Goal: Task Accomplishment & Management: Manage account settings

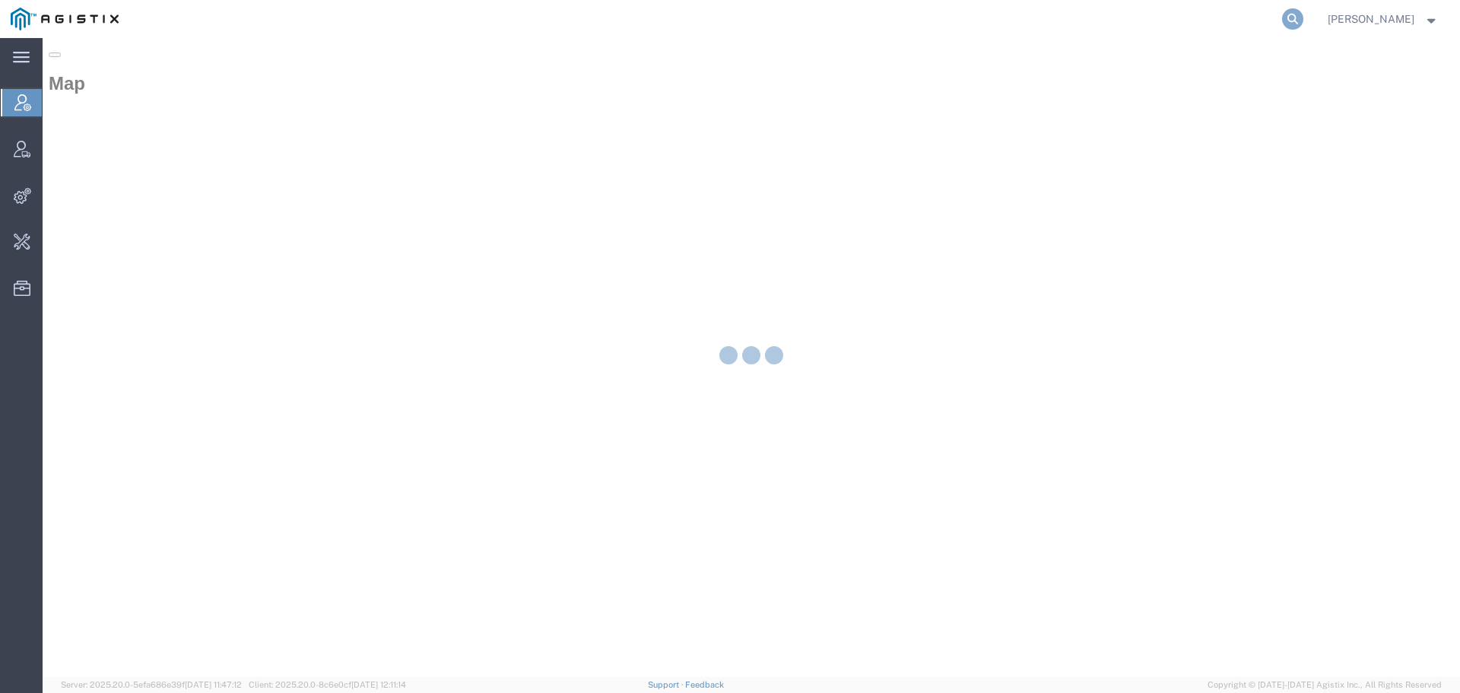
click at [1304, 21] on icon at bounding box center [1292, 18] width 21 height 21
paste input "223701-33724"
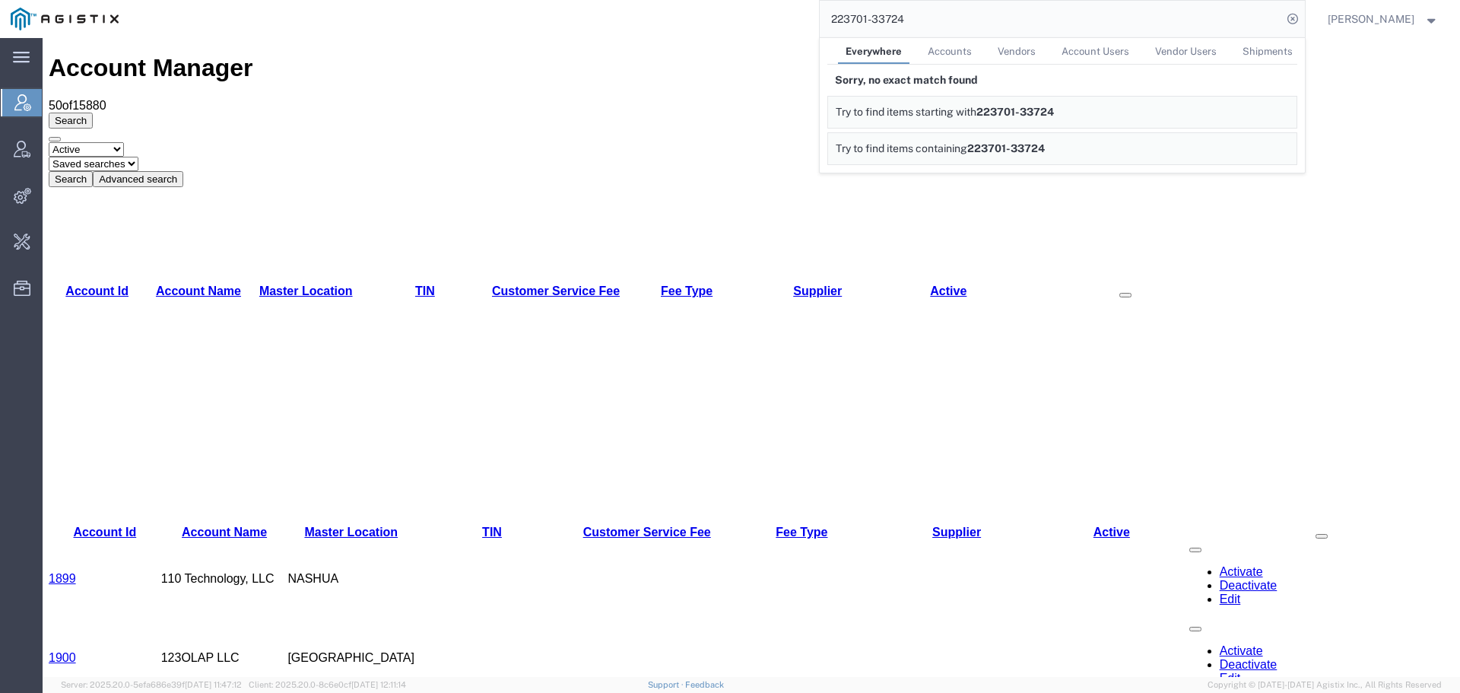
click at [1270, 21] on input "223701-33724" at bounding box center [1051, 19] width 462 height 37
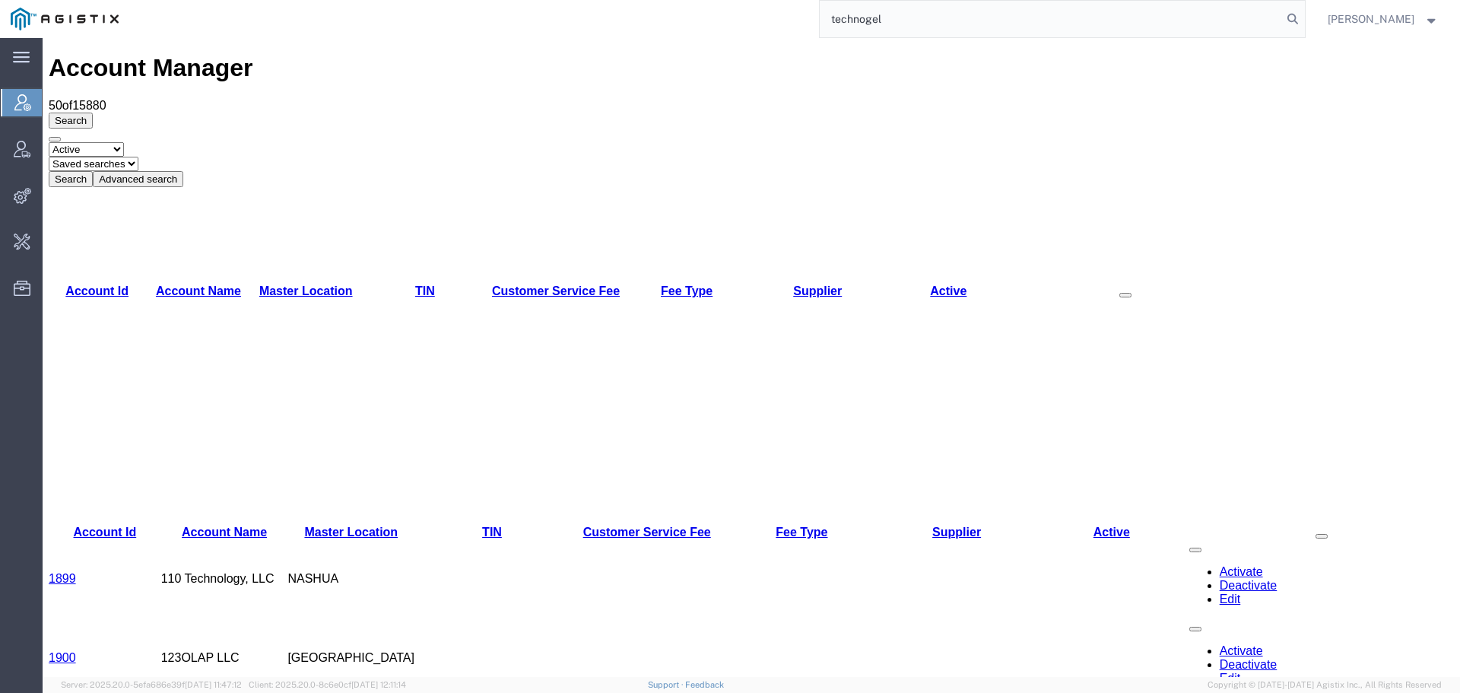
type input "technogel"
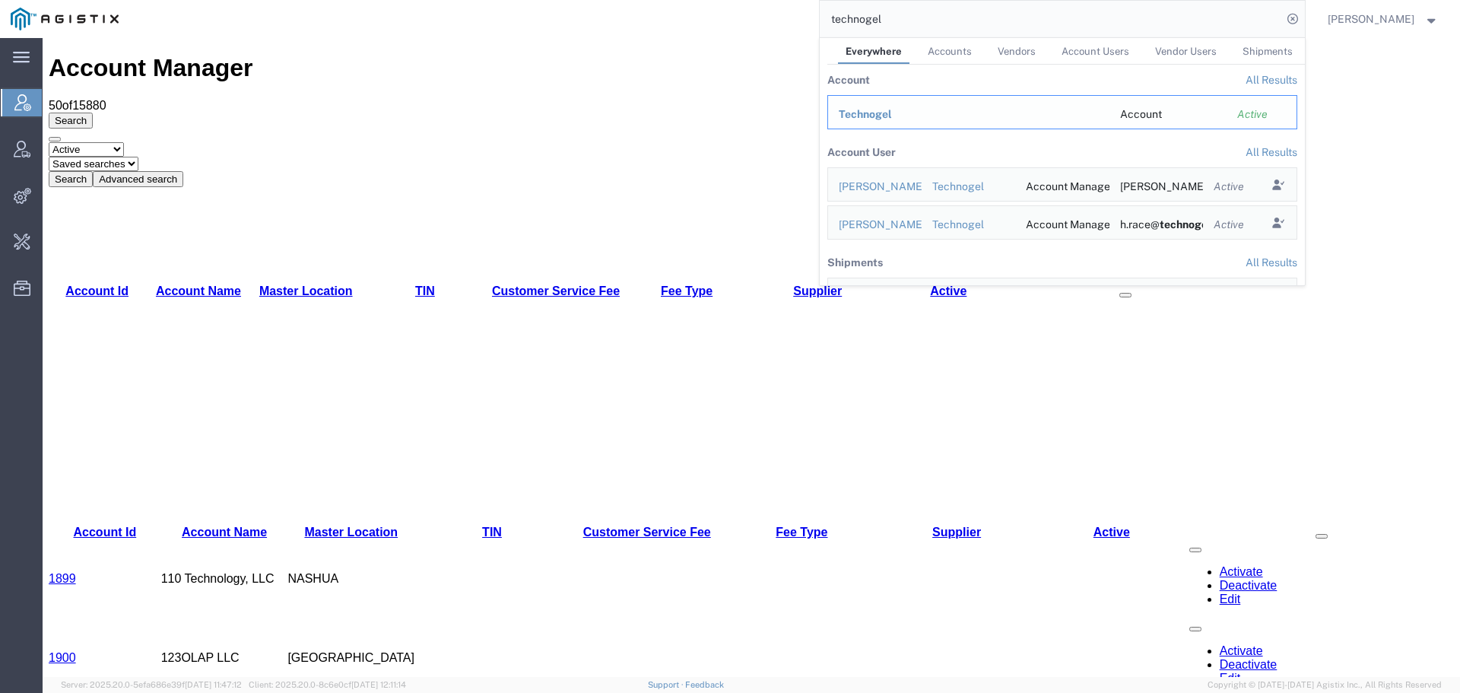
click at [866, 115] on span "Technogel" at bounding box center [865, 114] width 53 height 12
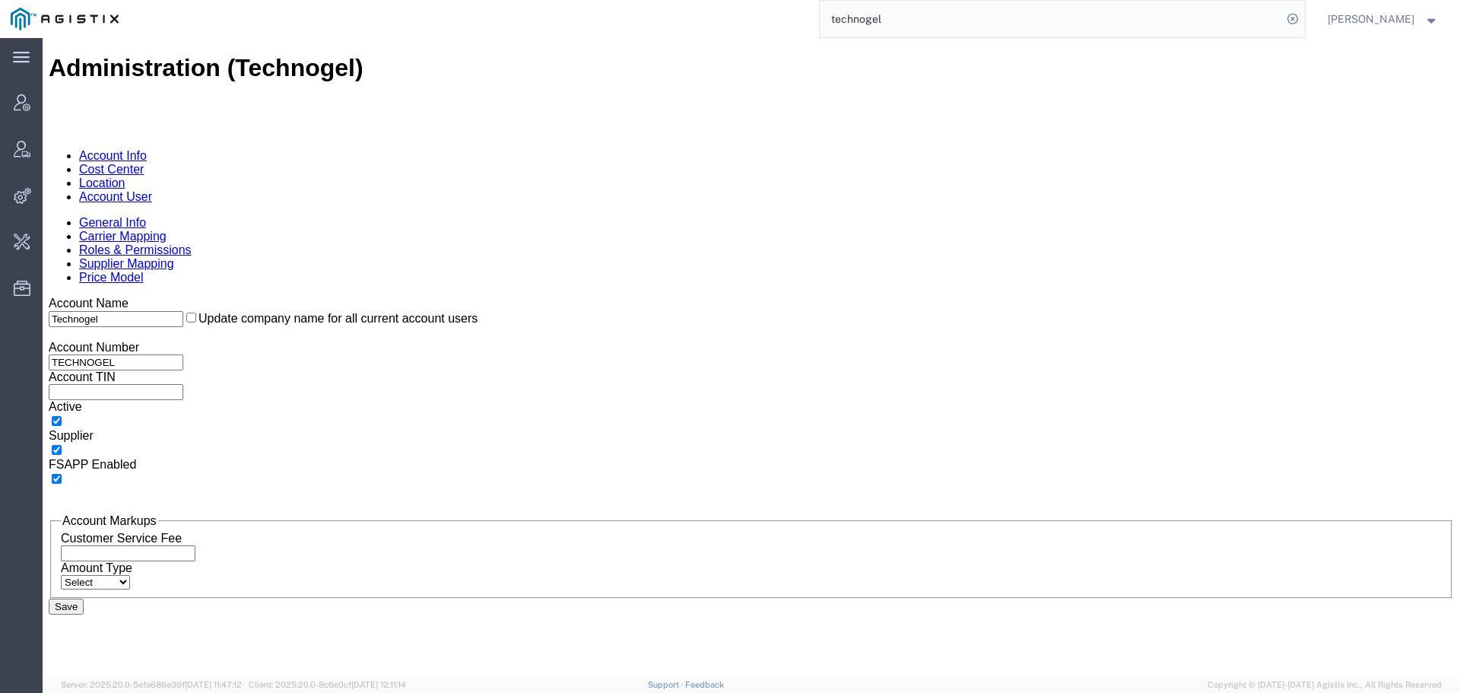
click at [152, 190] on link "Account User" at bounding box center [115, 196] width 73 height 13
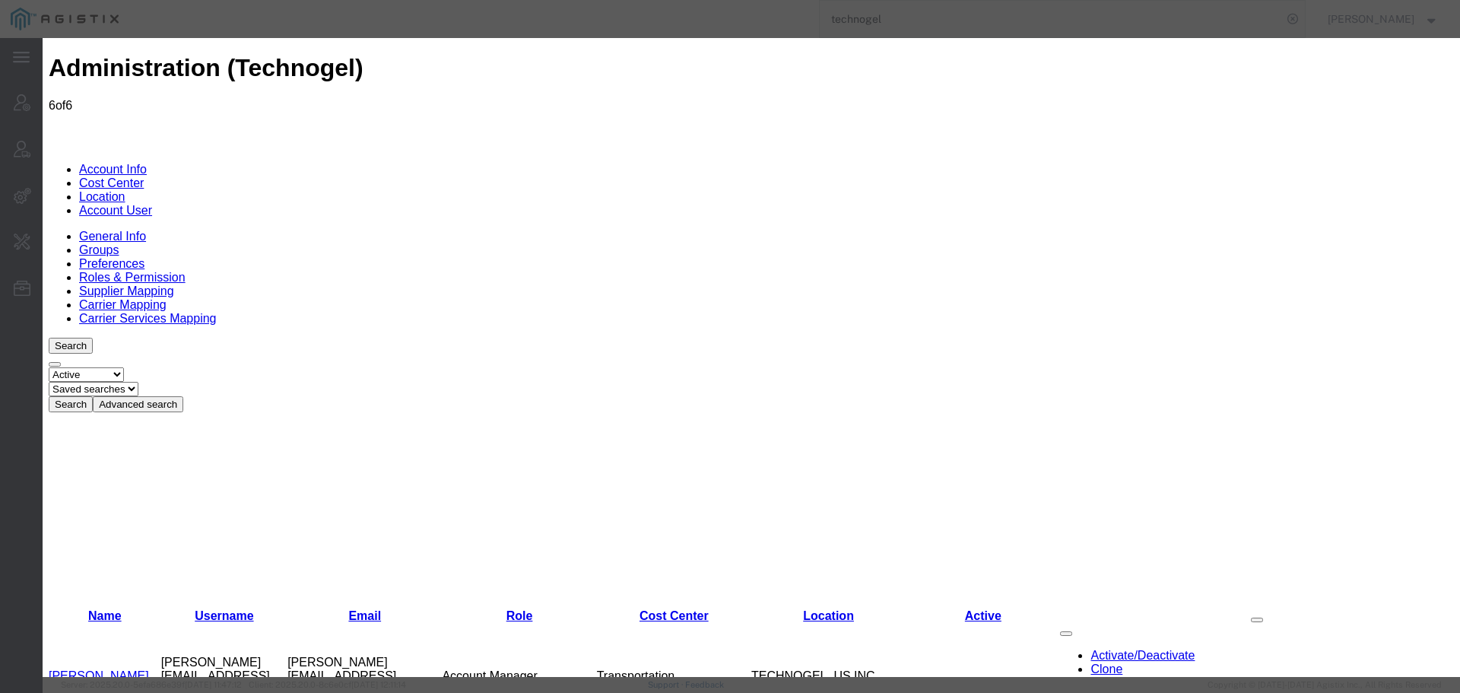
select select "COSTCENTER"
select select "980"
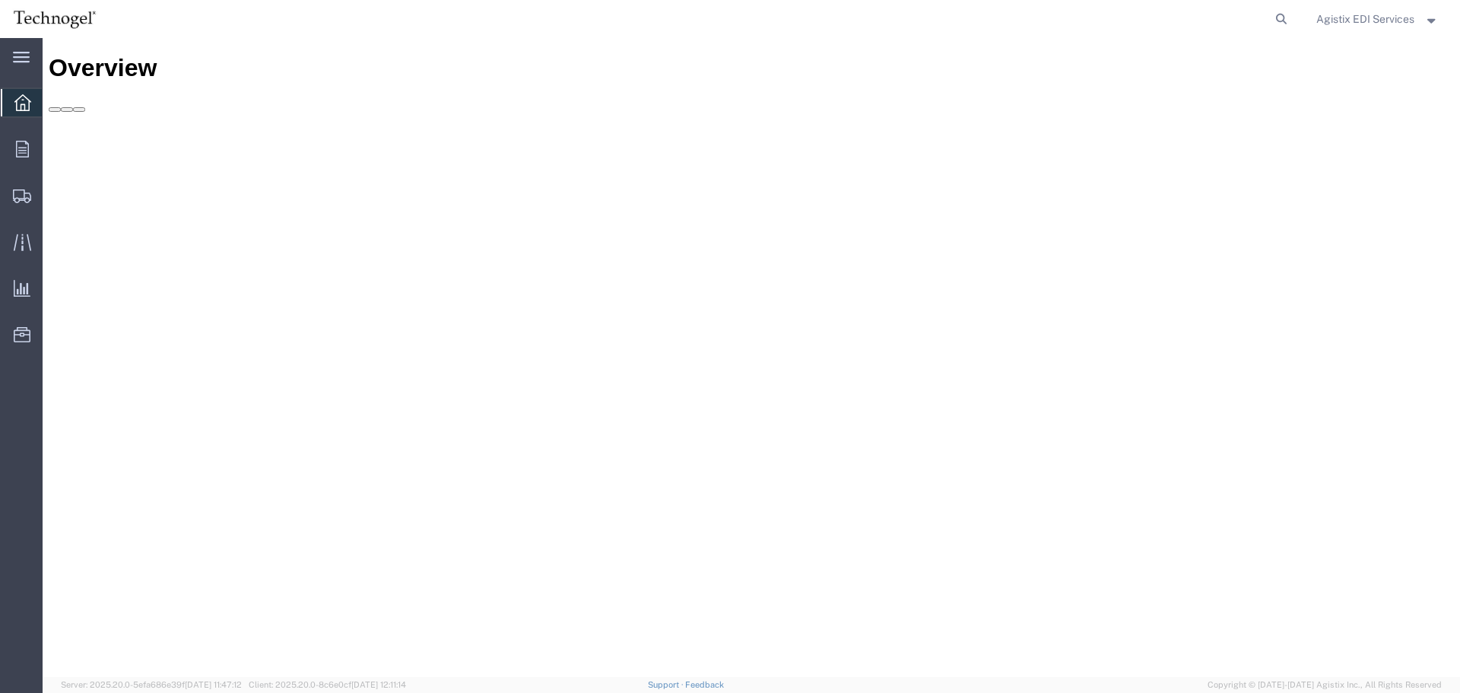
click at [1270, 12] on form at bounding box center [1282, 19] width 24 height 38
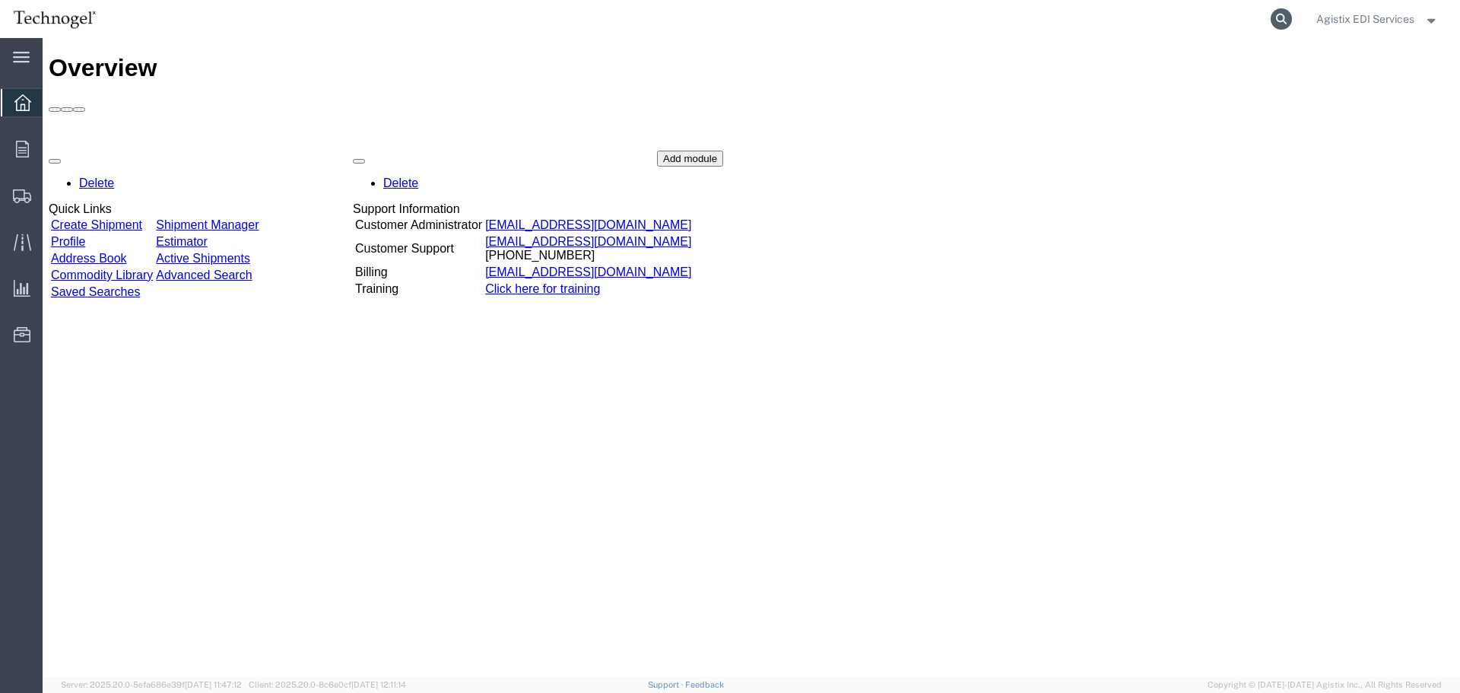
click at [1274, 21] on icon at bounding box center [1281, 18] width 21 height 21
paste input "223701-33724"
type input "223701-33724"
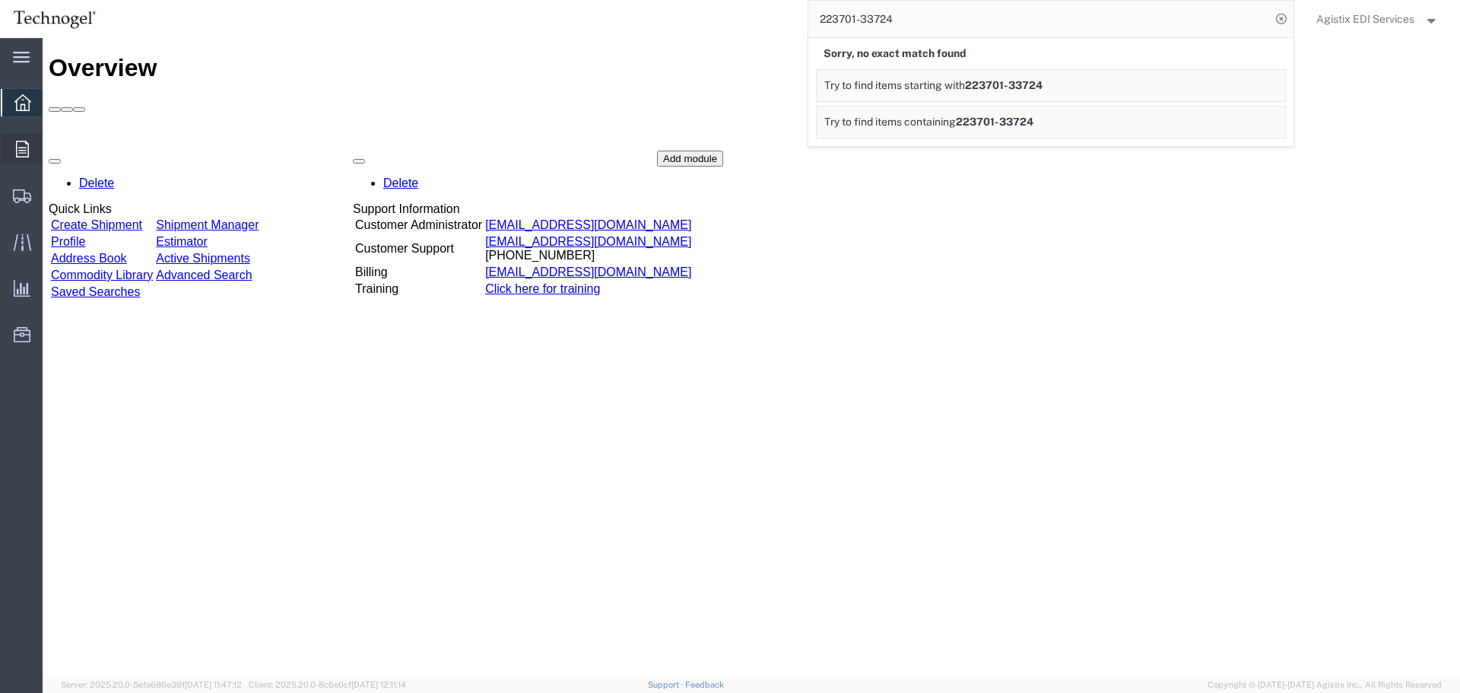
click at [13, 154] on div at bounding box center [22, 149] width 43 height 30
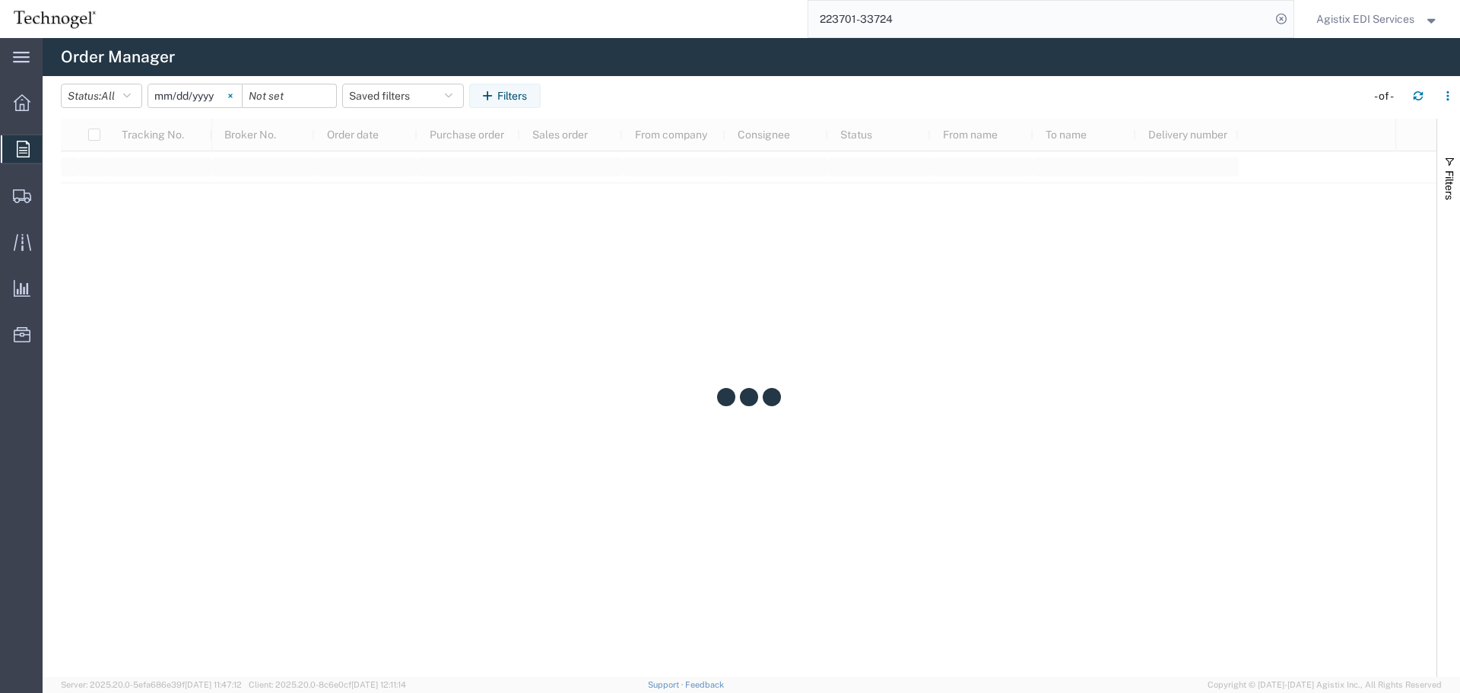
click at [233, 97] on icon at bounding box center [230, 96] width 5 height 5
click at [514, 87] on button "Filters" at bounding box center [504, 96] width 71 height 24
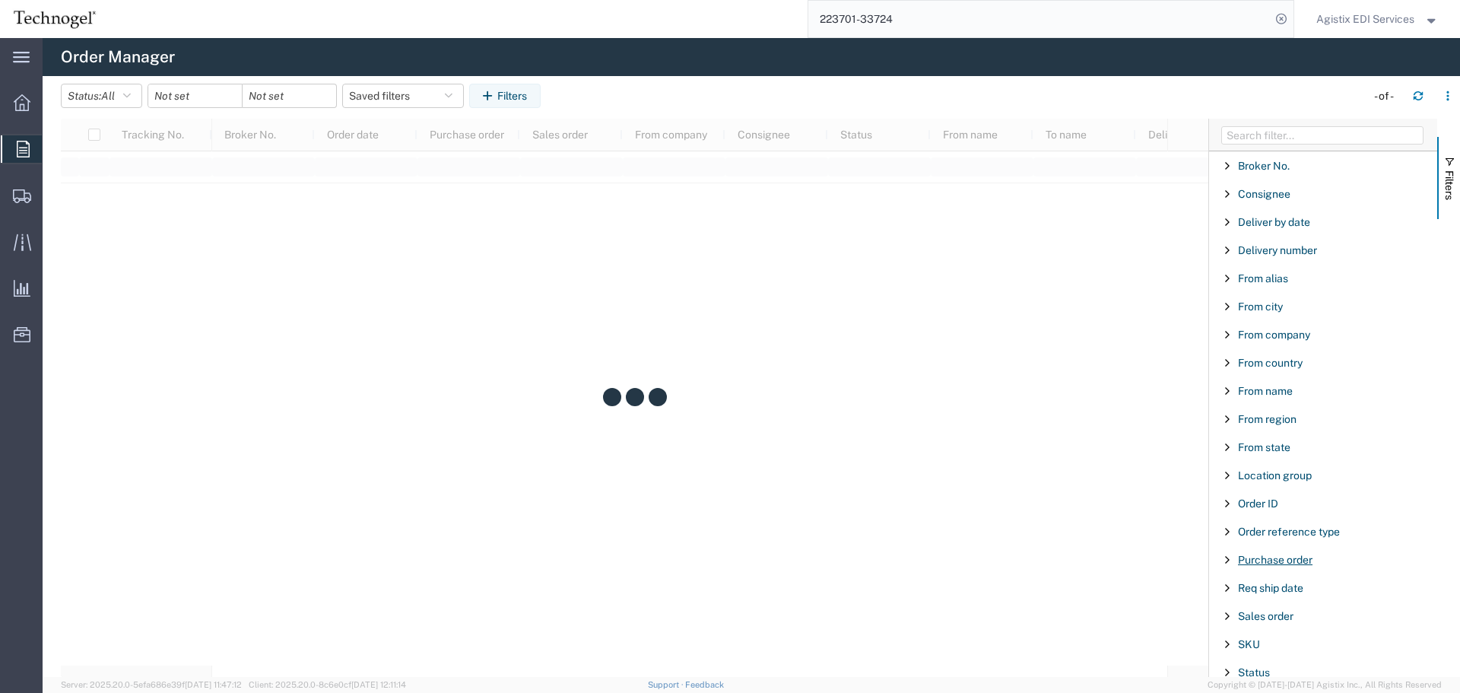
click at [1290, 564] on span "Purchase order" at bounding box center [1275, 560] width 75 height 12
type input "223701"
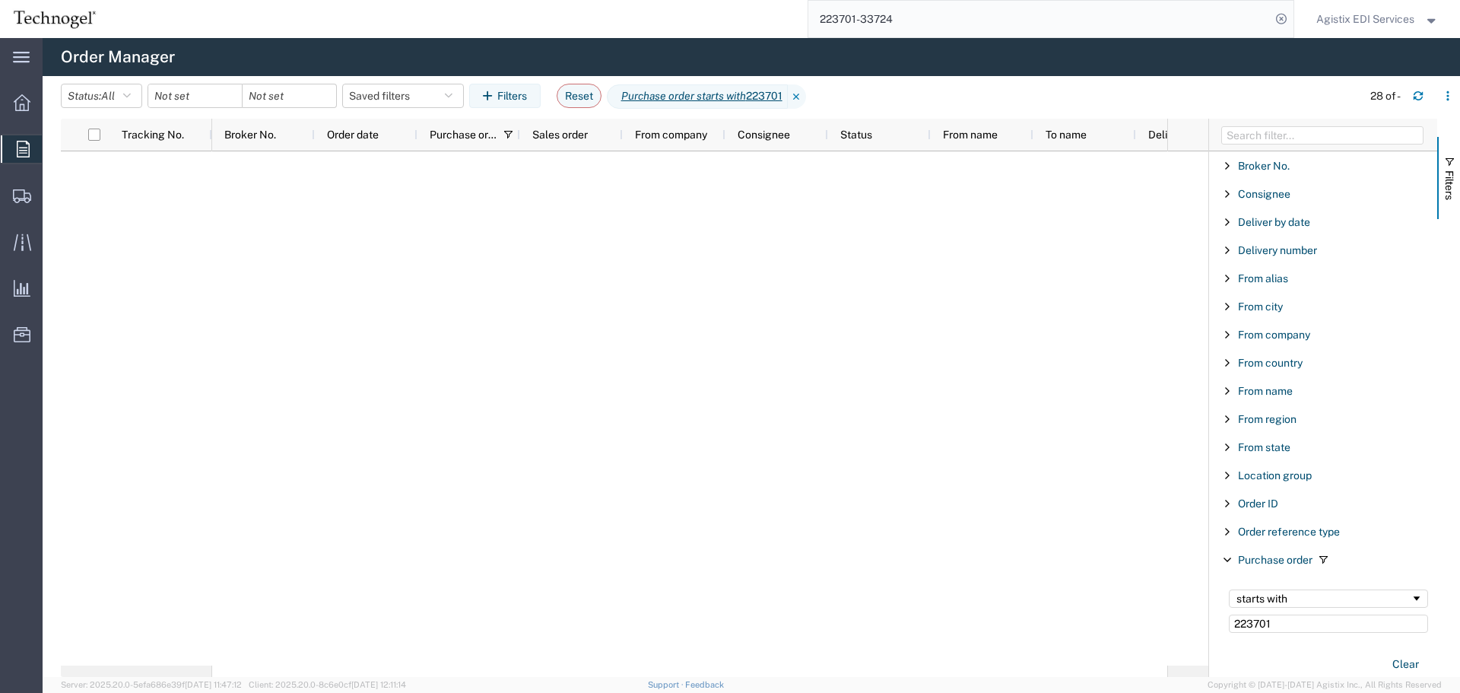
click at [1405, 24] on span "Agistix EDI Services" at bounding box center [1365, 19] width 98 height 17
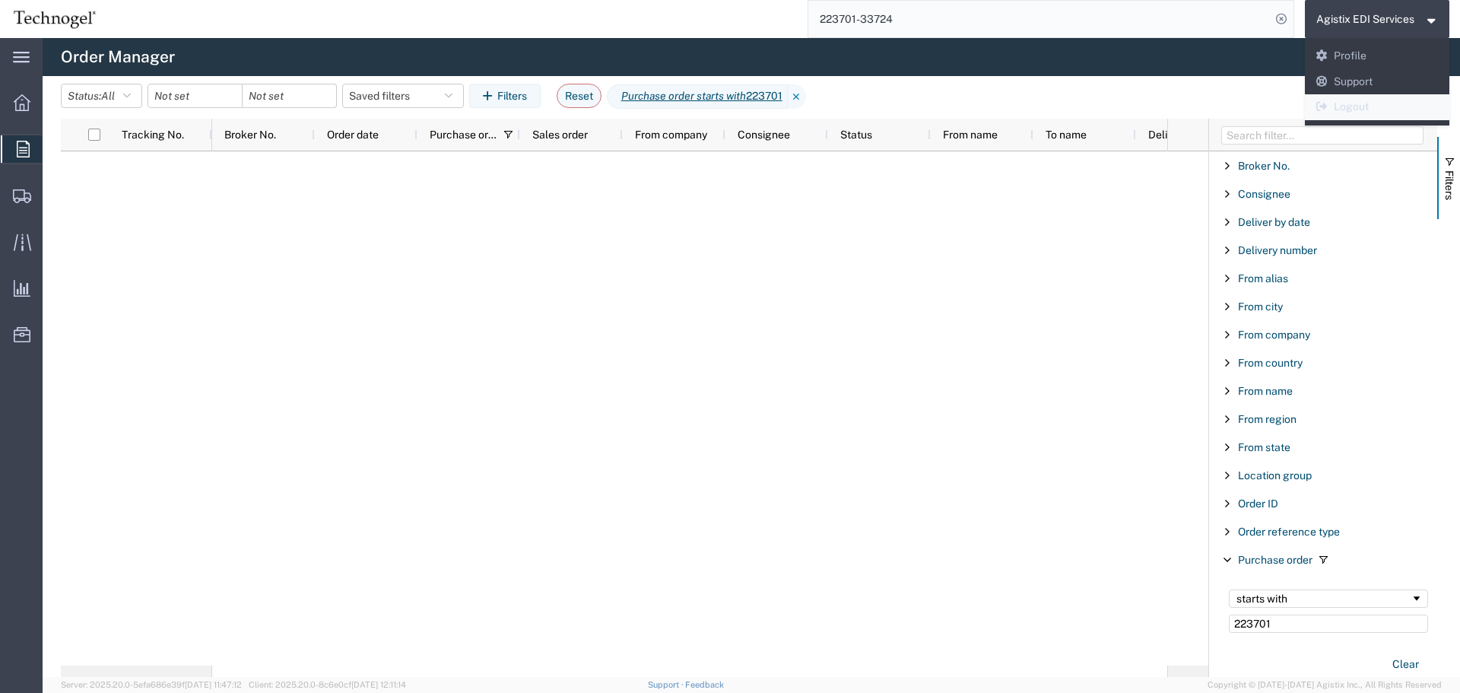
drag, startPoint x: 1394, startPoint y: 105, endPoint x: 1119, endPoint y: 28, distance: 285.1
click at [1394, 105] on link "Logout" at bounding box center [1377, 107] width 145 height 26
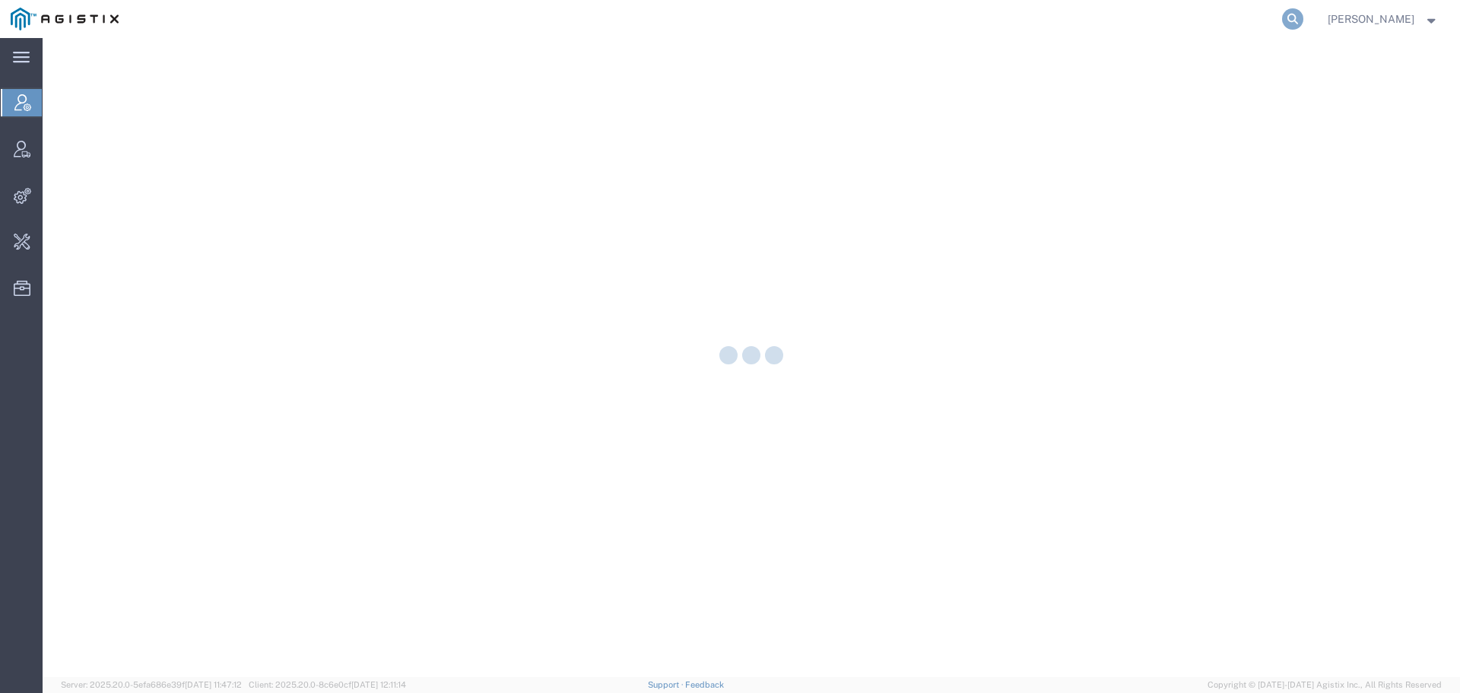
click at [1304, 24] on icon at bounding box center [1292, 18] width 21 height 21
paste input "944106953"
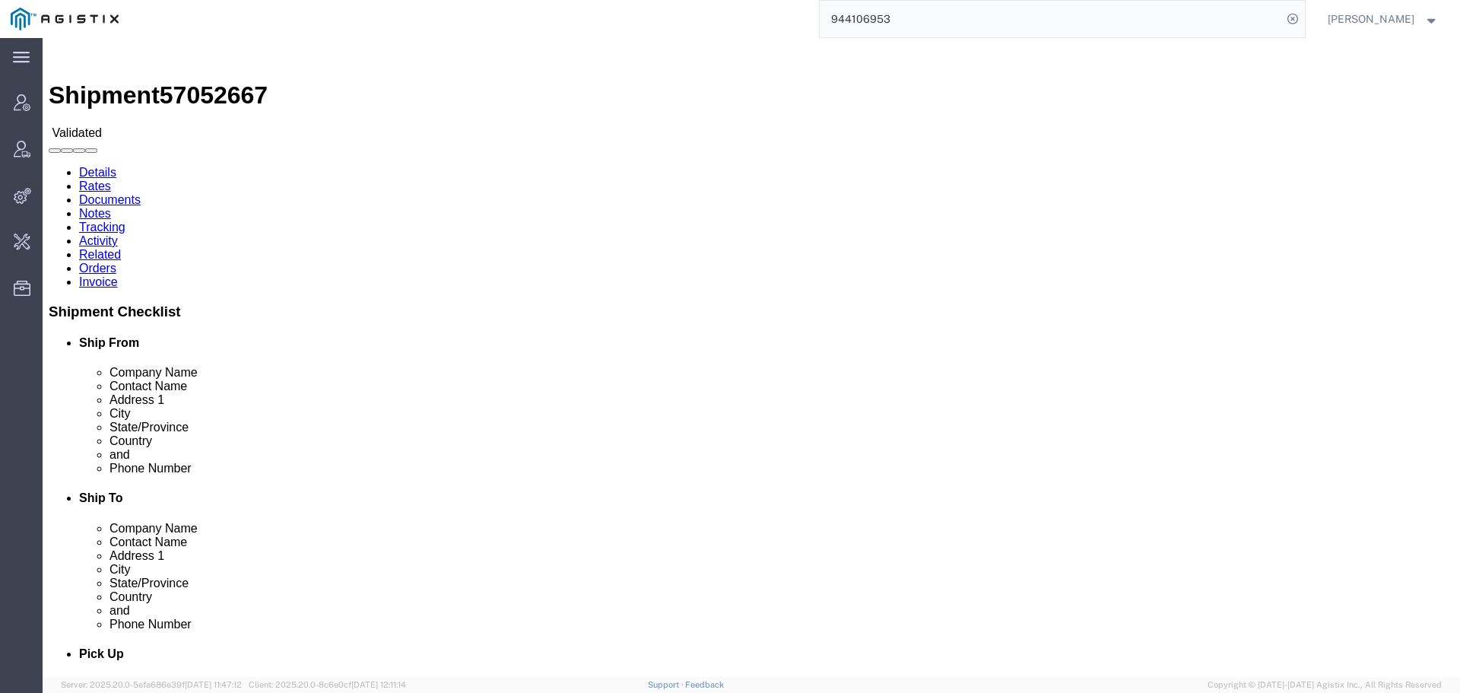
click at [1247, 24] on input "944106953" at bounding box center [1051, 19] width 462 height 37
click at [1246, 24] on input "944106953" at bounding box center [1051, 19] width 462 height 37
type input "offline@pgw"
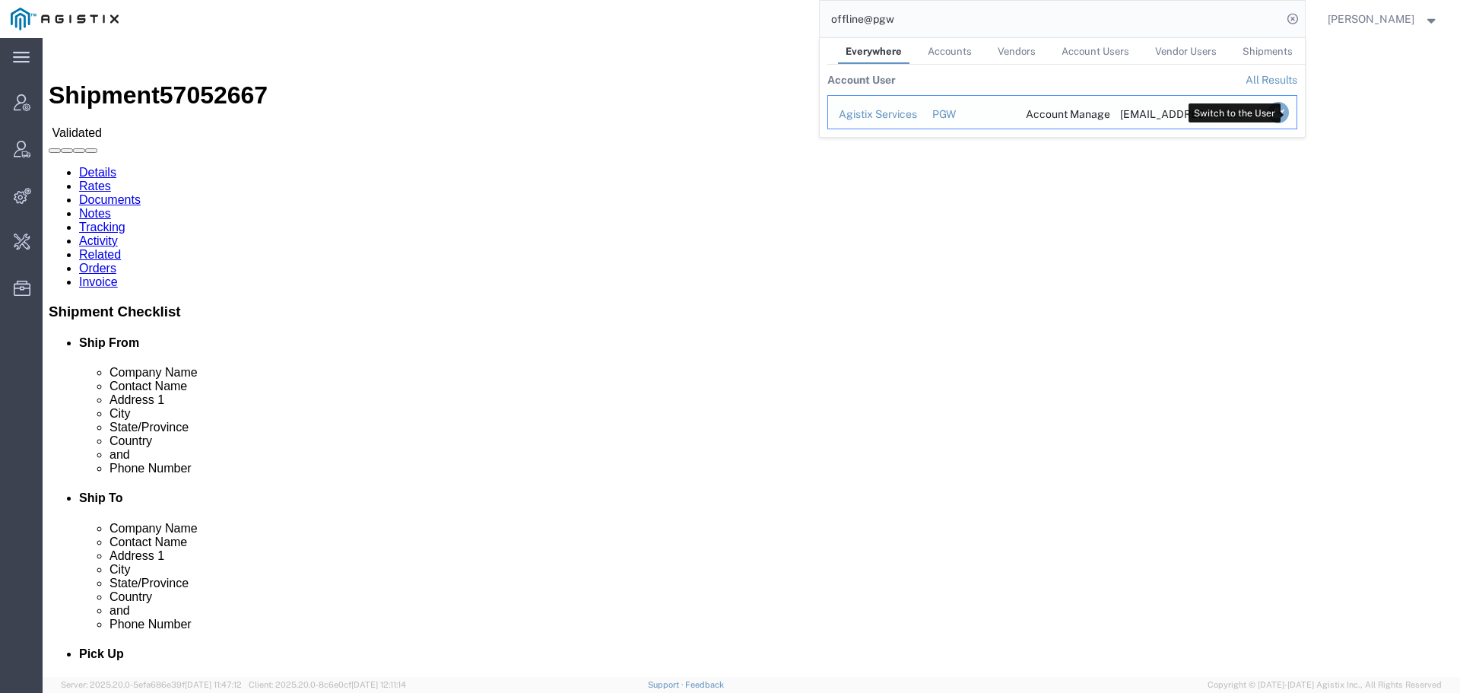
click at [1288, 117] on icon "Search Results" at bounding box center [1277, 112] width 21 height 21
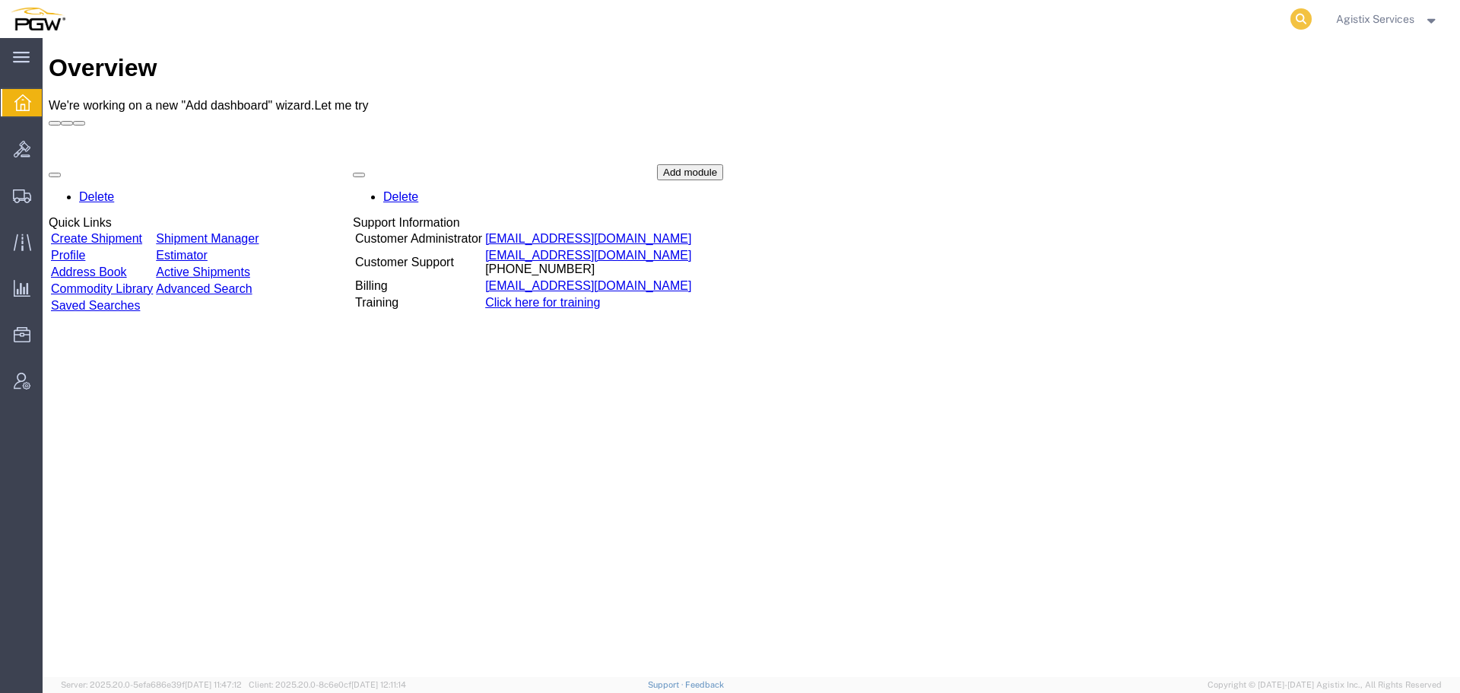
click at [1298, 18] on icon at bounding box center [1301, 18] width 21 height 21
paste input "944106953"
type input "944106953"
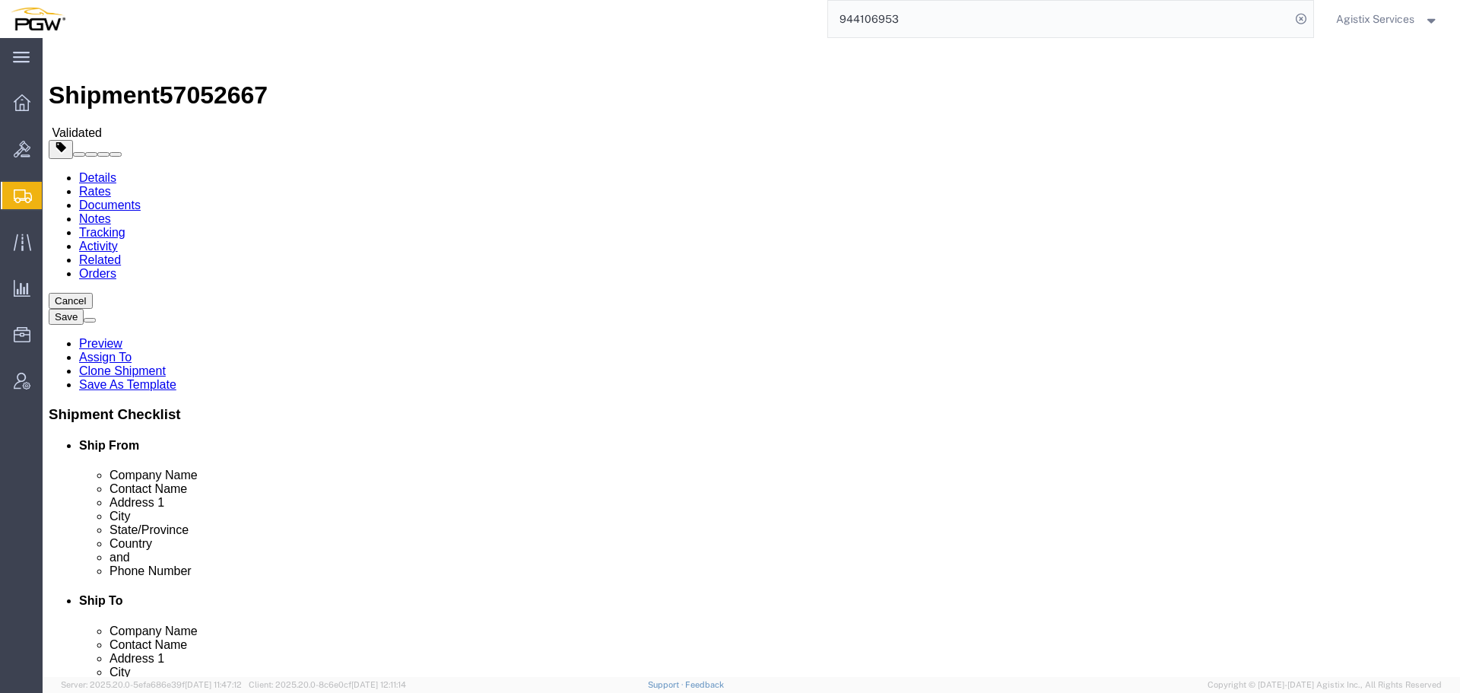
select select "28523"
select select "28509"
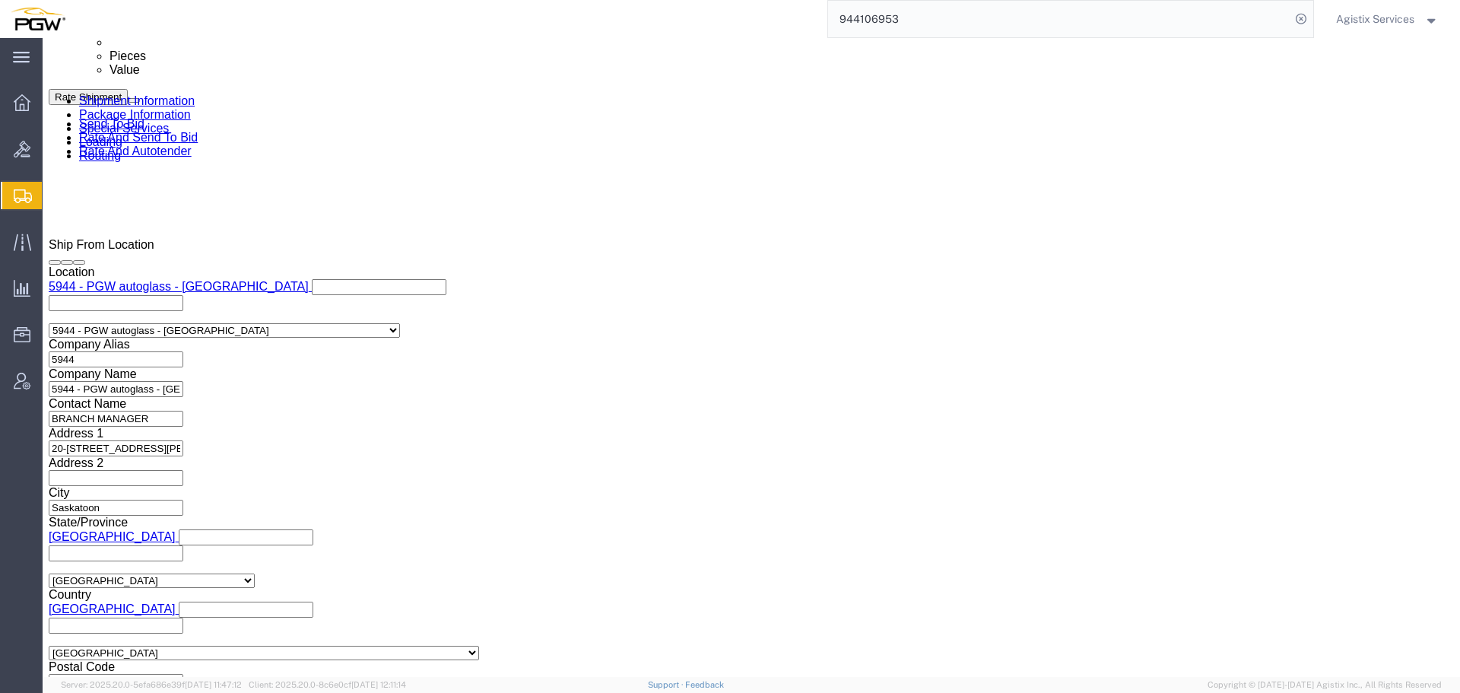
scroll to position [910, 0]
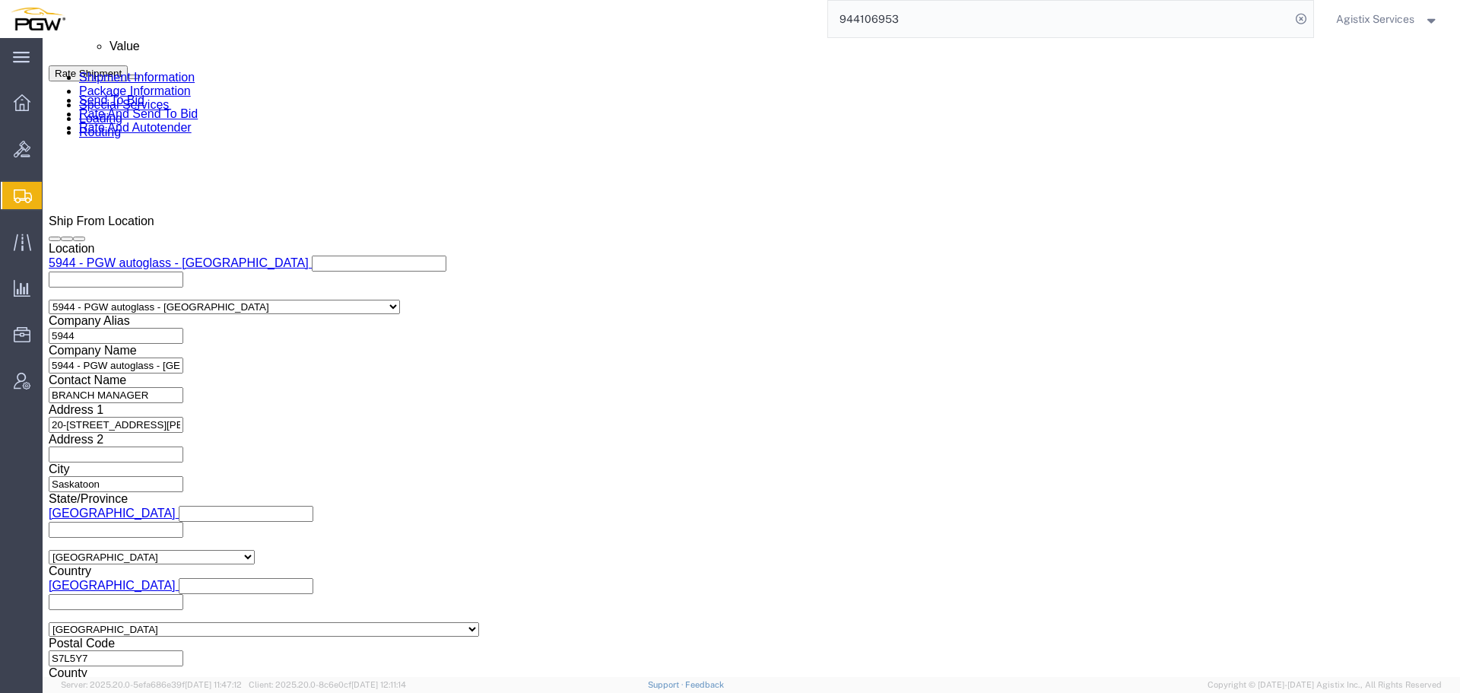
click select "Select Air Less than Truckload Multi-Leg Ocean Freight Rail Small Parcel Truckl…"
select select "LTL"
click select "Select Air Less than Truckload Multi-Leg Ocean Freight Rail Small Parcel Truckl…"
click button "Rate Shipment"
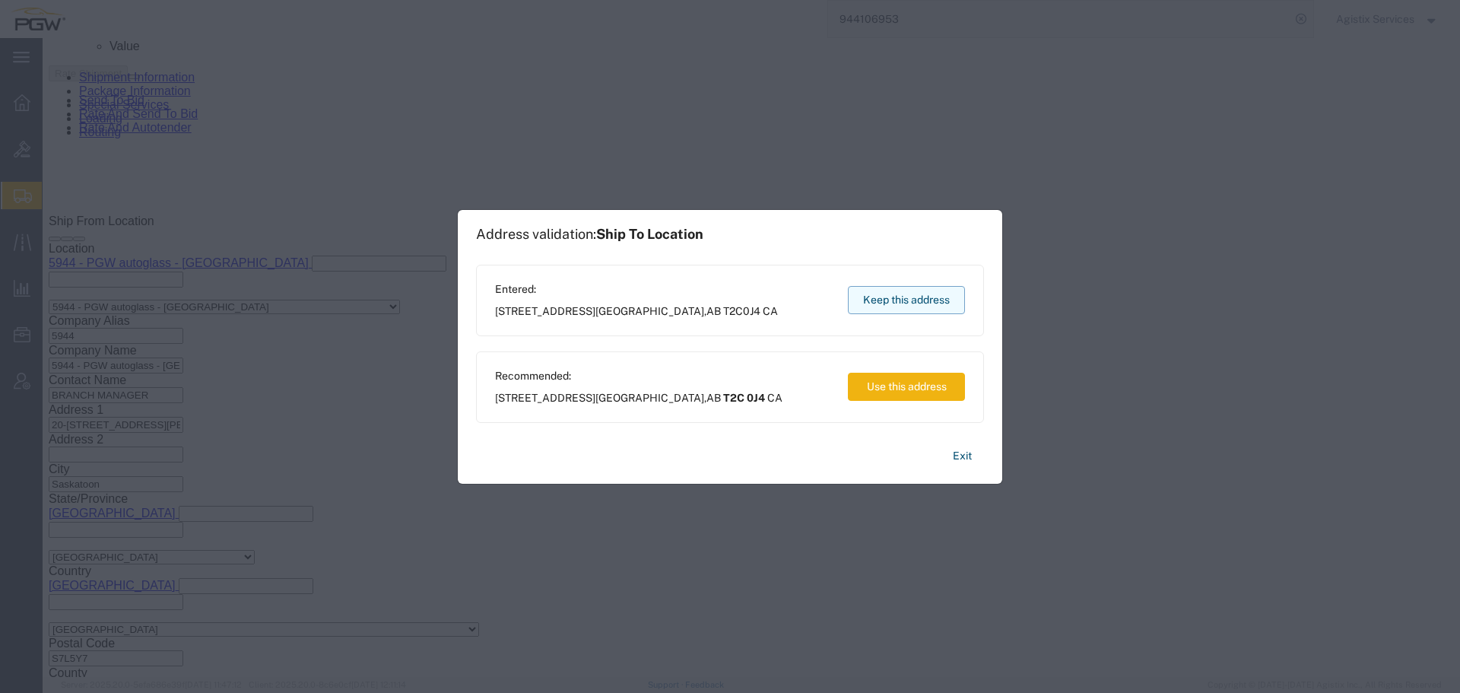
click at [905, 306] on button "Keep this address" at bounding box center [906, 300] width 117 height 28
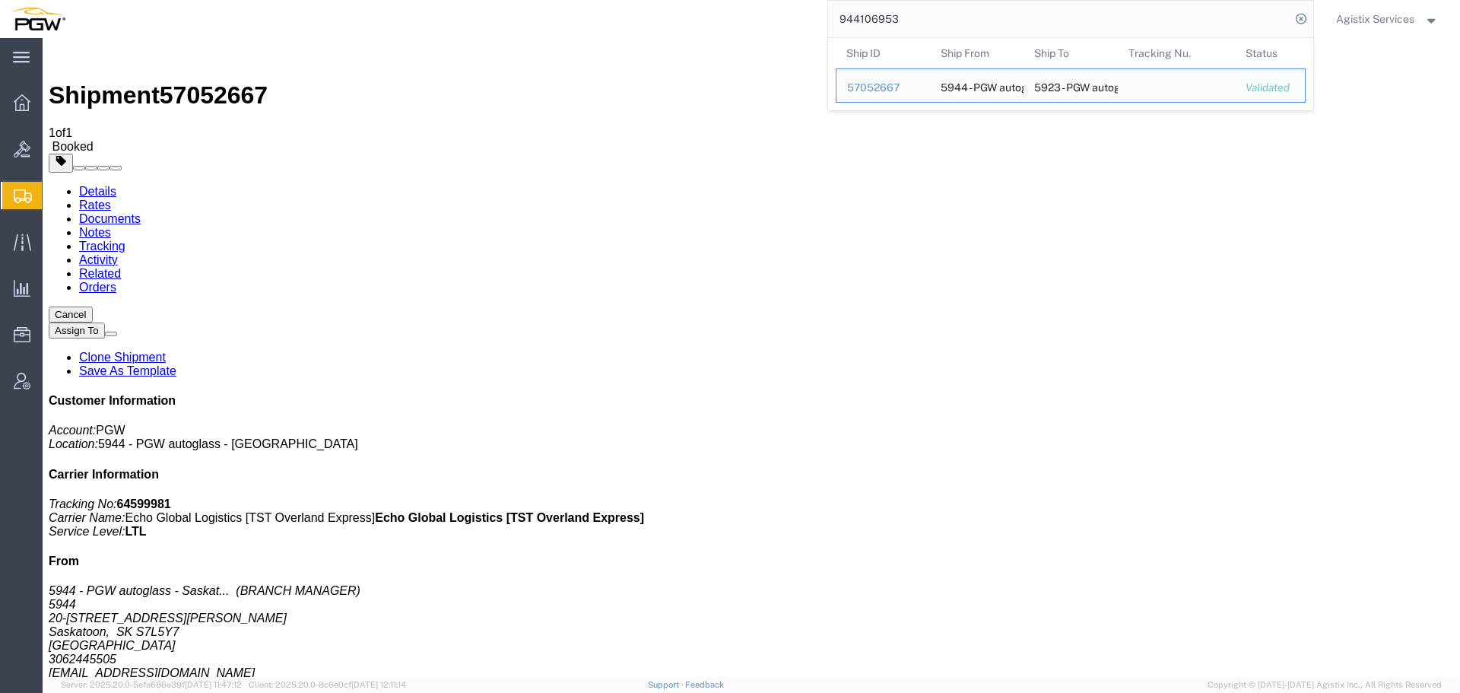
click at [1240, 8] on input "944106953" at bounding box center [1059, 19] width 462 height 37
paste input "4"
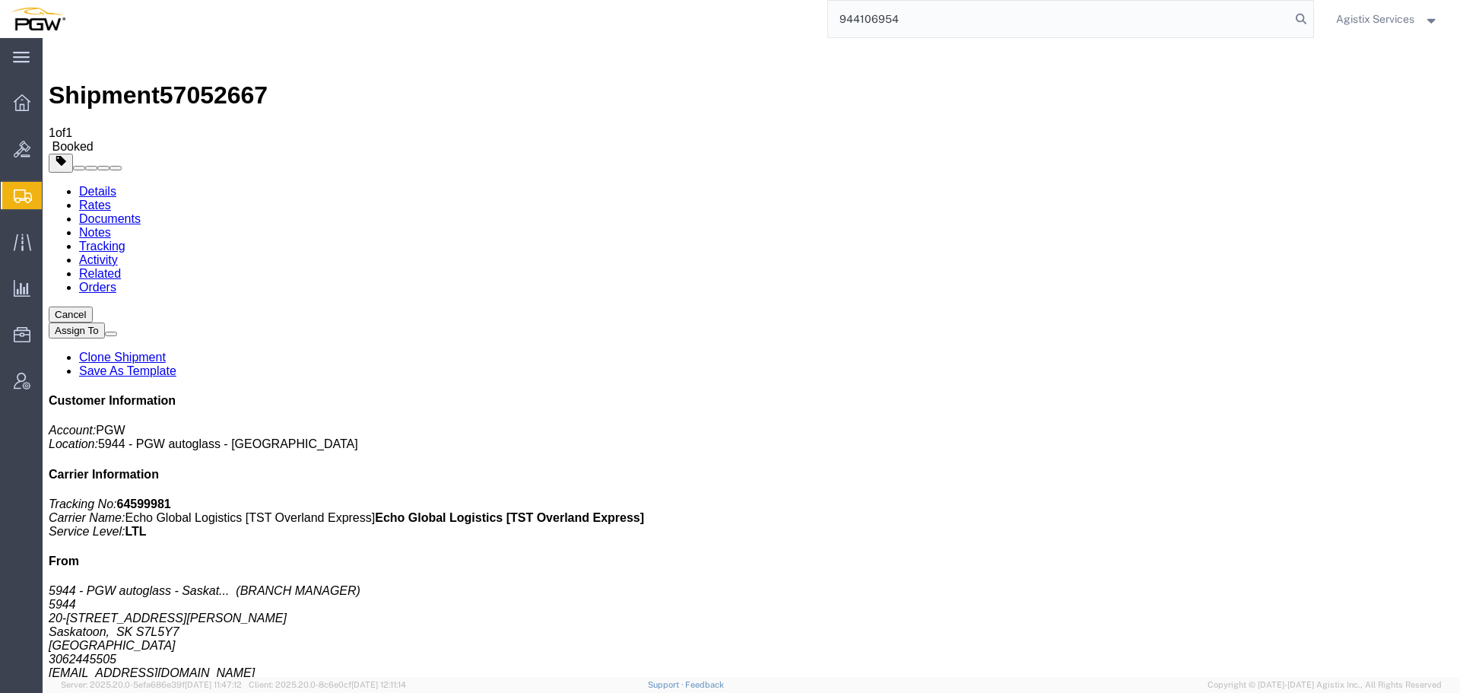
type input "944106954"
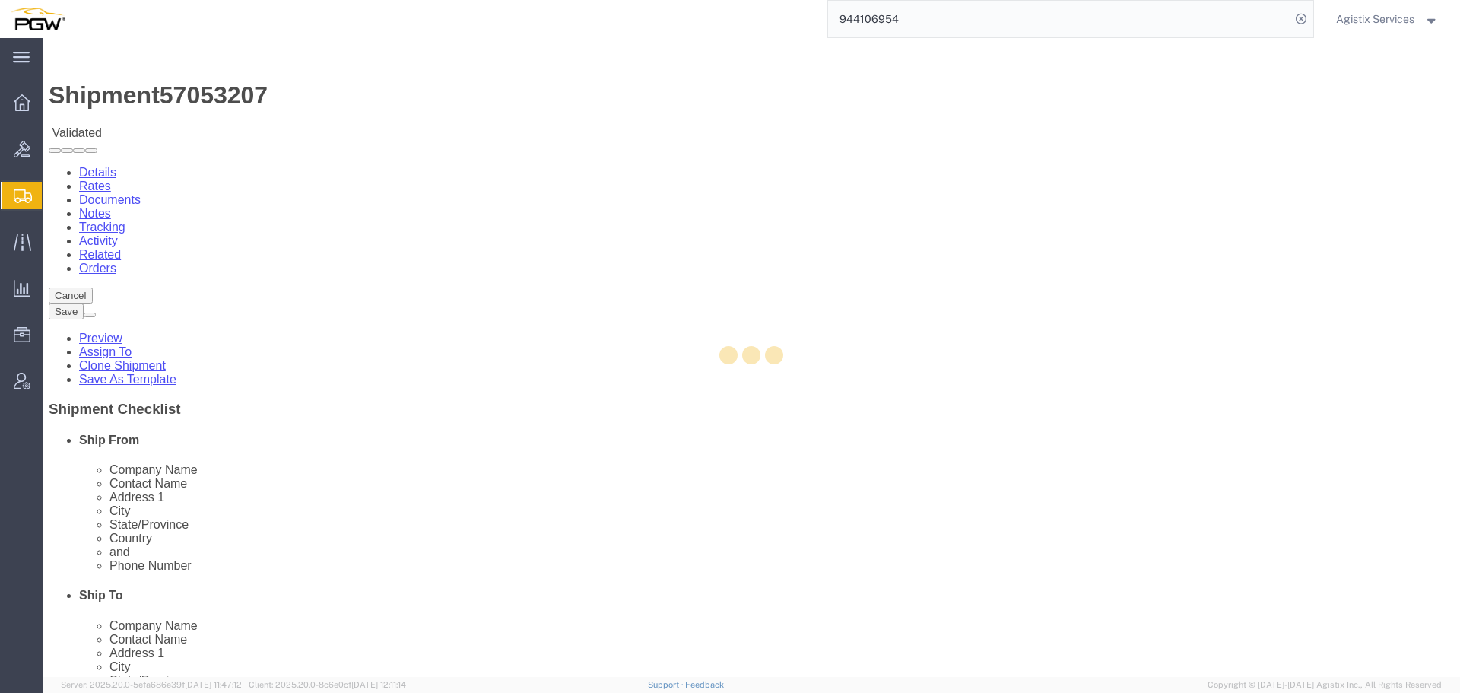
select select "28523"
select select "28529"
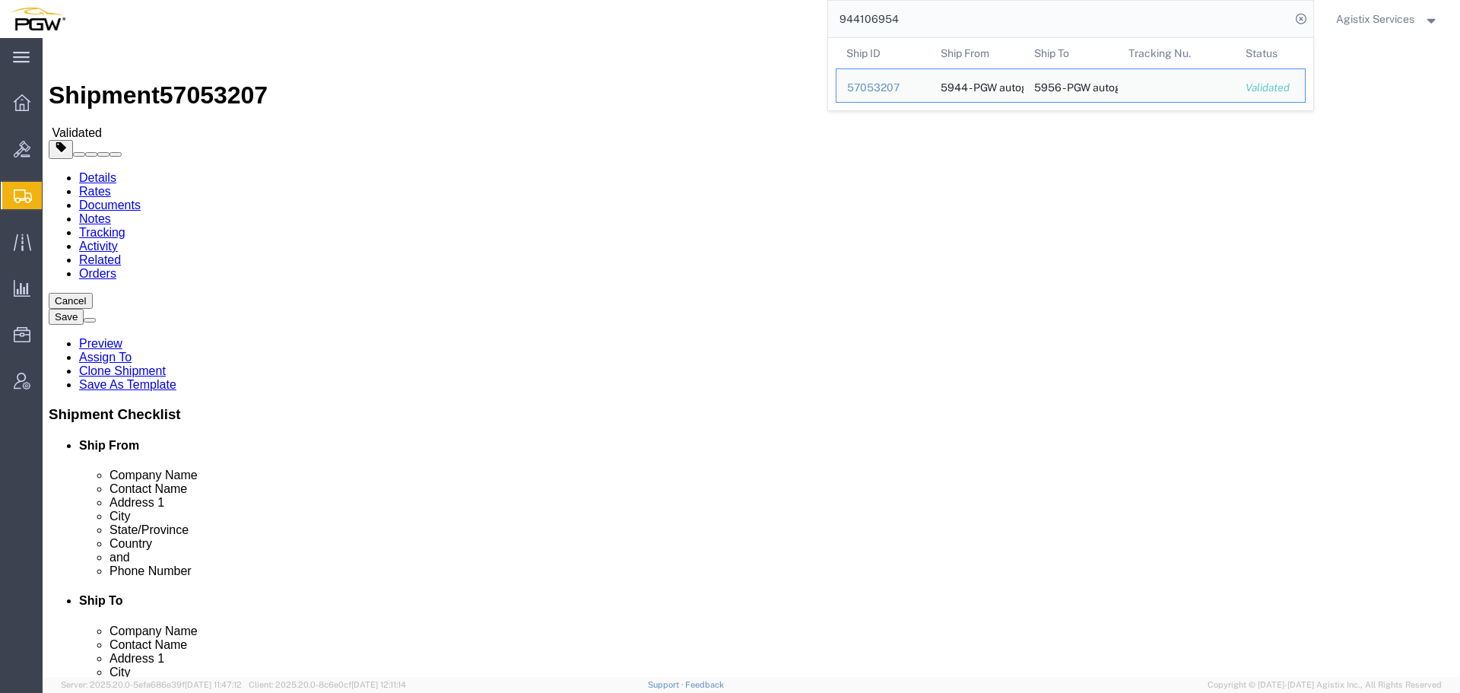
click div "Ship From Location Location 5944 - PGW autoglass - Saskatoon Select My Profile …"
click at [960, 23] on input "944106954" at bounding box center [1059, 19] width 462 height 37
click at [1075, 84] on div "5956 - PGW autoglass - Winnipeg" at bounding box center [1070, 85] width 73 height 33
click at [892, 85] on div "57053207" at bounding box center [883, 88] width 72 height 16
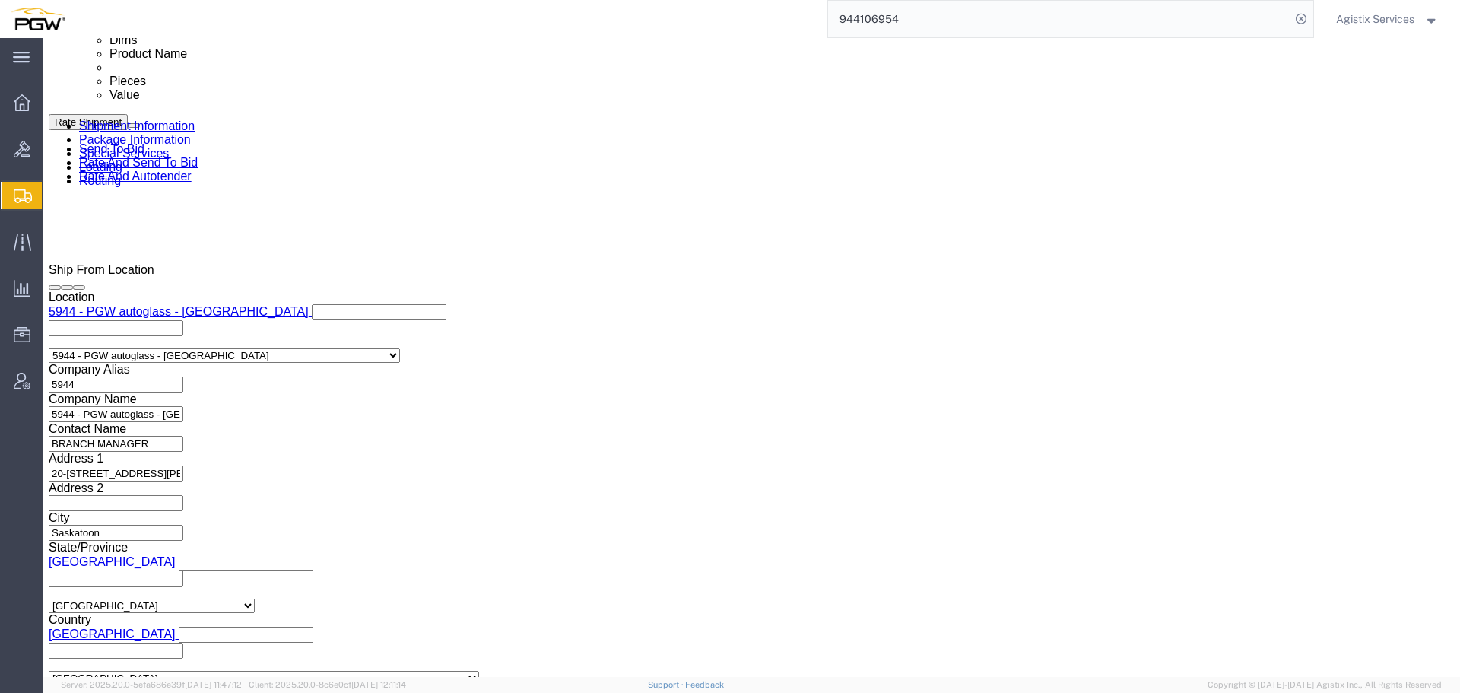
scroll to position [910, 0]
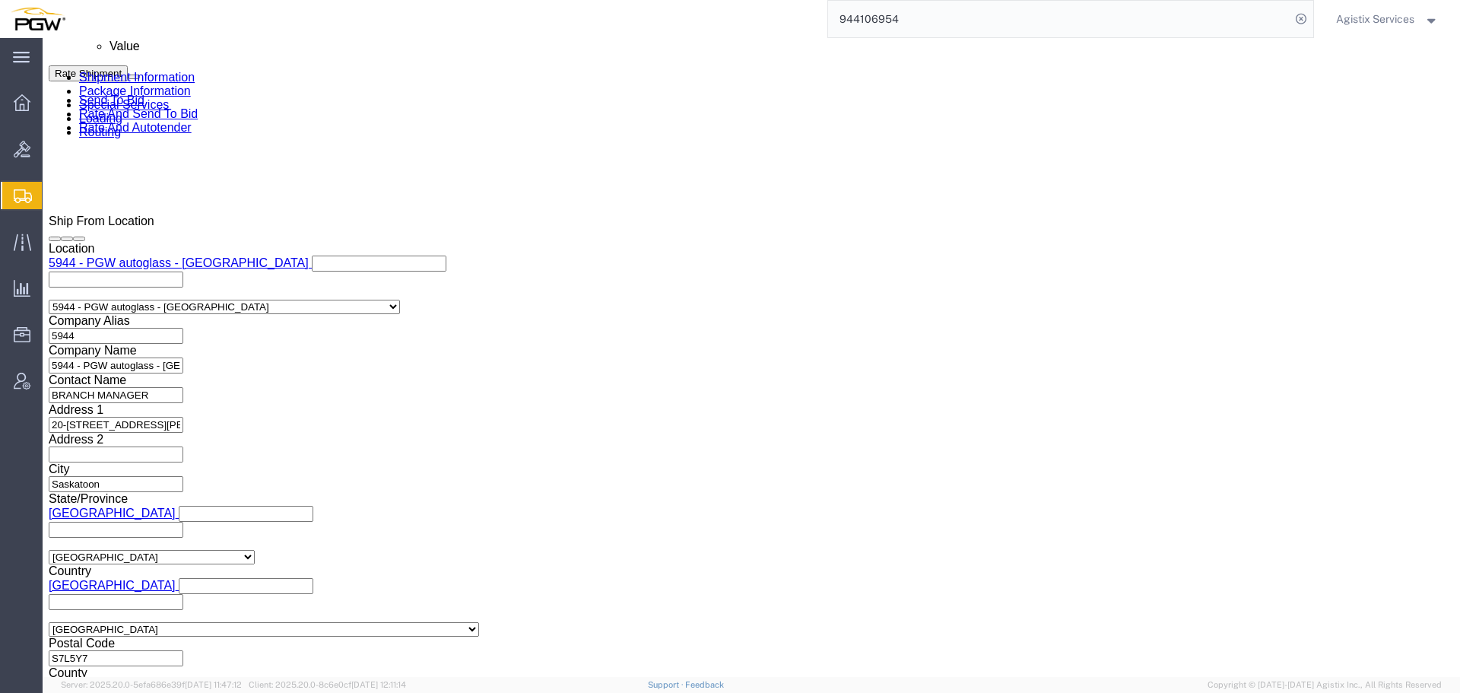
drag, startPoint x: 129, startPoint y: 443, endPoint x: 121, endPoint y: 468, distance: 26.5
click select "Select Air Less than Truckload Multi-Leg Ocean Freight Rail Small Parcel Truckl…"
click div "Mode Select Air Less than Truckload Multi-Leg Ocean Freight Rail Small Parcel T…"
click select "Select Air Less than Truckload Multi-Leg Ocean Freight Rail Small Parcel Truckl…"
select select "LTL"
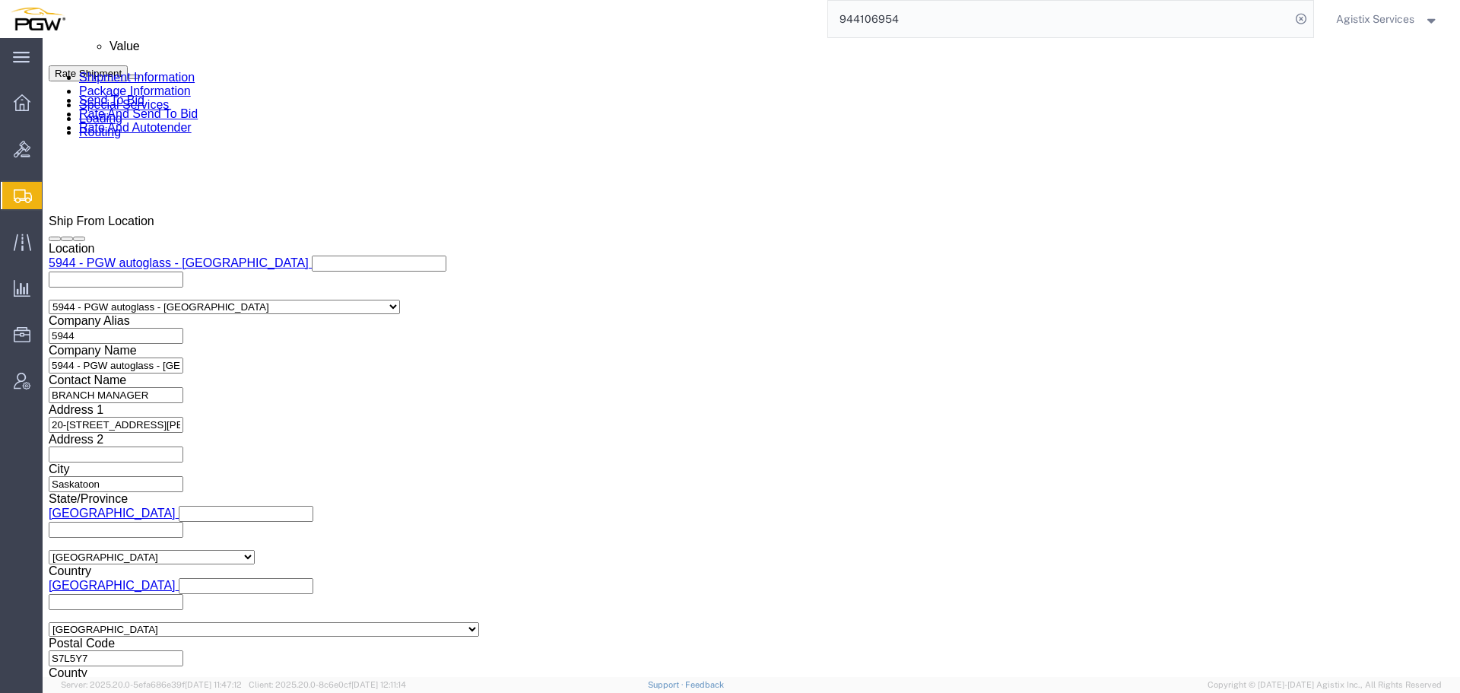
click select "Select Air Less than Truckload Multi-Leg Ocean Freight Rail Small Parcel Truckl…"
click div "Rate Shipment Send To Bid Rate And Send To Bid Rate And Autotender"
click button "Rate Shipment"
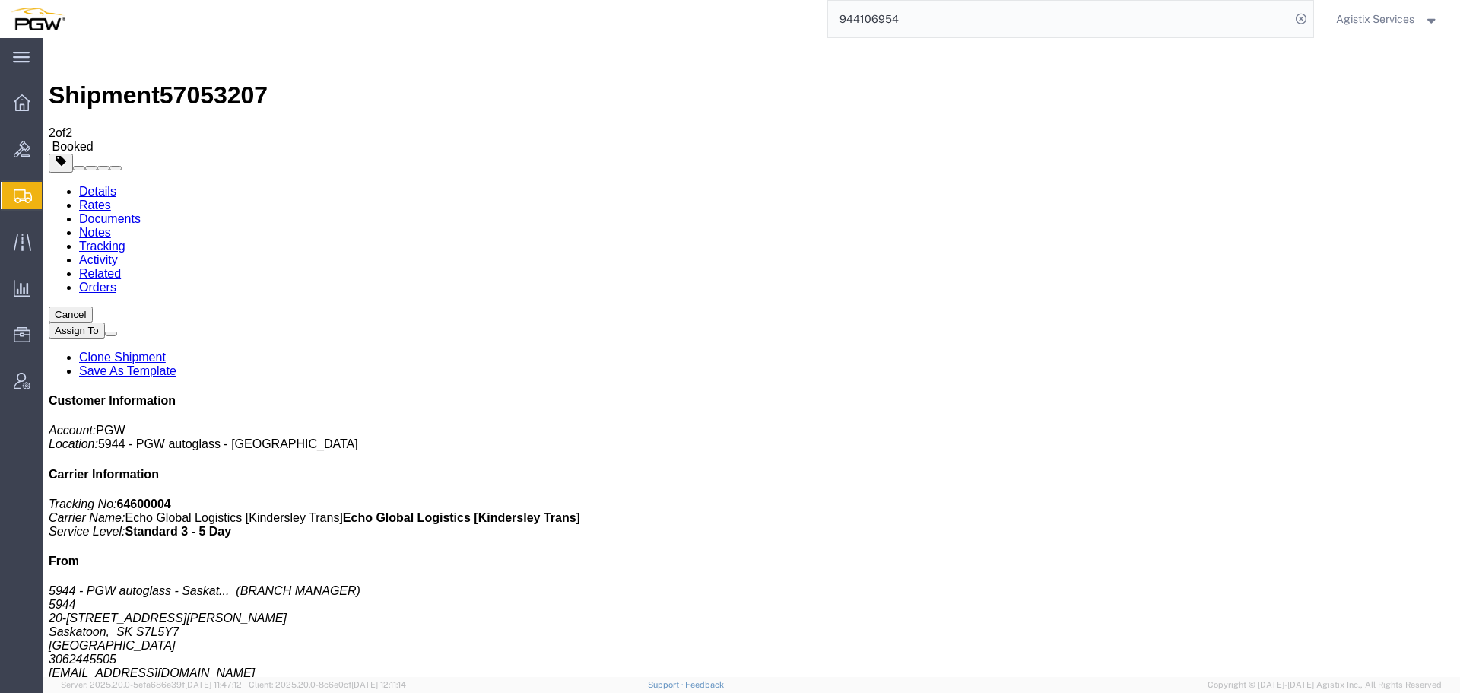
click at [1022, 26] on input "944106954" at bounding box center [1059, 19] width 462 height 37
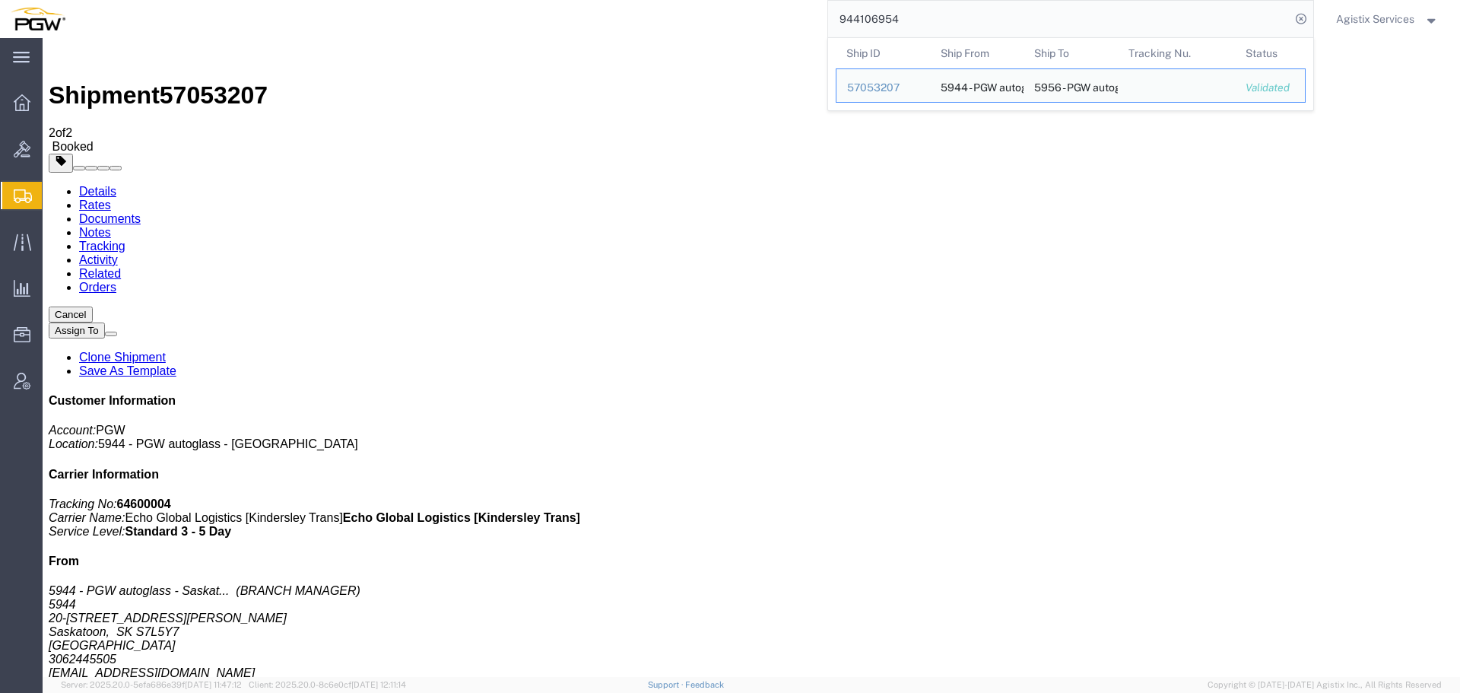
paste input "57052667"
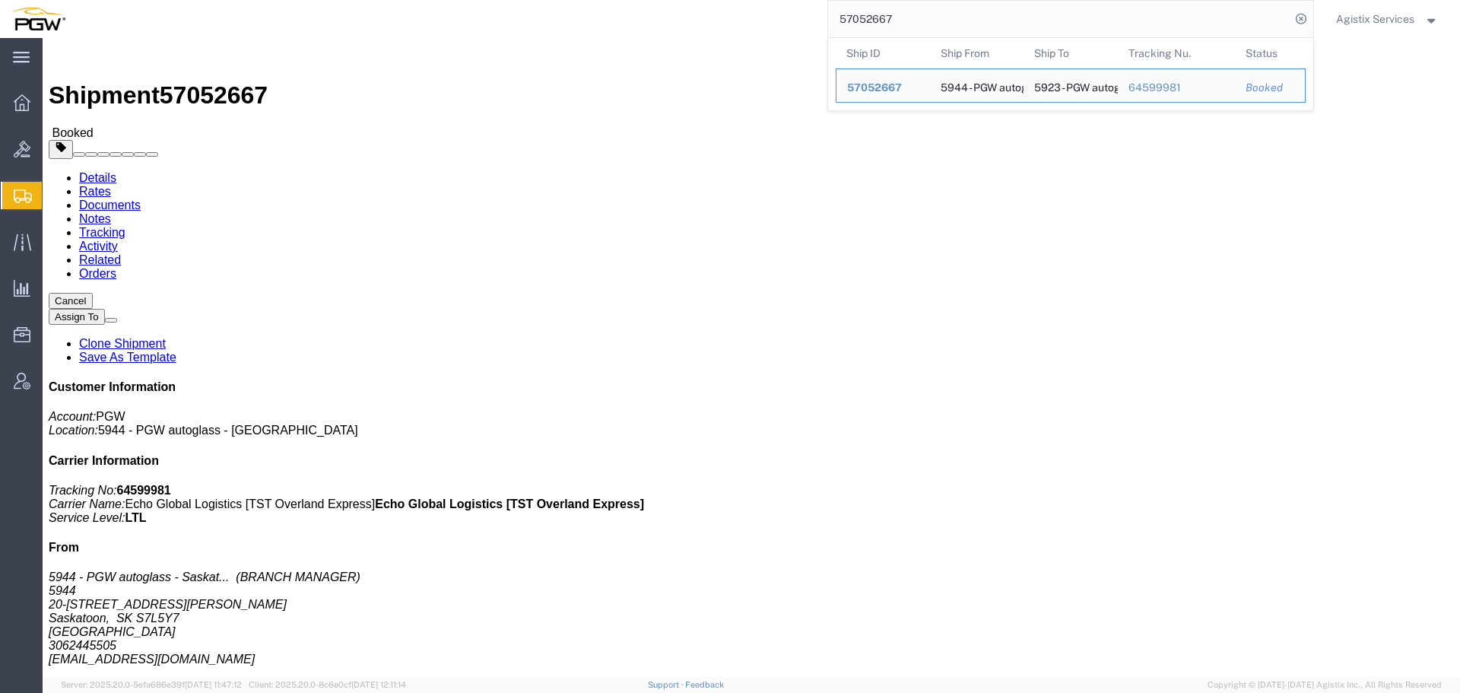
drag, startPoint x: 986, startPoint y: 27, endPoint x: 764, endPoint y: 30, distance: 222.1
click at [764, 30] on div "57052667 Ship ID Ship From Ship To Tracking Nu. Status Ship ID 57052667 Ship Fr…" at bounding box center [695, 19] width 1238 height 38
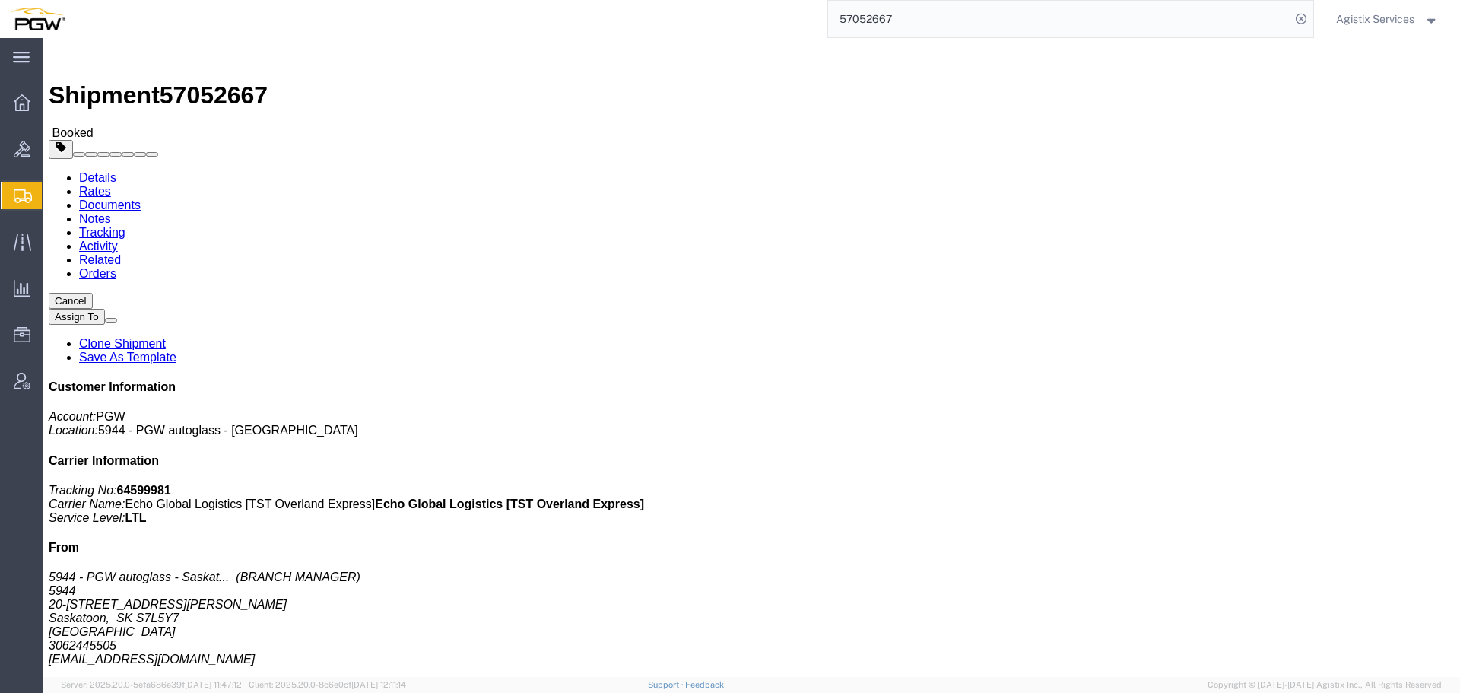
paste input "88"
type input "57052887"
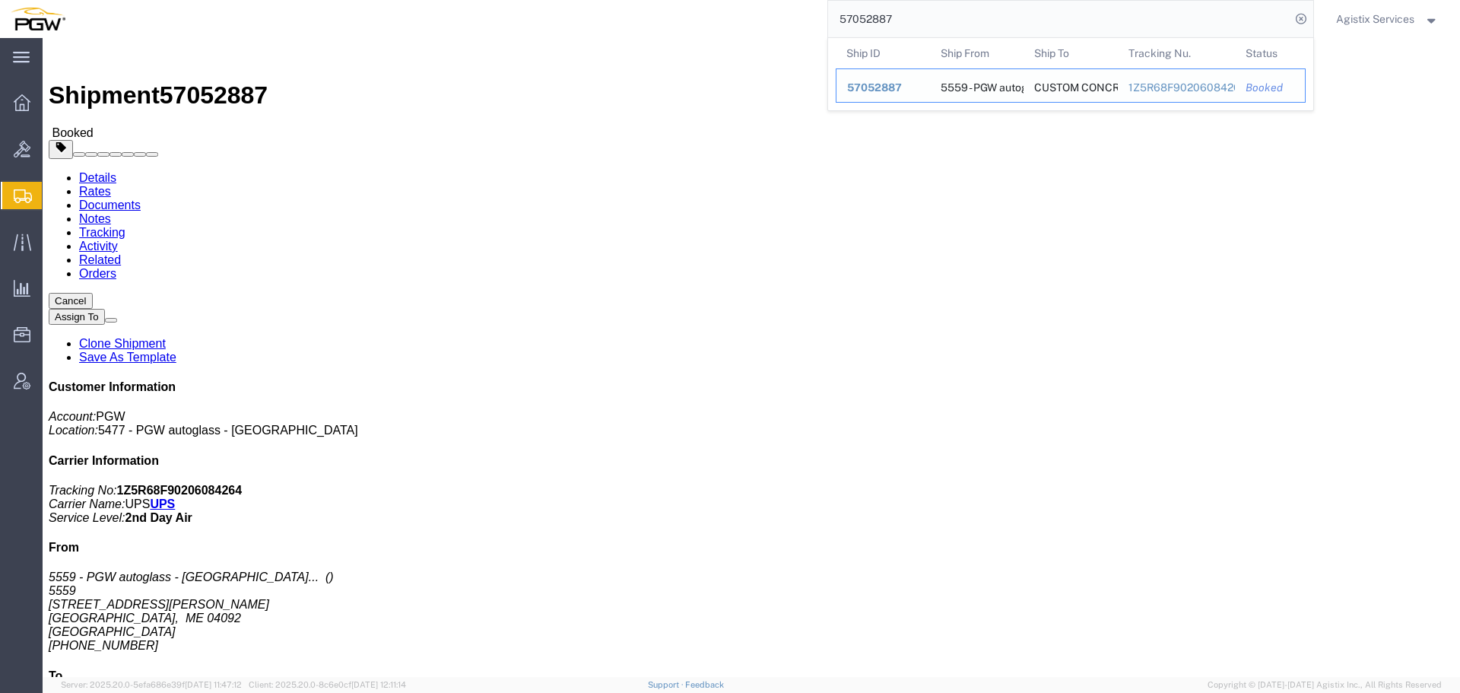
click at [891, 87] on span "57052887" at bounding box center [874, 87] width 55 height 12
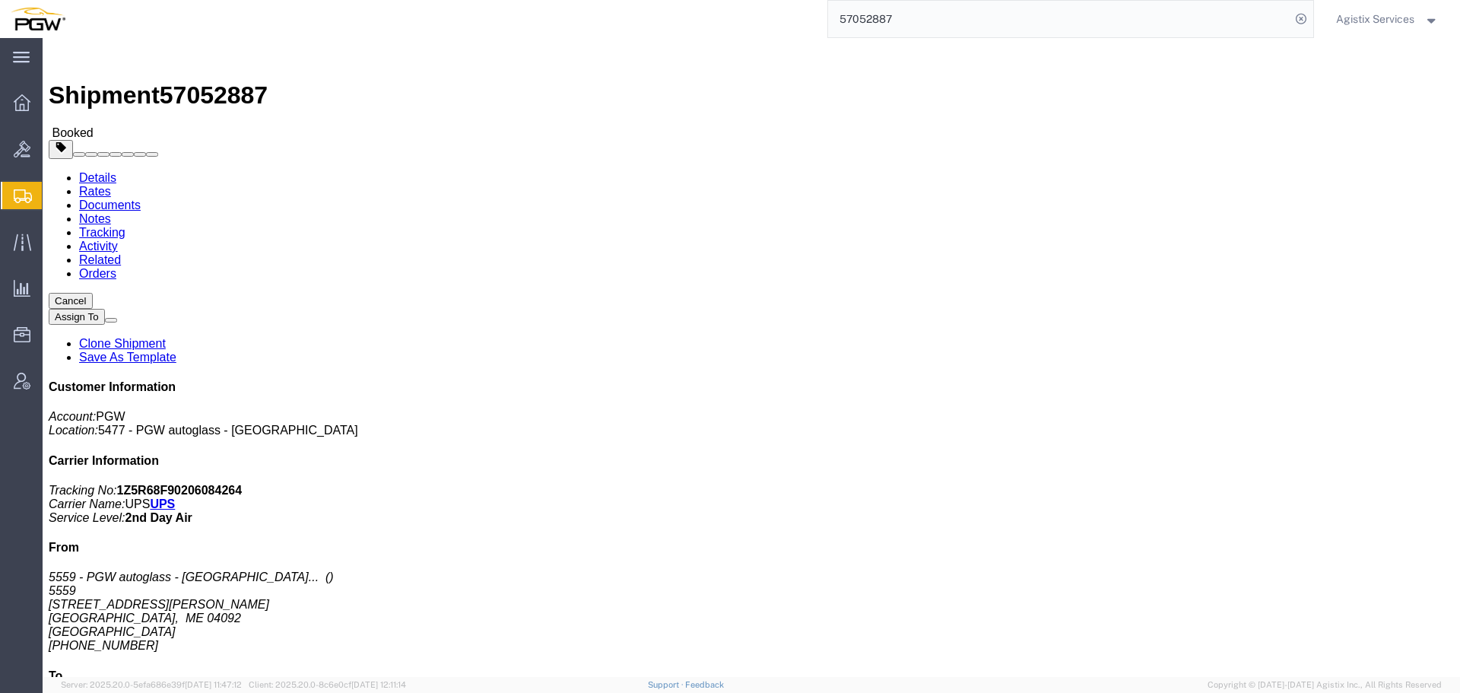
click span "button"
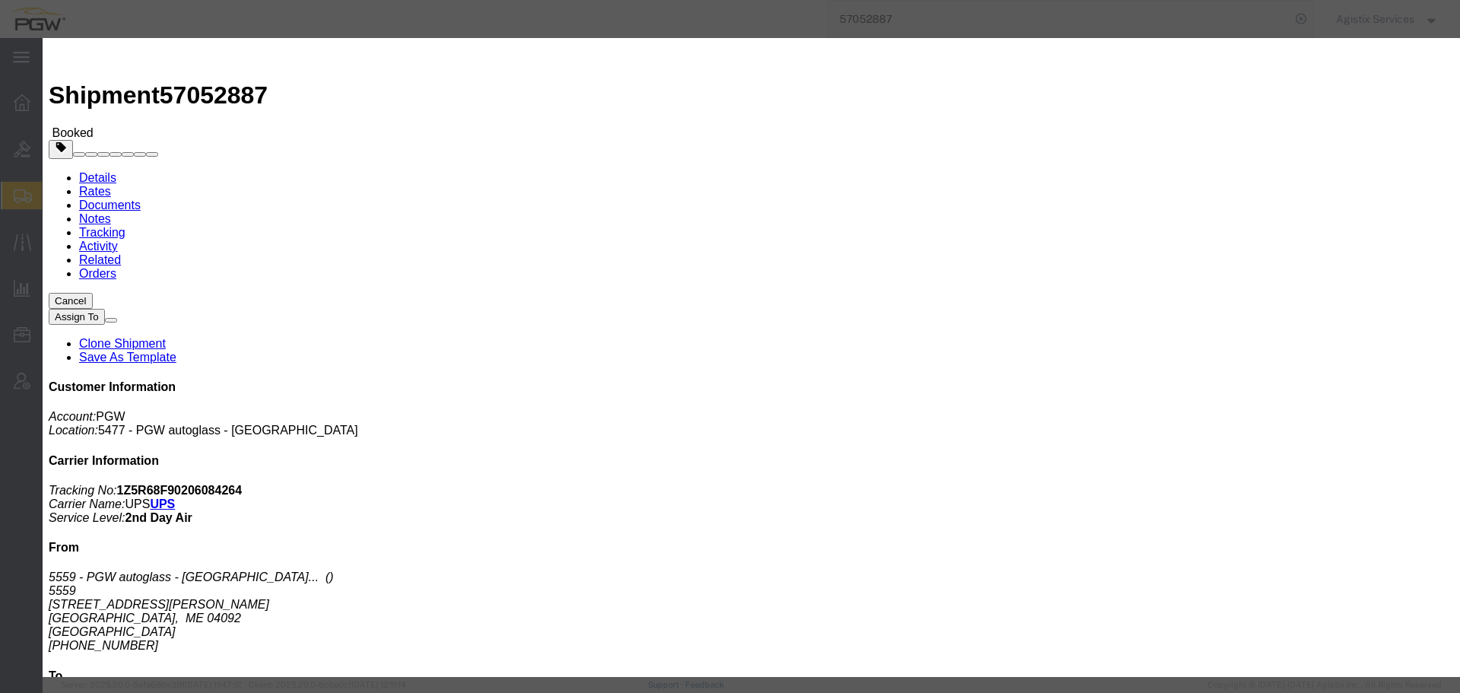
click div "Oct 10 2025 4:21 PM"
type input "10:00 AM"
click button "Apply"
click div "Pickup Close Date Pickup Close Time Pickup Close Date and Time Oct 10 2025 7:21…"
click div "Oct 10 2025 7:21 PM"
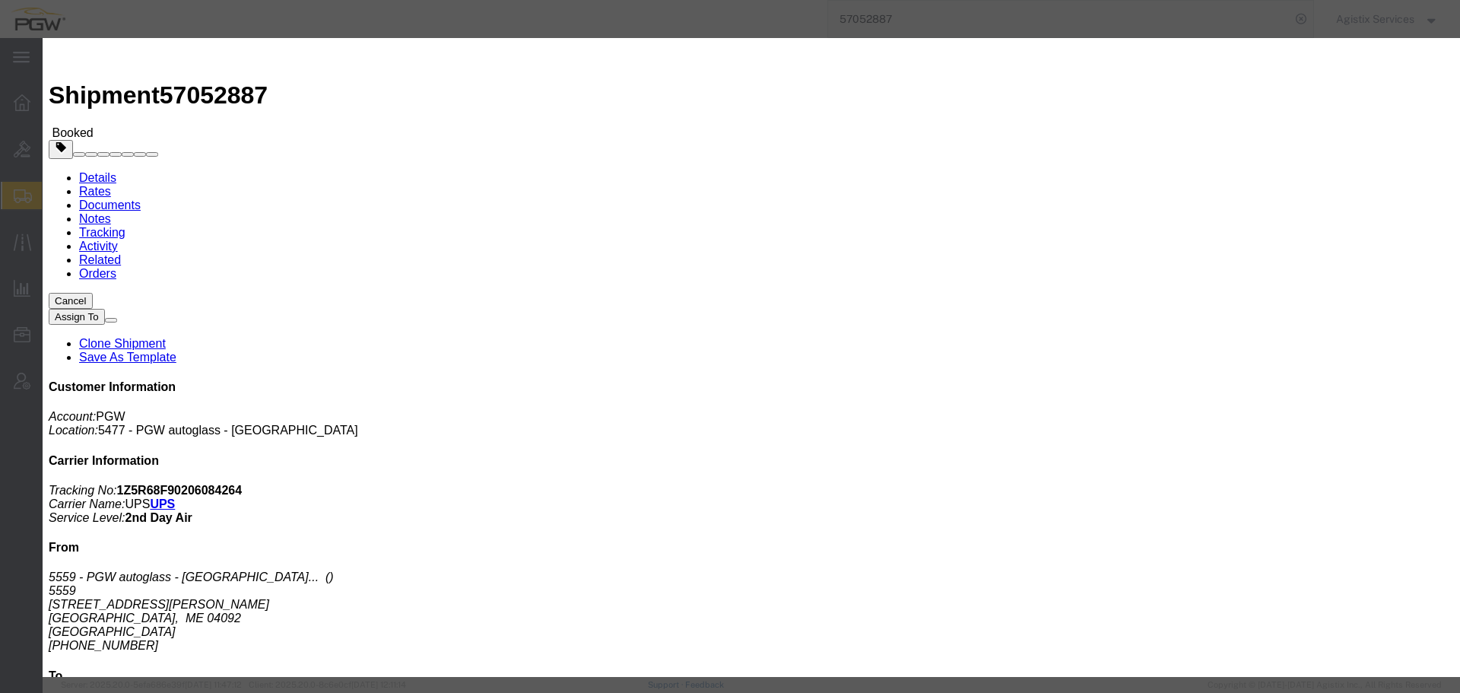
type input "2:00 PM"
click button "Apply"
click button "Save"
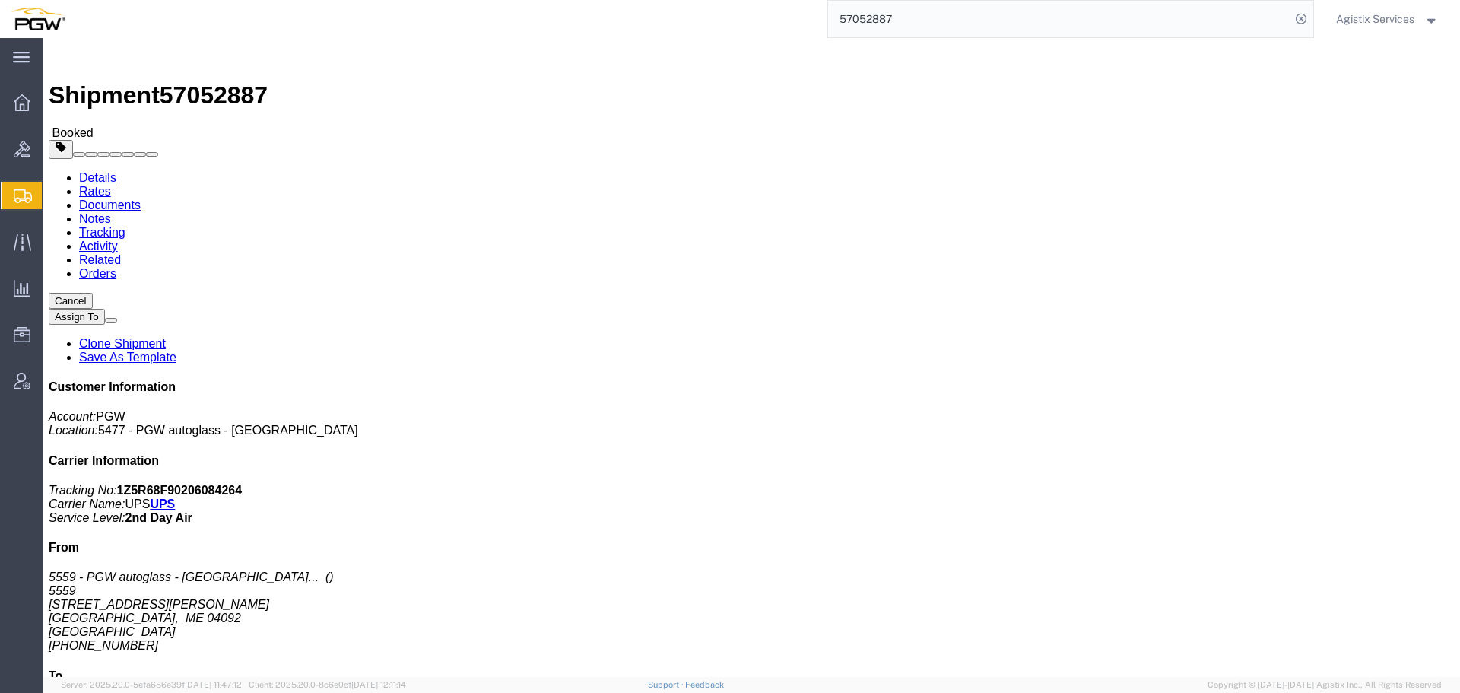
click button "Close"
drag, startPoint x: 1391, startPoint y: 16, endPoint x: 1405, endPoint y: 36, distance: 24.0
click at [1392, 16] on span "Agistix Services" at bounding box center [1375, 19] width 78 height 17
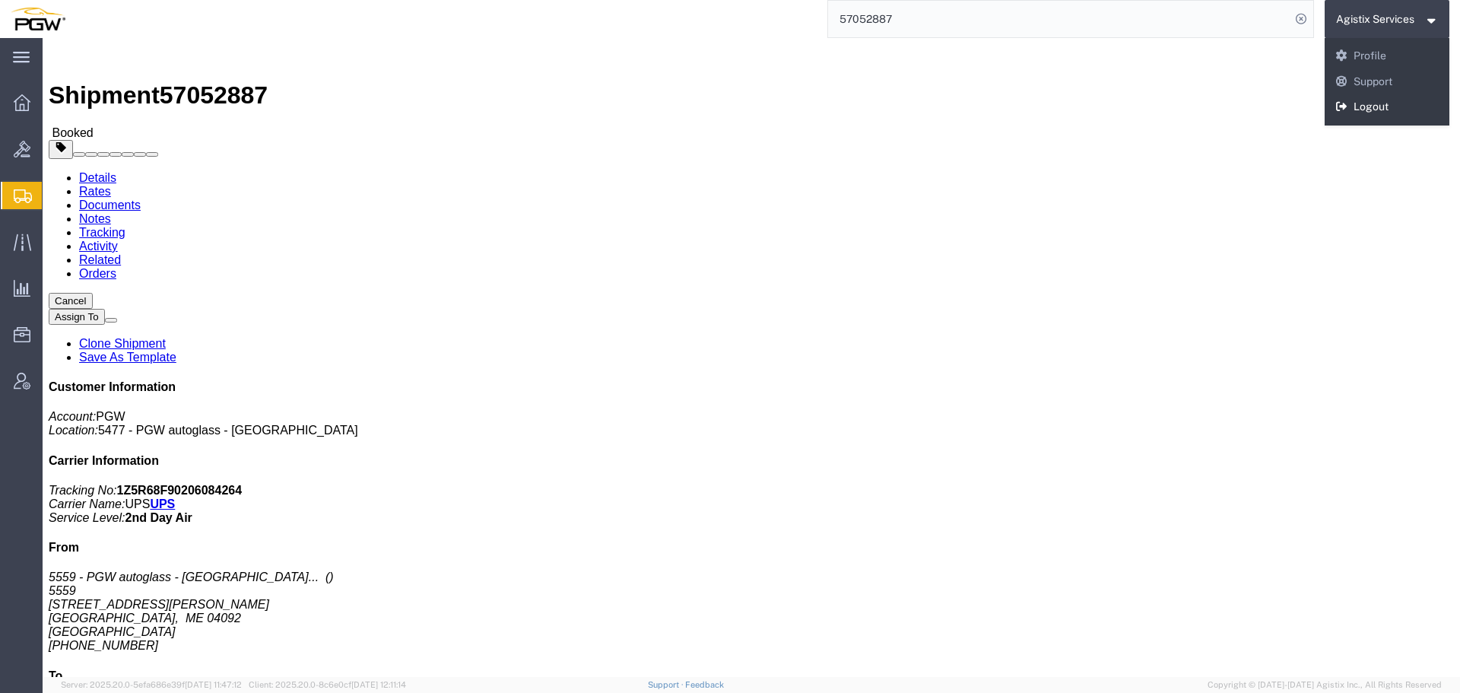
click at [1411, 106] on link "Logout" at bounding box center [1387, 107] width 125 height 26
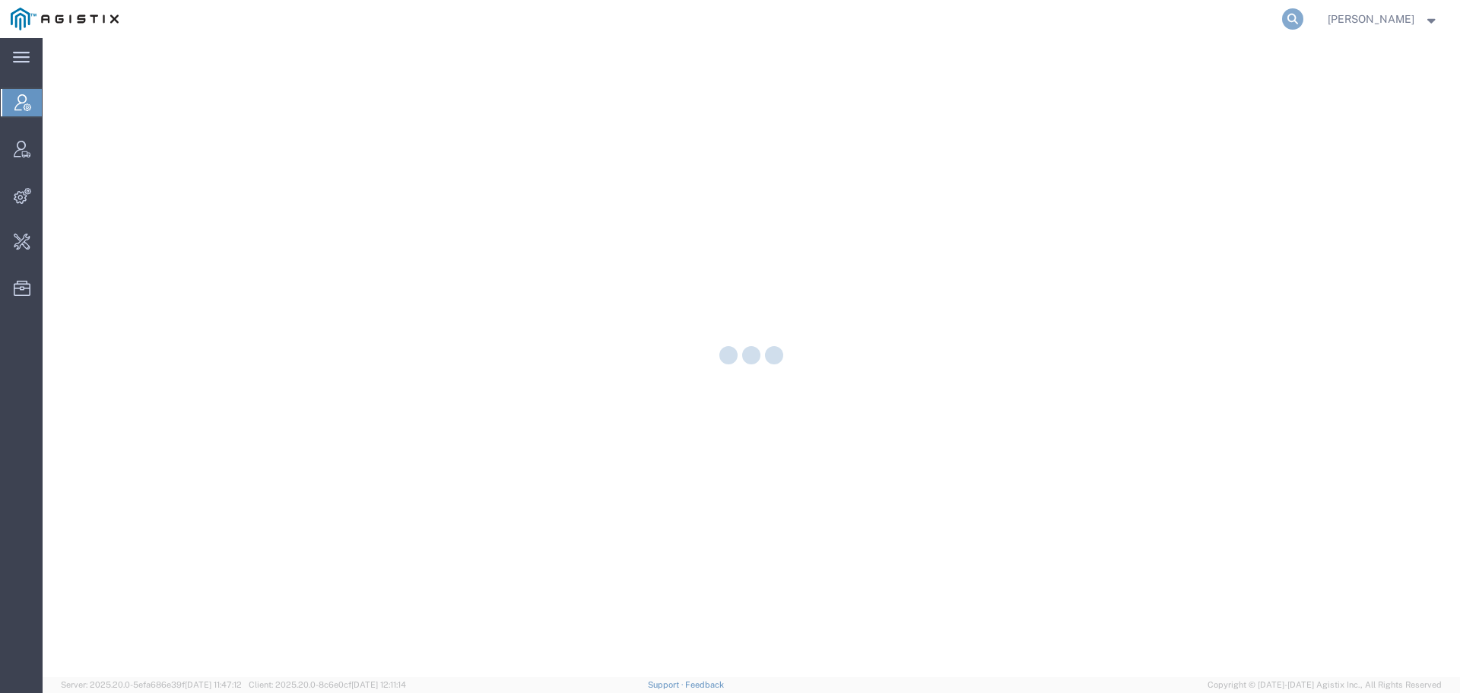
click at [1304, 19] on icon at bounding box center [1292, 18] width 21 height 21
paste input "57053162"
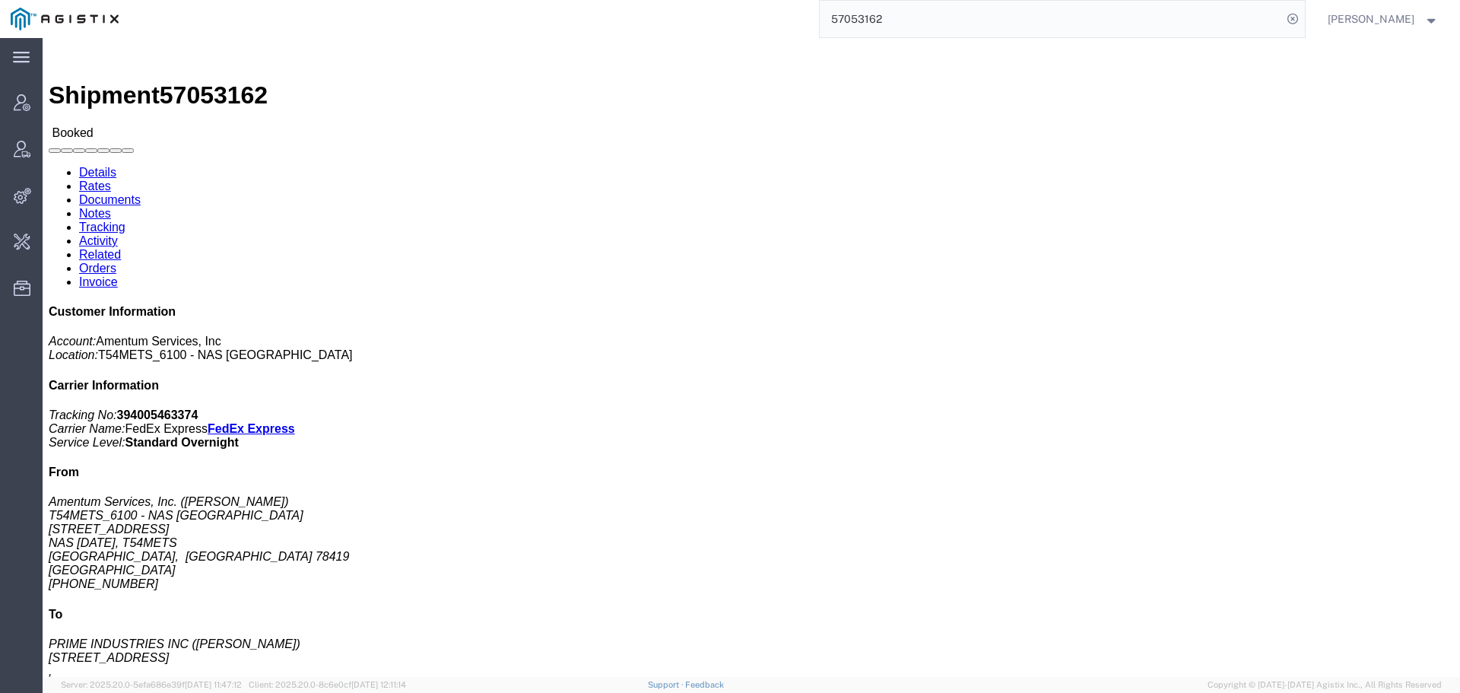
click link "Activity"
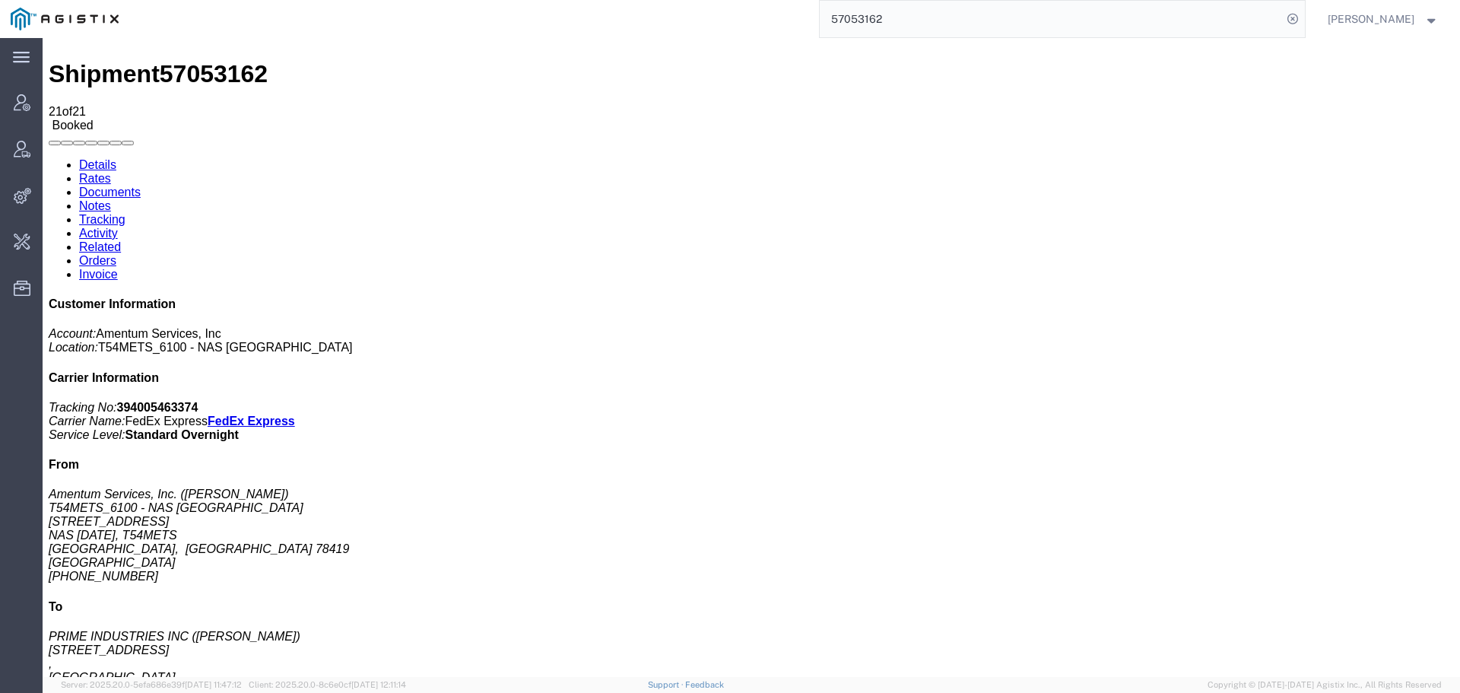
scroll to position [25, 0]
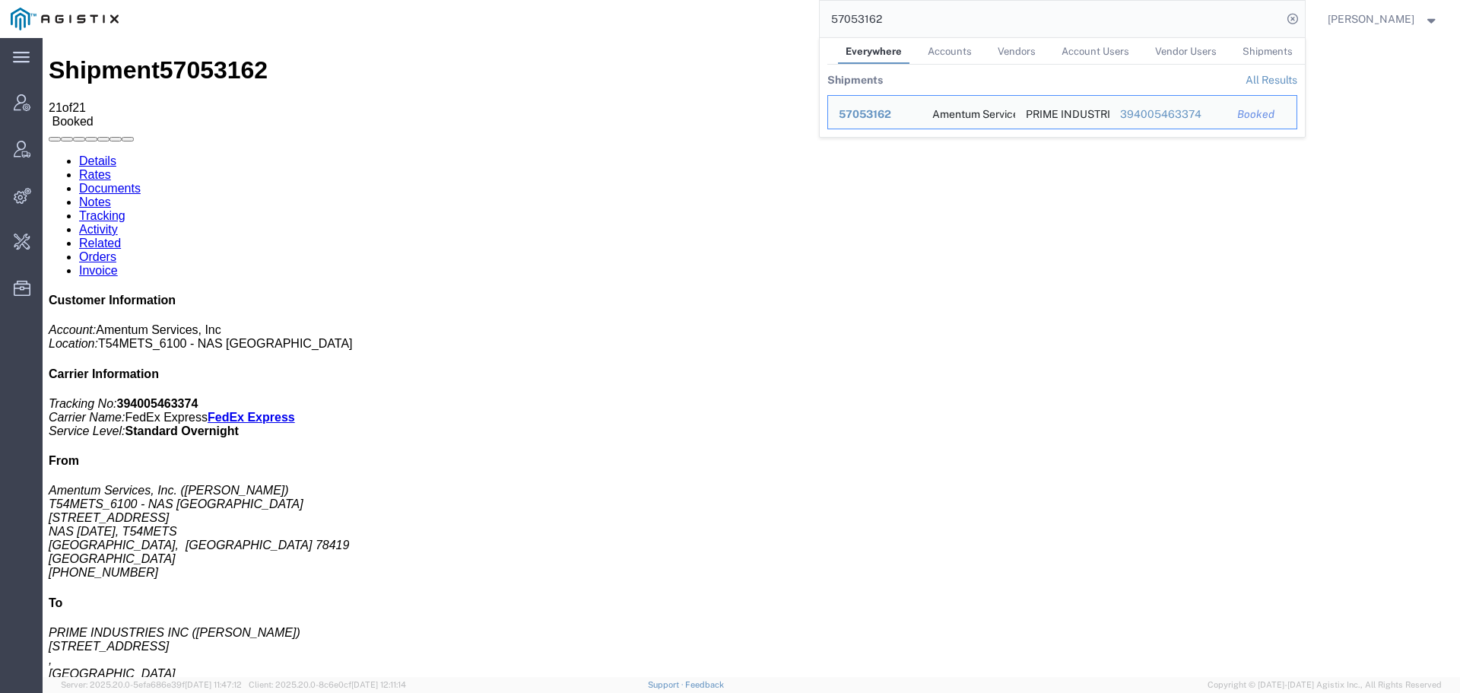
drag, startPoint x: 950, startPoint y: 21, endPoint x: 789, endPoint y: 32, distance: 161.6
click at [789, 32] on div "57053162 Everywhere Accounts Vendors Account Users Vendor Users Shipments Shipm…" at bounding box center [717, 19] width 1176 height 38
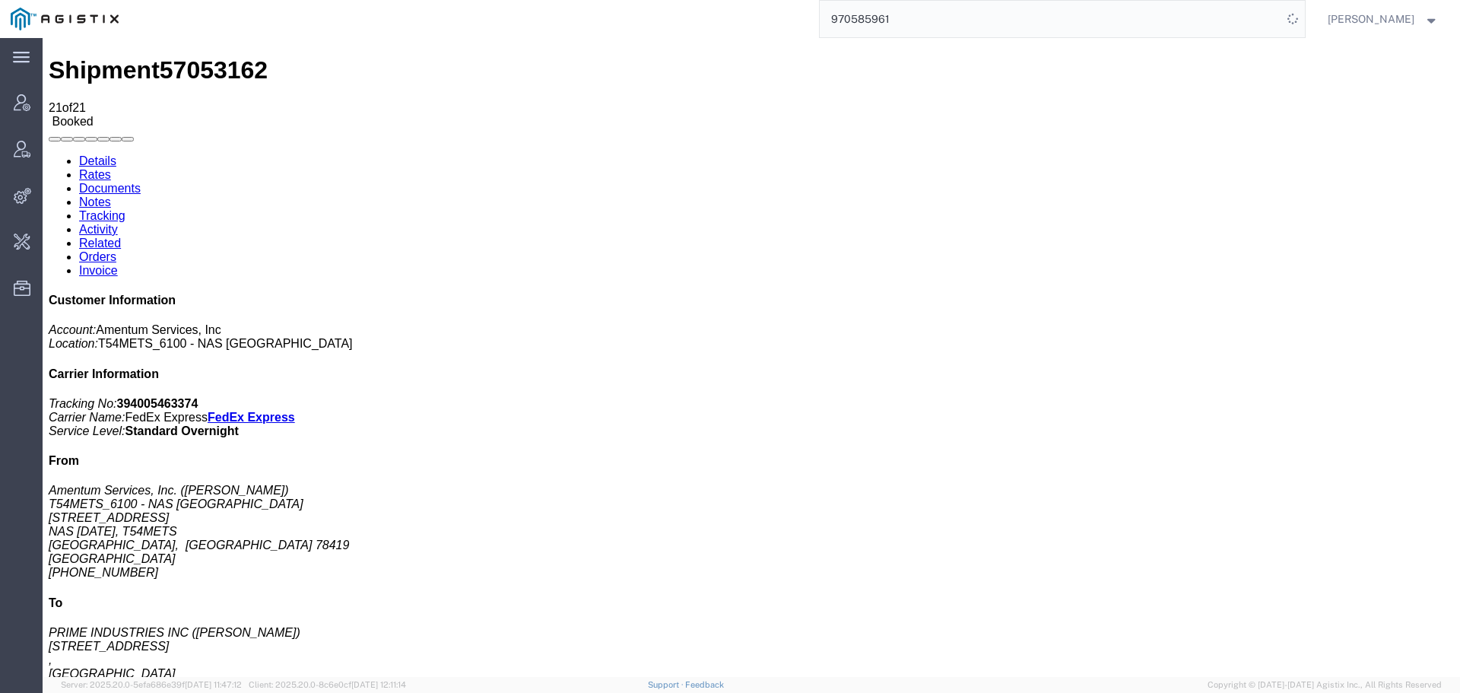
click at [952, 28] on input "970585961" at bounding box center [1051, 19] width 462 height 37
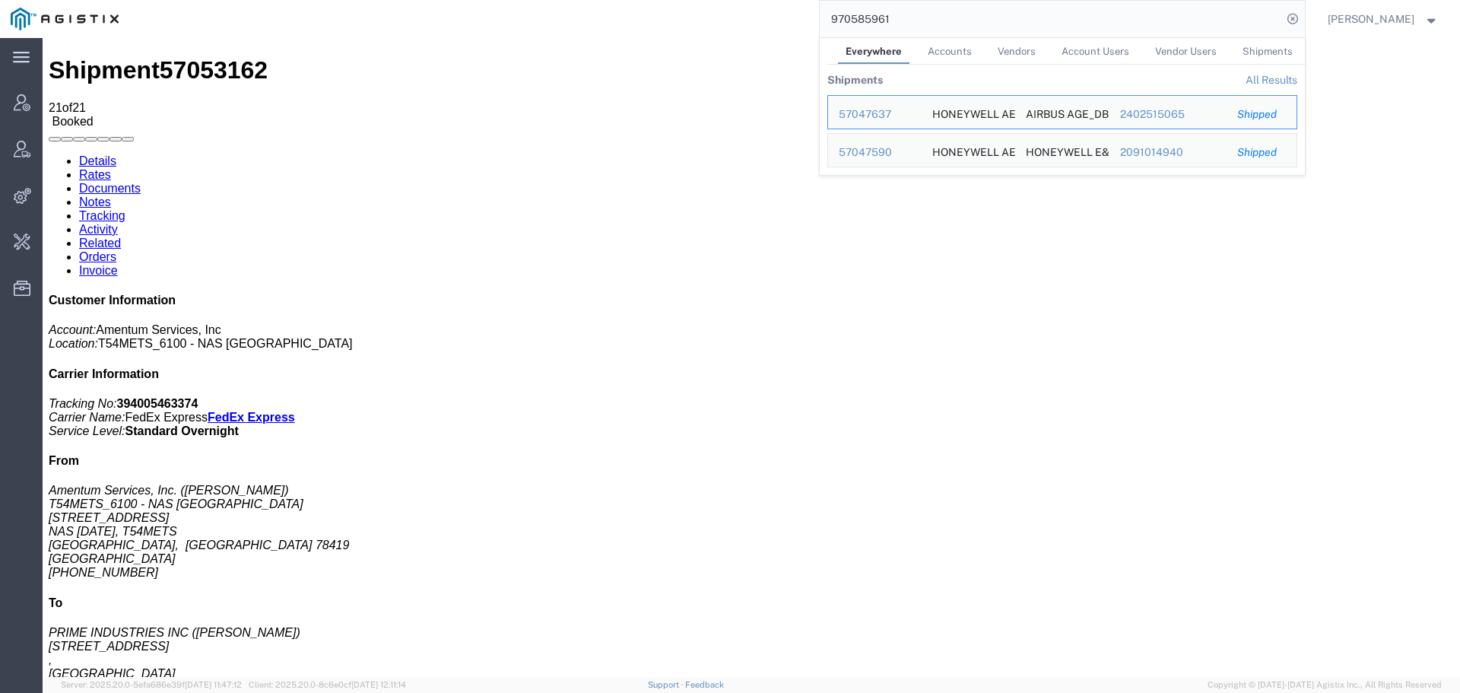
click at [1103, 10] on input "970585961" at bounding box center [1051, 19] width 462 height 37
paste input "1000738454"
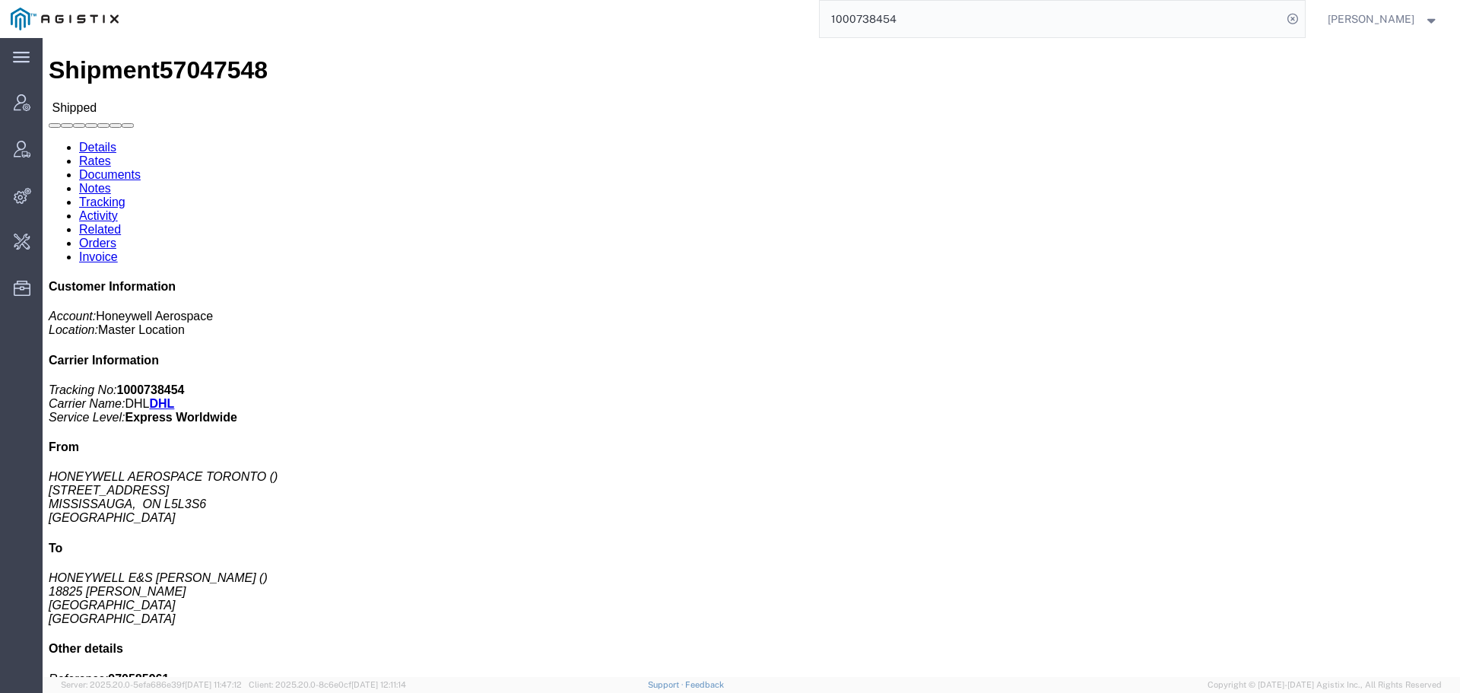
click div "1 Your Packaging Total weight: 54.53 LBS ( dim ) Dimensions: L x W x H IN Devic…"
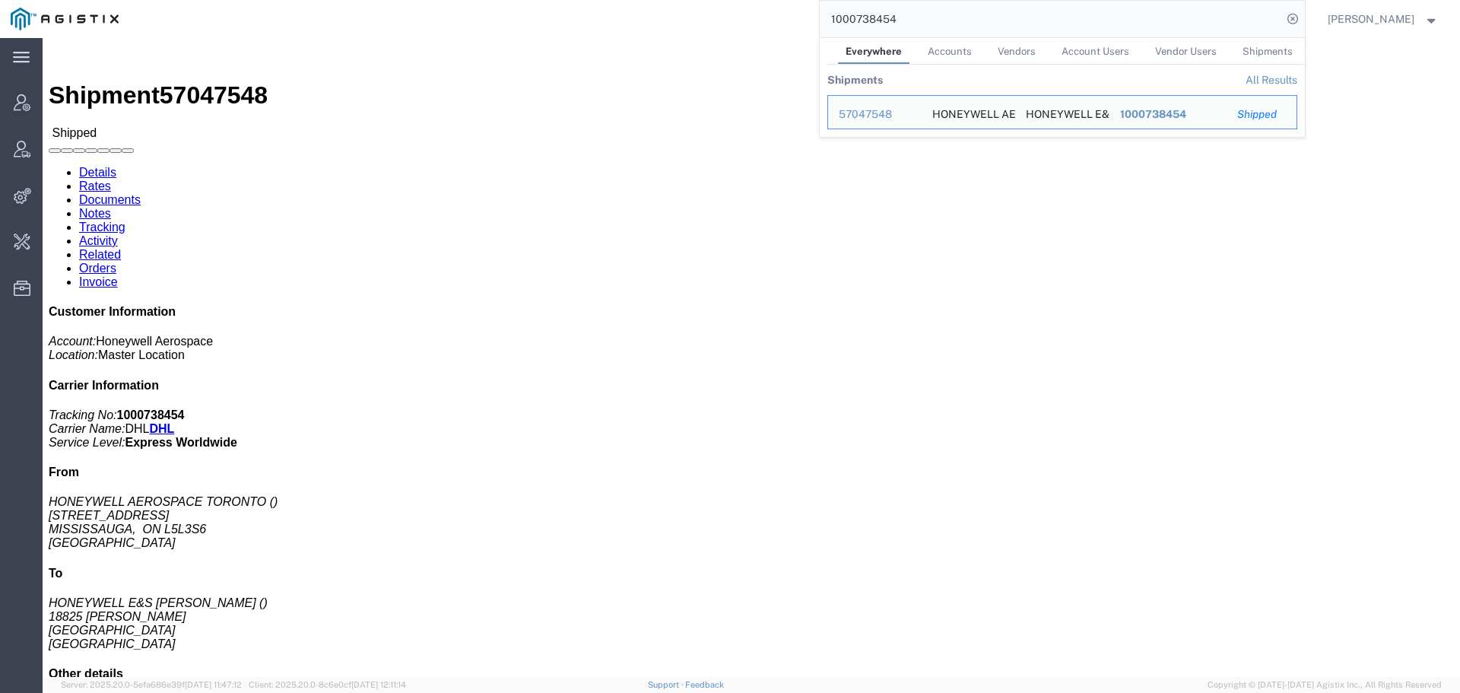
click at [1163, 22] on input "1000738454" at bounding box center [1051, 19] width 462 height 37
paste input "503871353"
click link "Activity"
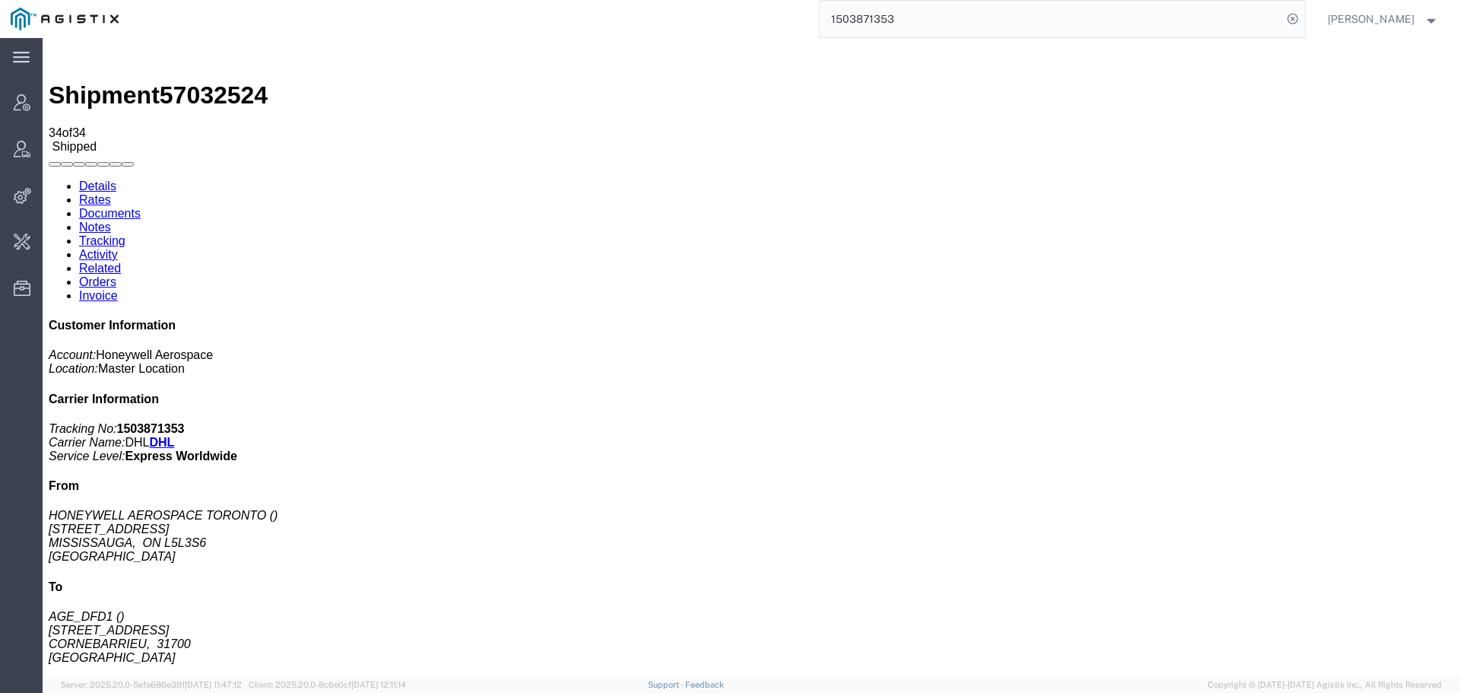
click at [1235, 17] on input "1503871353" at bounding box center [1051, 19] width 462 height 37
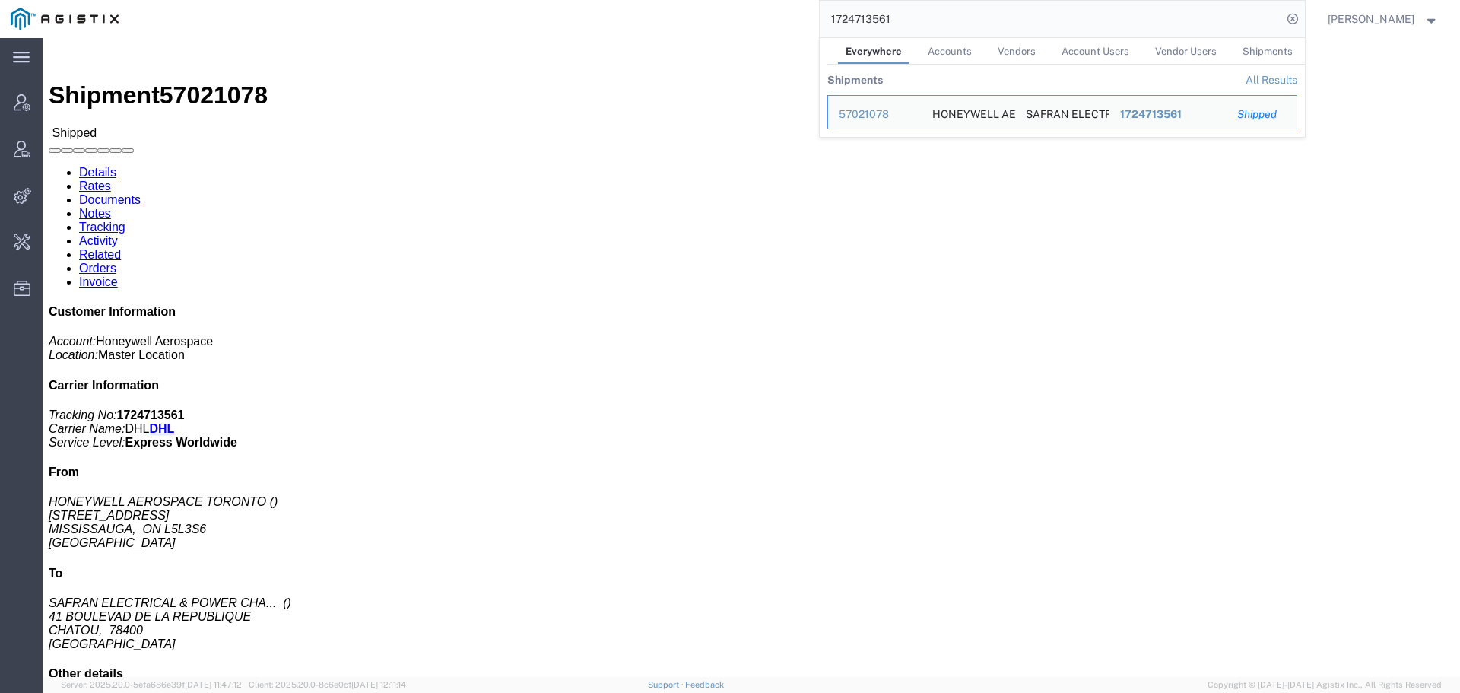
click at [1151, 11] on input "1724713561" at bounding box center [1051, 19] width 462 height 37
paste input "5780108036"
click at [1144, 18] on input "5780108036" at bounding box center [1051, 19] width 462 height 37
paste input "052023"
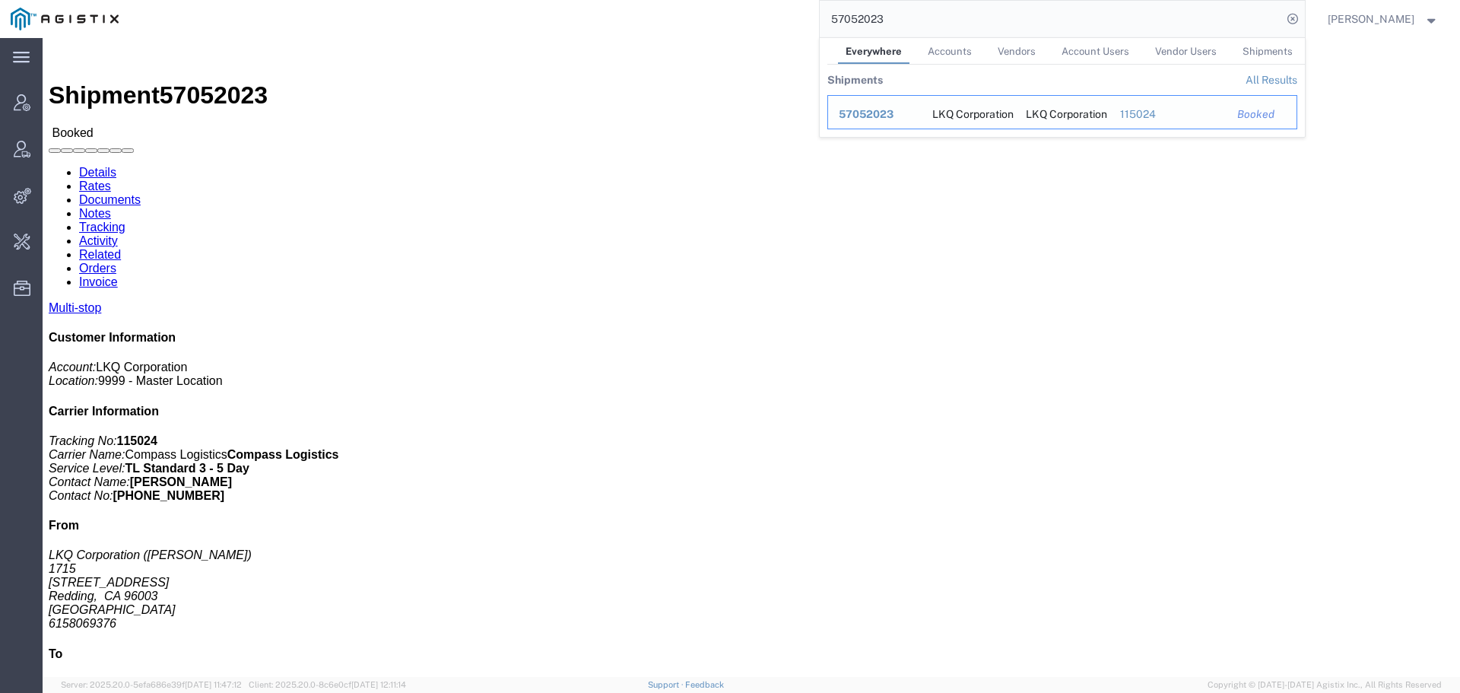
click at [882, 118] on span "57052023" at bounding box center [866, 114] width 55 height 12
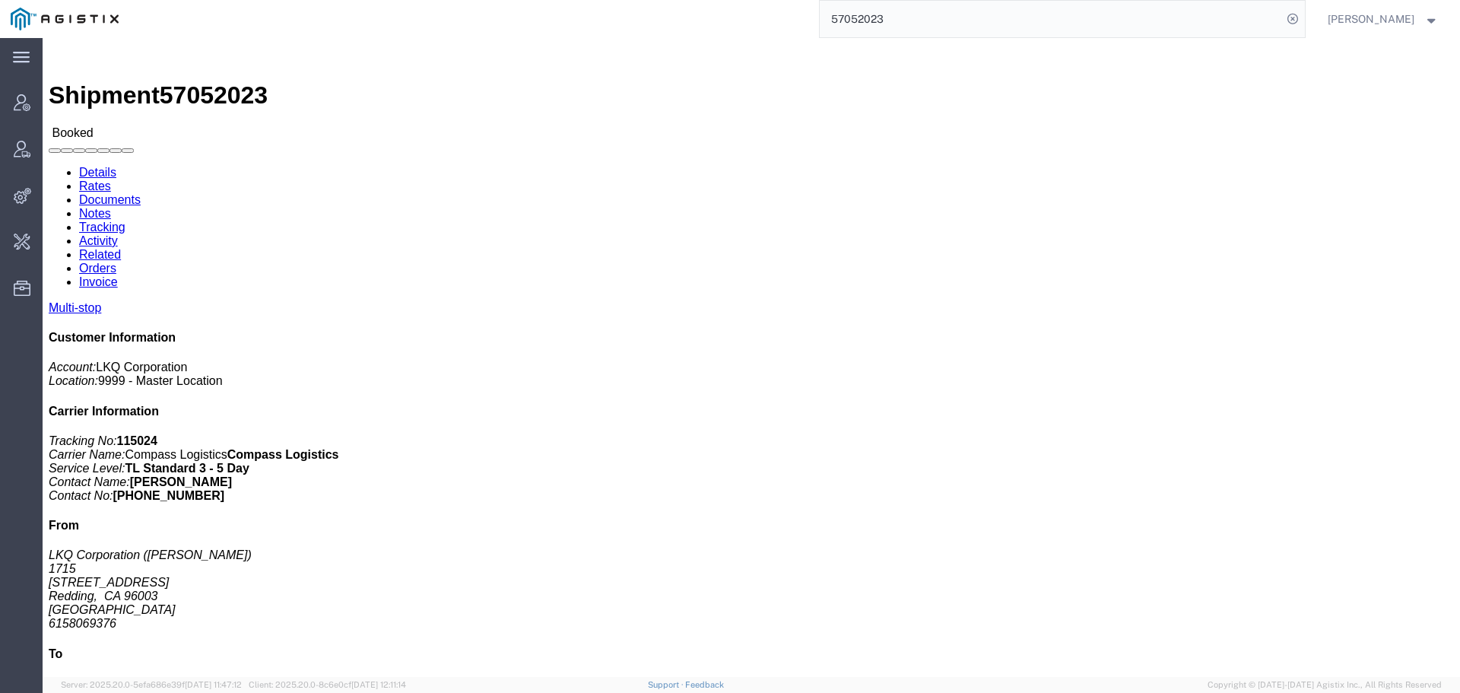
click link "Activity"
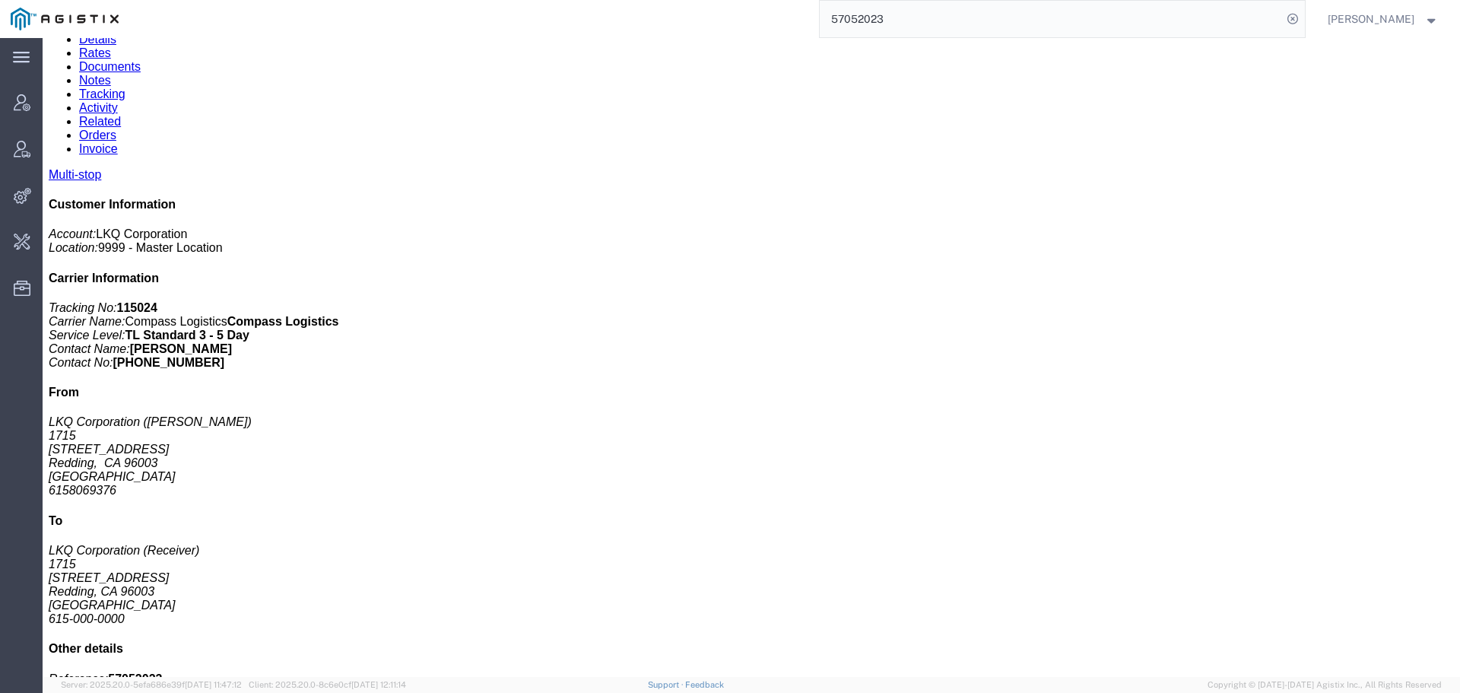
scroll to position [160, 0]
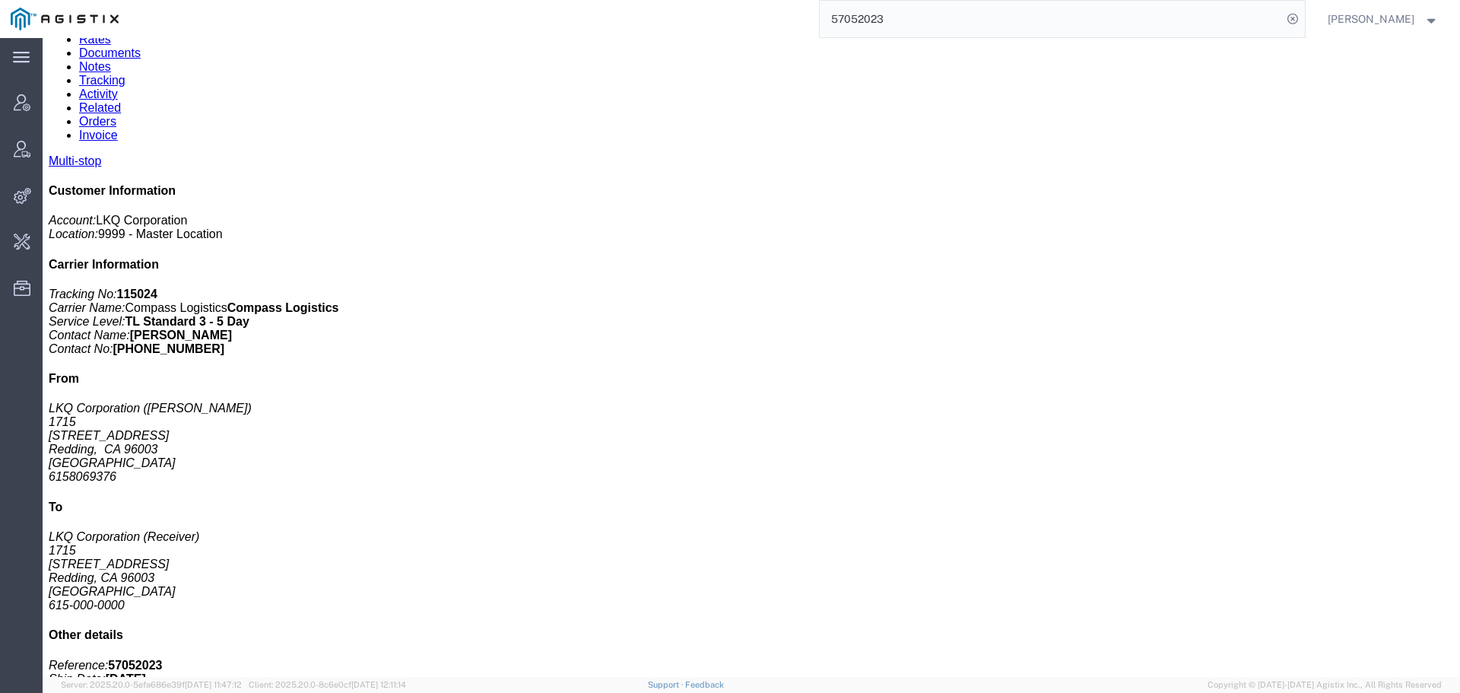
click at [111, 46] on link "Rates" at bounding box center [95, 39] width 32 height 13
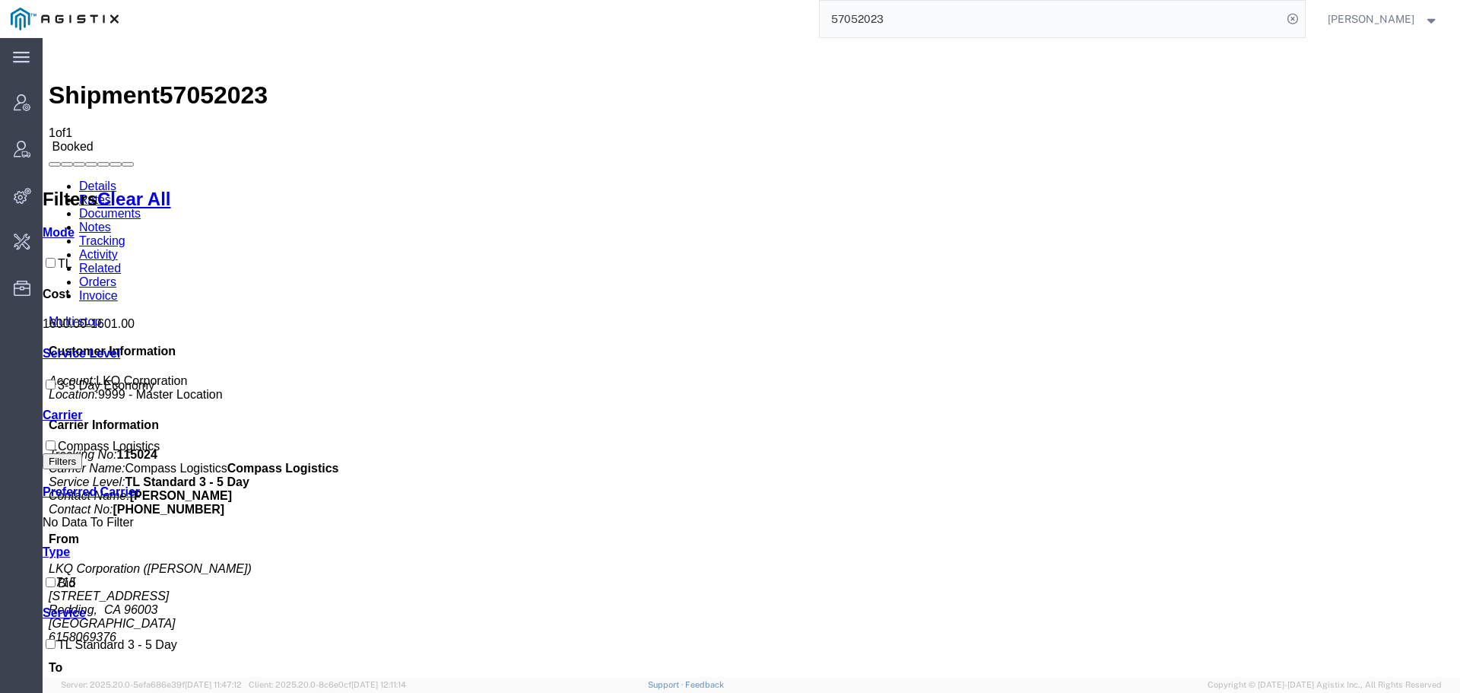
click at [118, 248] on link "Activity" at bounding box center [98, 254] width 39 height 13
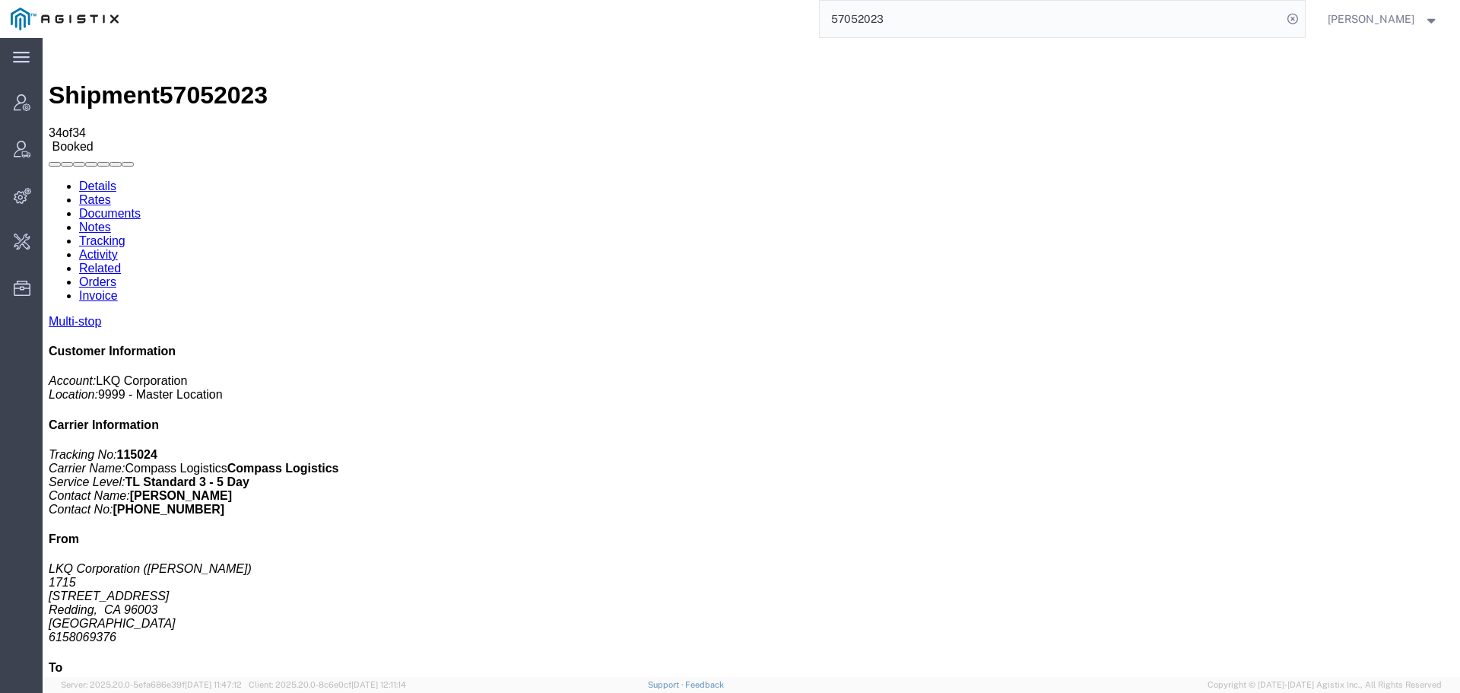
scroll to position [400, 0]
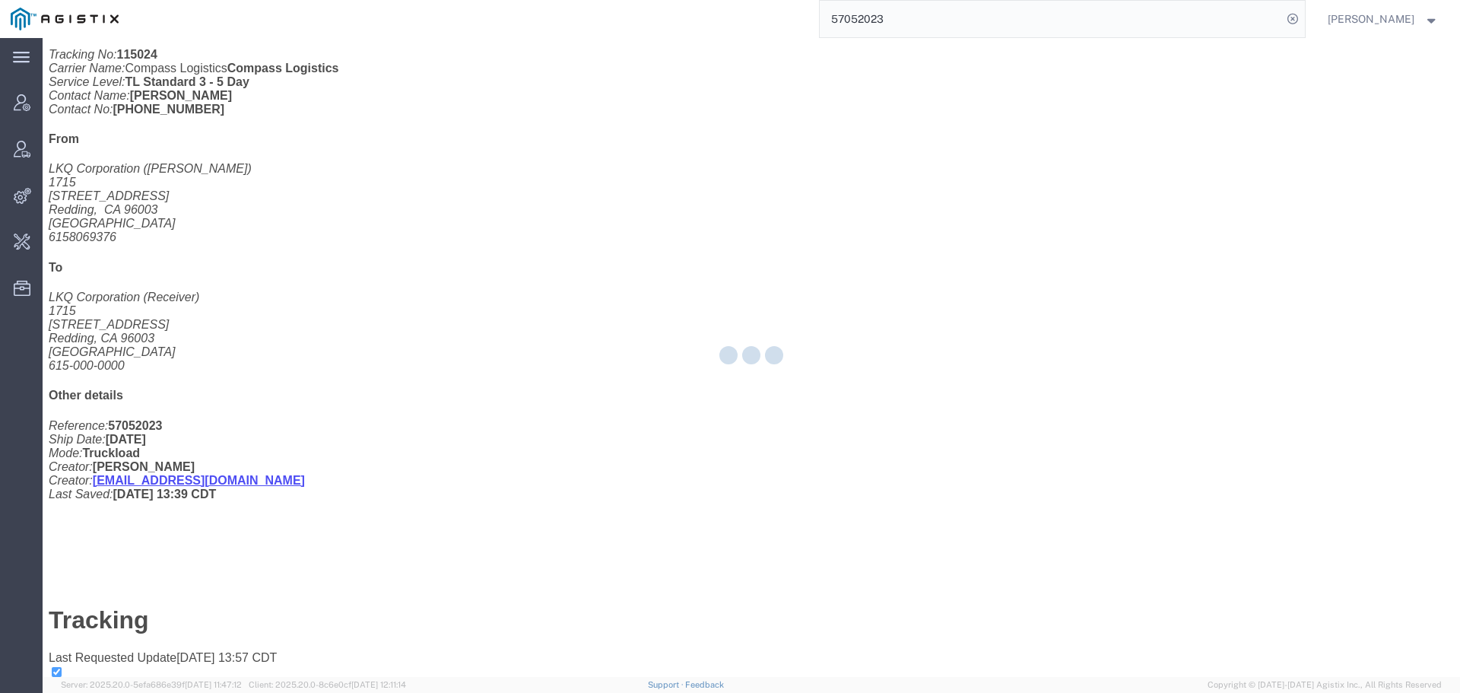
scroll to position [14, 0]
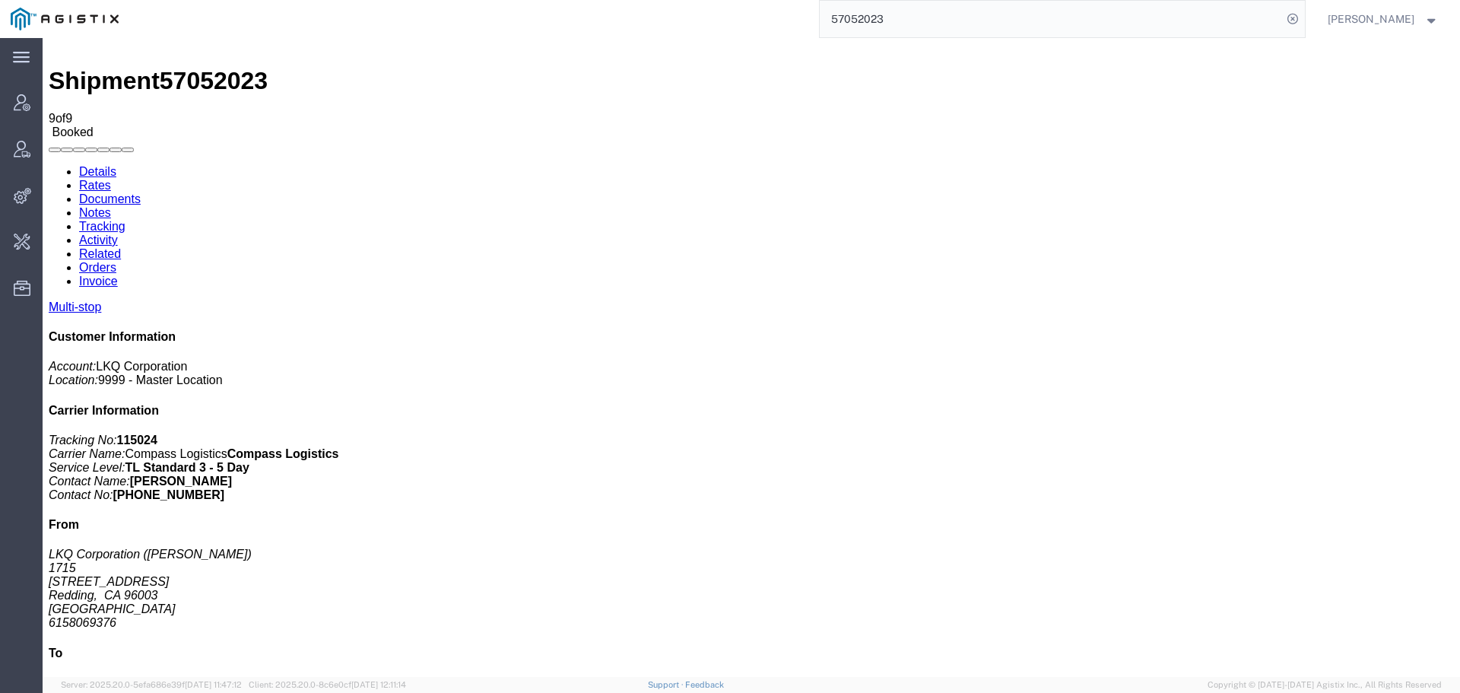
click at [118, 233] on link "Activity" at bounding box center [98, 239] width 39 height 13
click at [125, 220] on link "Tracking" at bounding box center [102, 226] width 46 height 13
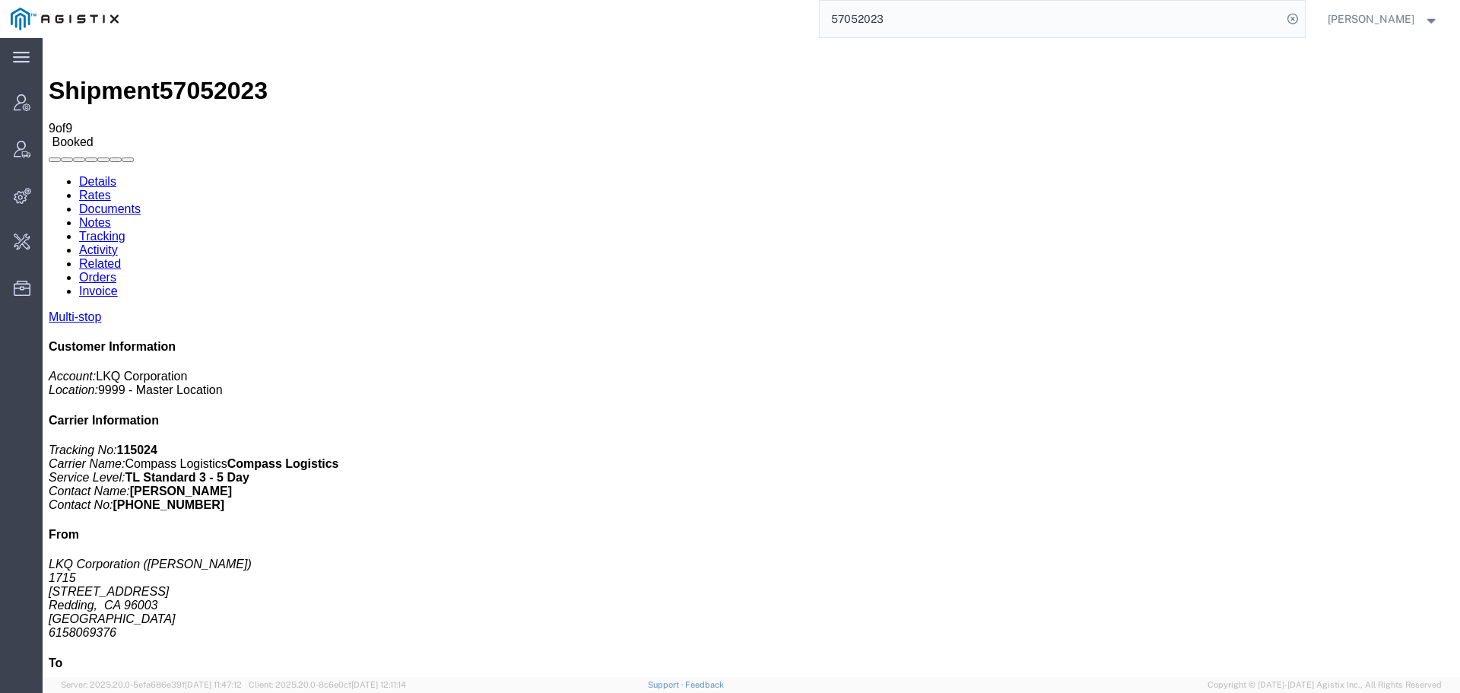
click at [1173, 16] on input "57052023" at bounding box center [1051, 19] width 462 height 37
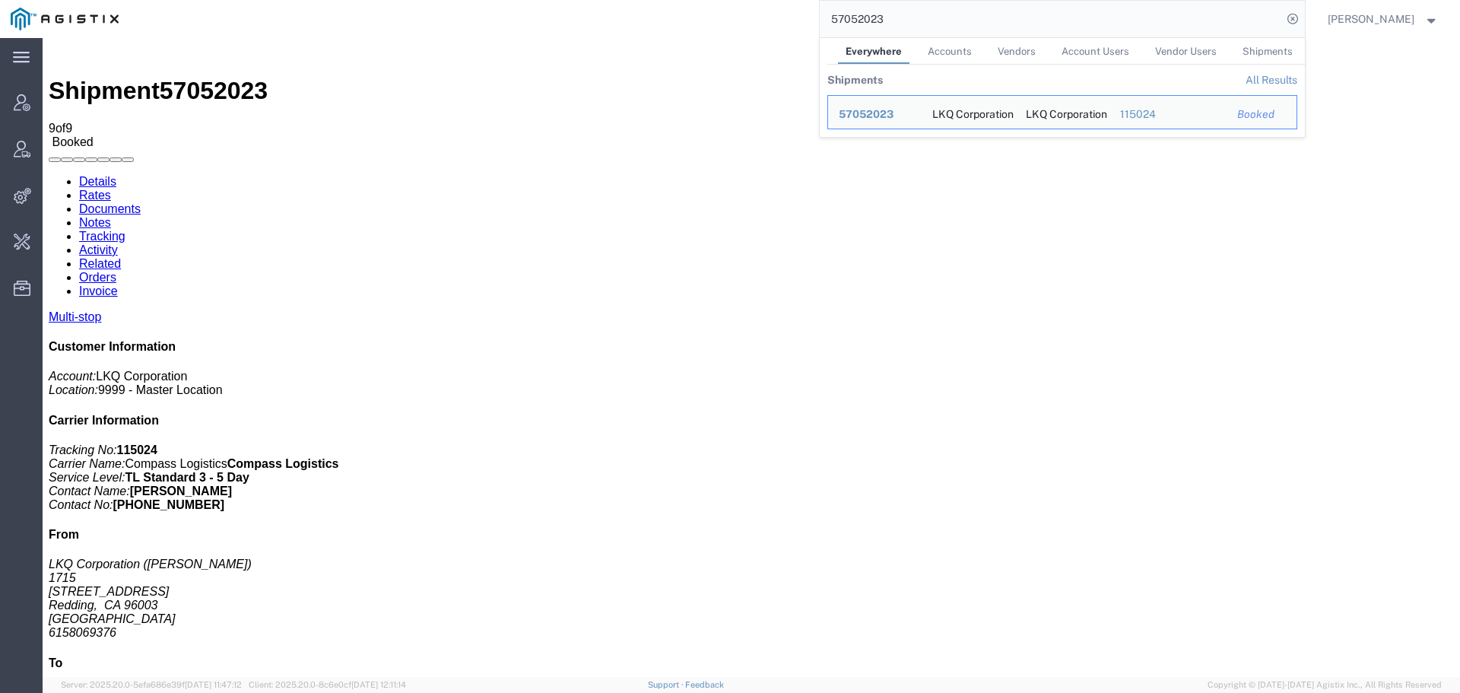
paste input "57053458"
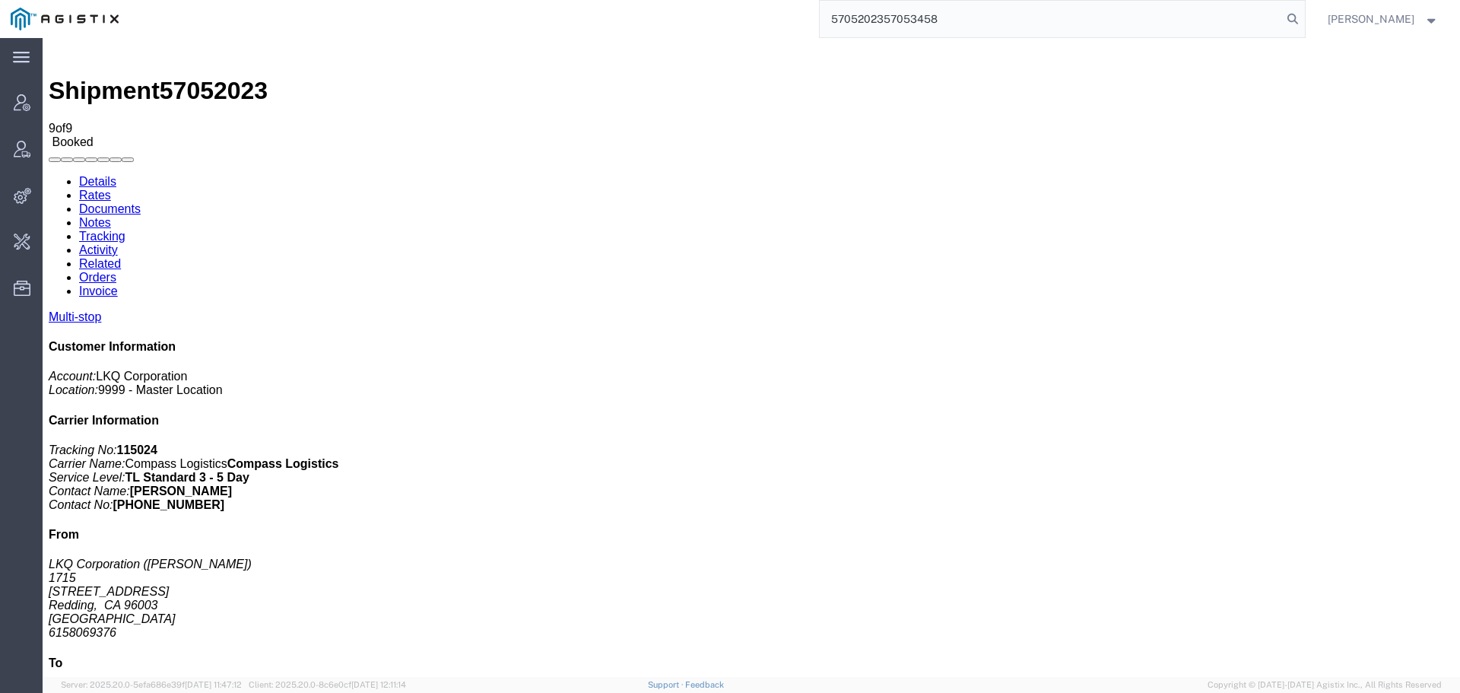
paste input "search"
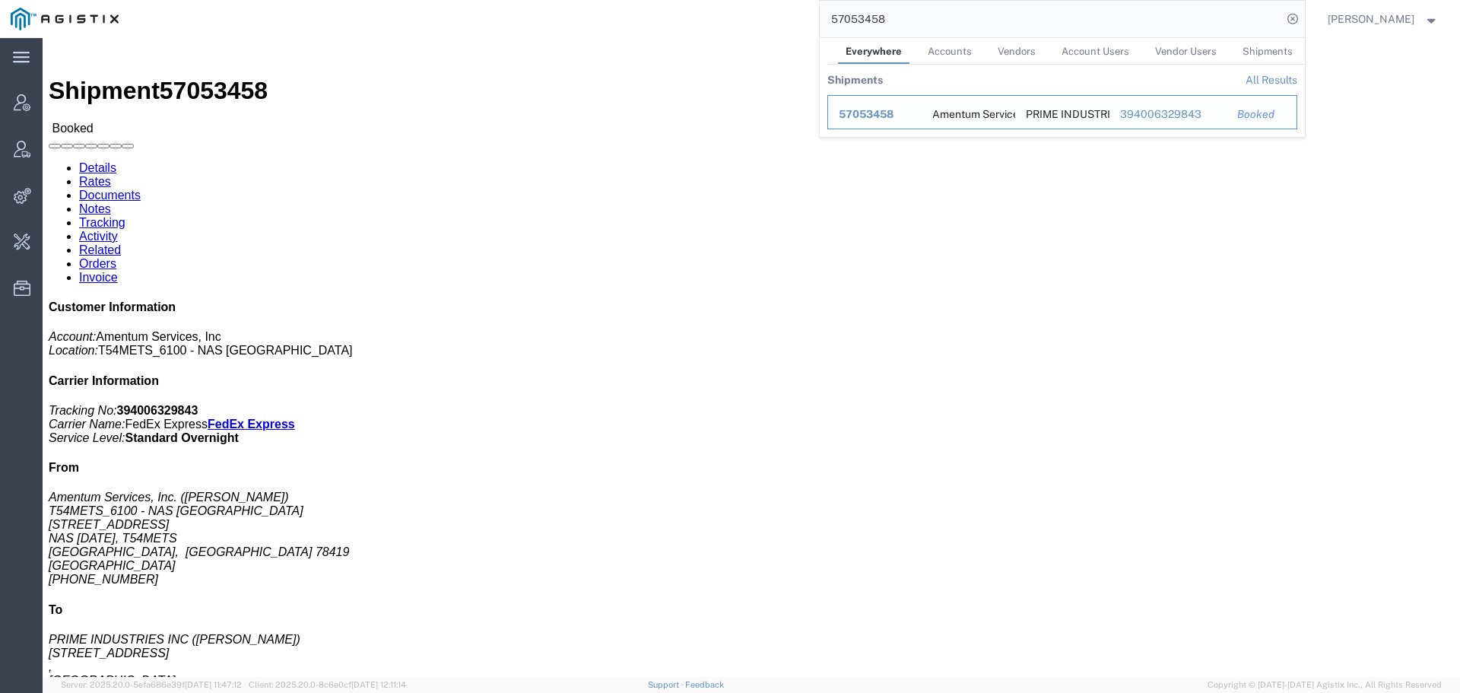
click at [890, 110] on span "57053458" at bounding box center [866, 114] width 55 height 12
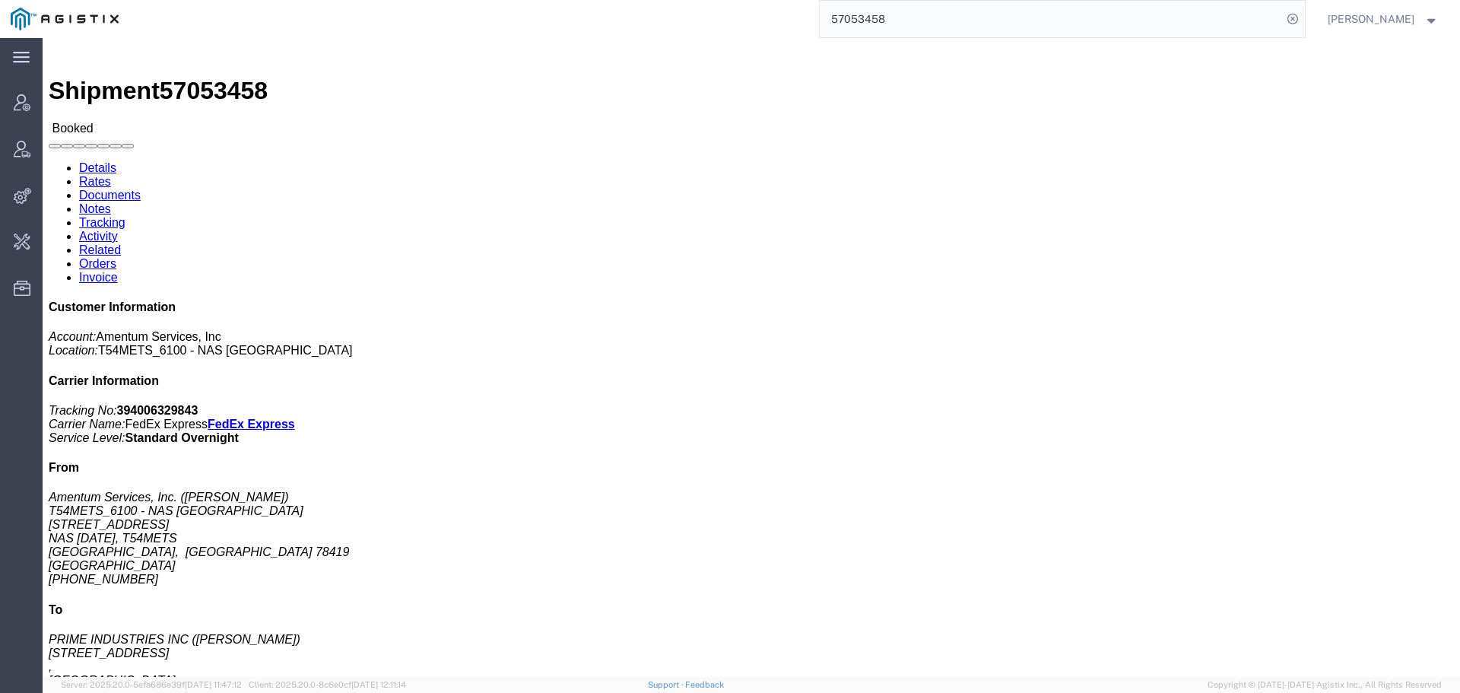
click link "Activity"
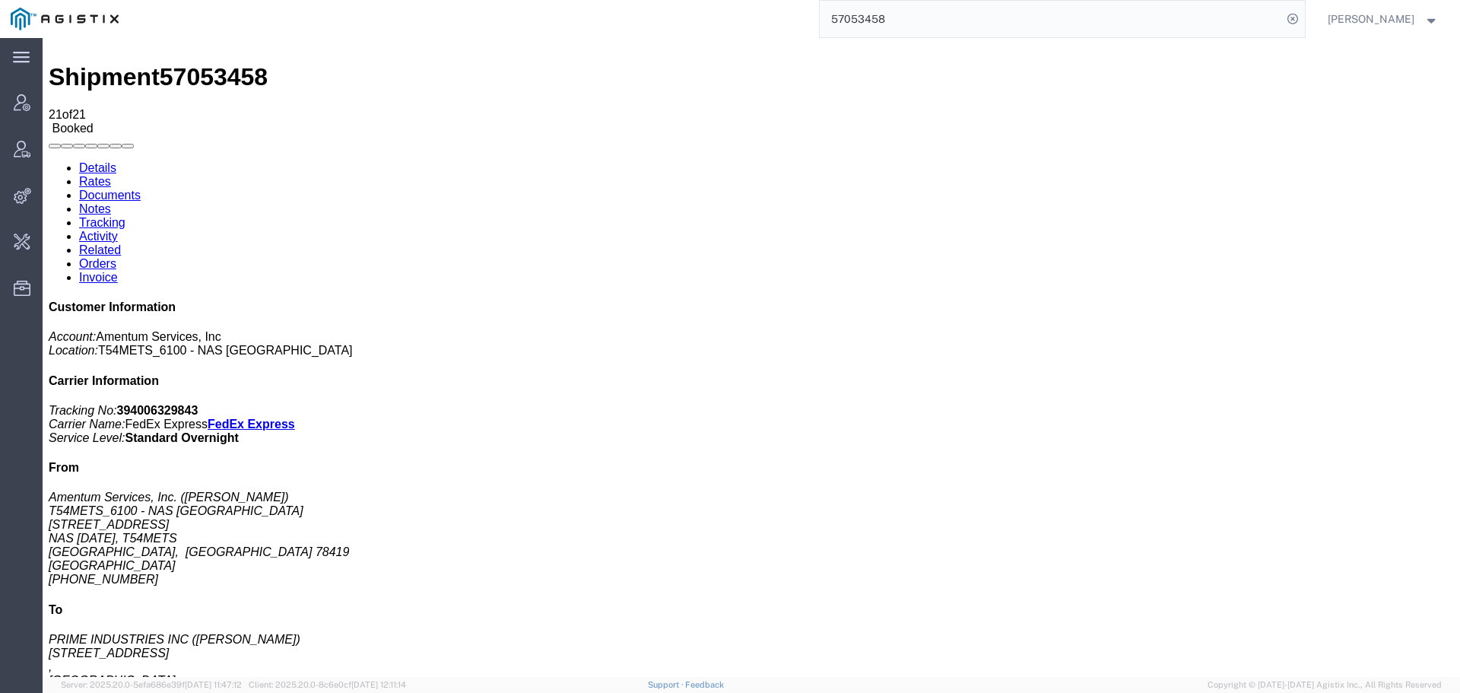
scroll to position [109, 0]
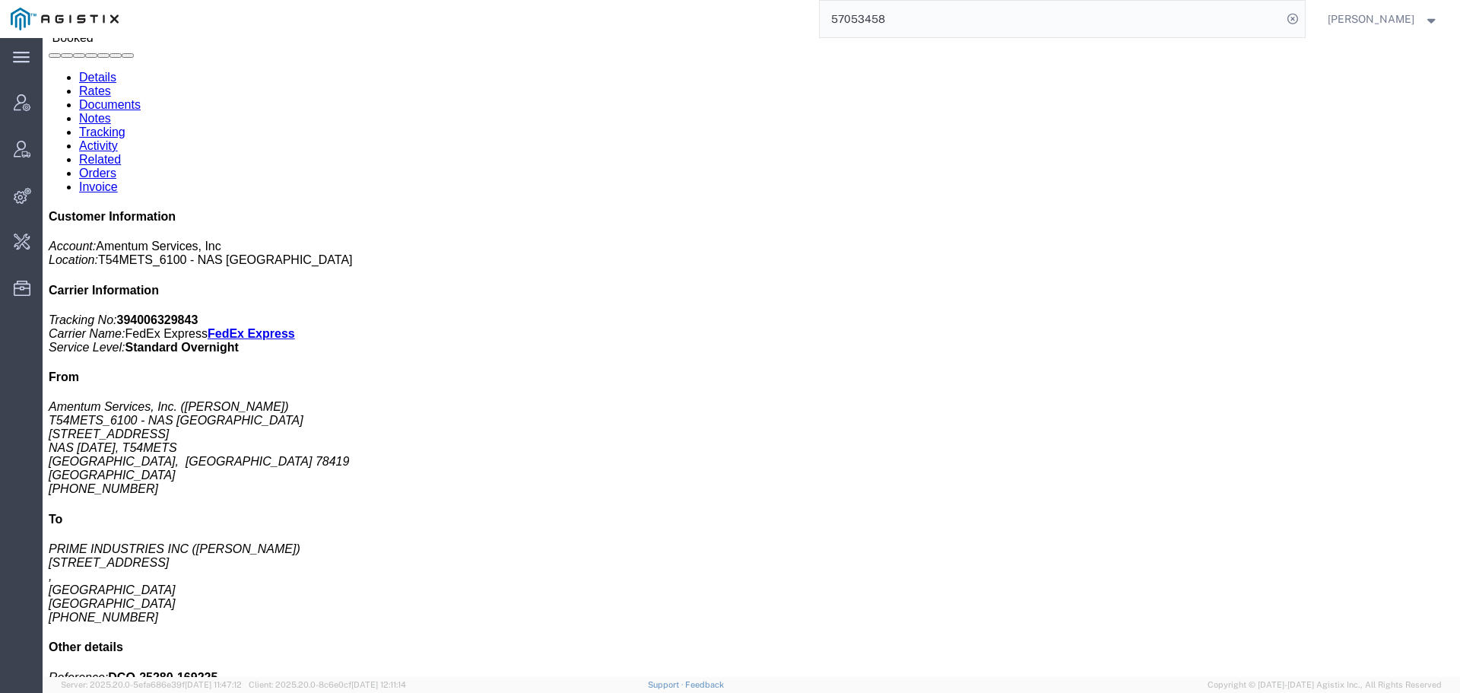
click at [1205, 8] on input "57053458" at bounding box center [1051, 19] width 462 height 37
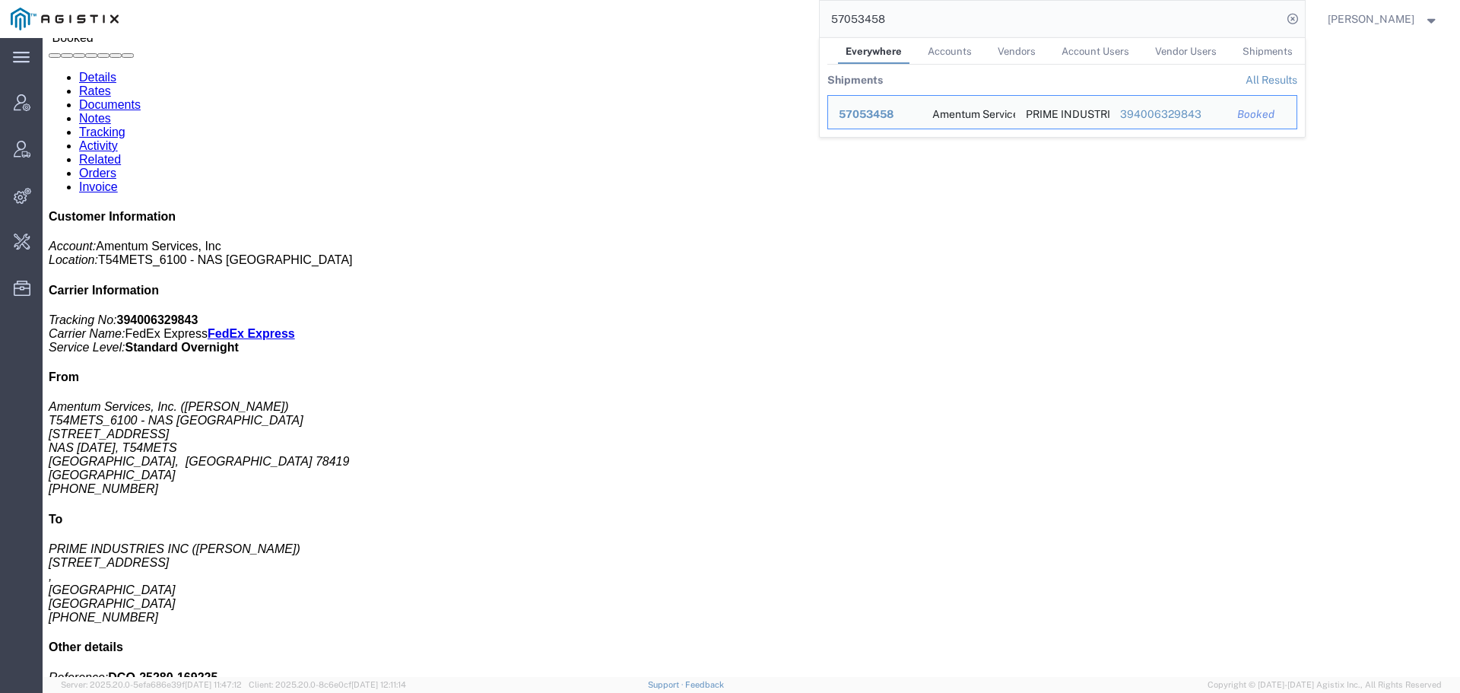
paste input "S02453642"
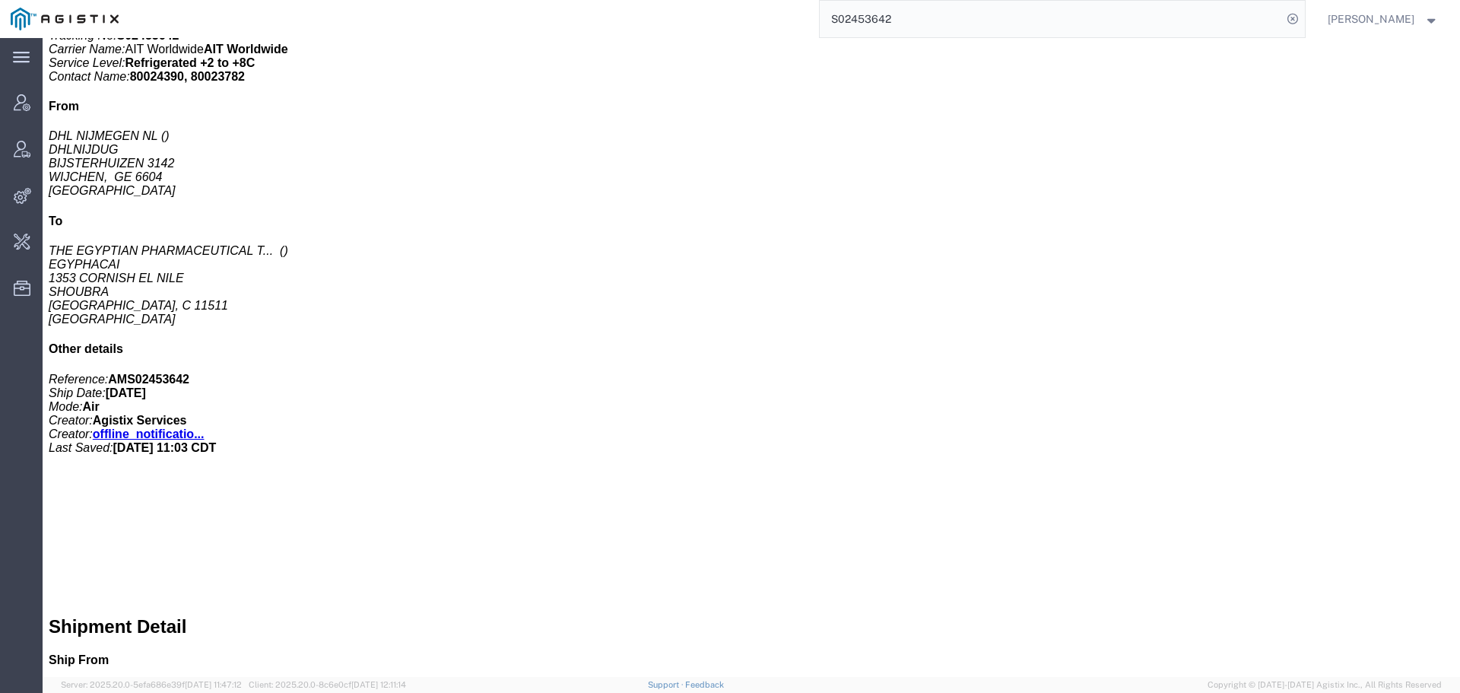
scroll to position [381, 0]
click p "Total value: 1708800.00 USD"
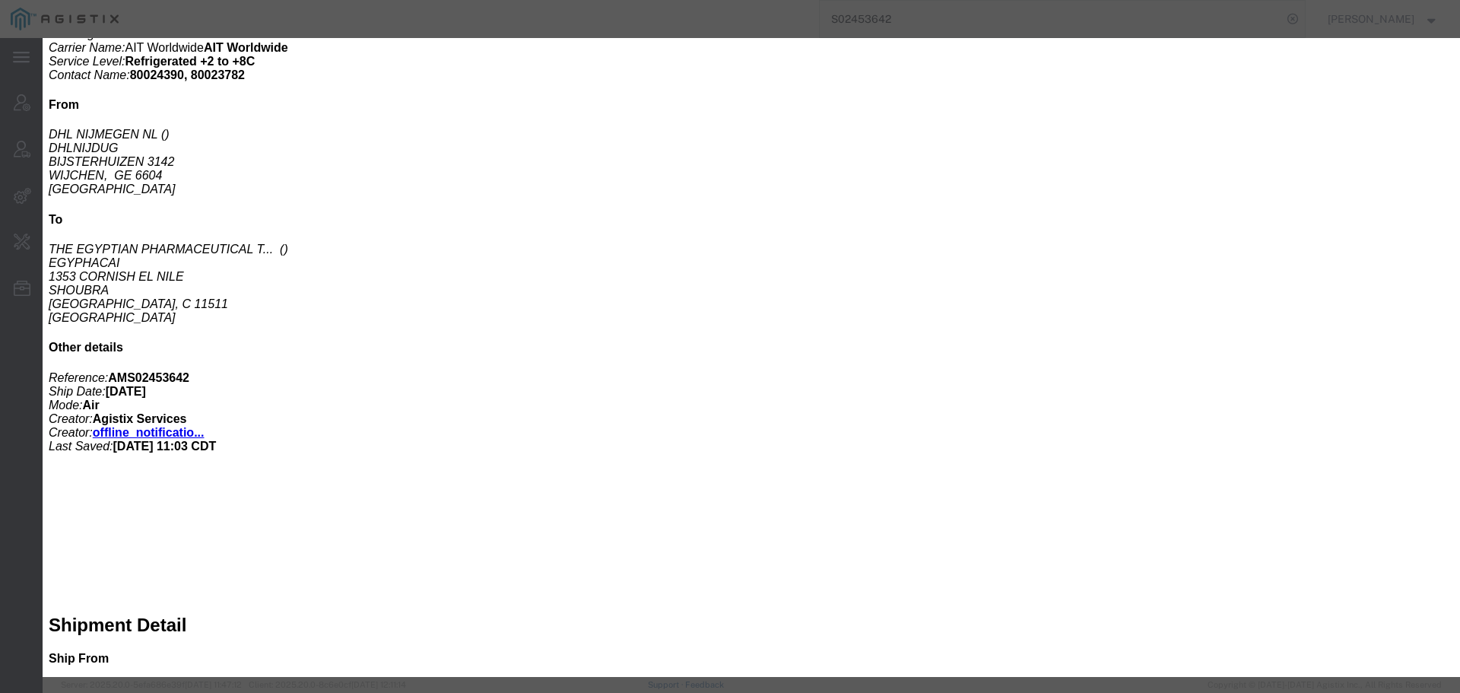
click div
click button "button"
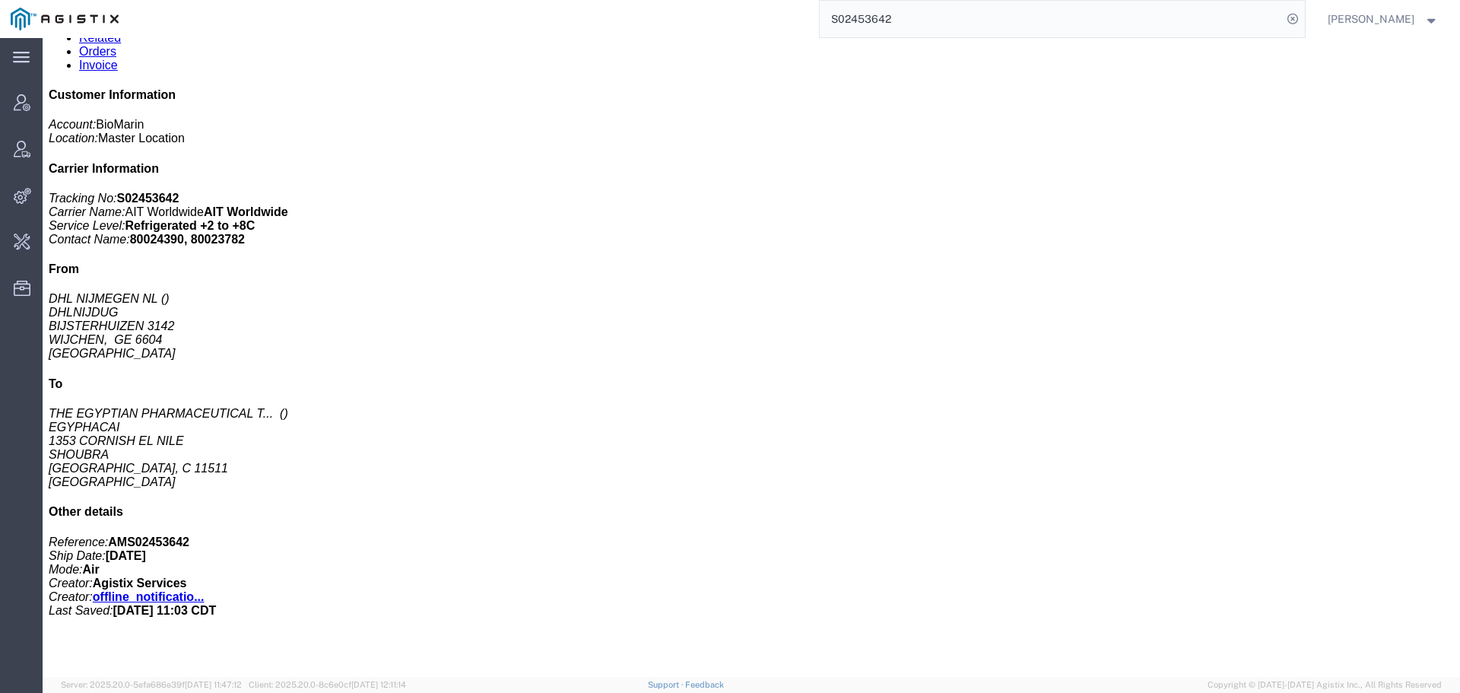
scroll to position [0, 0]
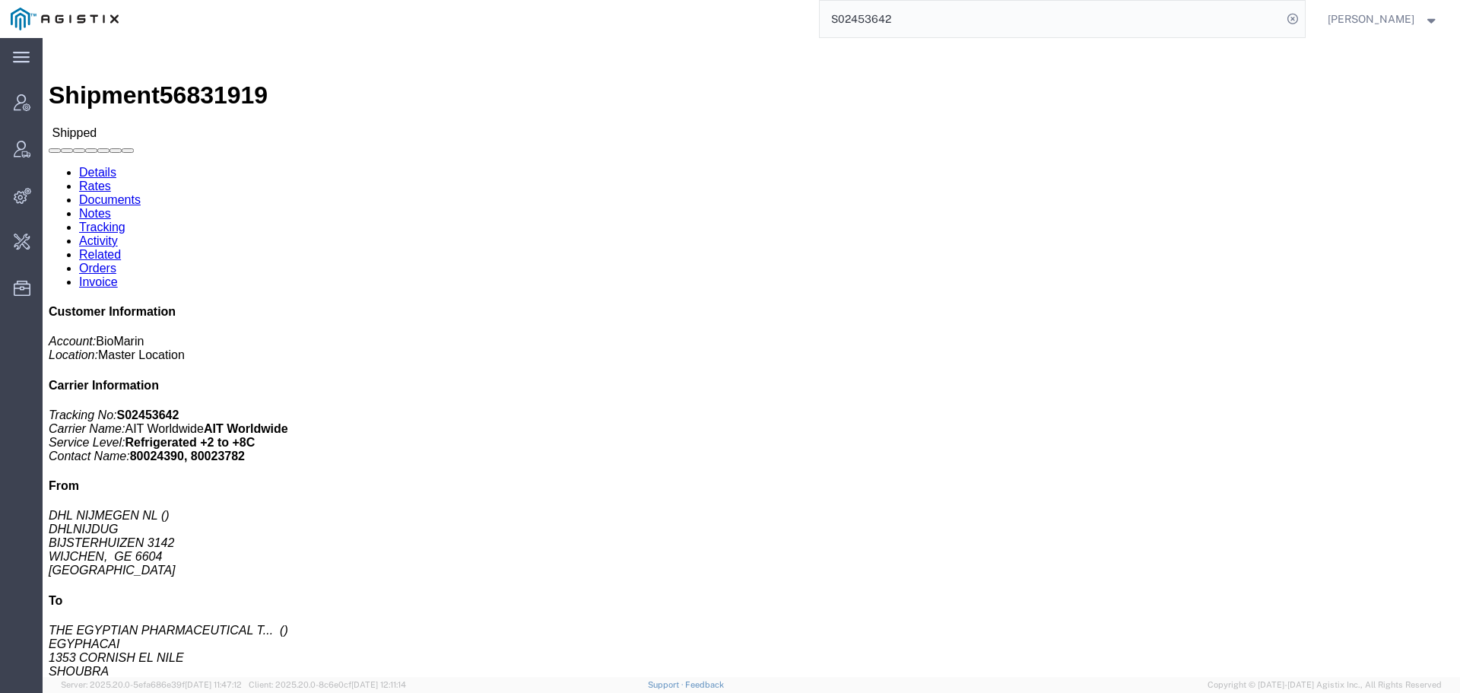
click at [1188, 20] on input "S02453642" at bounding box center [1051, 19] width 462 height 37
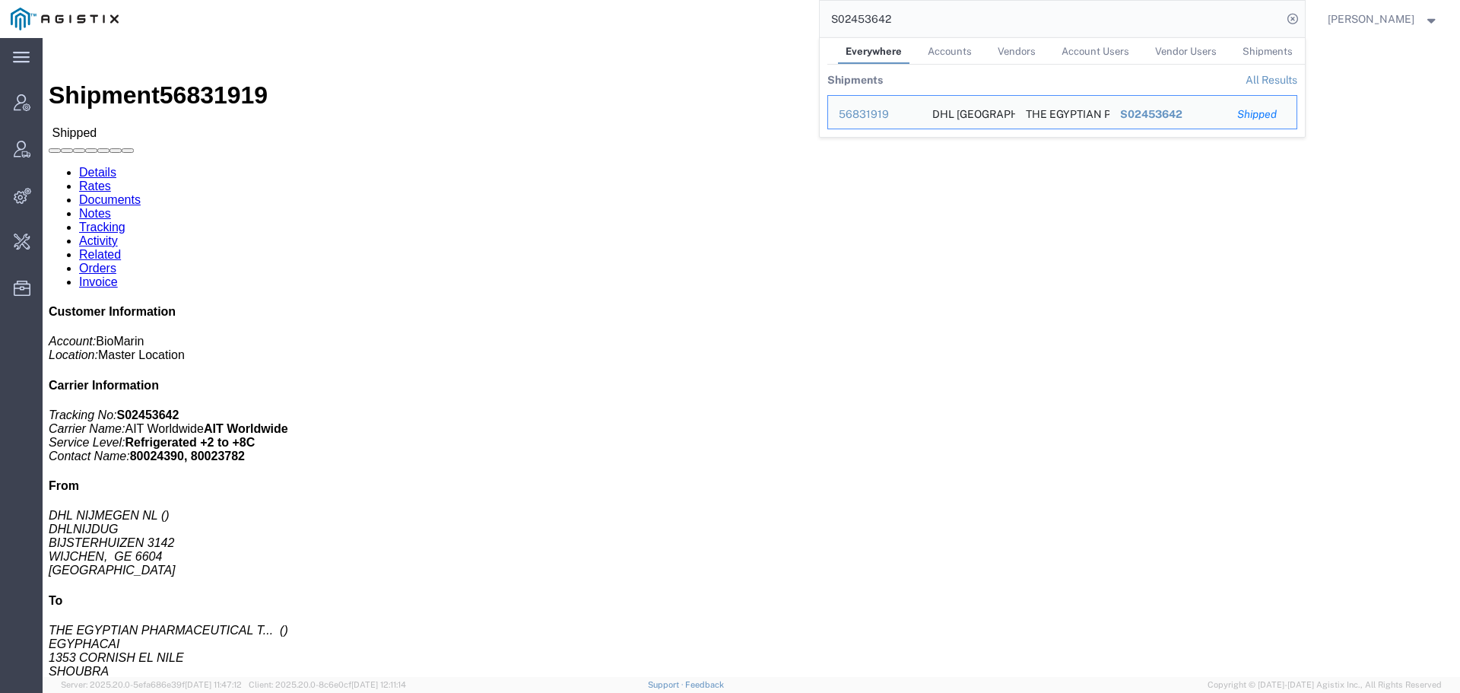
click at [1188, 20] on input "S02453642" at bounding box center [1051, 19] width 462 height 37
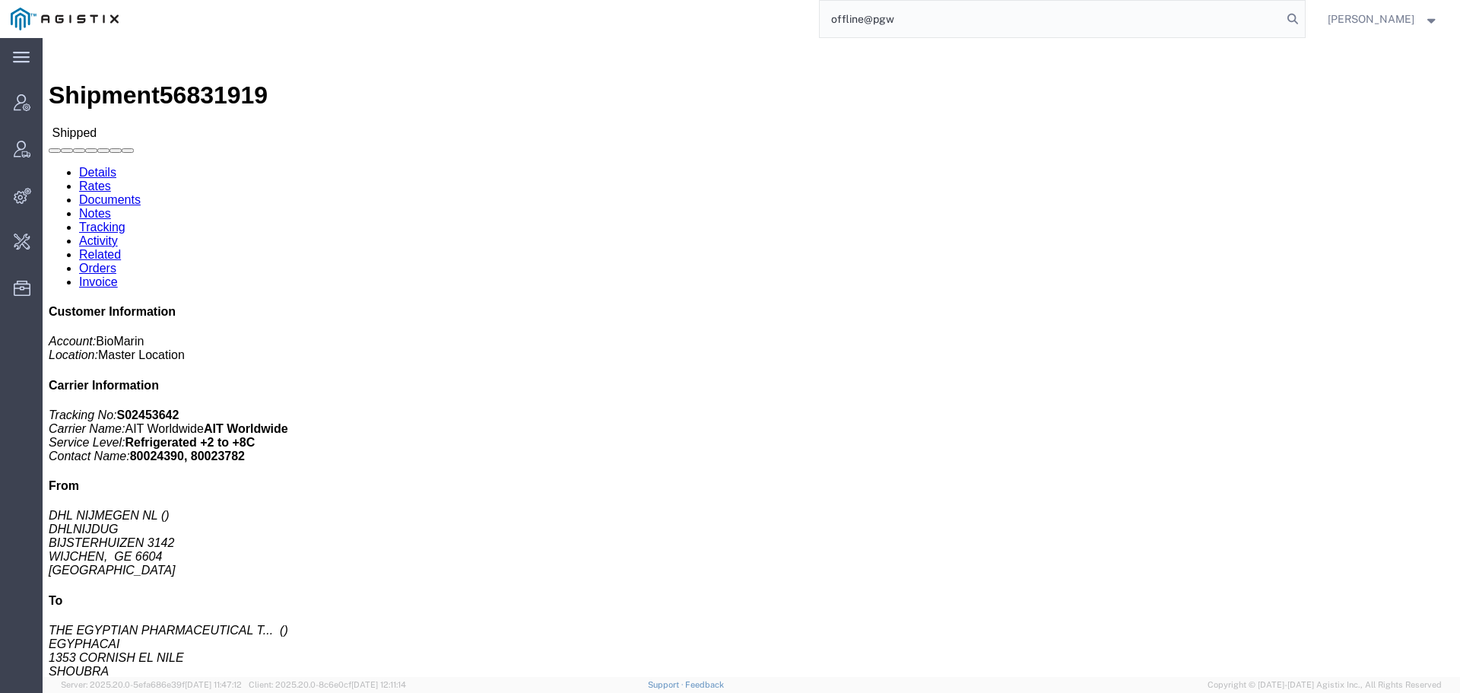
type input "offline@pgw"
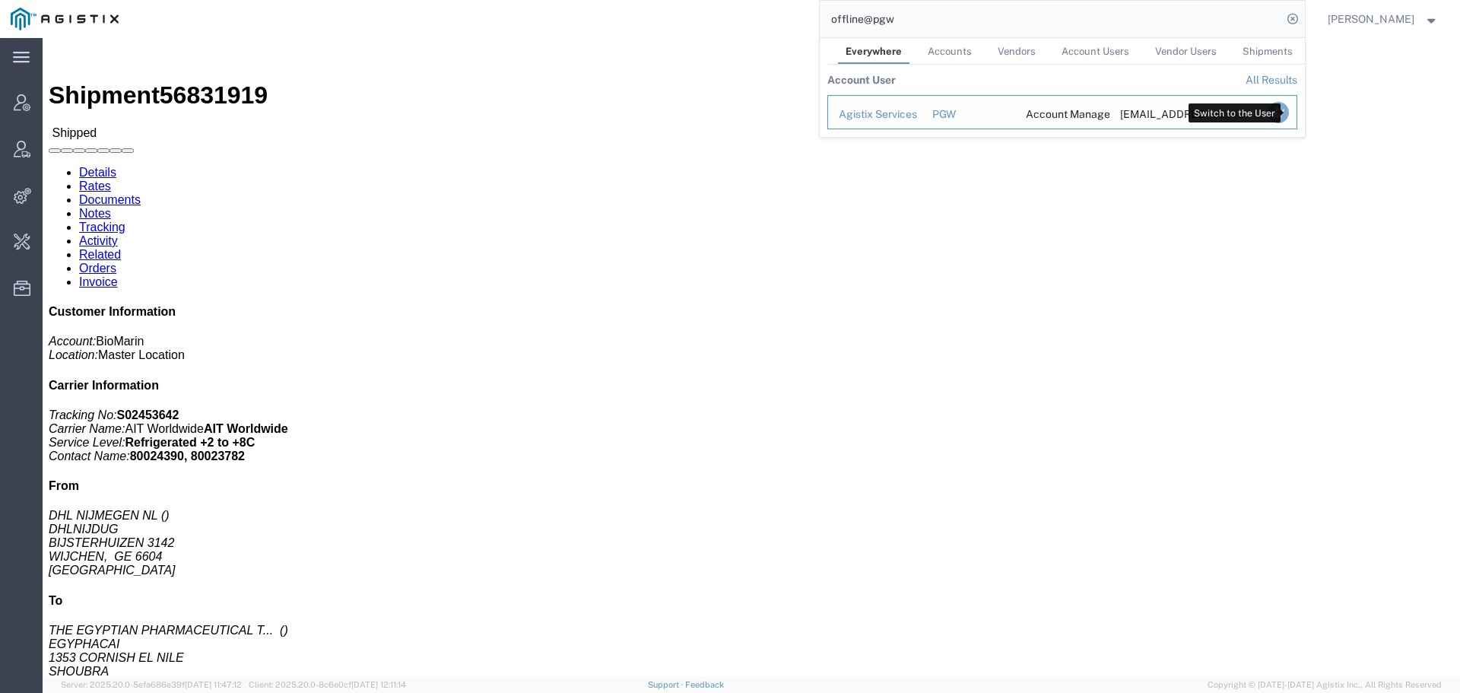
click at [1288, 112] on icon "Search Results" at bounding box center [1277, 112] width 21 height 21
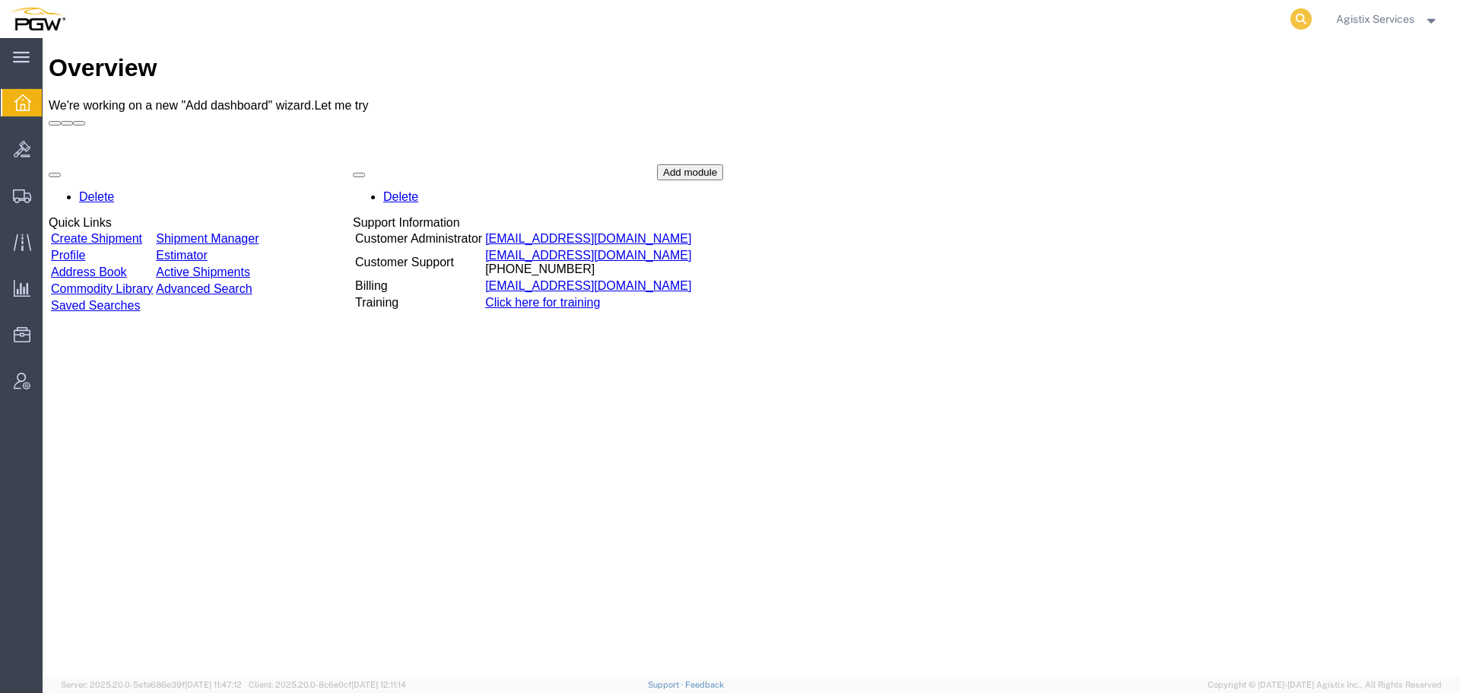
click at [1291, 18] on icon at bounding box center [1301, 18] width 21 height 21
paste input "944106952"
type input "944106952"
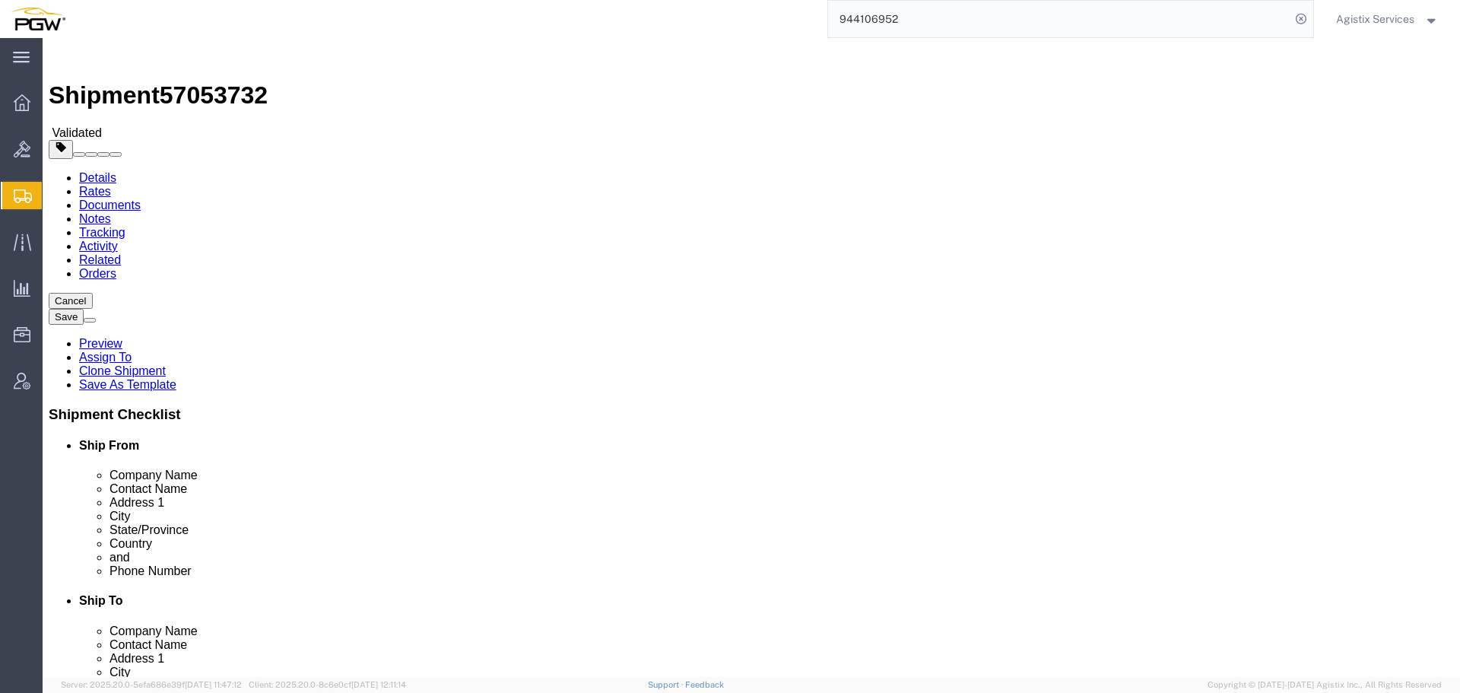
select select "28523"
select select "28507"
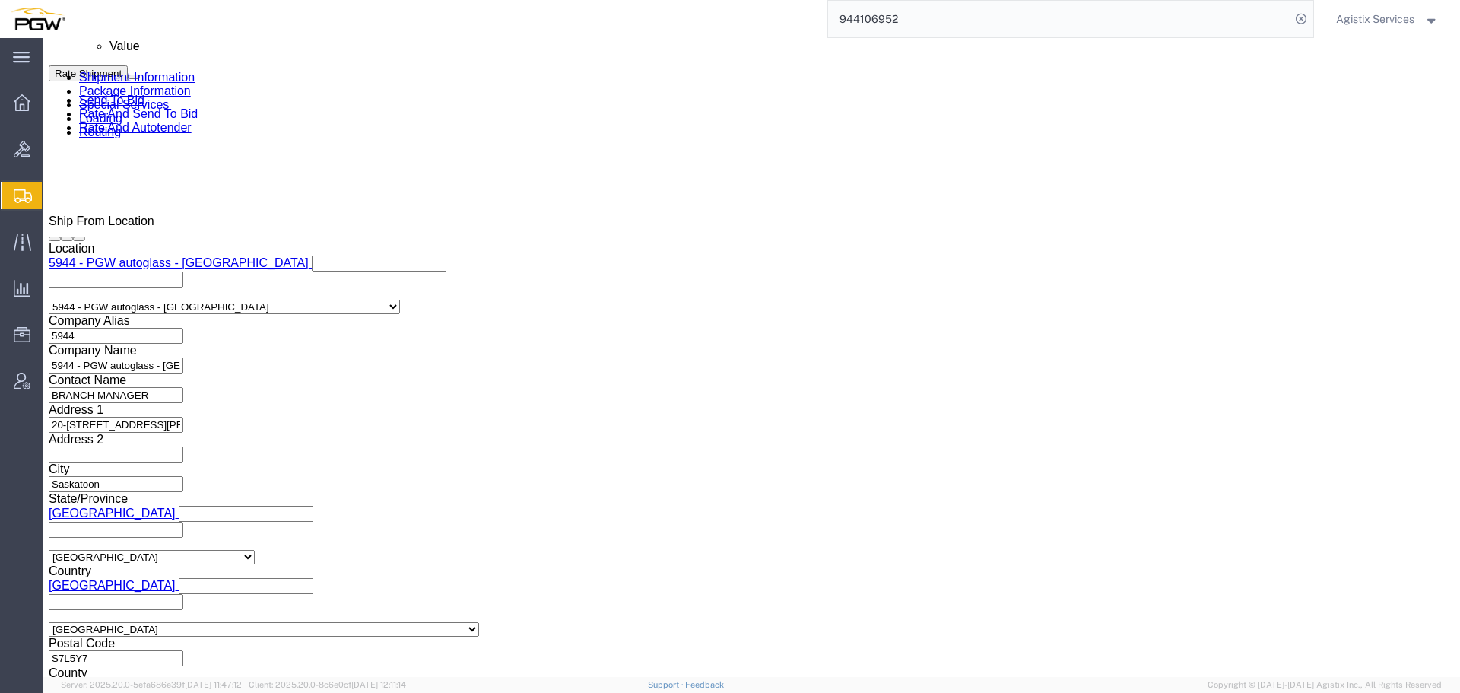
click select "Select Air Less than Truckload Multi-Leg Ocean Freight Rail Small Parcel Truckl…"
select select "LTL"
click select "Select Air Less than Truckload Multi-Leg Ocean Freight Rail Small Parcel Truckl…"
click button "Rate Shipment"
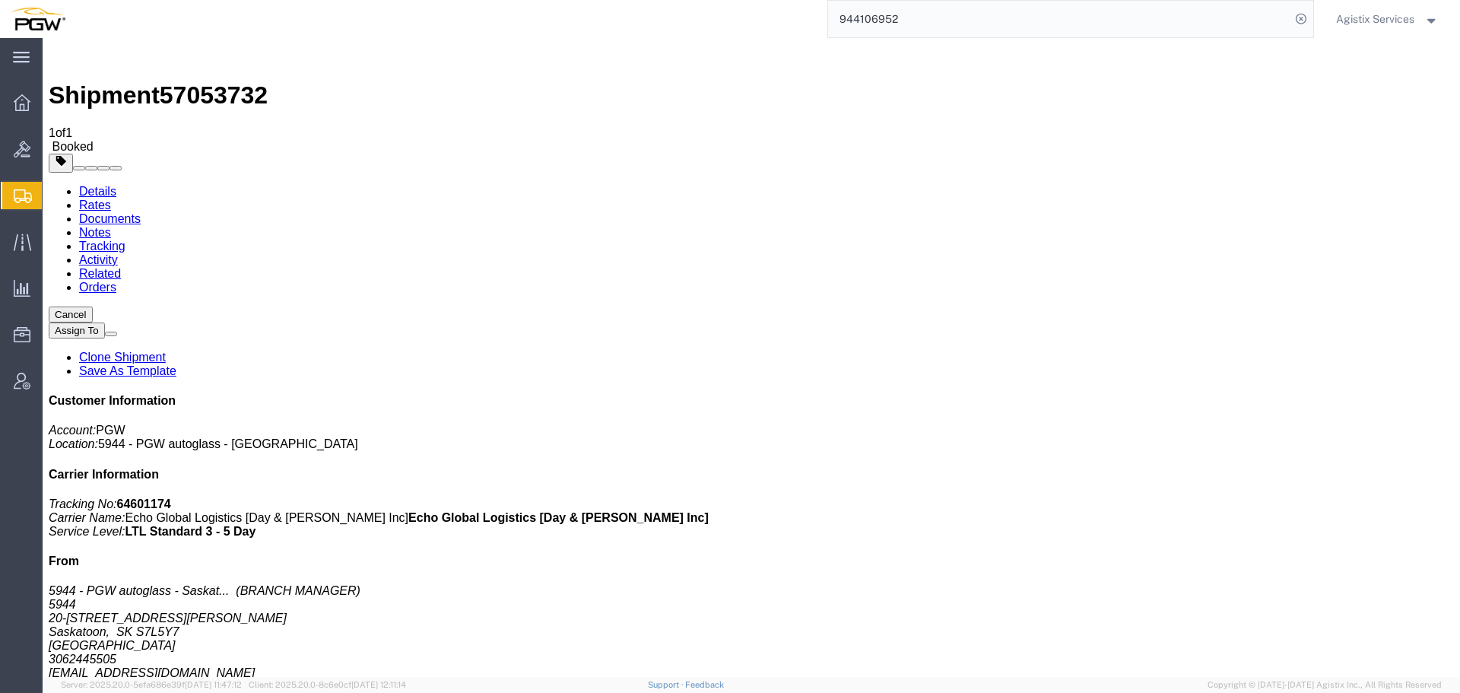
click at [1398, 21] on span "Agistix Services" at bounding box center [1375, 19] width 78 height 17
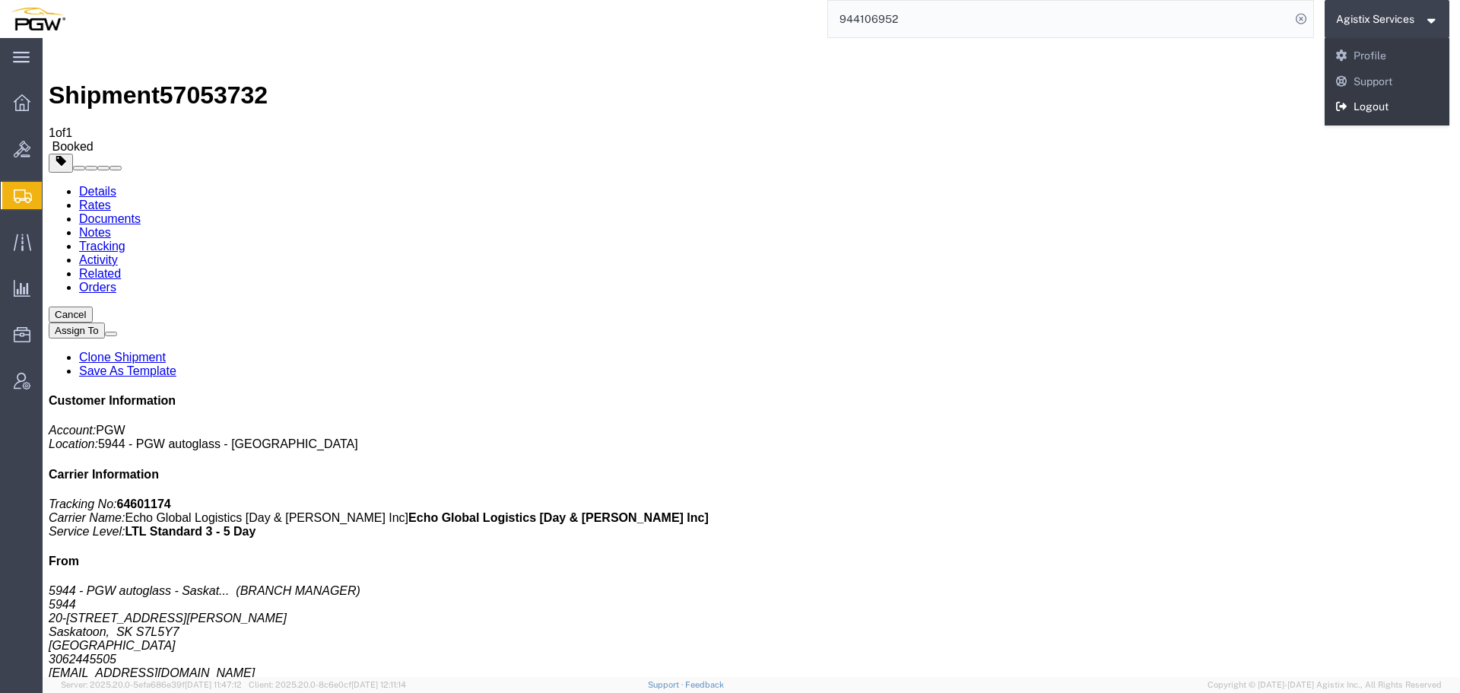
click at [1390, 107] on link "Logout" at bounding box center [1387, 107] width 125 height 26
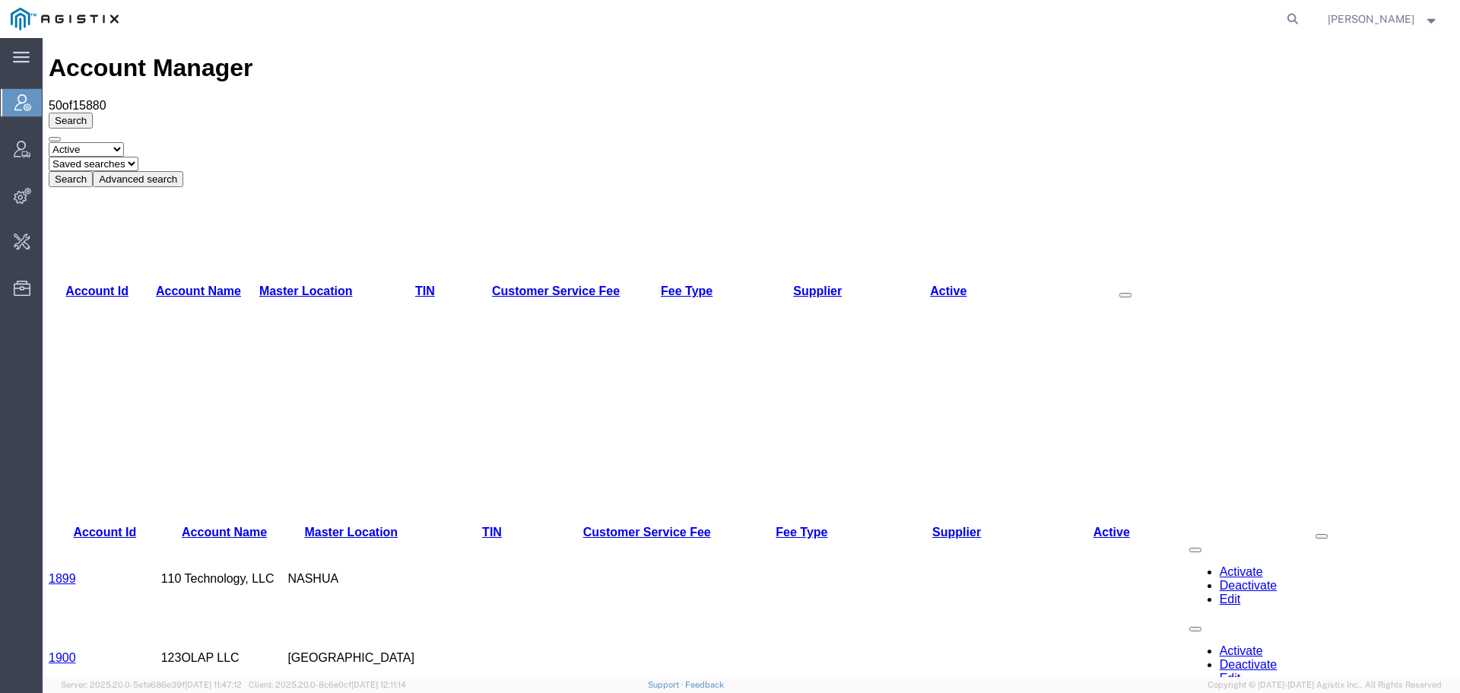
click at [1294, 17] on form at bounding box center [1293, 19] width 24 height 38
drag, startPoint x: 1294, startPoint y: 17, endPoint x: 1304, endPoint y: 15, distance: 10.0
click at [1302, 15] on form at bounding box center [1293, 19] width 24 height 38
click at [1304, 15] on icon at bounding box center [1292, 18] width 21 height 21
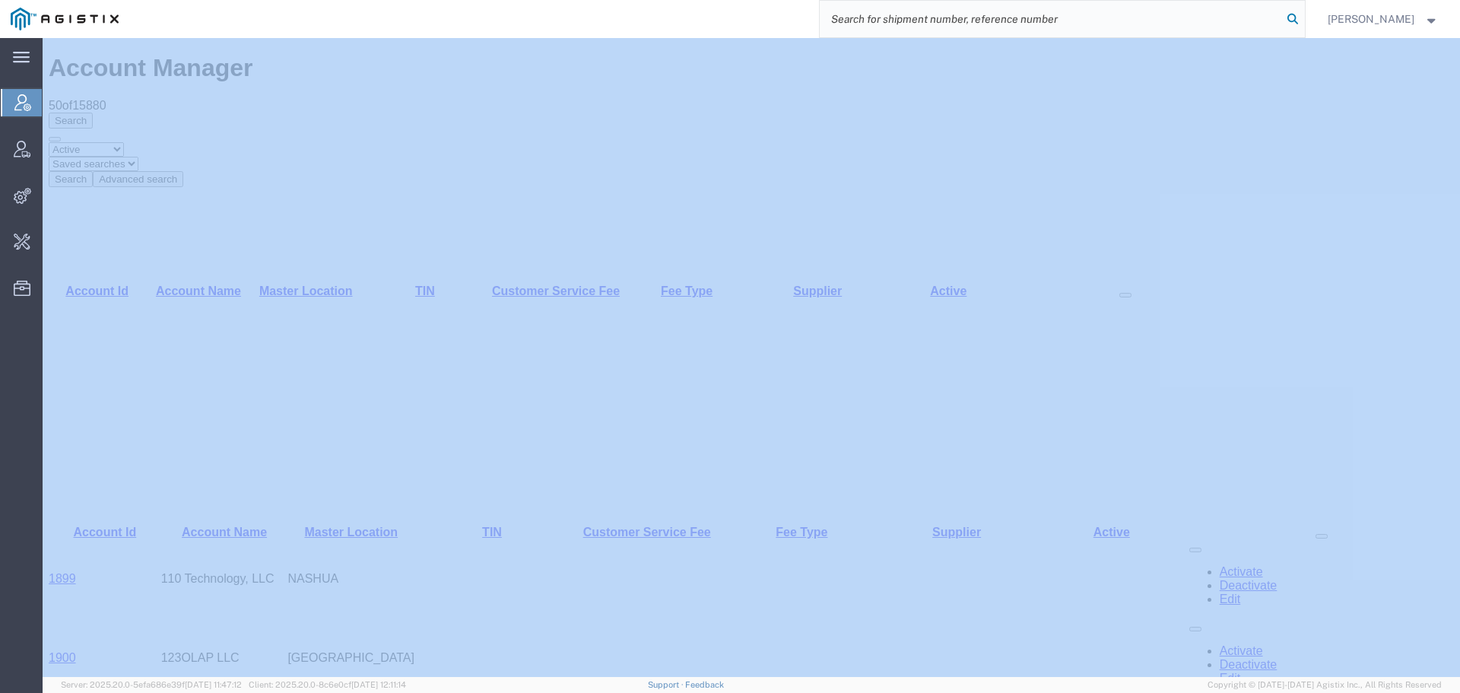
click at [1304, 15] on icon at bounding box center [1292, 18] width 21 height 21
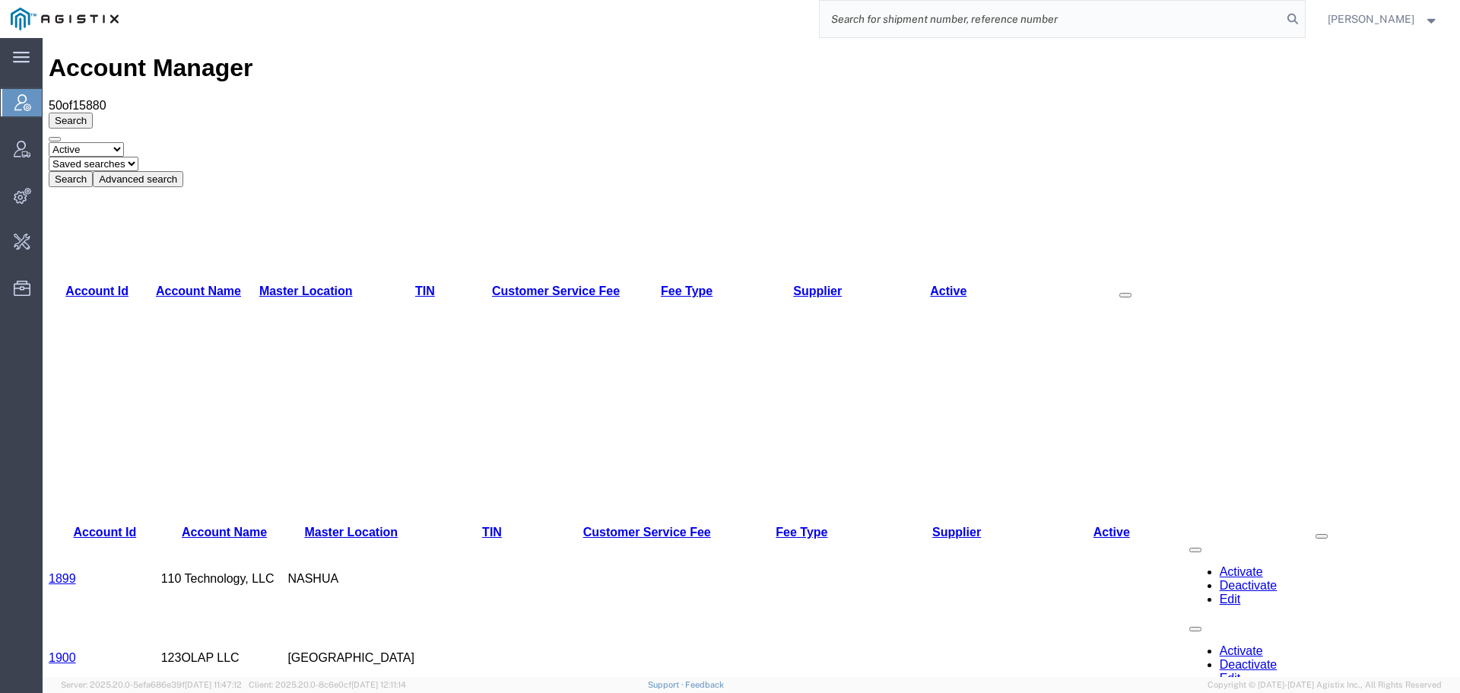
click at [1230, 27] on input "search" at bounding box center [1051, 19] width 462 height 37
paste input "57054218"
type input "57054218"
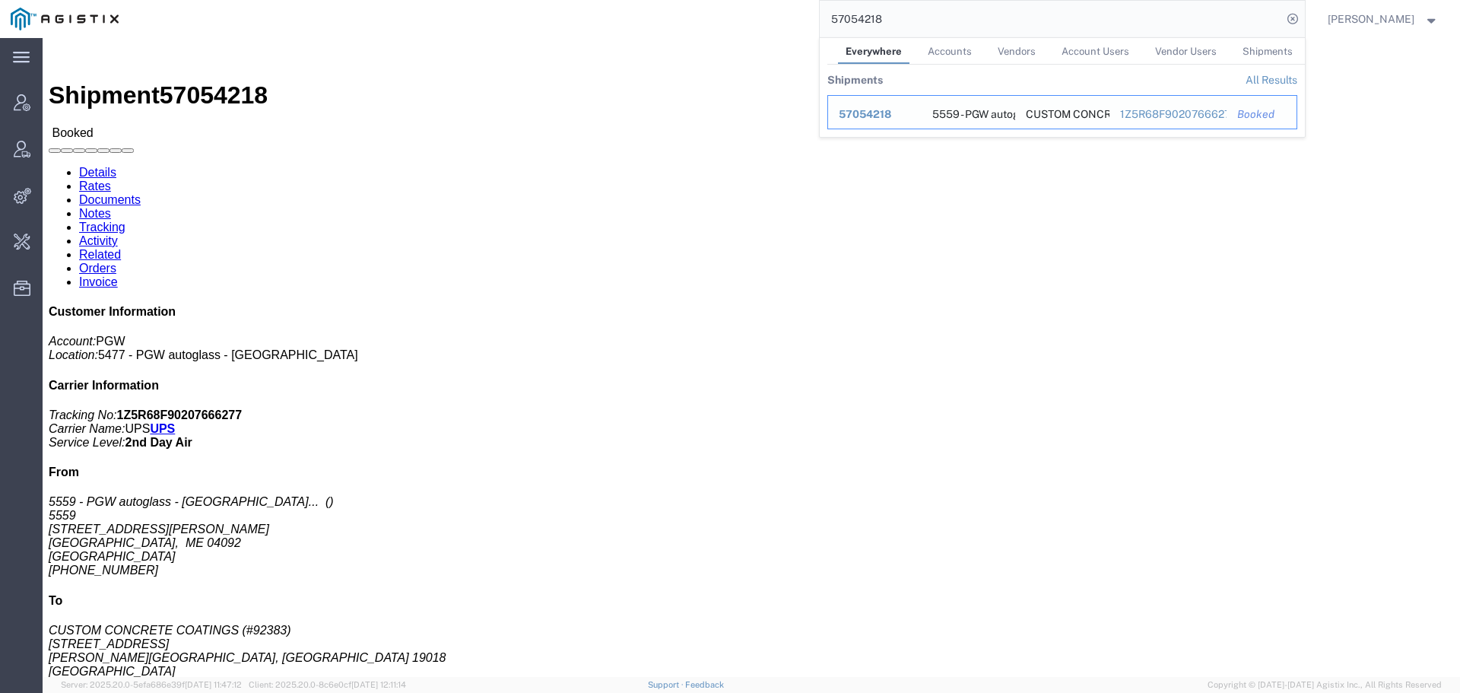
click at [888, 111] on span "57054218" at bounding box center [865, 114] width 52 height 12
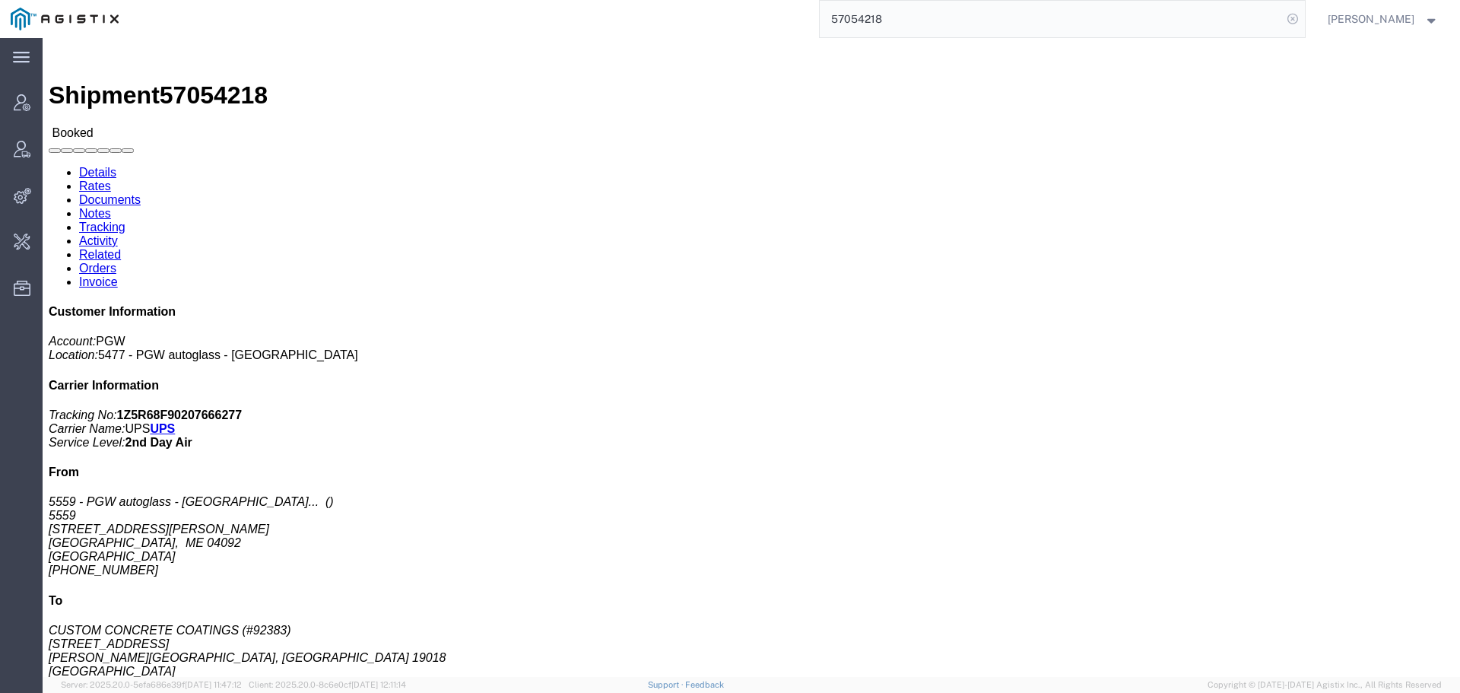
click at [1304, 24] on icon at bounding box center [1292, 18] width 21 height 21
click at [1275, 24] on agx-global-search at bounding box center [1062, 19] width 487 height 38
click at [1292, 16] on agx-global-search at bounding box center [1062, 19] width 487 height 38
click at [1300, 16] on icon at bounding box center [1292, 18] width 21 height 21
type input "offline@pgw"
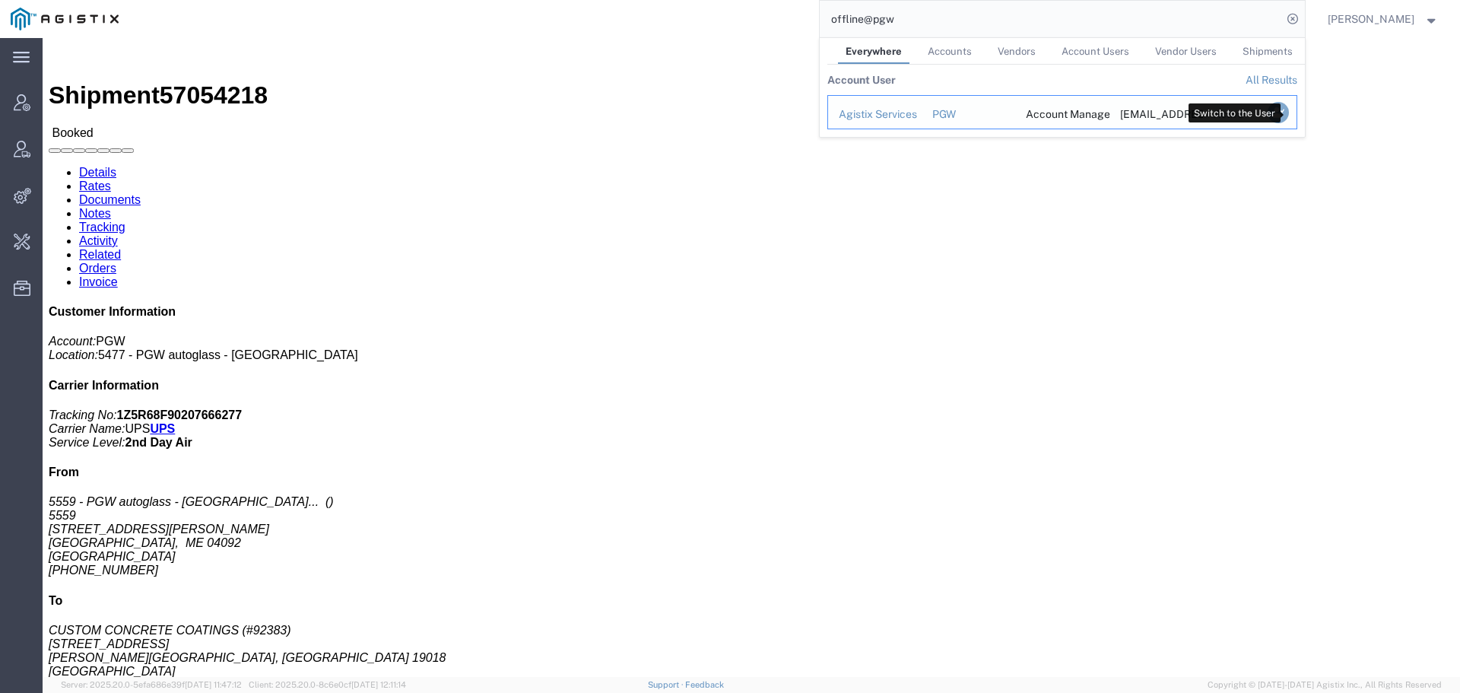
click at [1285, 110] on icon "Search Results" at bounding box center [1277, 112] width 21 height 21
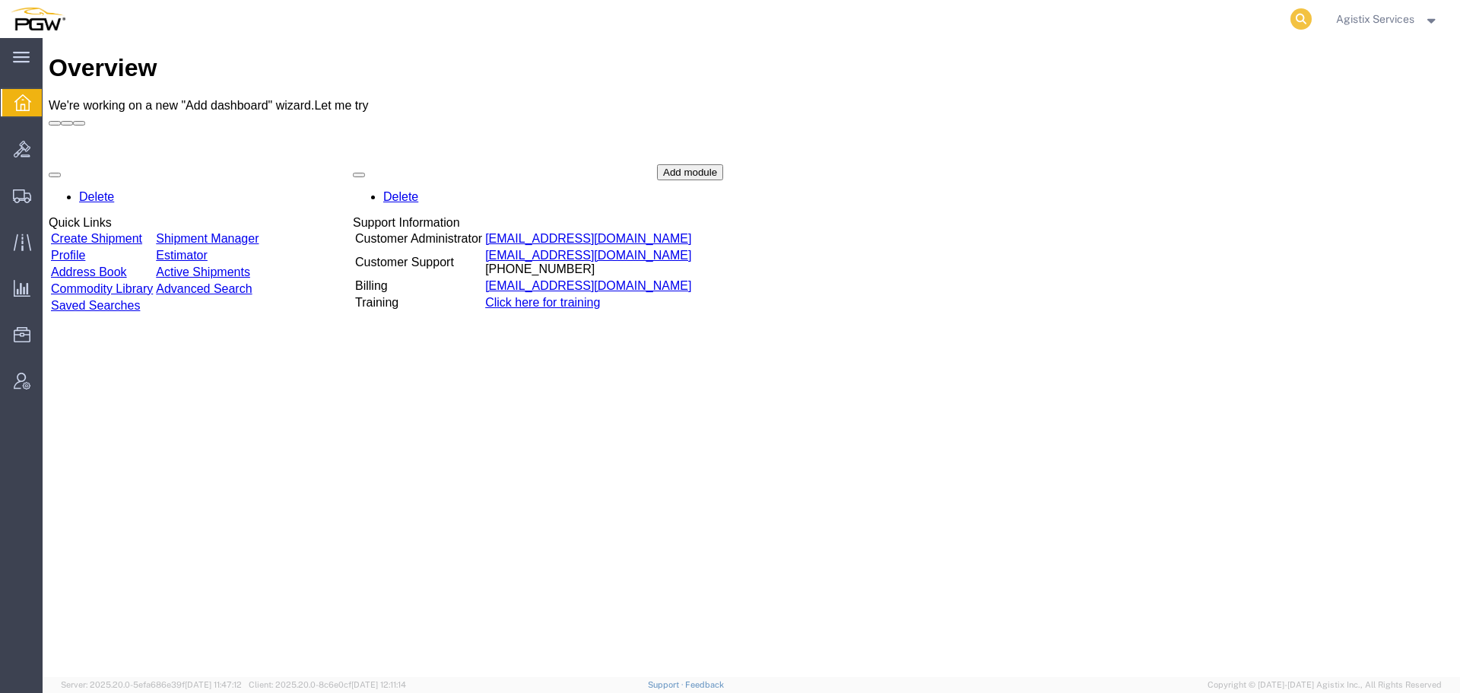
click at [1294, 23] on icon at bounding box center [1301, 18] width 21 height 21
paste input "57054218"
type input "57054218"
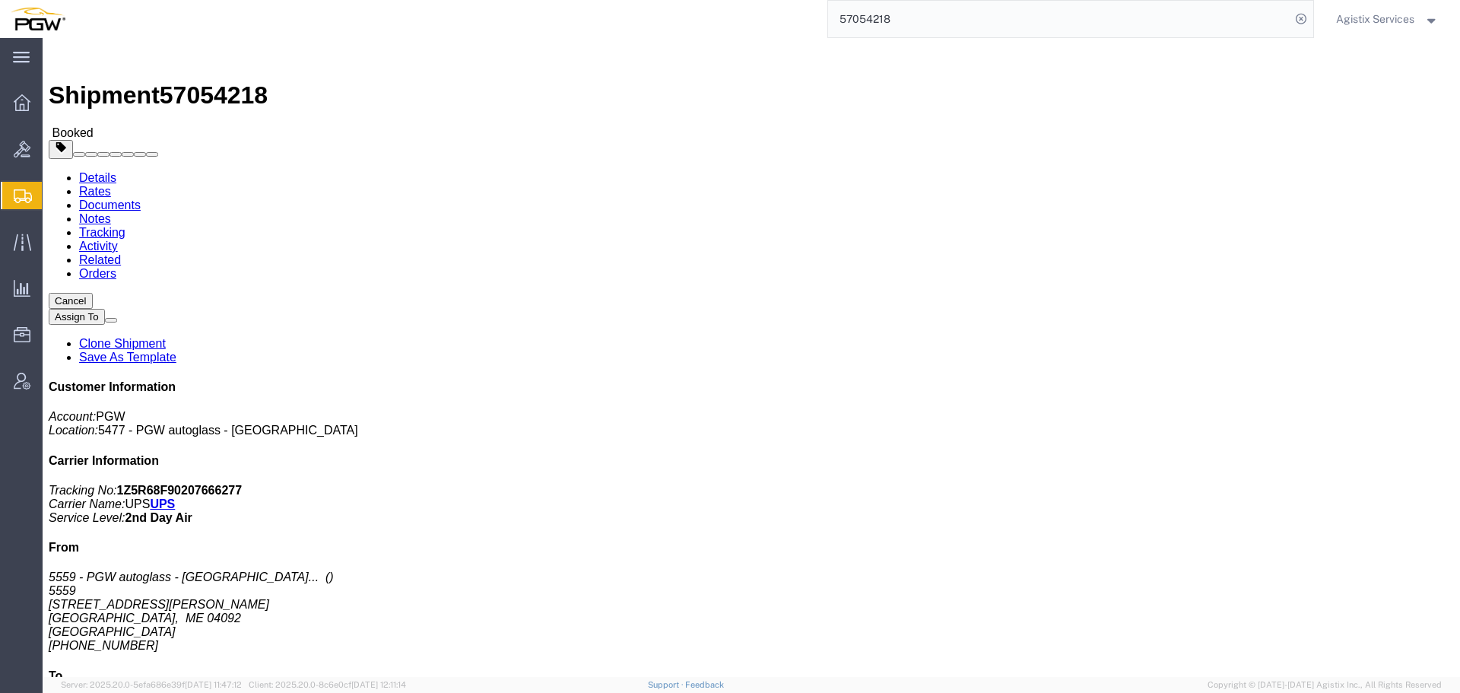
click span "button"
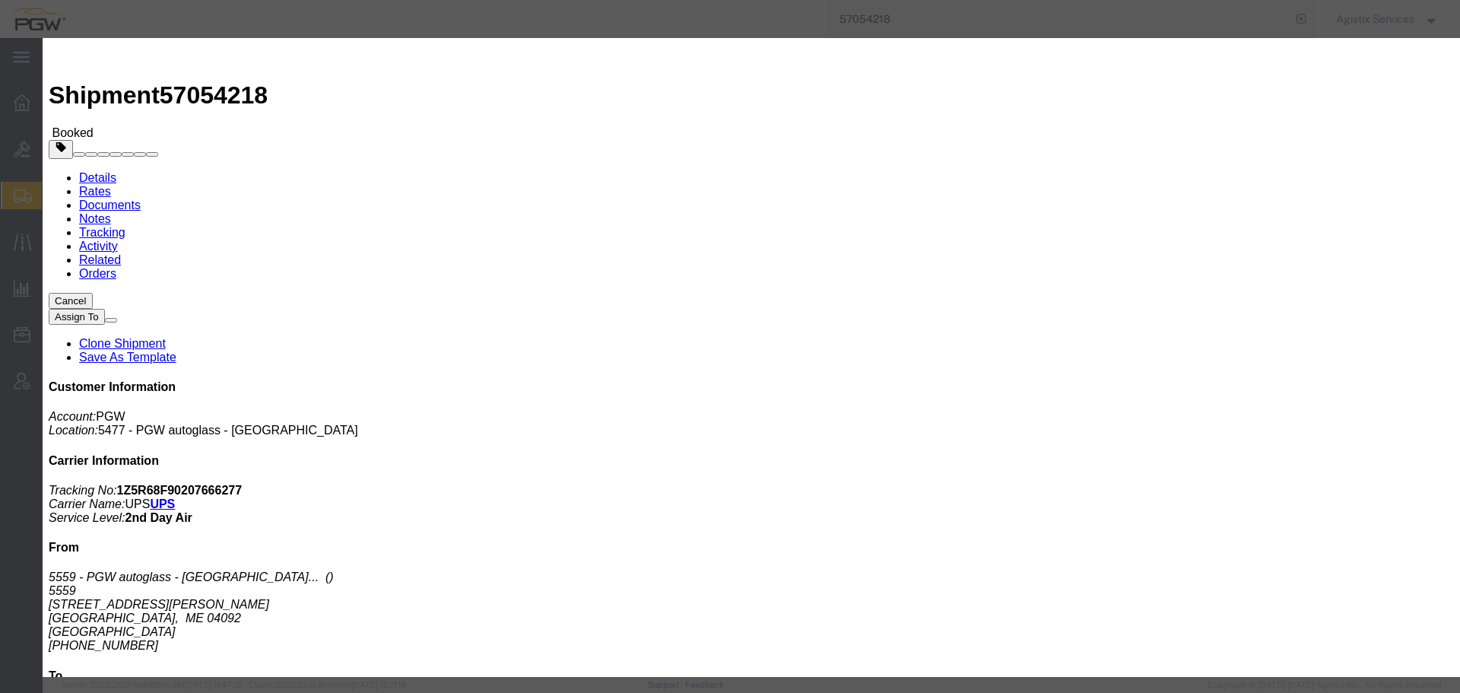
click div "Oct 10 2025 5:25 PM"
type input "10:00 AM"
click button "Apply"
click div "Oct 10 2025 8:25 PM"
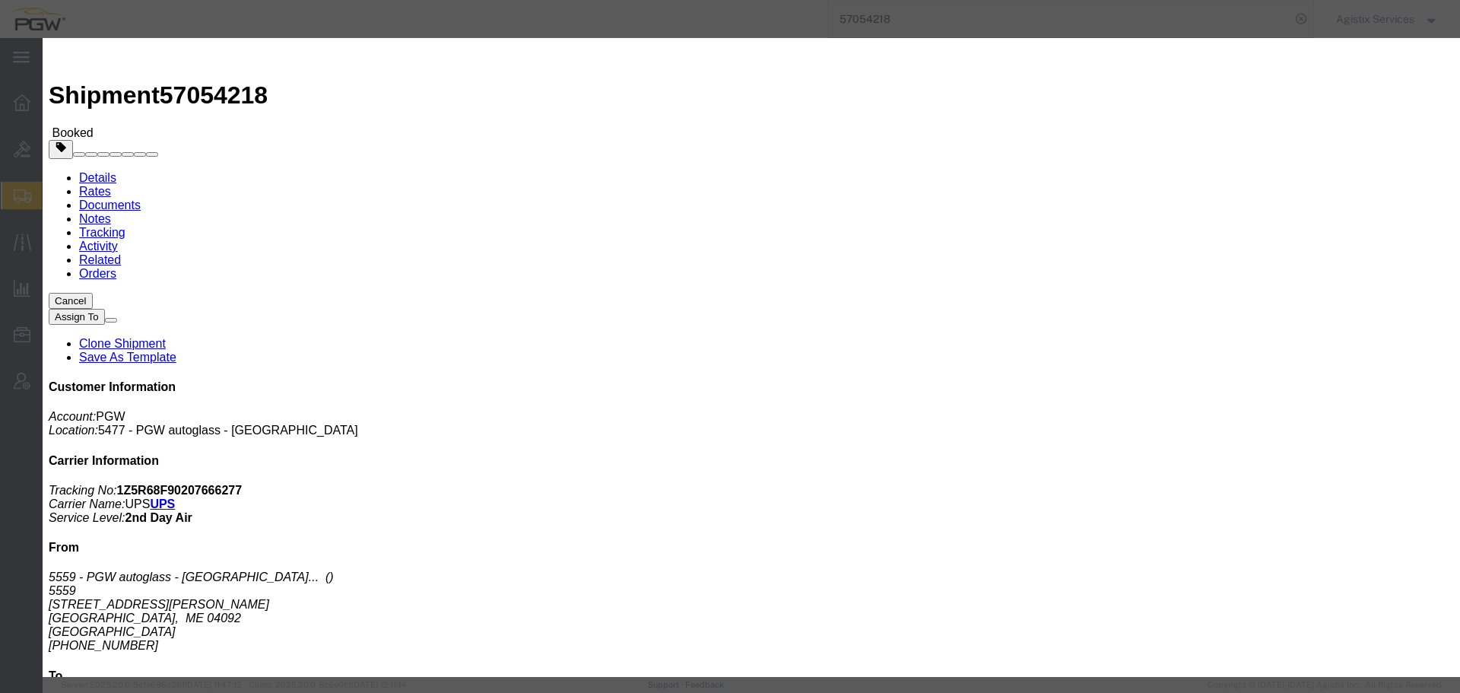
click label "Pickup Close Date and Time"
click div "Oct 10 2025 8:25 PM"
type input "2:00 PM"
click button "Apply"
click button "Save"
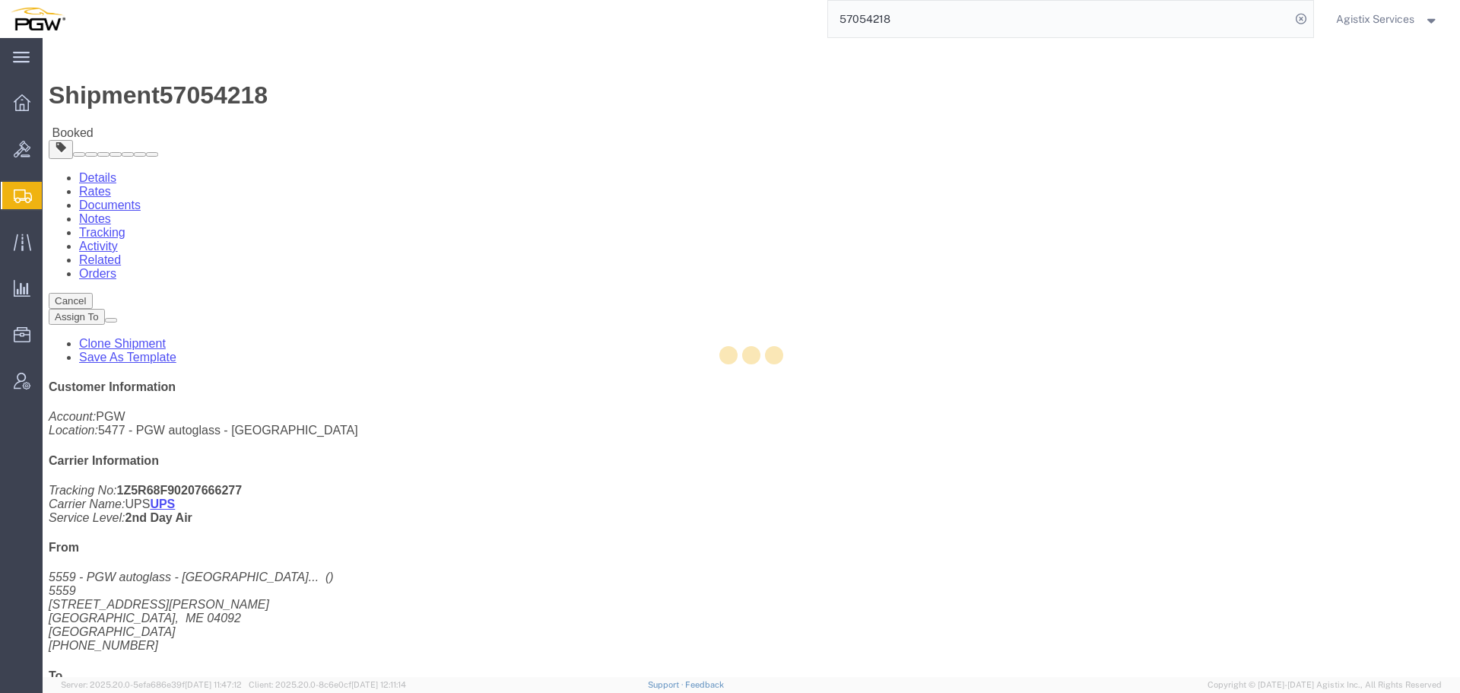
click at [972, 183] on div at bounding box center [752, 357] width 1418 height 639
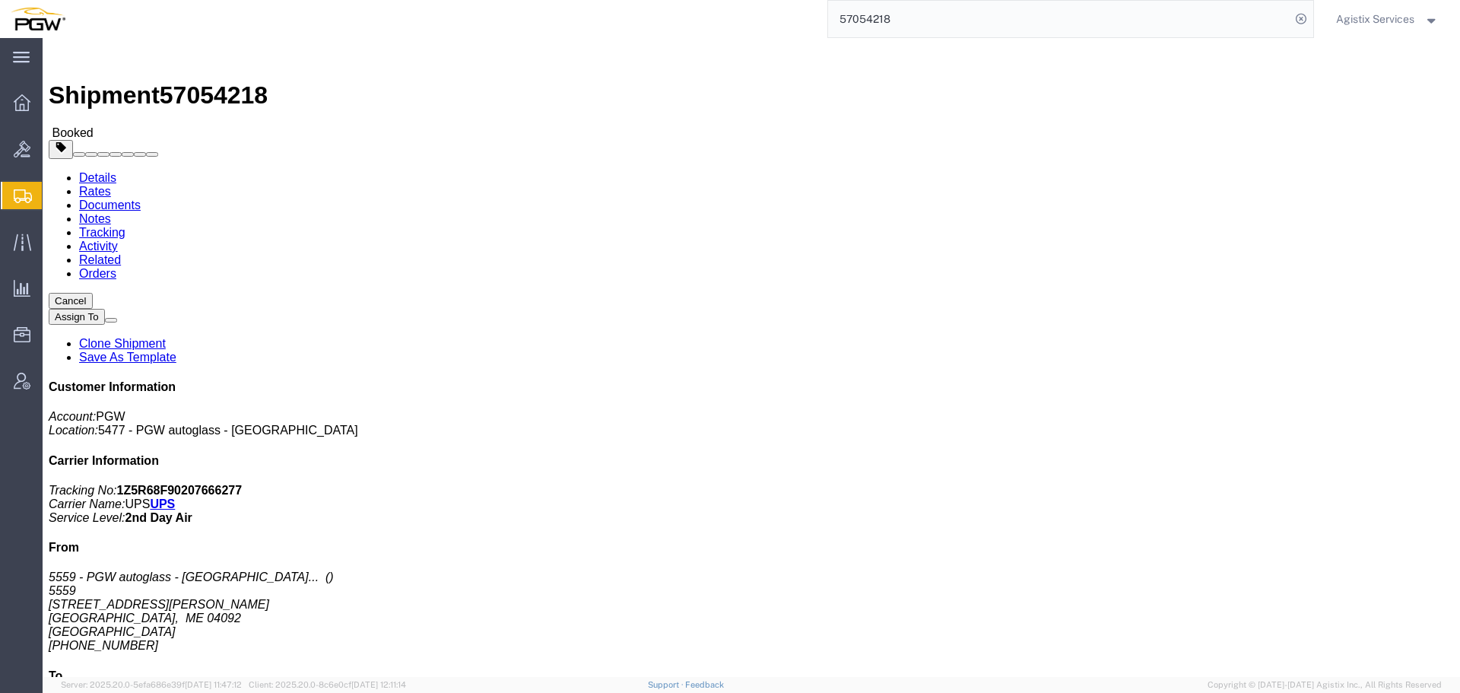
click button "Close"
click at [1186, 21] on input "57054218" at bounding box center [1059, 19] width 462 height 37
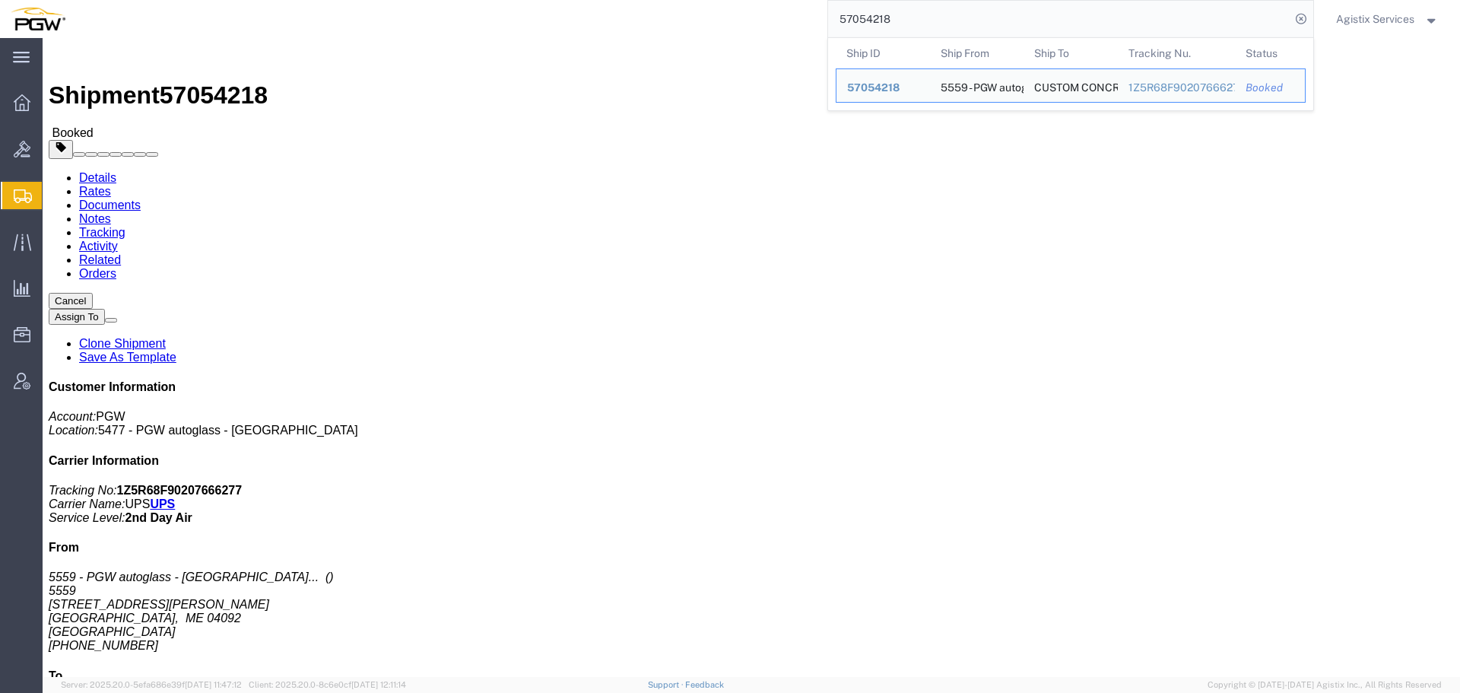
paste input "1023"
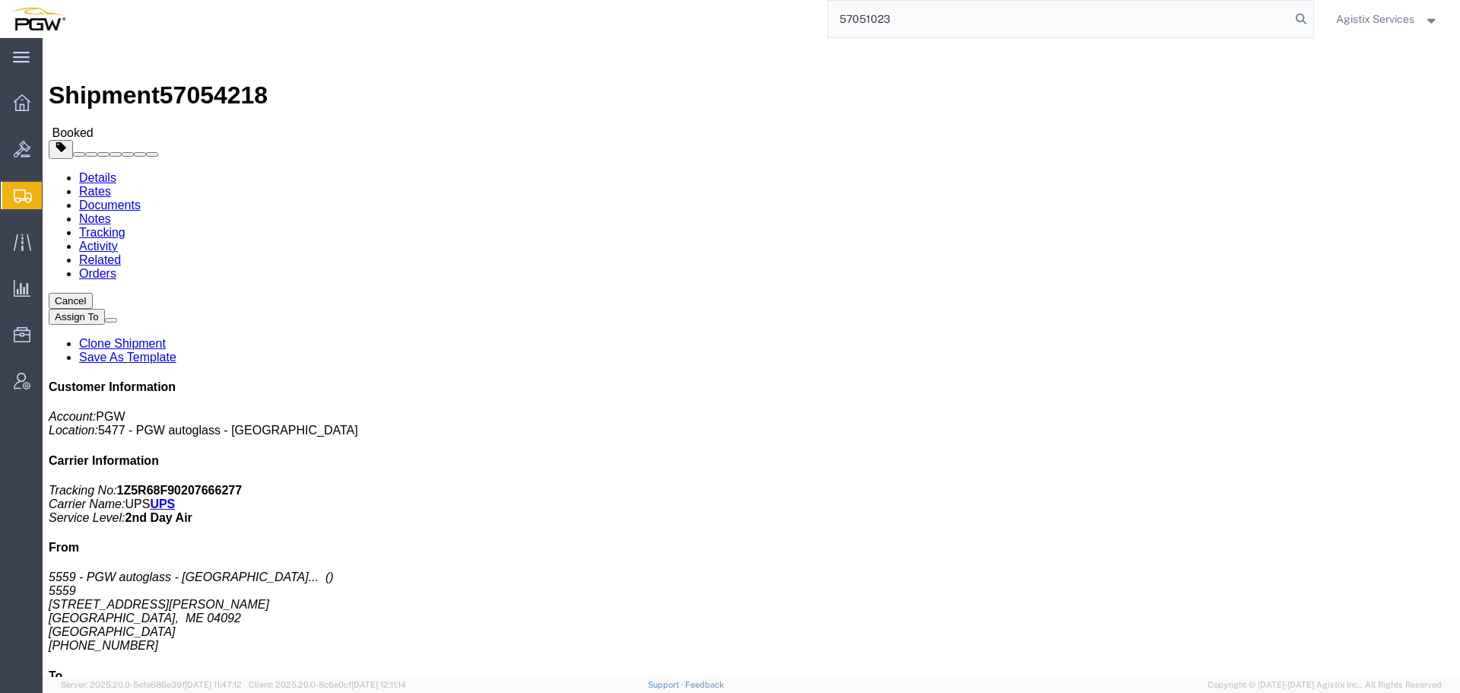
type input "57051023"
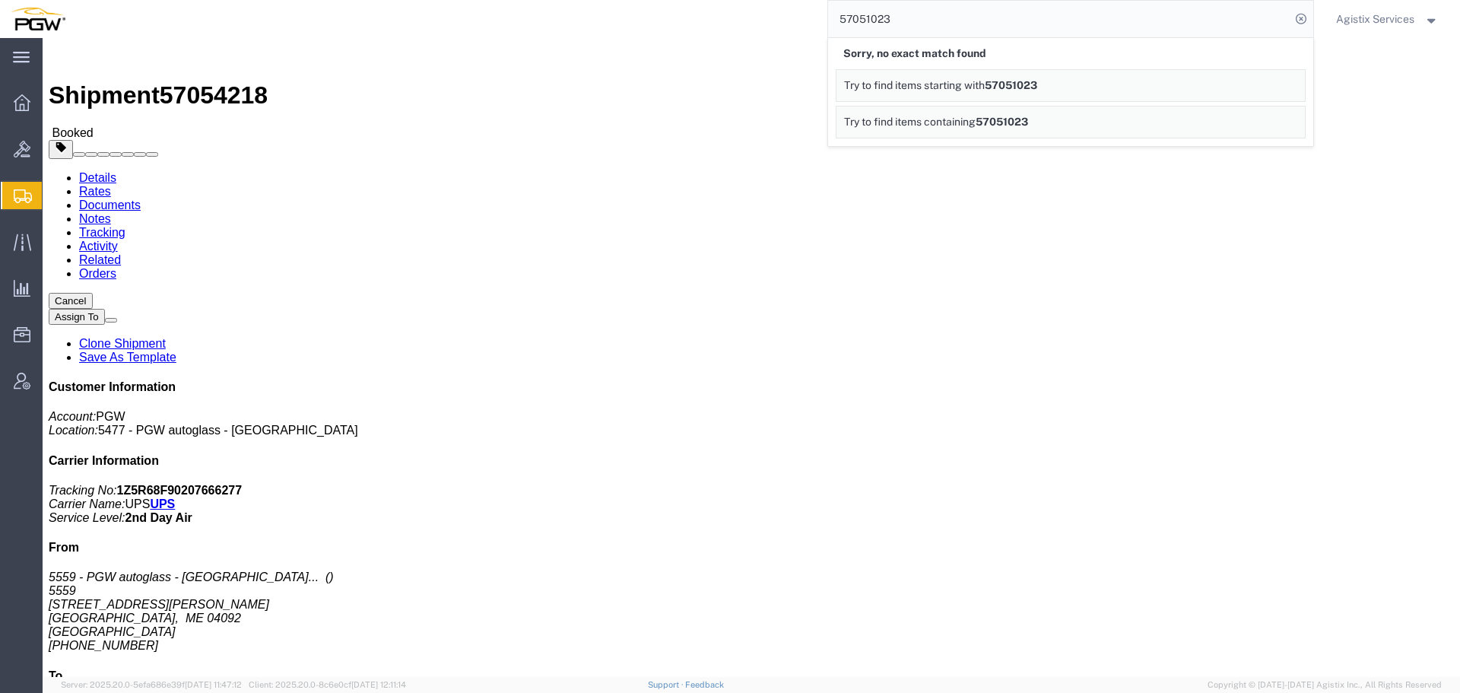
click at [1346, 21] on span "Agistix Services" at bounding box center [1375, 19] width 78 height 17
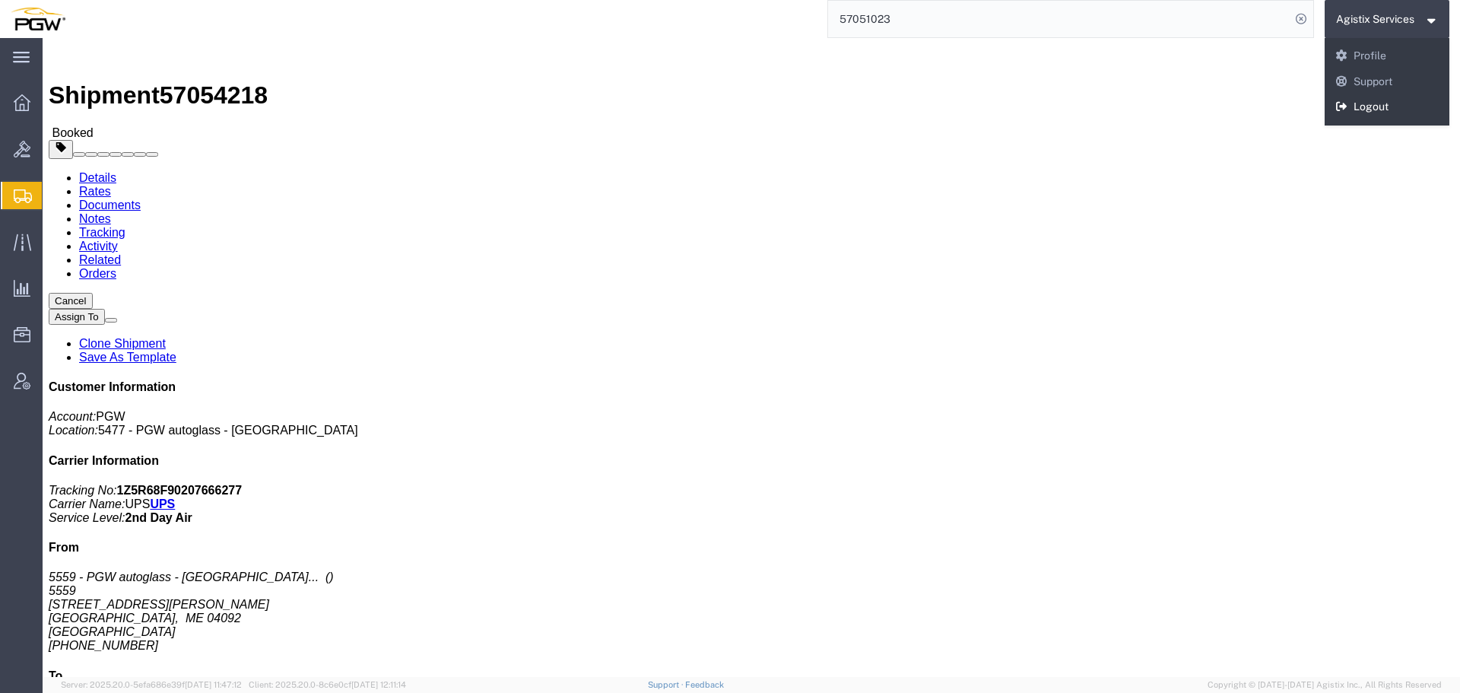
click at [1354, 111] on link "Logout" at bounding box center [1387, 107] width 125 height 26
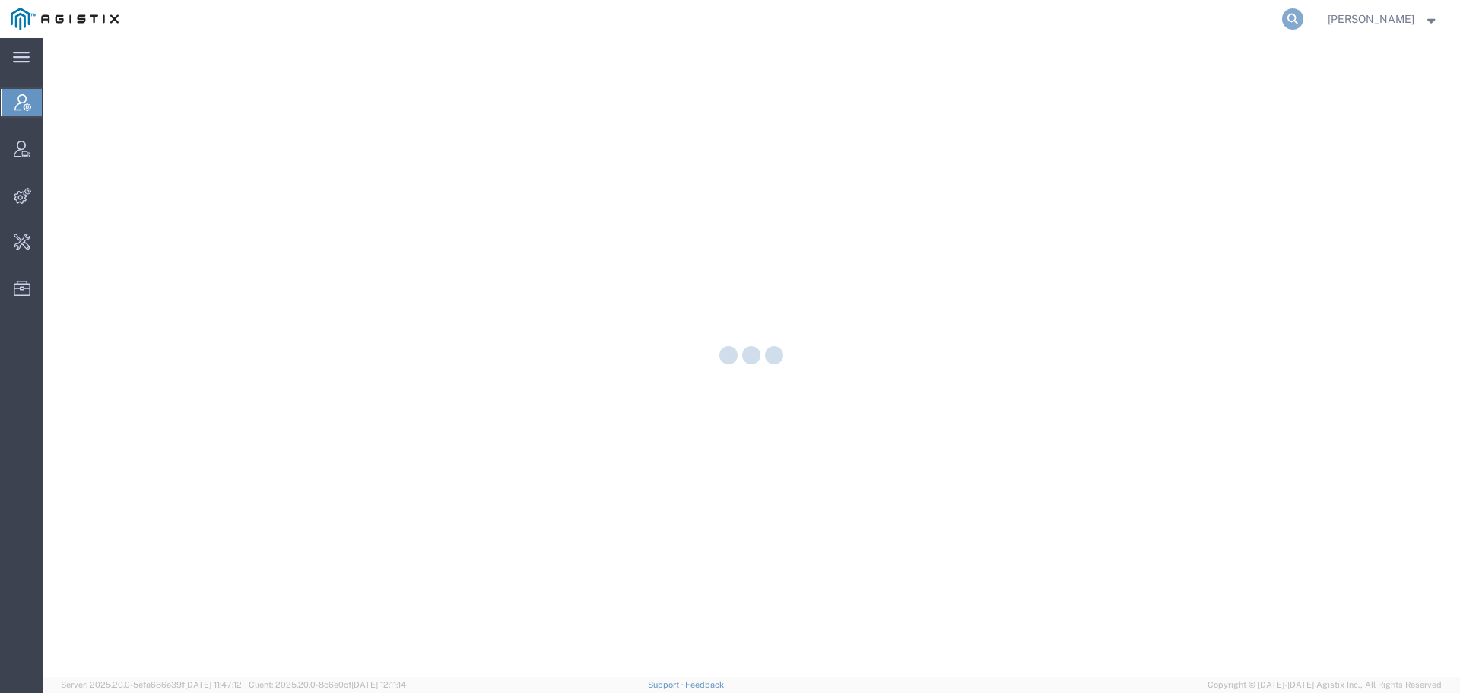
click at [1304, 14] on icon at bounding box center [1292, 18] width 21 height 21
paste input "57051023"
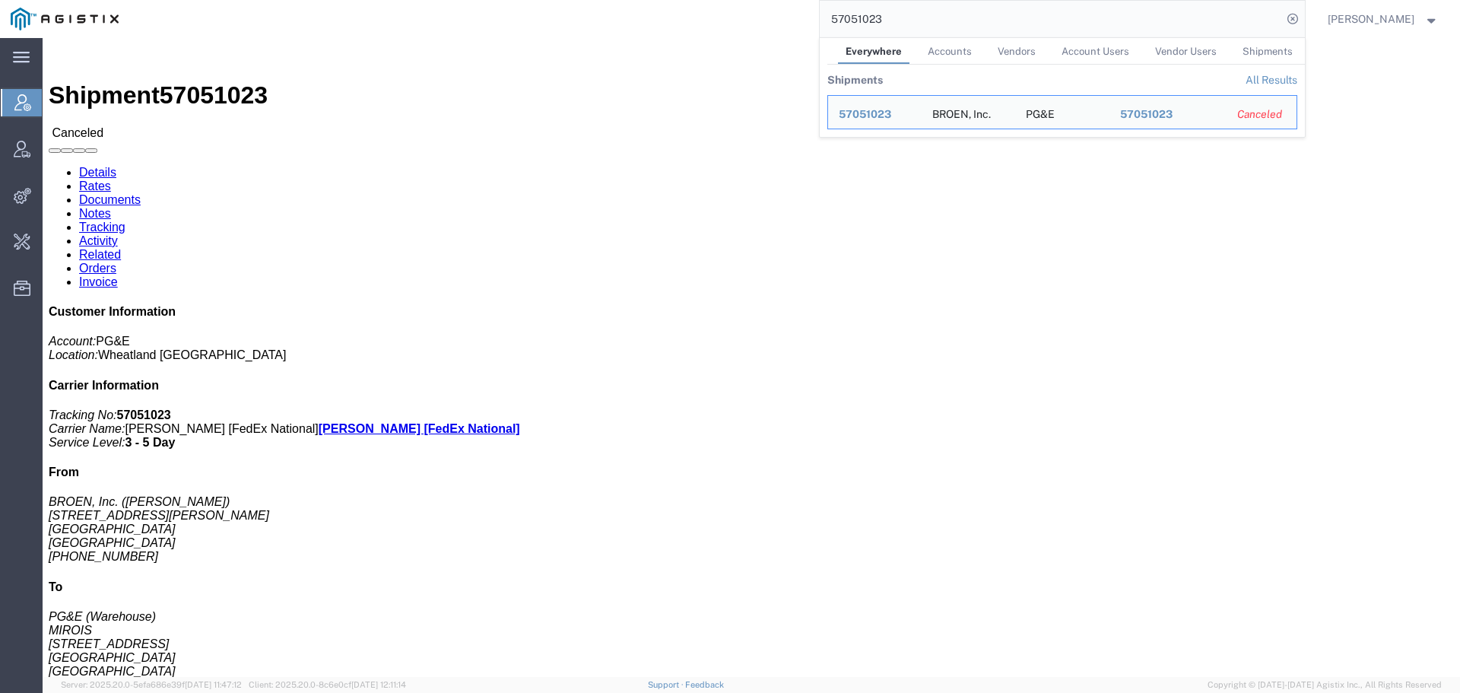
click link "Activity"
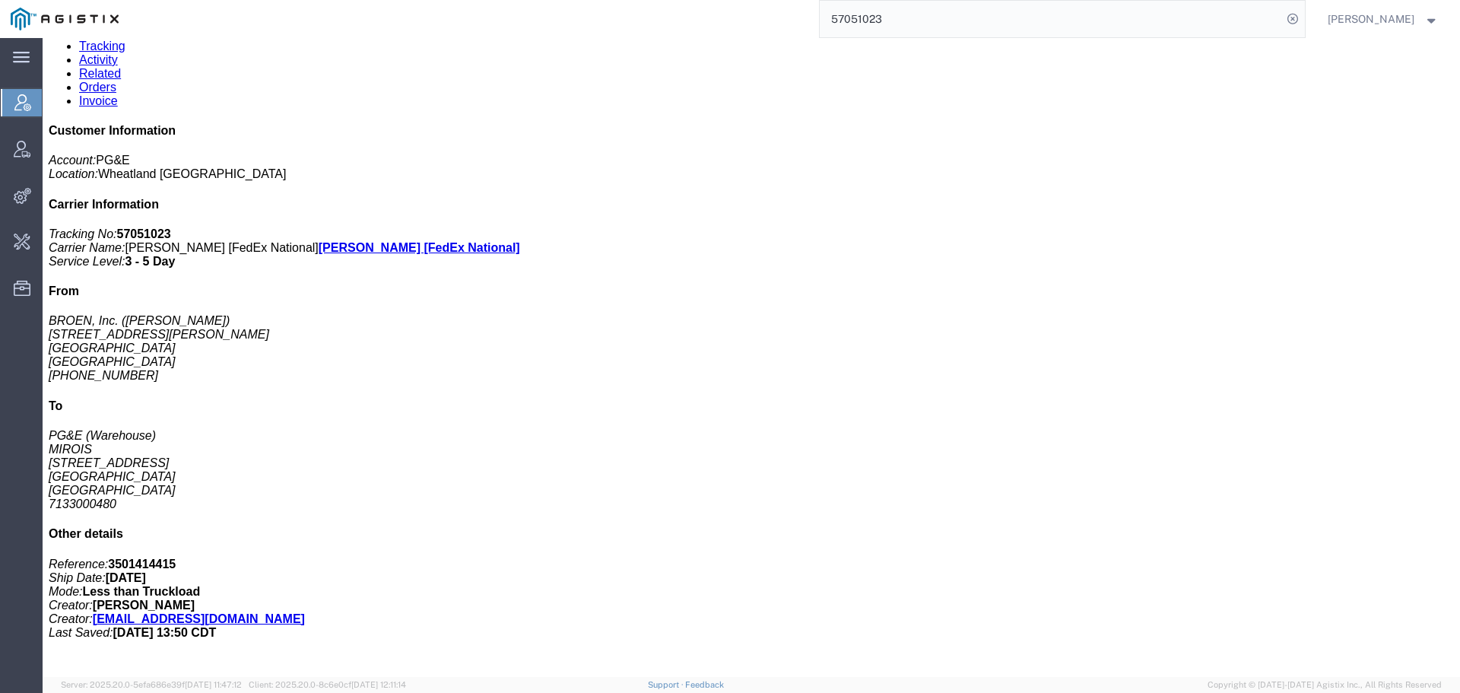
scroll to position [192, 0]
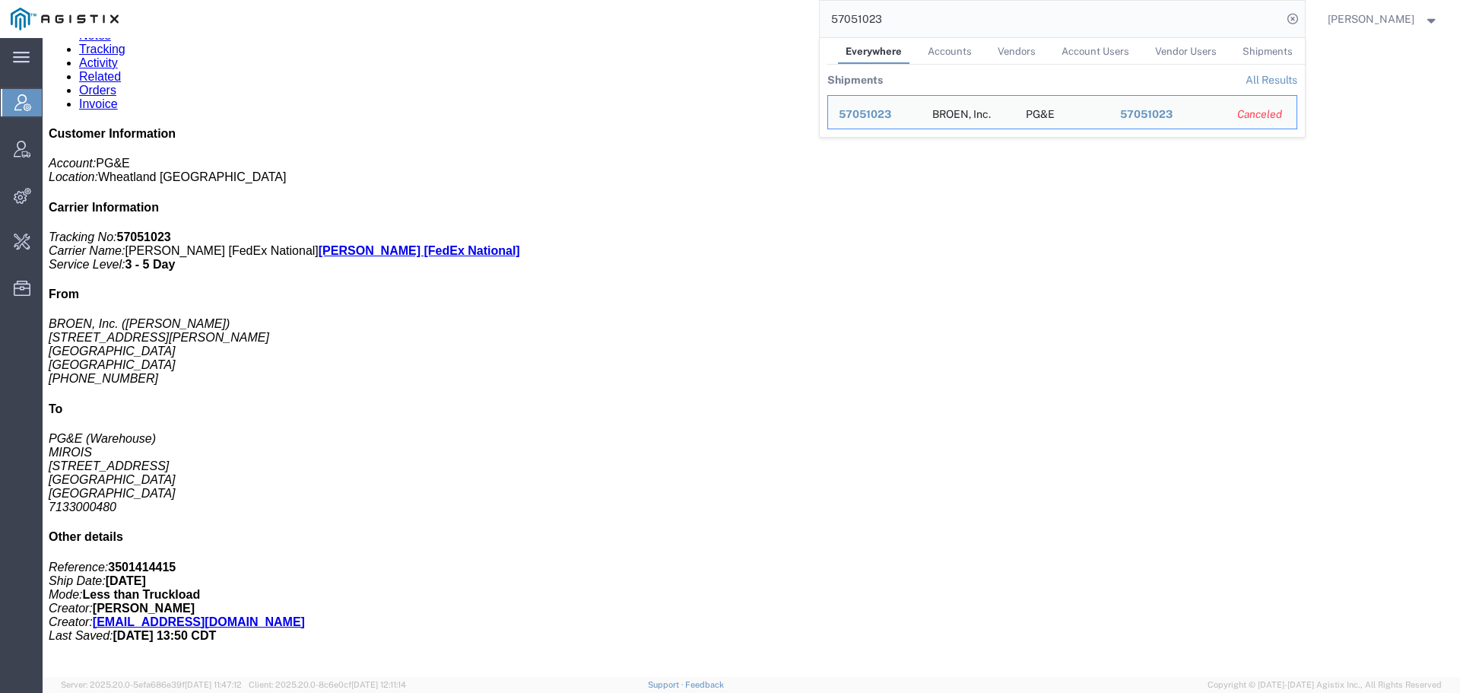
drag, startPoint x: 902, startPoint y: 17, endPoint x: 799, endPoint y: 17, distance: 102.7
click at [799, 17] on div "57051023 Everywhere Accounts Vendors Account Users Vendor Users Shipments Shipm…" at bounding box center [717, 19] width 1176 height 38
click at [1051, 23] on input "57051023" at bounding box center [1051, 19] width 462 height 37
paste input "3732"
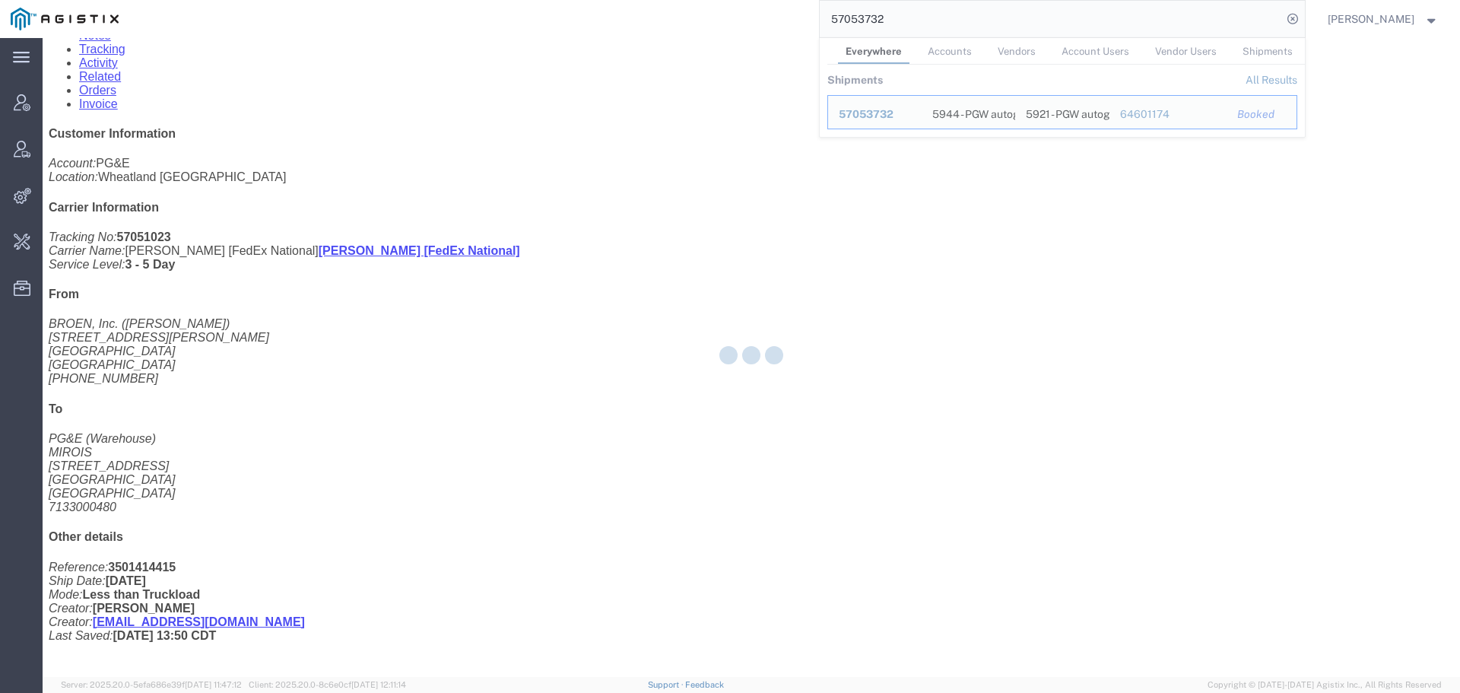
click at [888, 116] on span "57053732" at bounding box center [866, 114] width 55 height 12
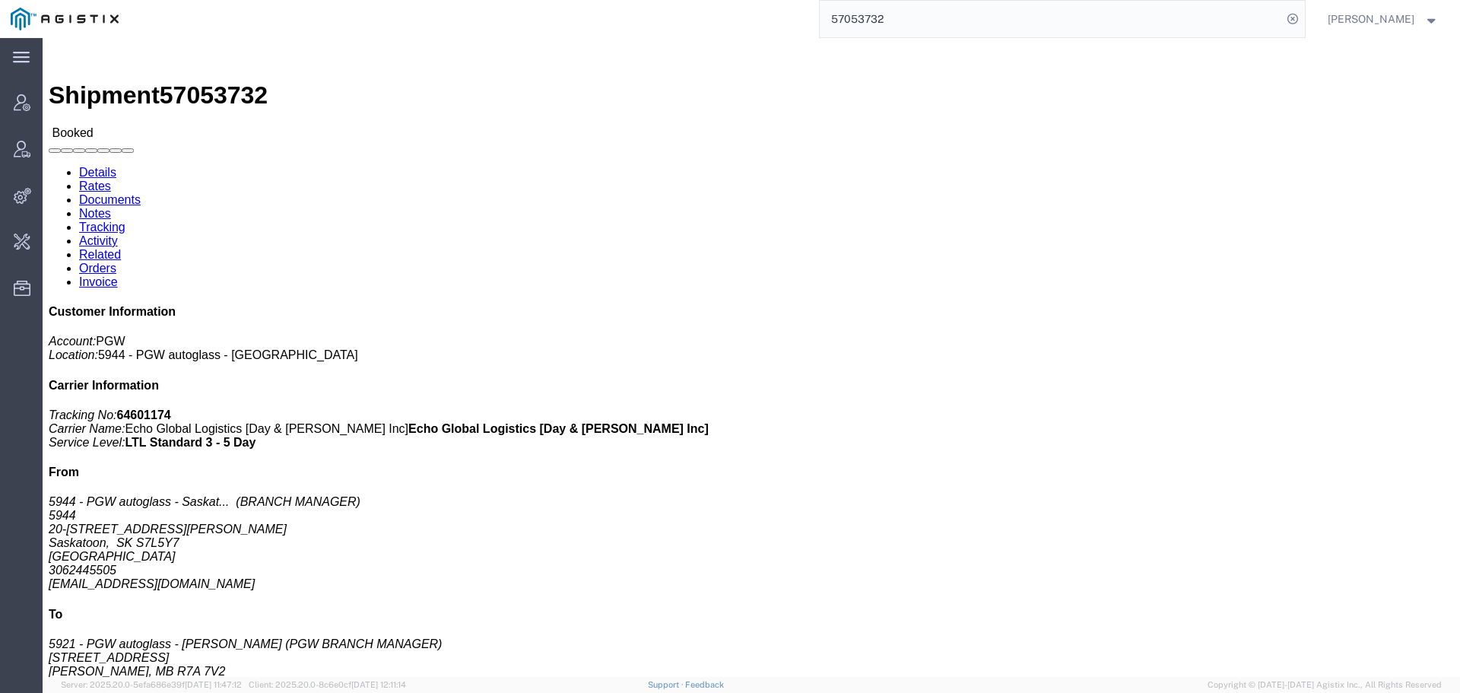
click link "Related"
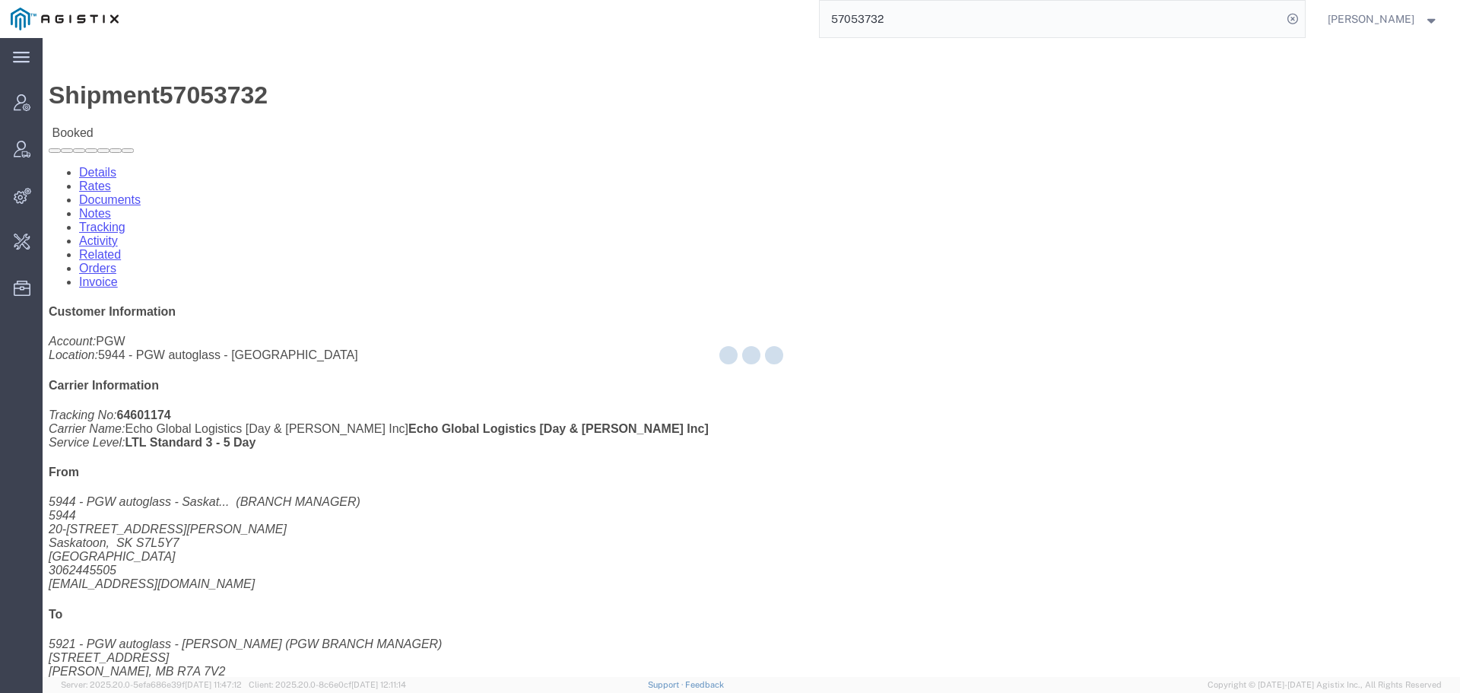
click at [393, 98] on div at bounding box center [752, 357] width 1418 height 639
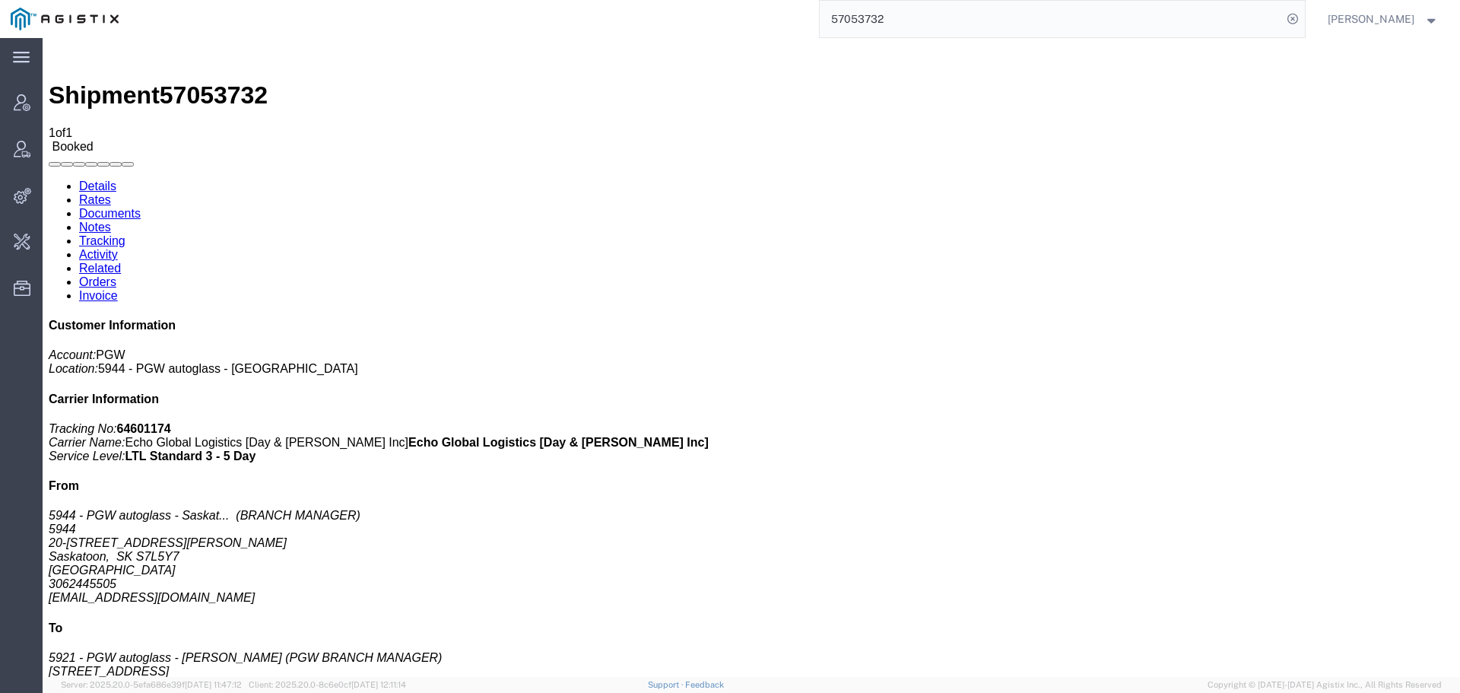
click at [118, 248] on link "Activity" at bounding box center [98, 254] width 39 height 13
click at [1053, 23] on input "57053732" at bounding box center [1051, 19] width 462 height 37
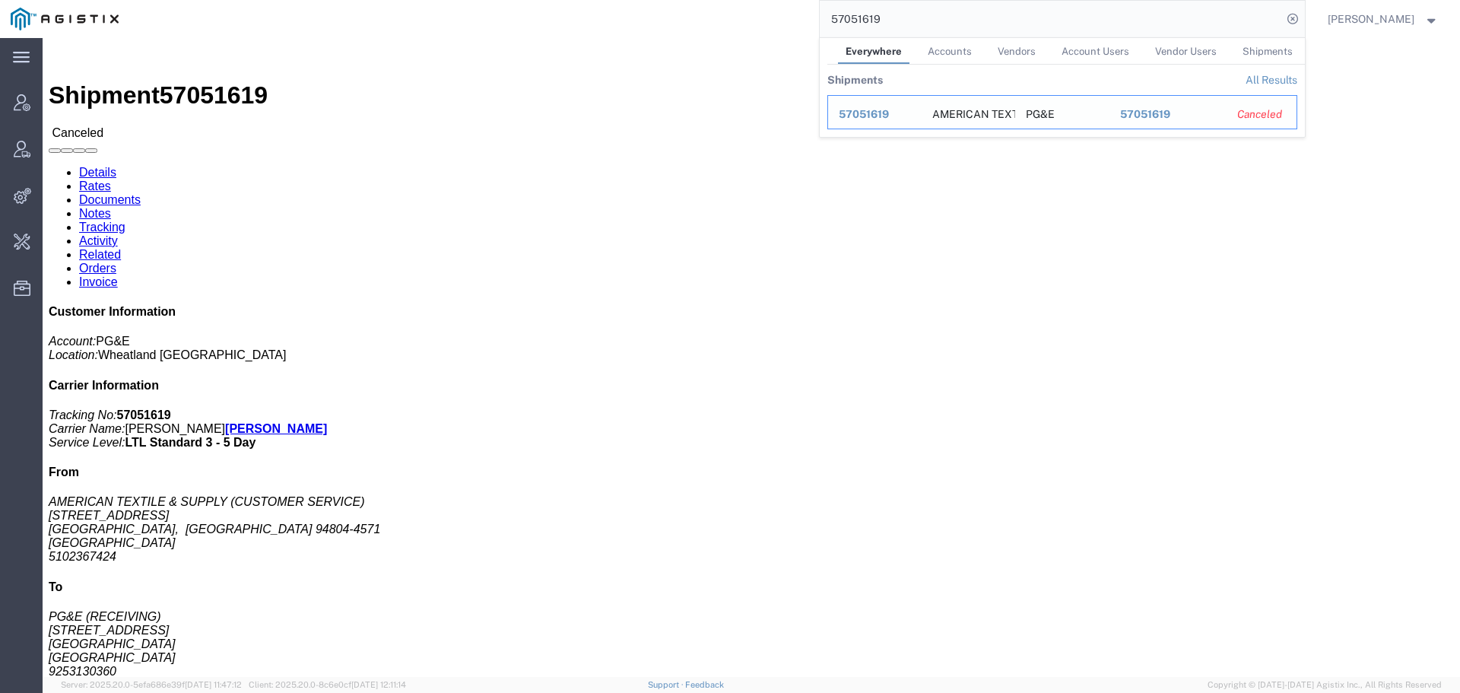
drag, startPoint x: 870, startPoint y: 107, endPoint x: 684, endPoint y: 66, distance: 190.8
click at [870, 107] on div "57051619" at bounding box center [875, 114] width 72 height 16
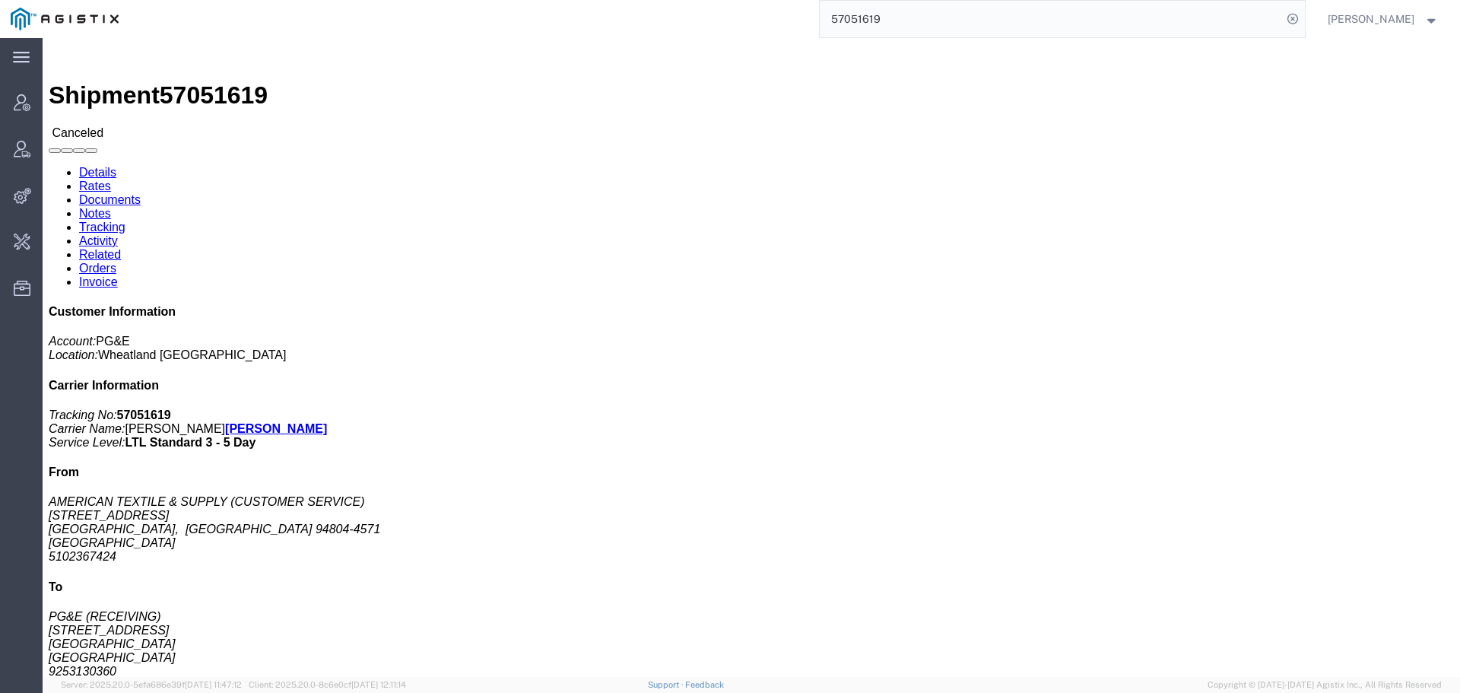
click link "Activity"
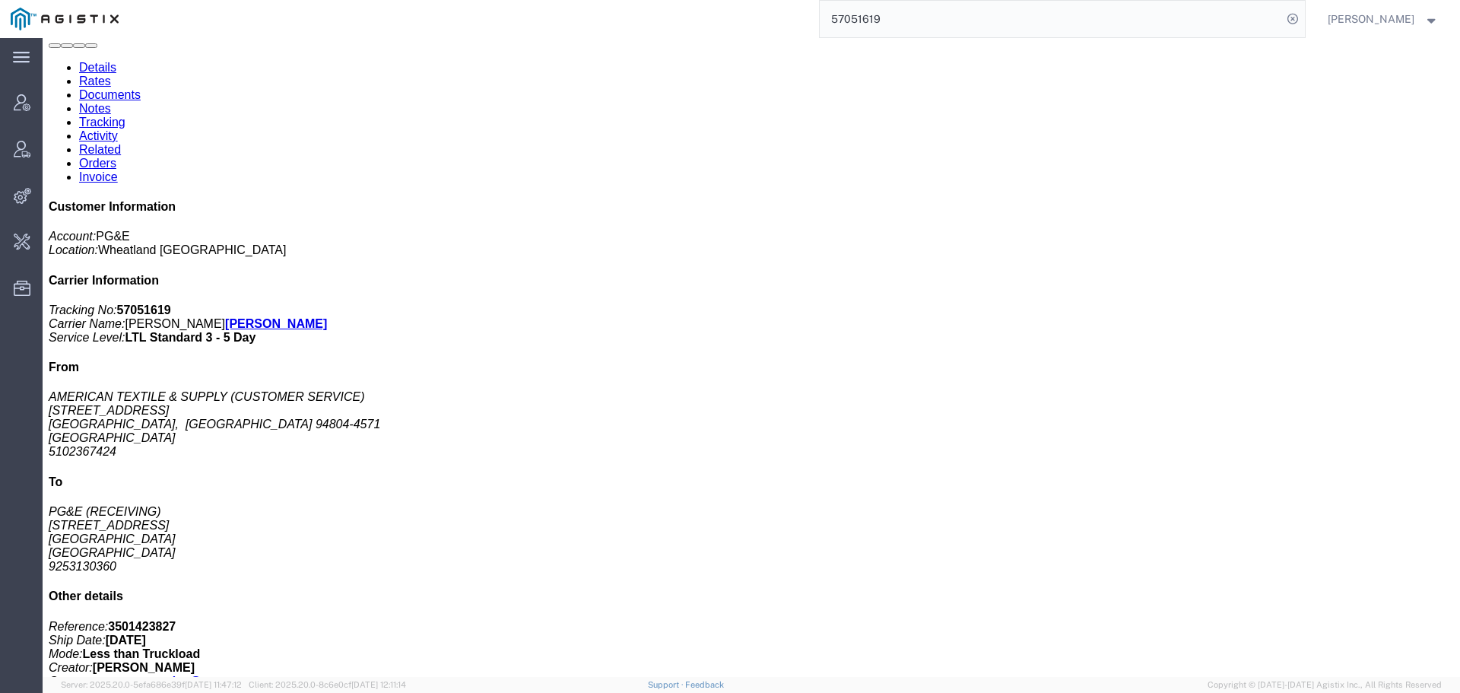
scroll to position [225, 0]
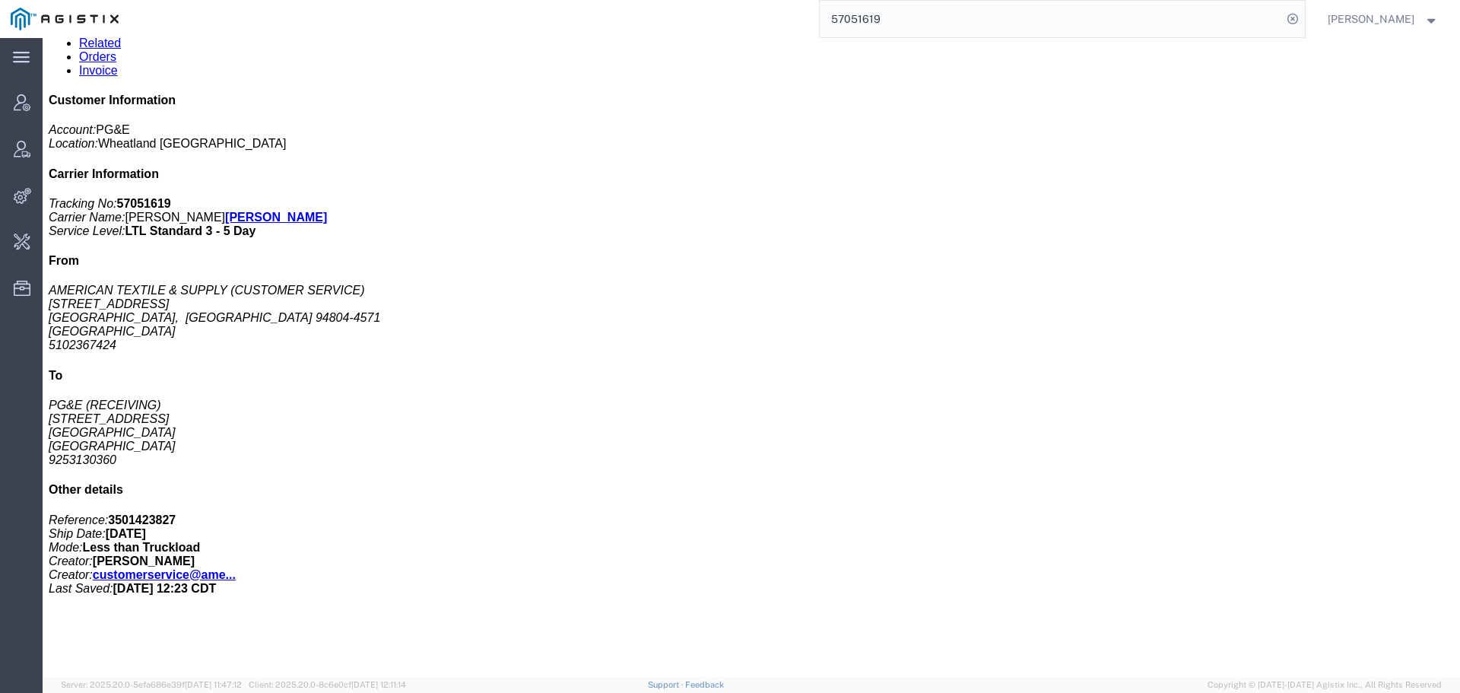
click at [1110, 17] on input "57051619" at bounding box center [1051, 19] width 462 height 37
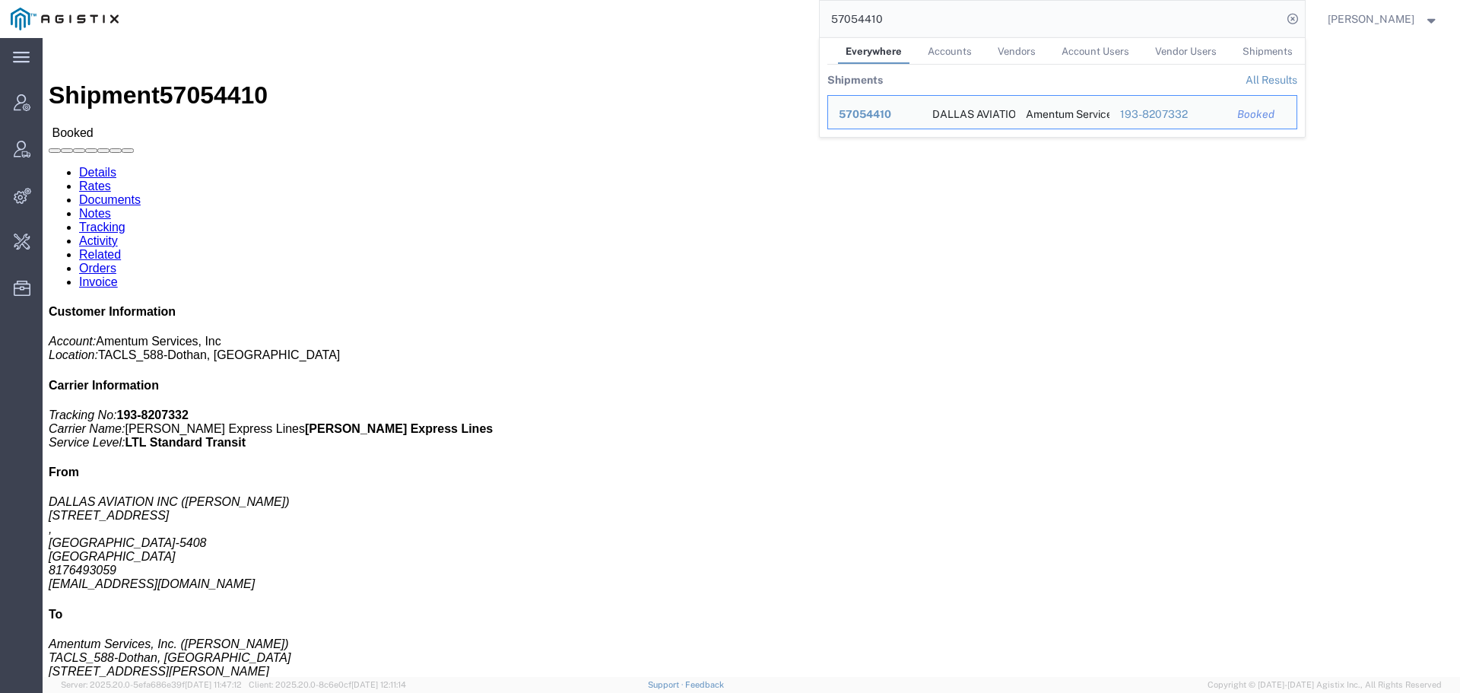
click at [1091, 21] on input "57054410" at bounding box center [1051, 19] width 462 height 37
paste input "1000738454"
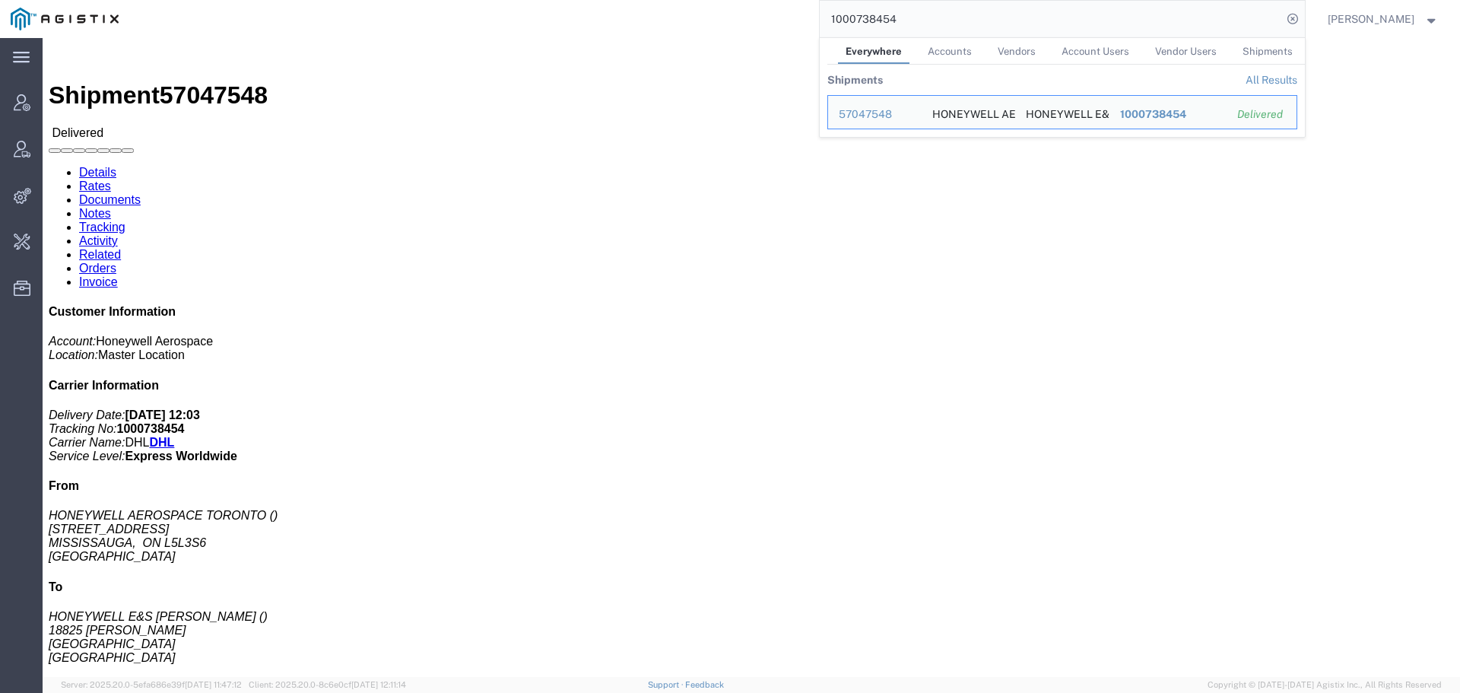
click at [1169, 23] on input "1000738454" at bounding box center [1051, 19] width 462 height 37
paste input "4039077081"
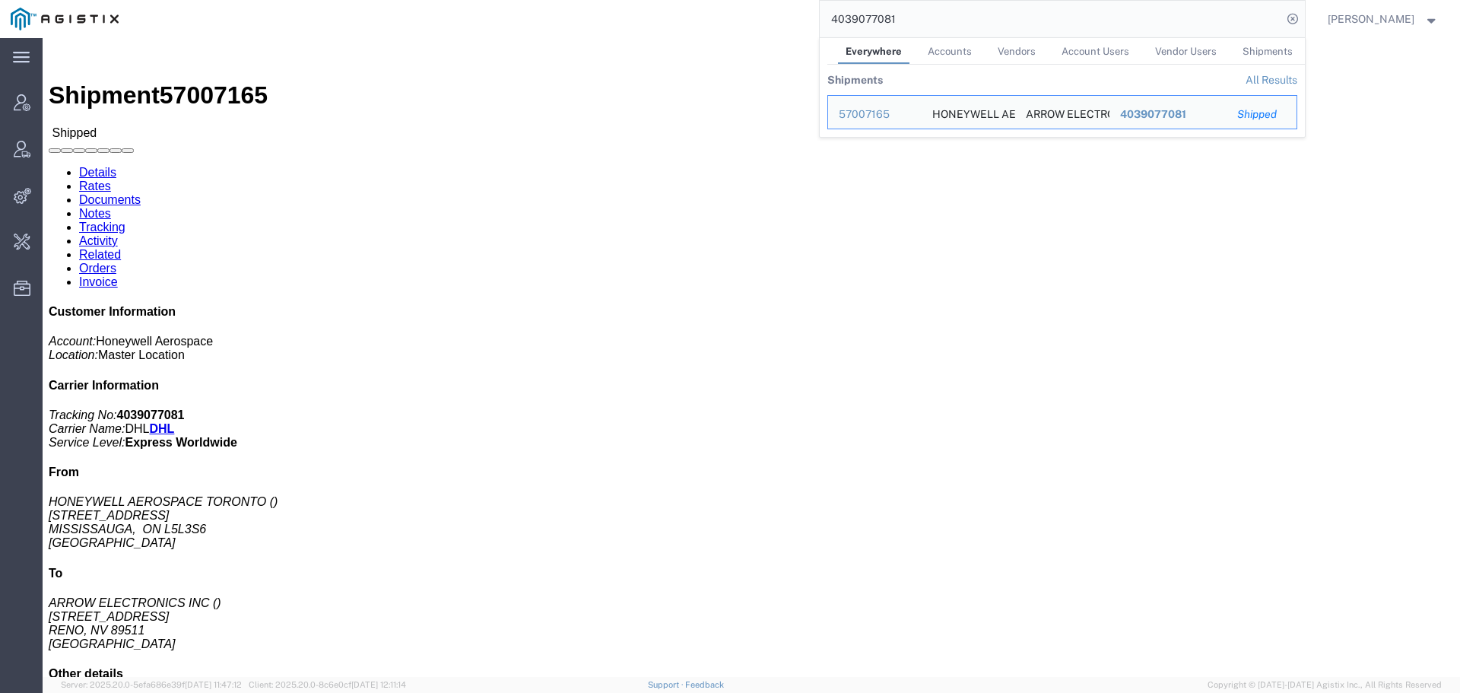
drag, startPoint x: 942, startPoint y: 22, endPoint x: 773, endPoint y: 21, distance: 168.8
click at [773, 21] on div "4039077081 Everywhere Accounts Vendors Account Users Vendor Users Shipments Shi…" at bounding box center [717, 19] width 1176 height 38
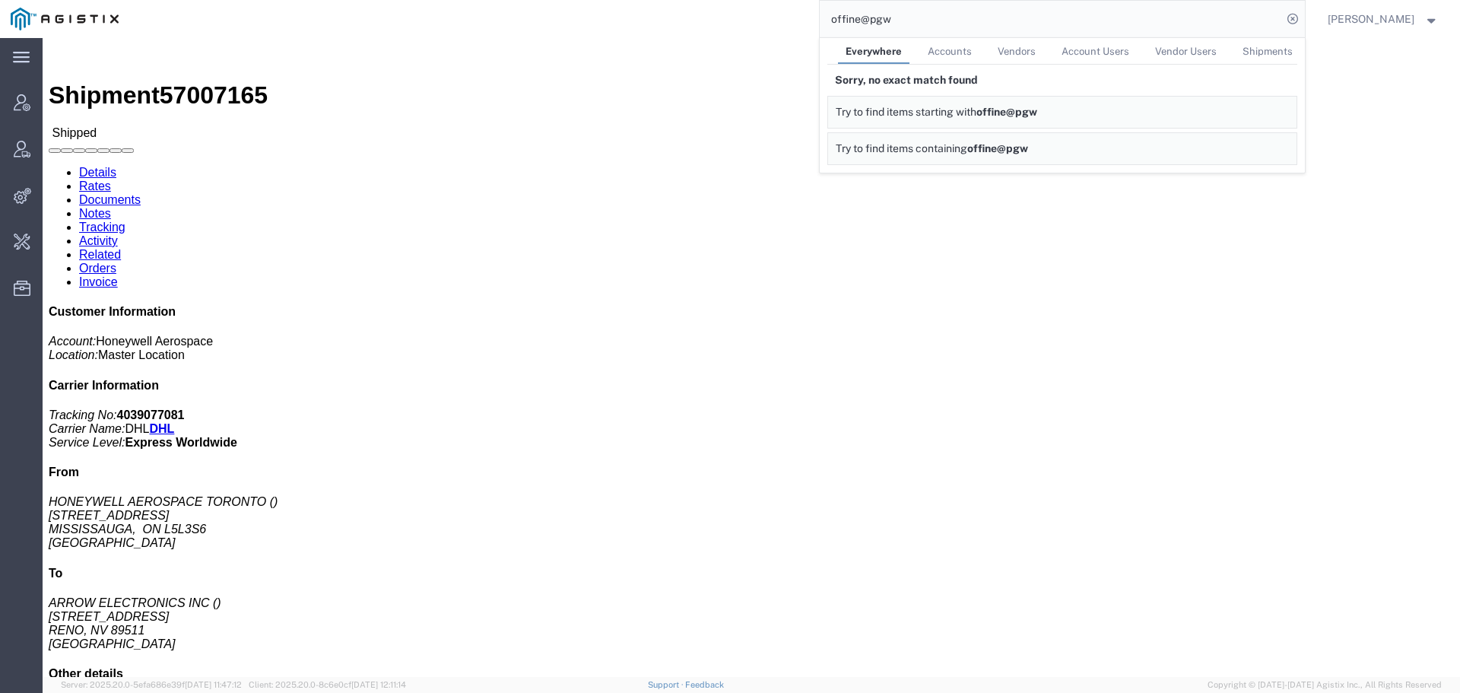
drag, startPoint x: 926, startPoint y: 17, endPoint x: 800, endPoint y: 36, distance: 127.7
click at [800, 36] on div "offine@pgw Everywhere Accounts Vendors Account Users Vendor Users Shipments Sor…" at bounding box center [717, 19] width 1176 height 38
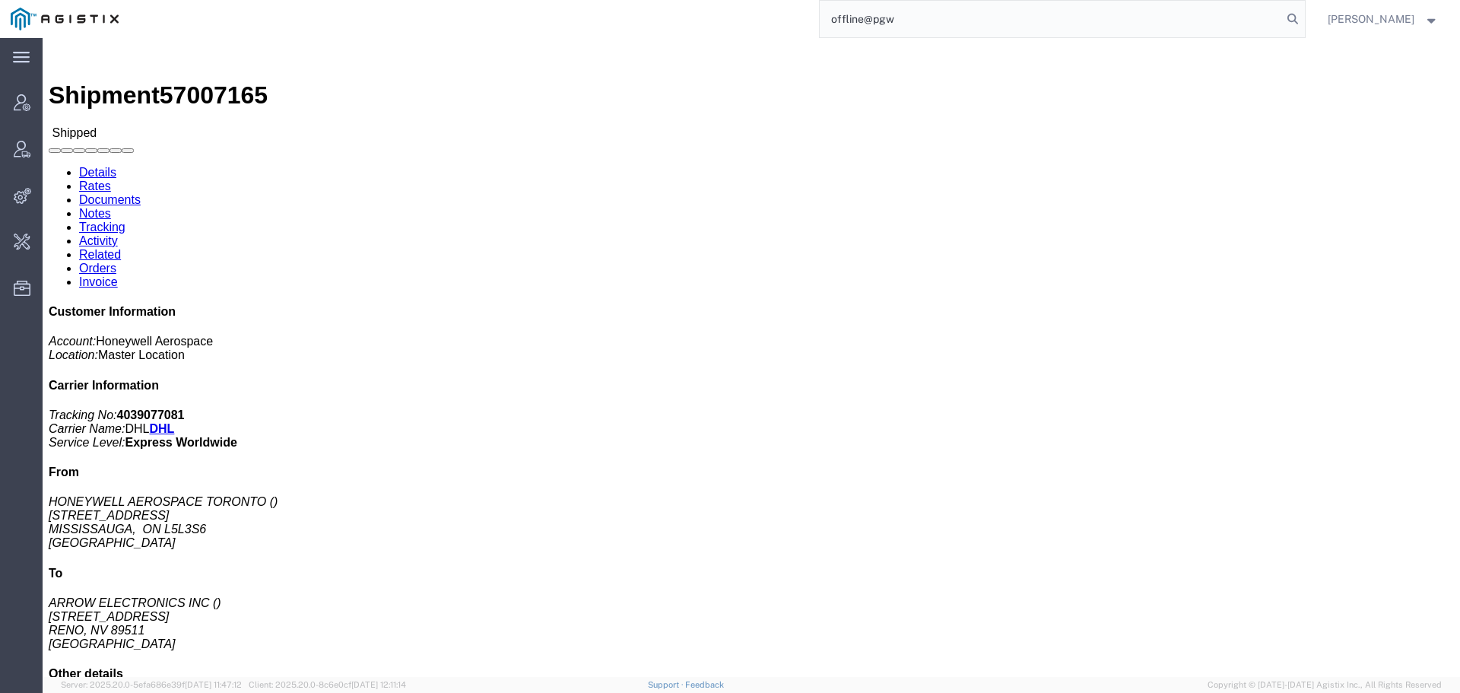
type input "offline@pgw"
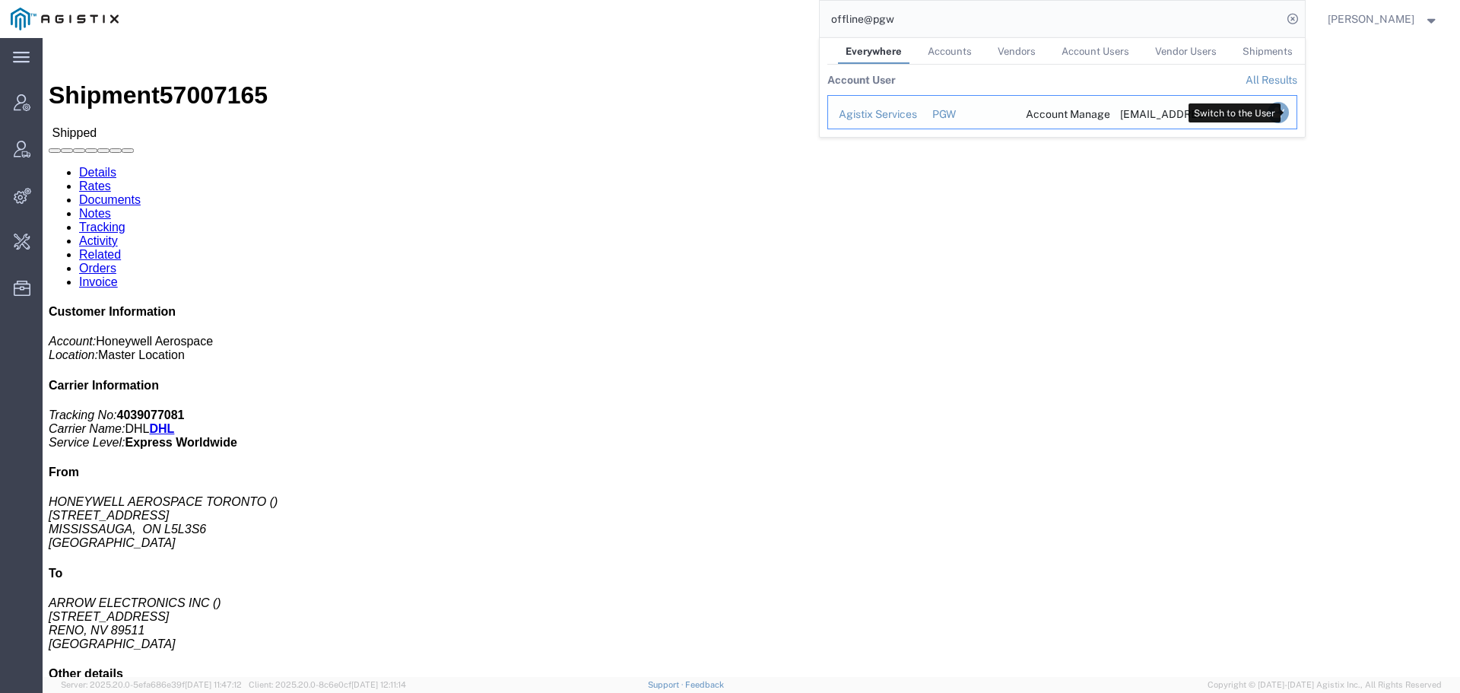
click at [1288, 112] on icon "Search Results" at bounding box center [1277, 112] width 21 height 21
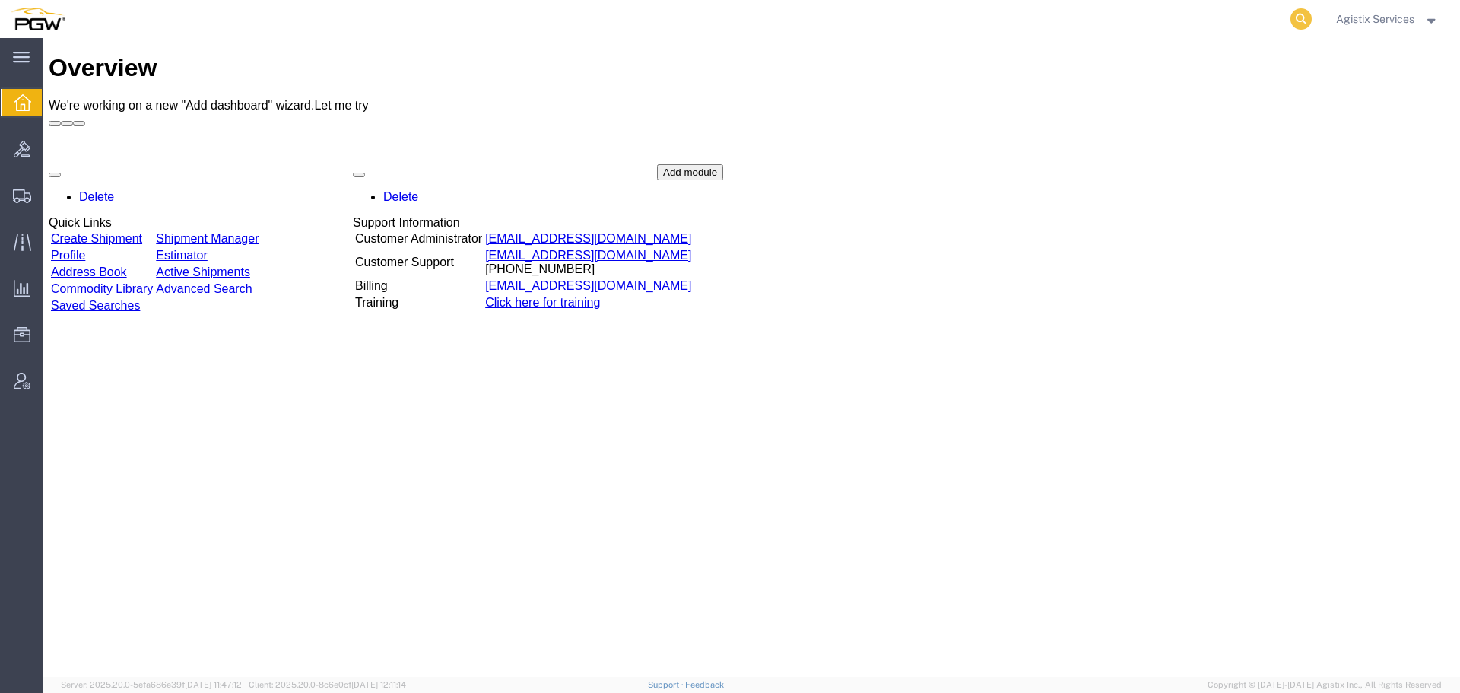
click at [1292, 21] on icon at bounding box center [1301, 18] width 21 height 21
paste input "956117364"
type input "956117364"
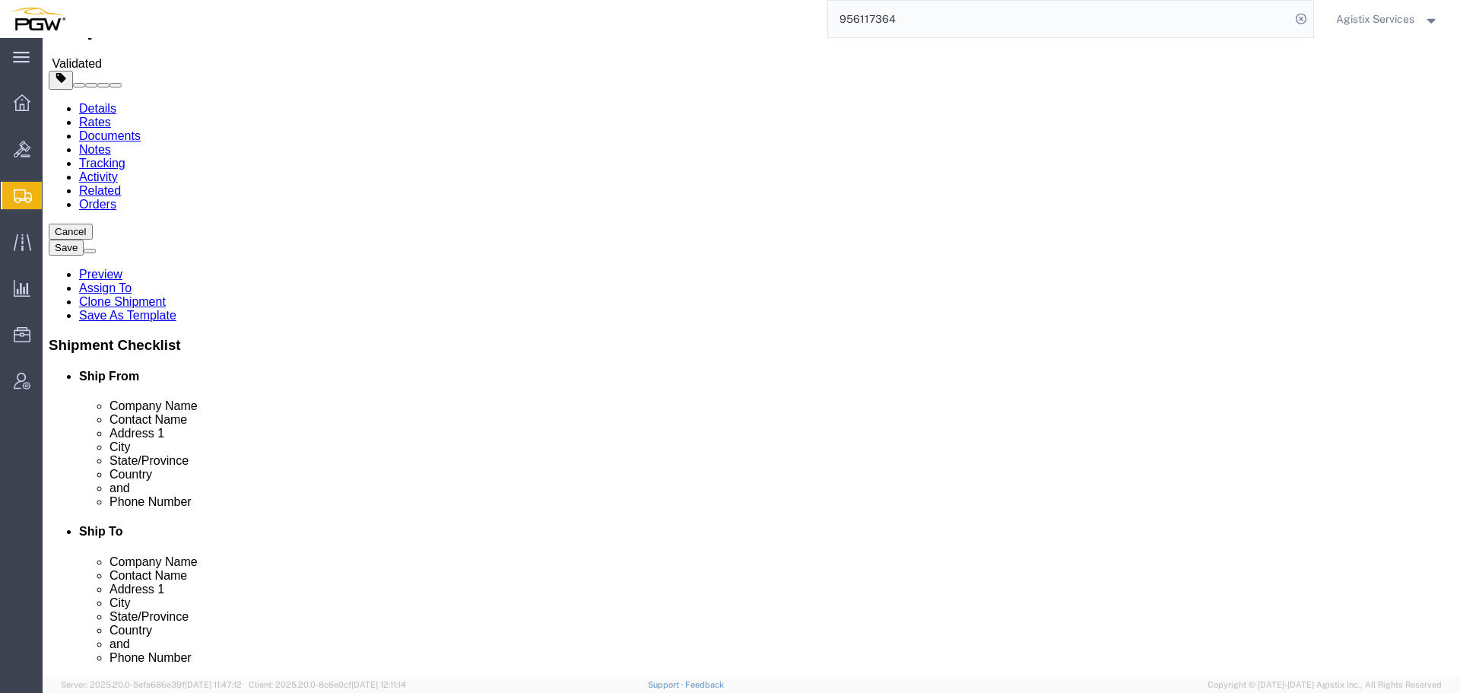
select select "28529"
select select "28521"
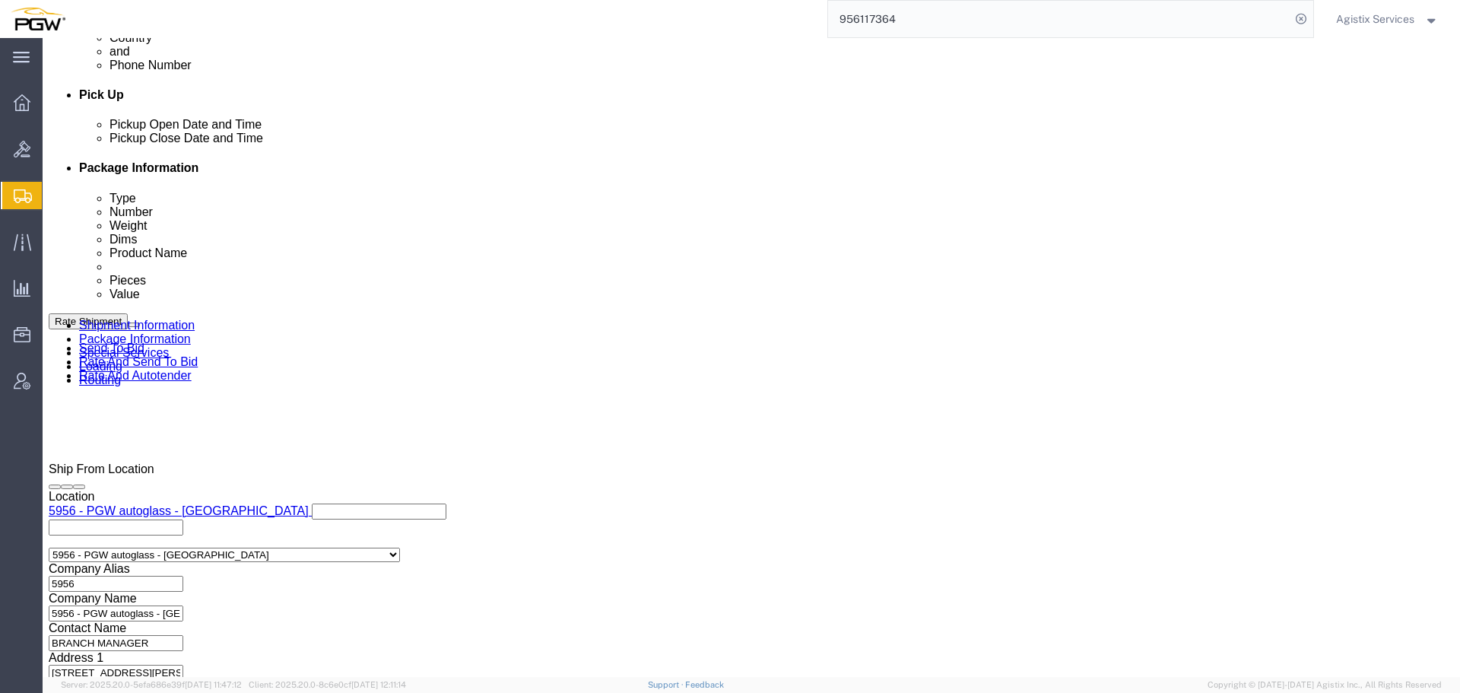
scroll to position [675, 0]
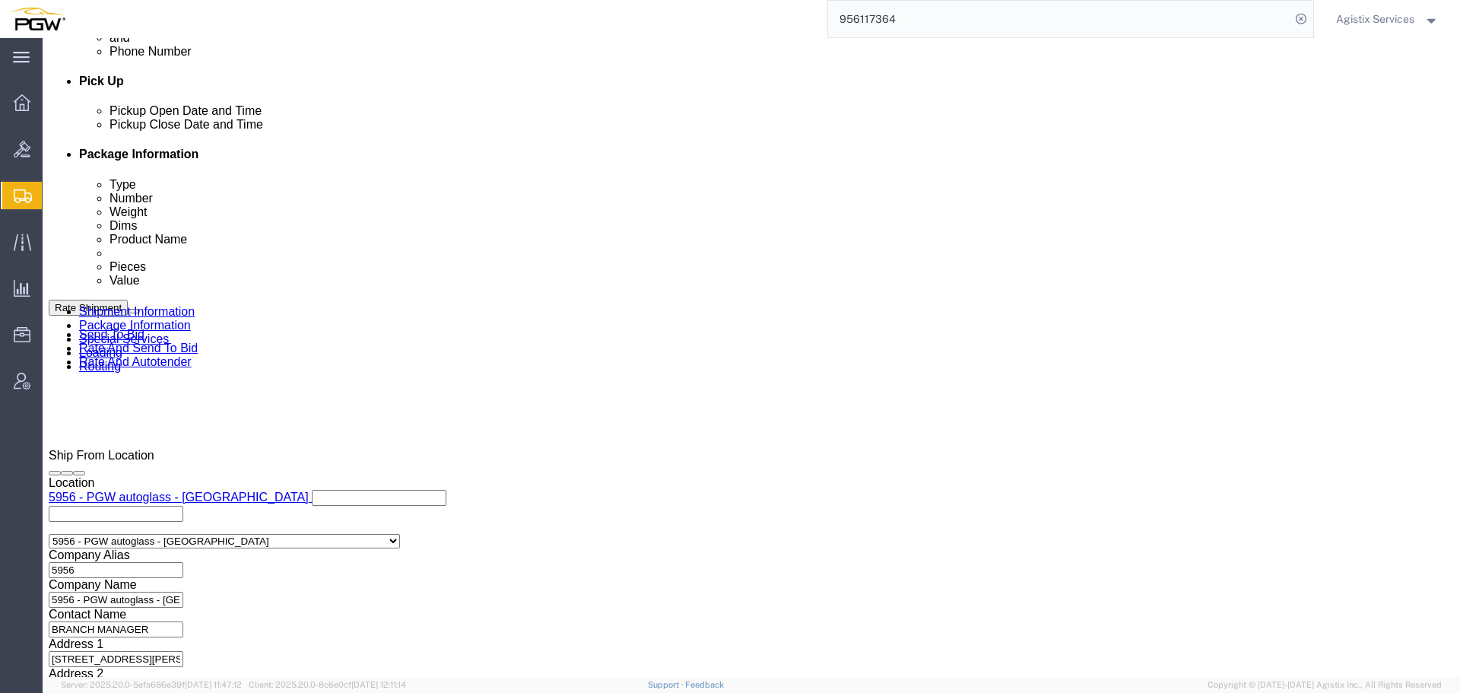
click div "[DATE] 4:07 PM"
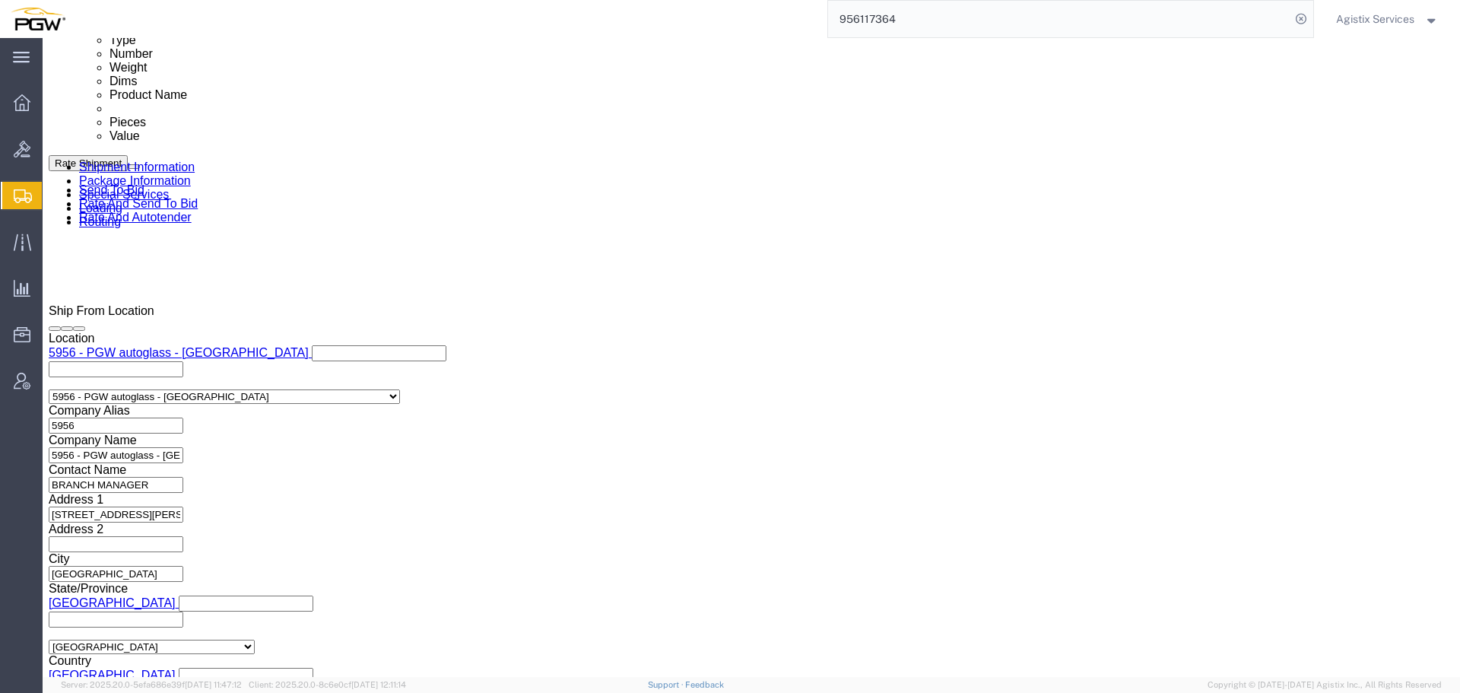
scroll to position [824, 0]
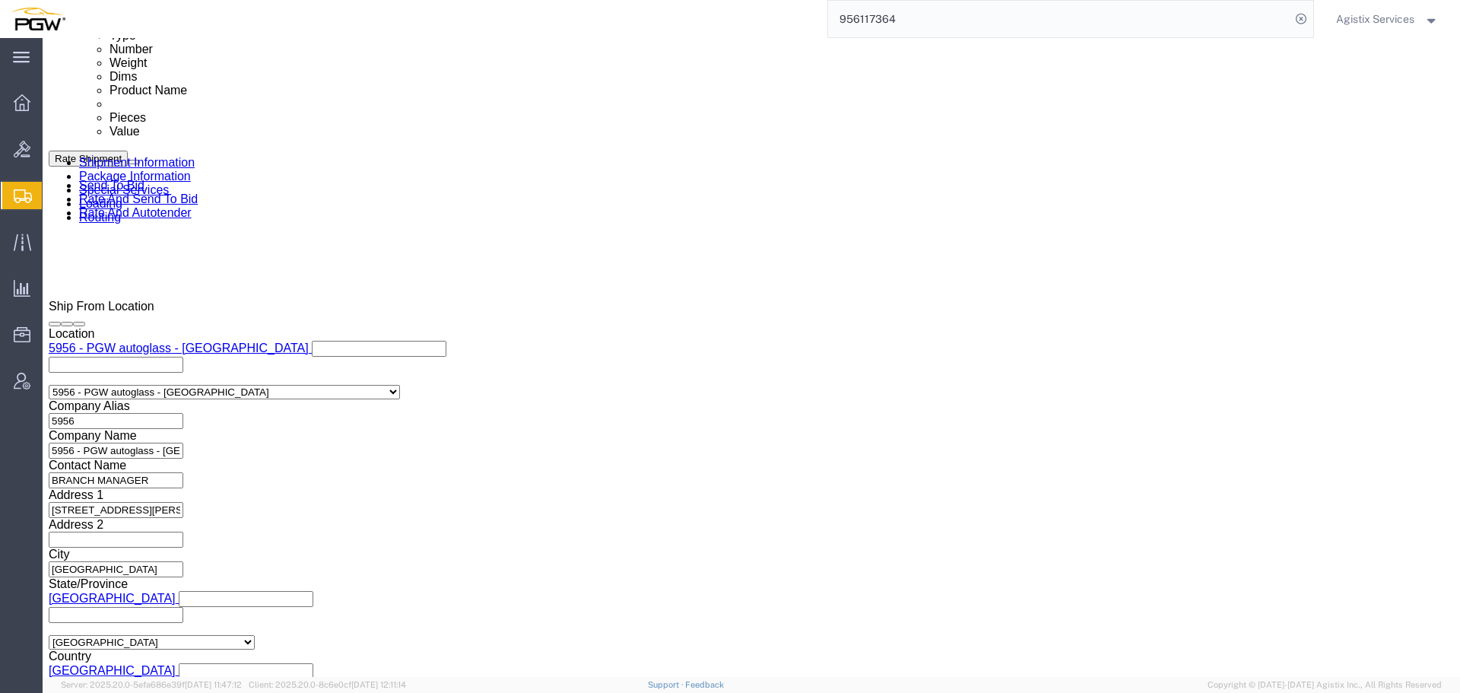
click div "[DATE] 5:07 PM"
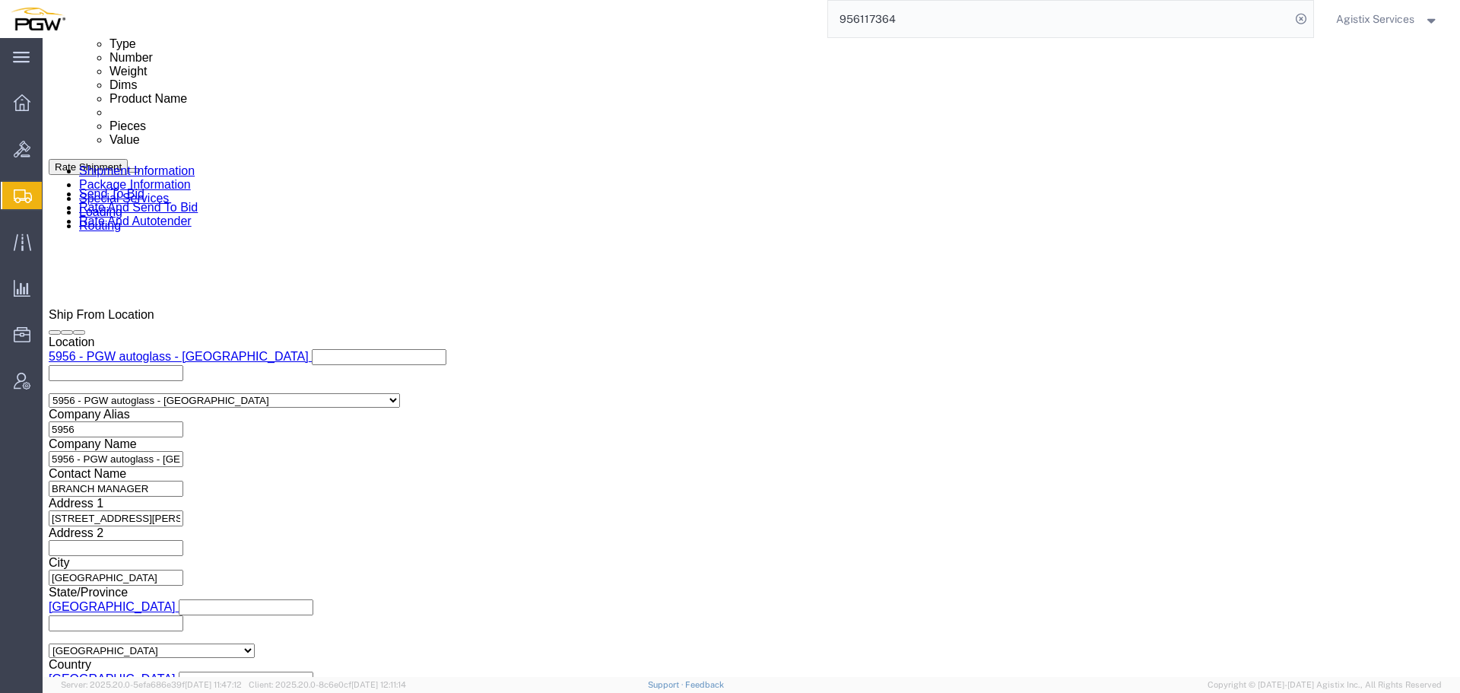
scroll to position [815, 0]
type input "6:07 PM"
click button "Apply"
click div "[DATE] 4:07 PM"
click input "4:07 PM"
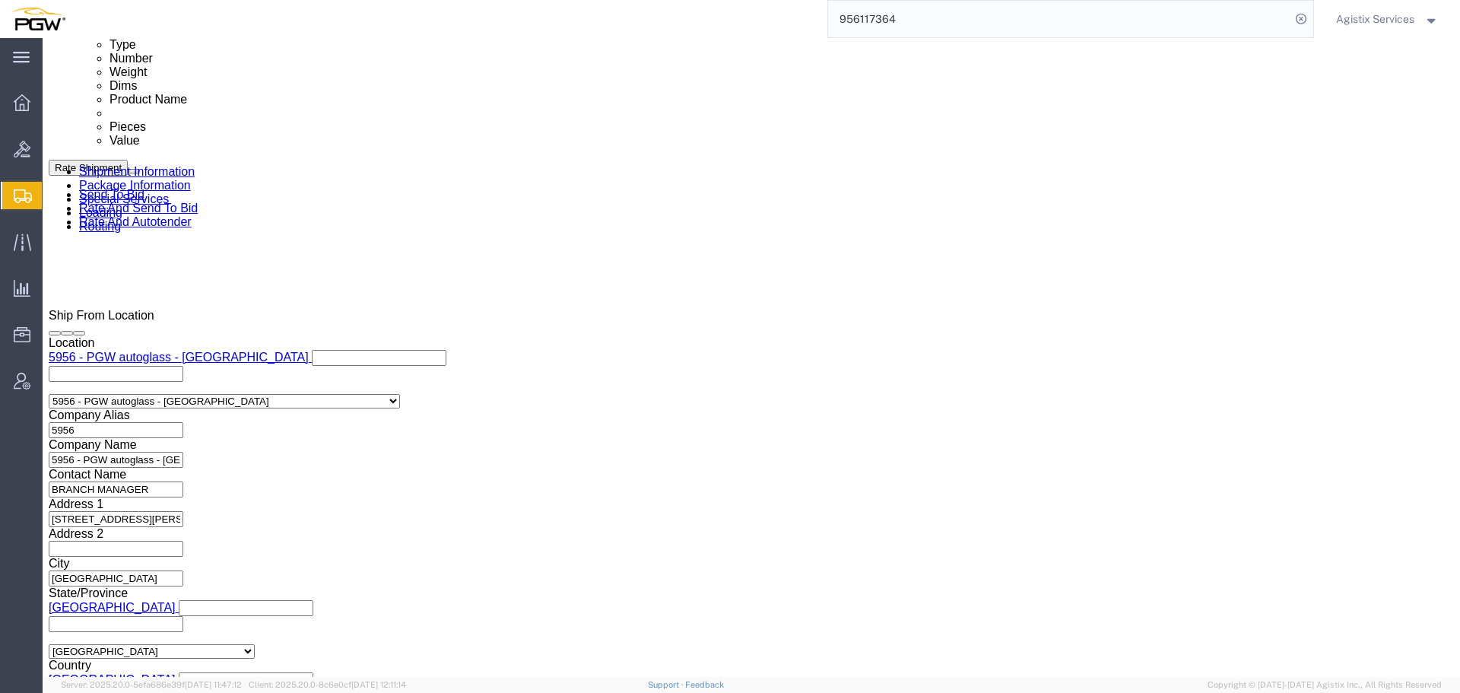
type input "10:00 AM"
click div "[DATE] 6:07 PM"
type input "2:00 PM"
click button "Apply"
click div "[DATE] 10:00 AM"
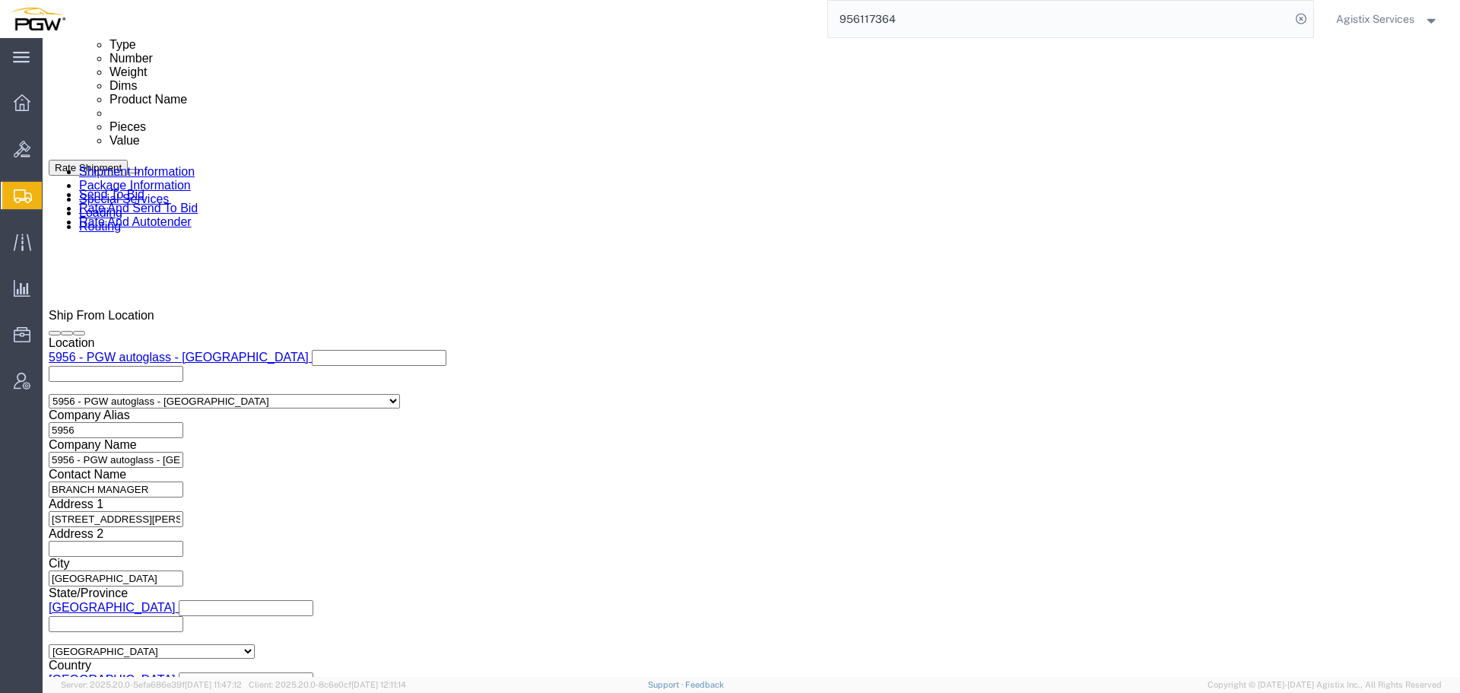
click icon
click input "10:00 AM"
type input "3:00 PM"
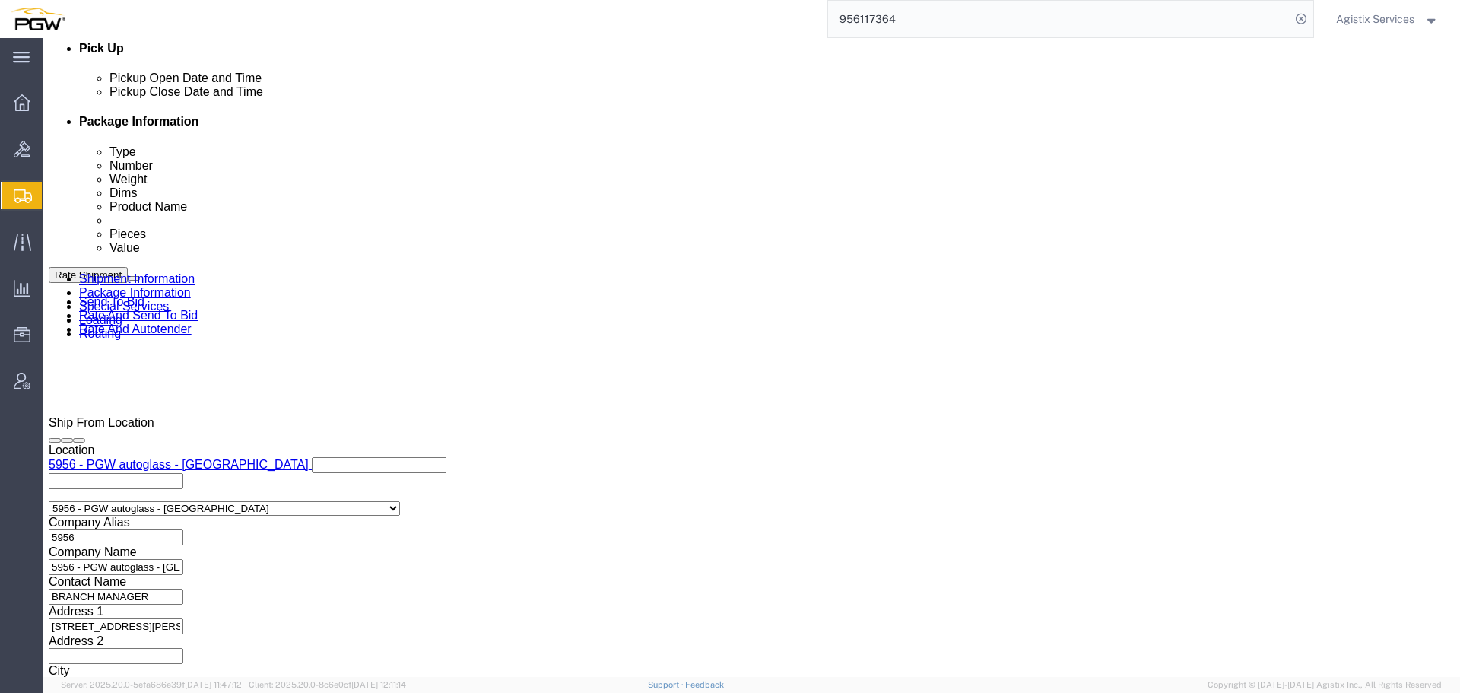
scroll to position [707, 0]
click button "Apply"
click div "Oct 08 2025 2:00 PM"
type input "5:00 PM"
click div "Close Time 5:00 PM Oct 08 2025 2:00 PM - Oct 08 2025 2:00 PM Cancel Apply"
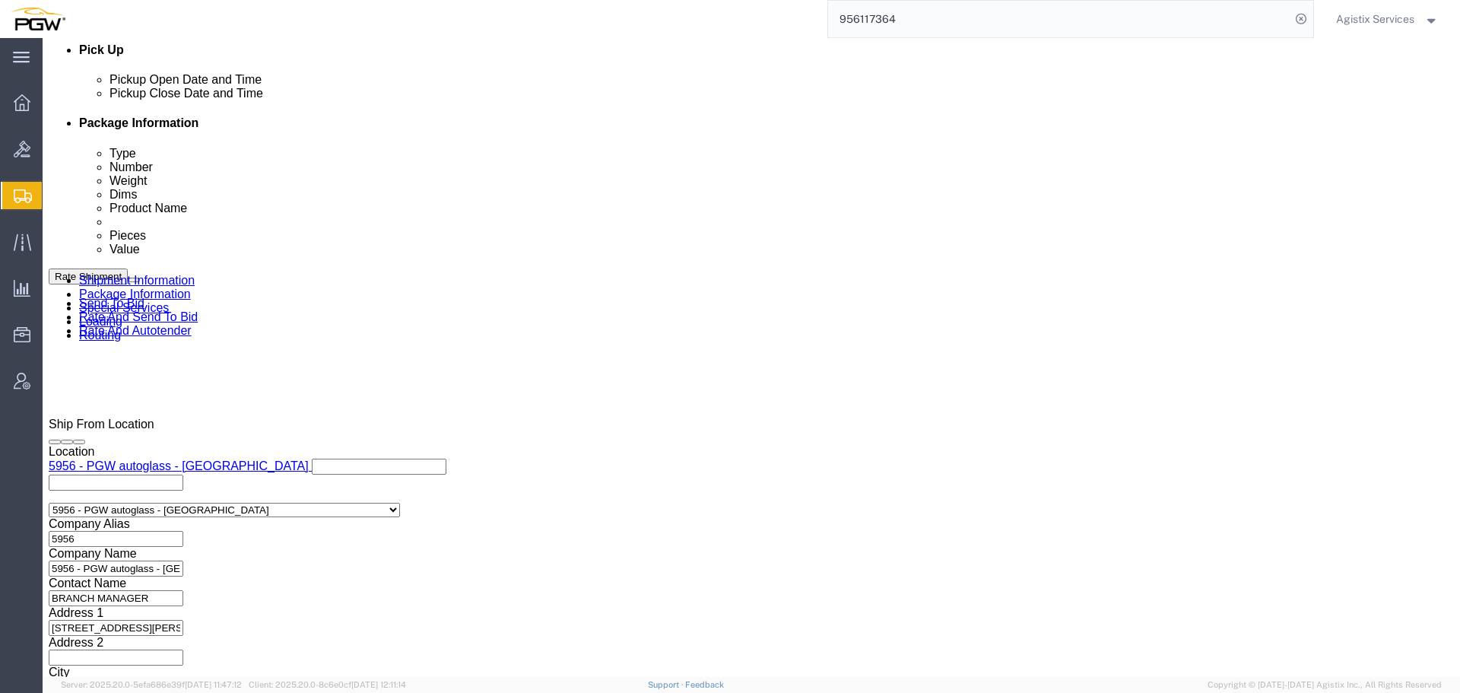
click button "Apply"
click button "Rate Shipment"
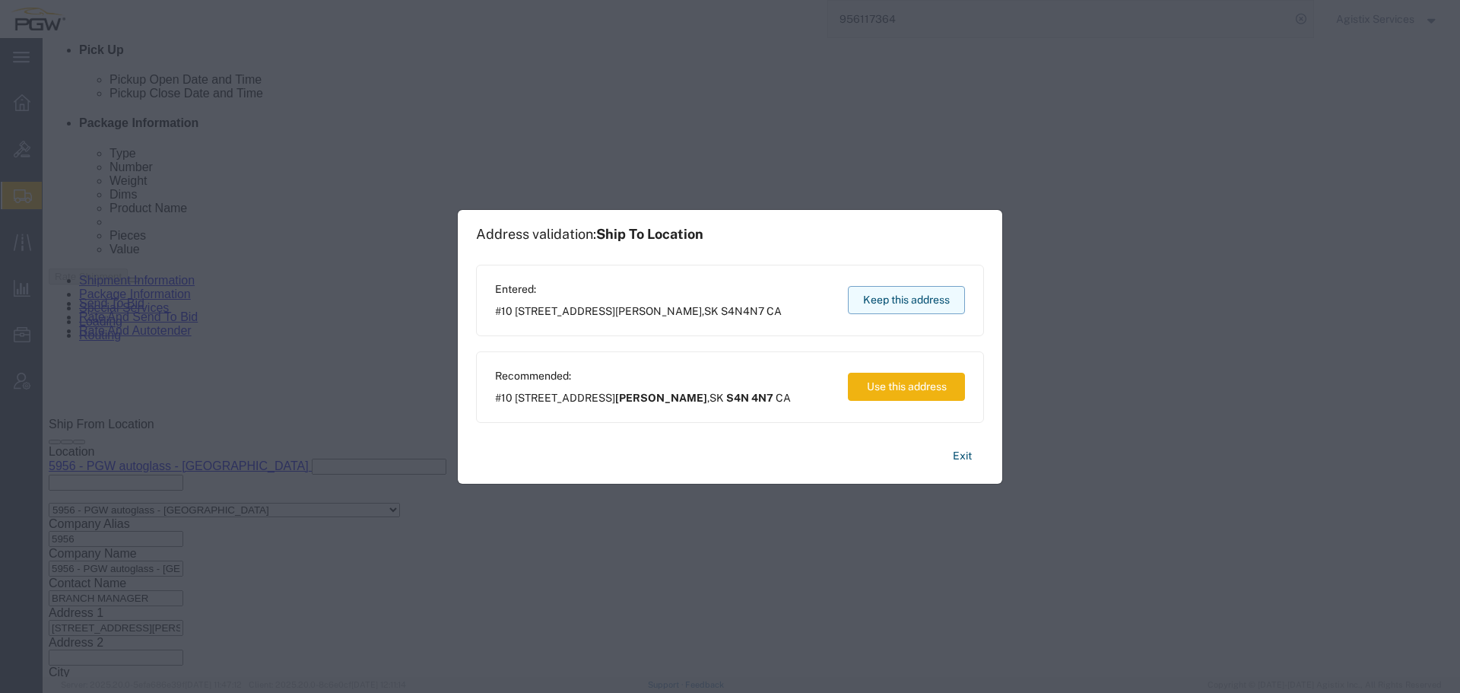
click at [912, 300] on button "Keep this address" at bounding box center [906, 300] width 117 height 28
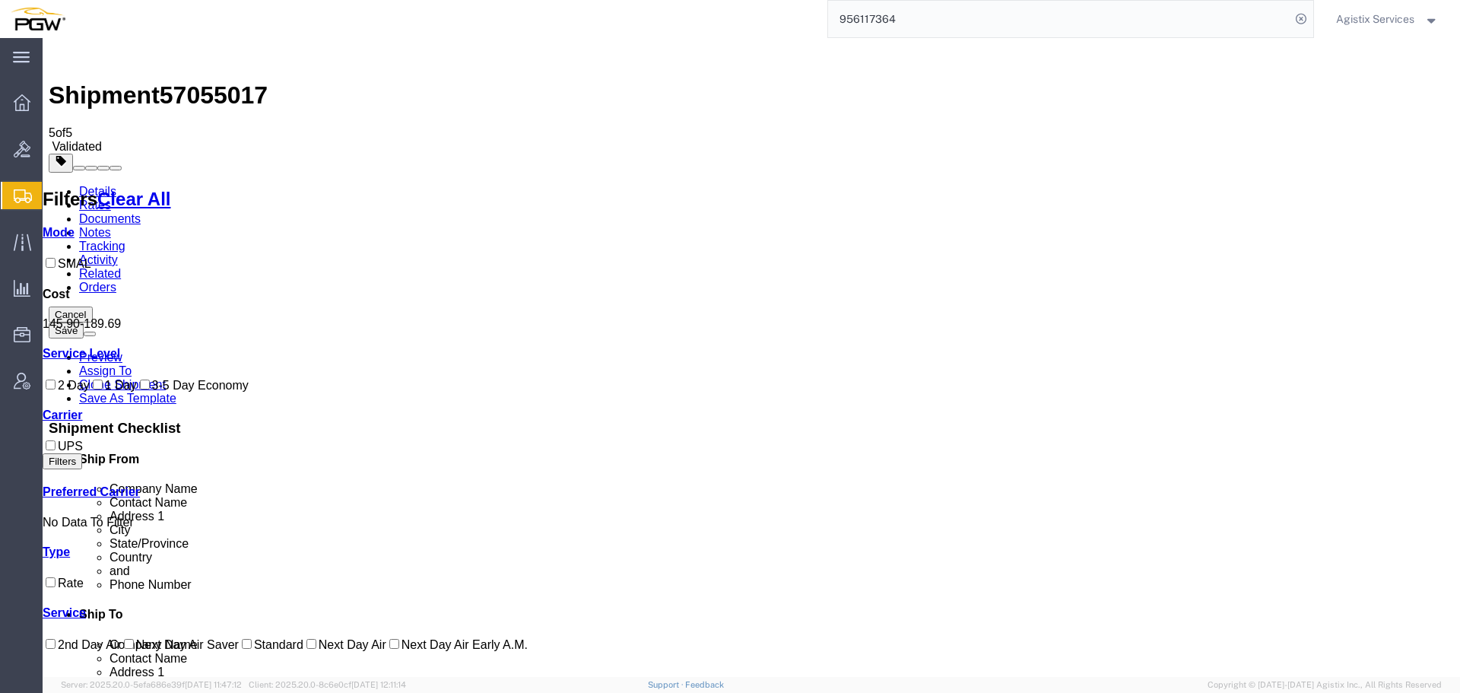
drag, startPoint x: 137, startPoint y: 129, endPoint x: 94, endPoint y: 91, distance: 57.1
click at [94, 185] on link "Details" at bounding box center [97, 191] width 37 height 13
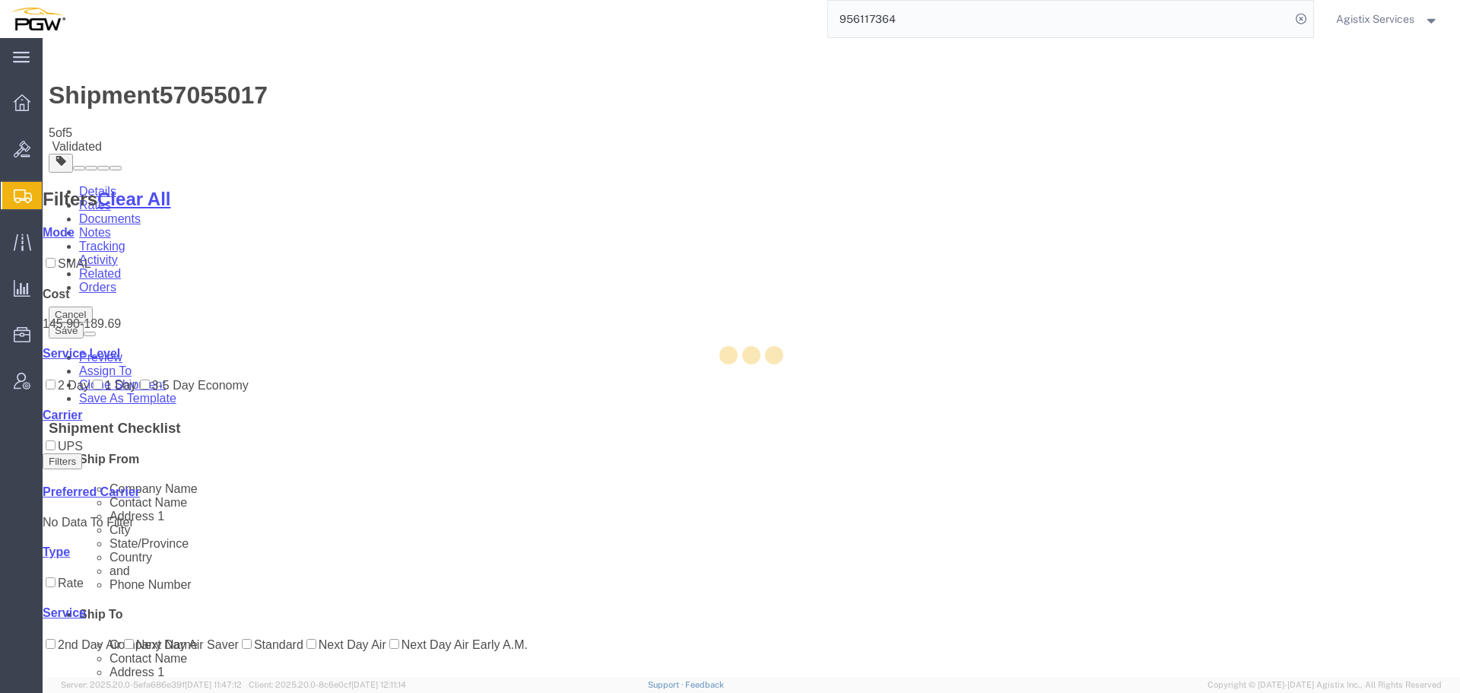
select select "28529"
select select "28521"
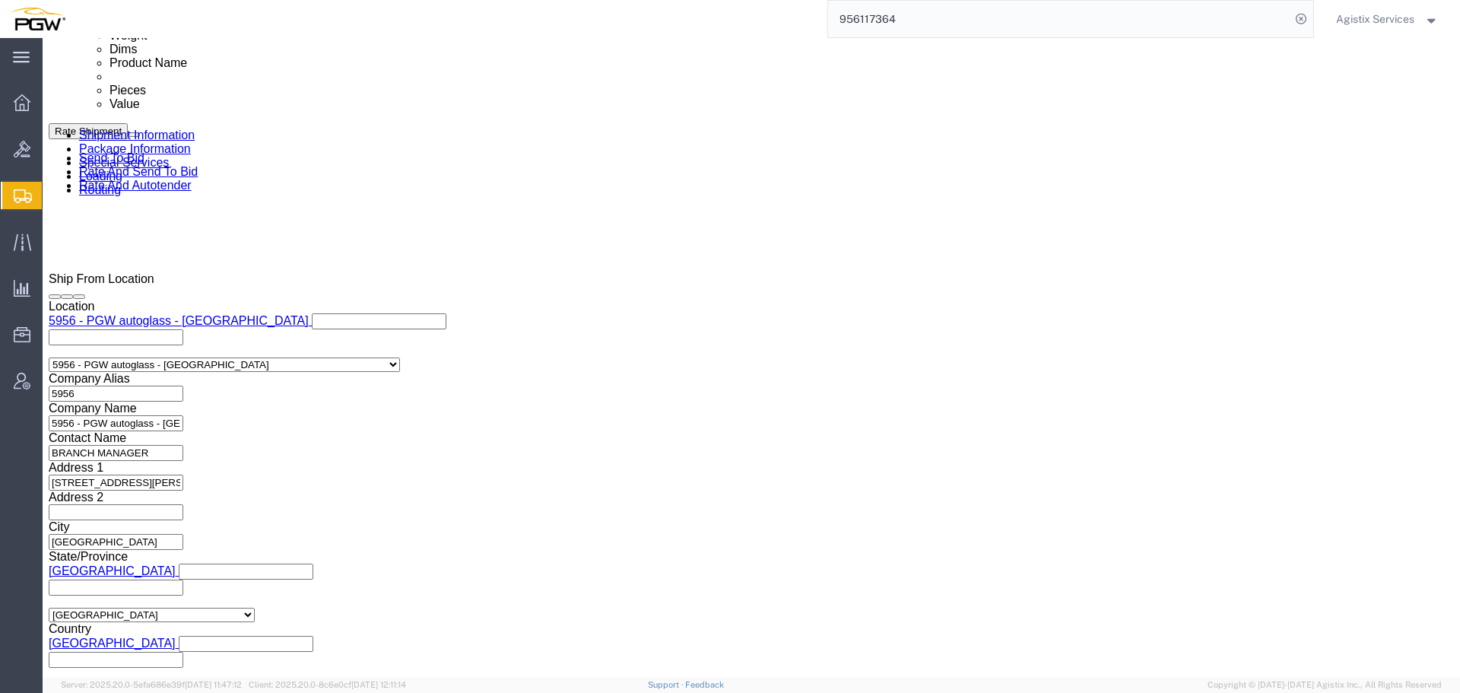
scroll to position [910, 0]
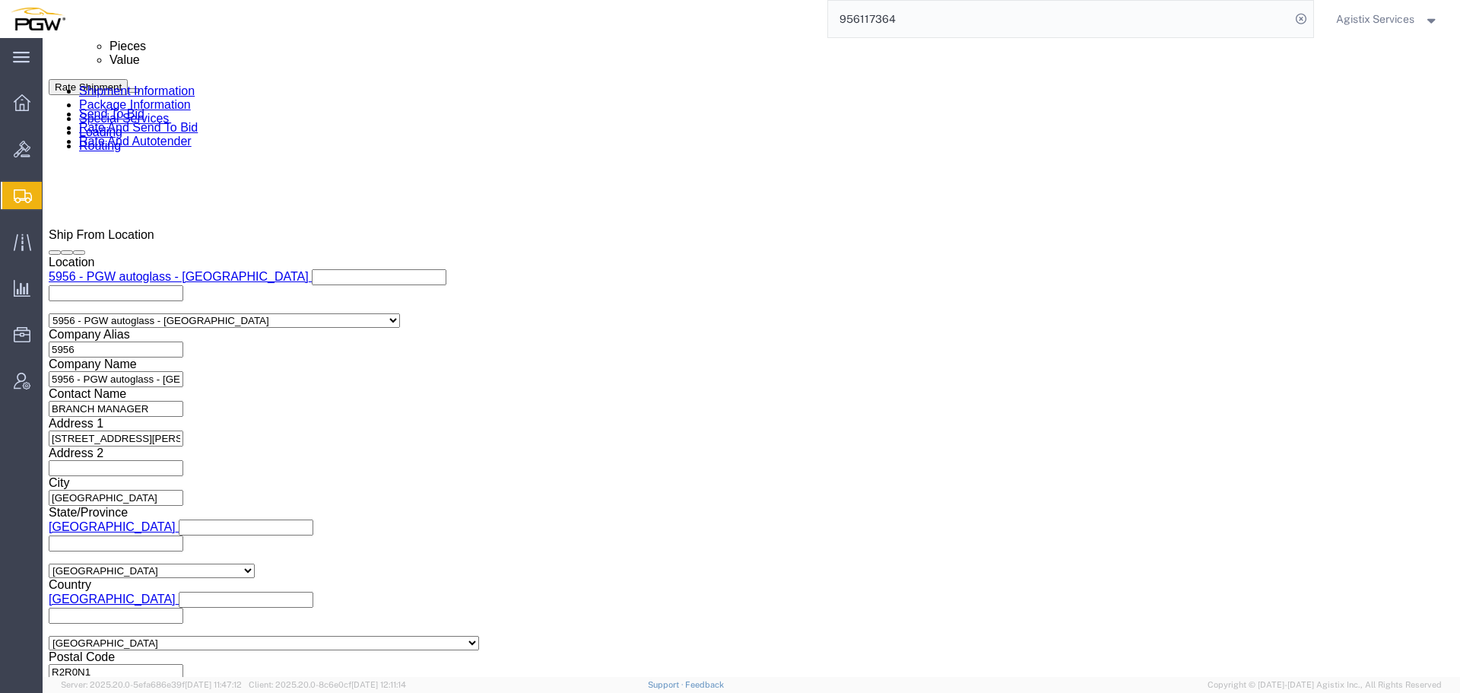
click select "Select Air Less than Truckload Multi-Leg Ocean Freight Rail Small Parcel Truckl…"
select select "LTL"
click select "Select Air Less than Truckload Multi-Leg Ocean Freight Rail Small Parcel Truckl…"
click button "Rate Shipment"
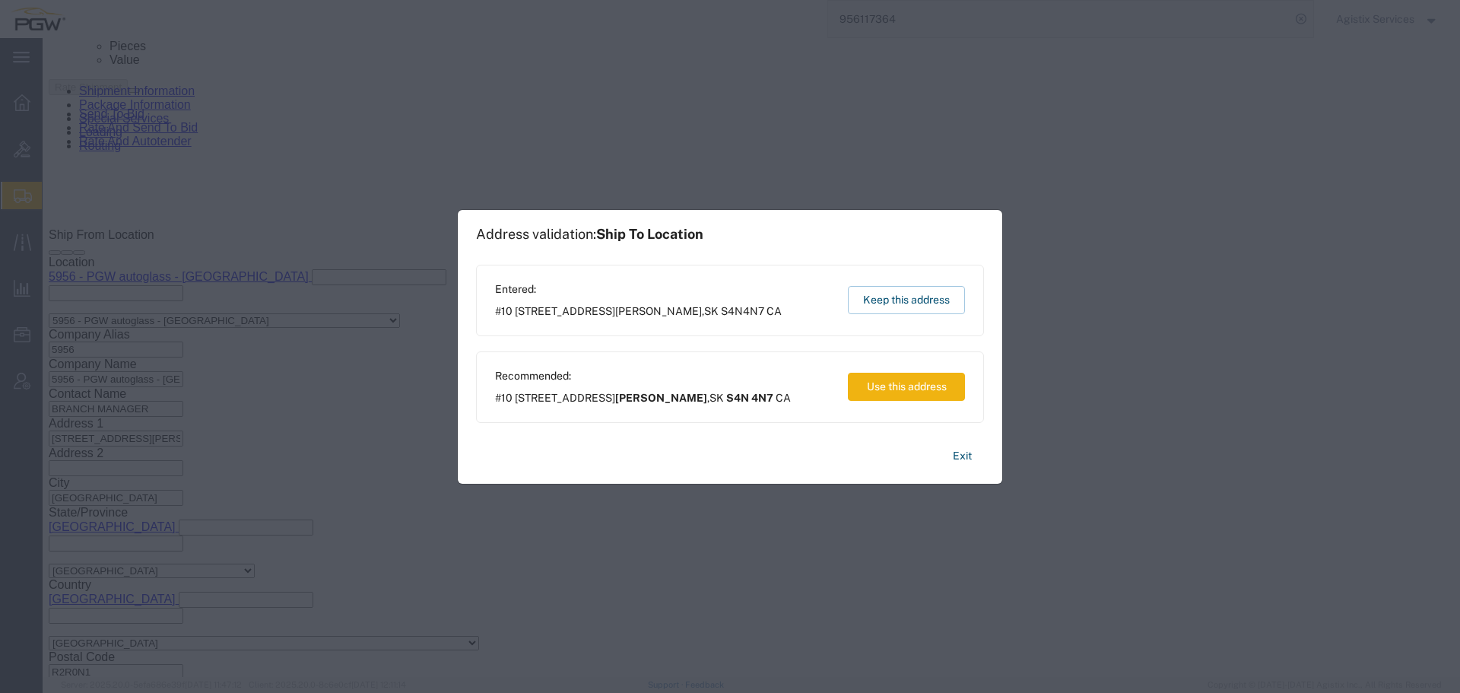
click at [905, 314] on div "Entered: #10 1906 E Redbear Ave REGINA , SK S4N4N7 CA Keep this address" at bounding box center [730, 300] width 508 height 71
click at [908, 307] on button "Keep this address" at bounding box center [906, 300] width 117 height 28
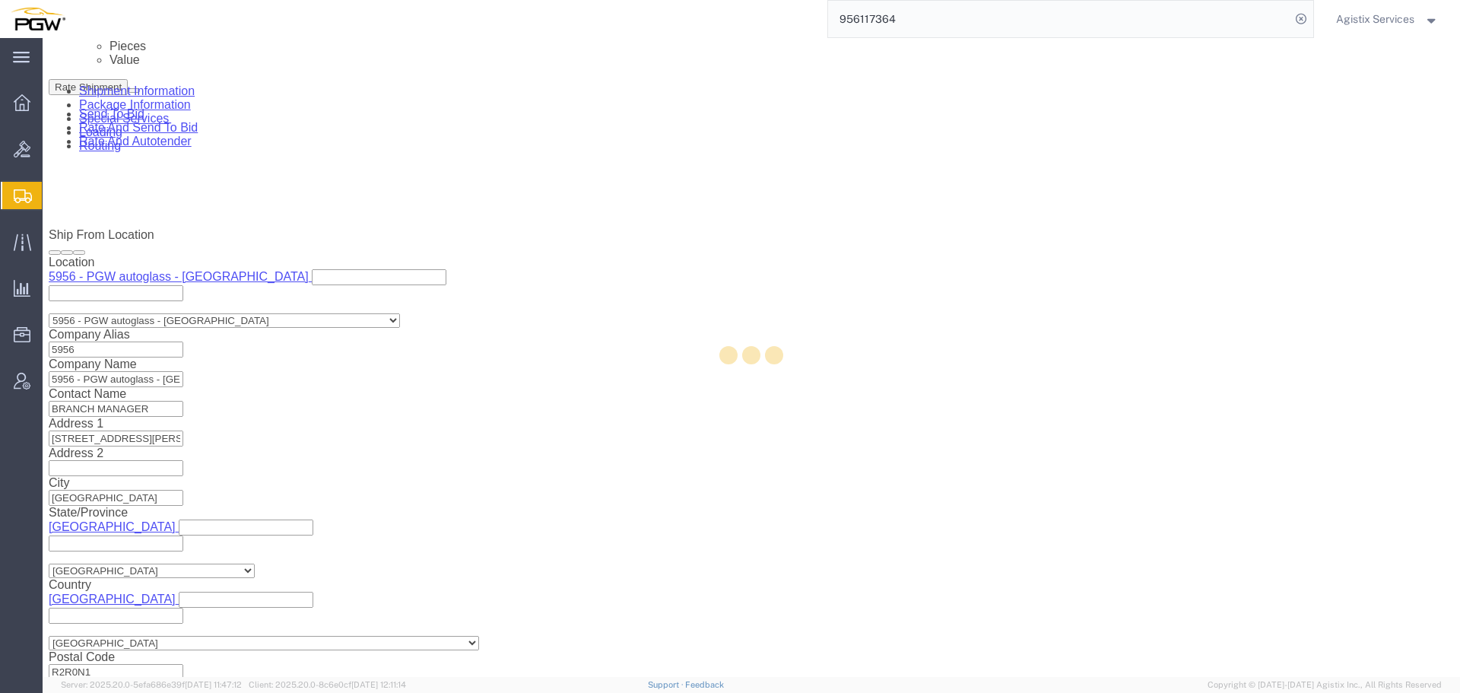
scroll to position [0, 0]
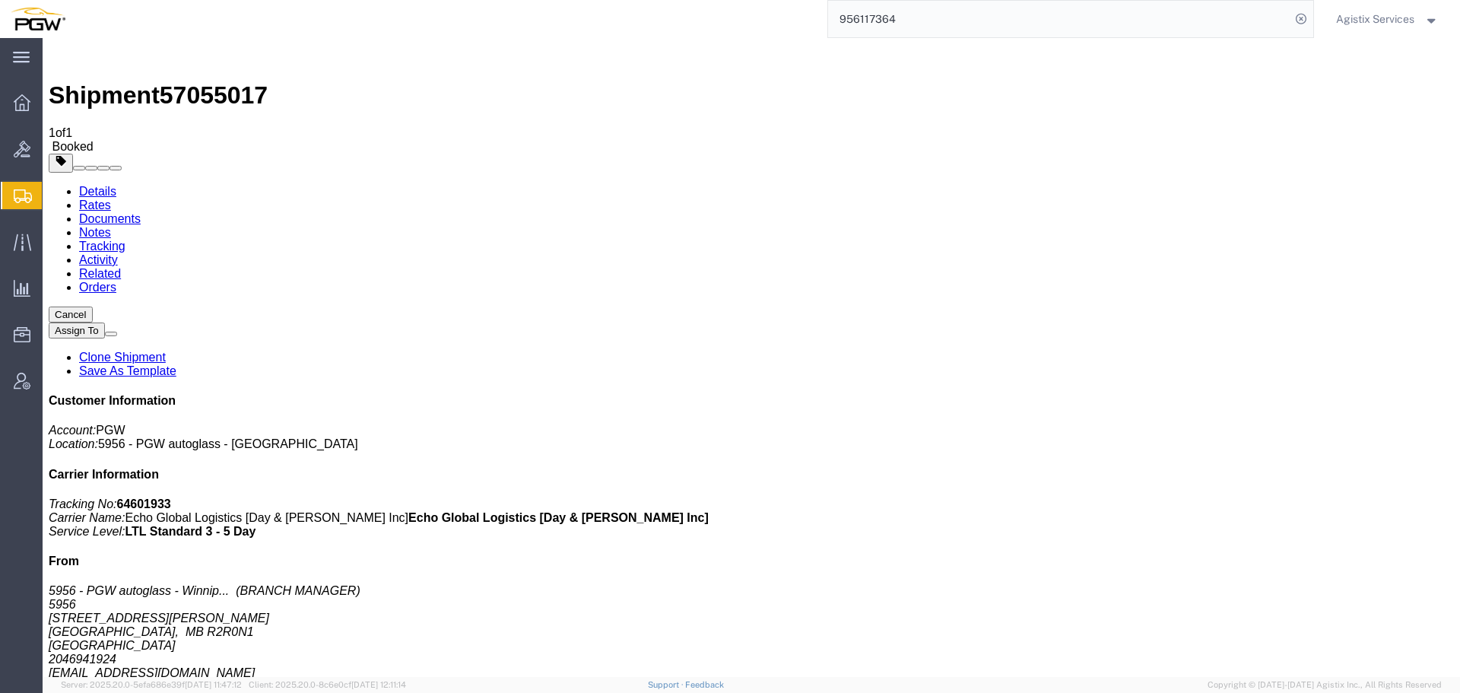
click at [1382, 5] on div "Agistix Services" at bounding box center [1387, 19] width 125 height 38
click at [1389, 28] on div "Agistix Services" at bounding box center [1387, 19] width 125 height 38
click at [1391, 17] on span "Agistix Services" at bounding box center [1375, 19] width 78 height 17
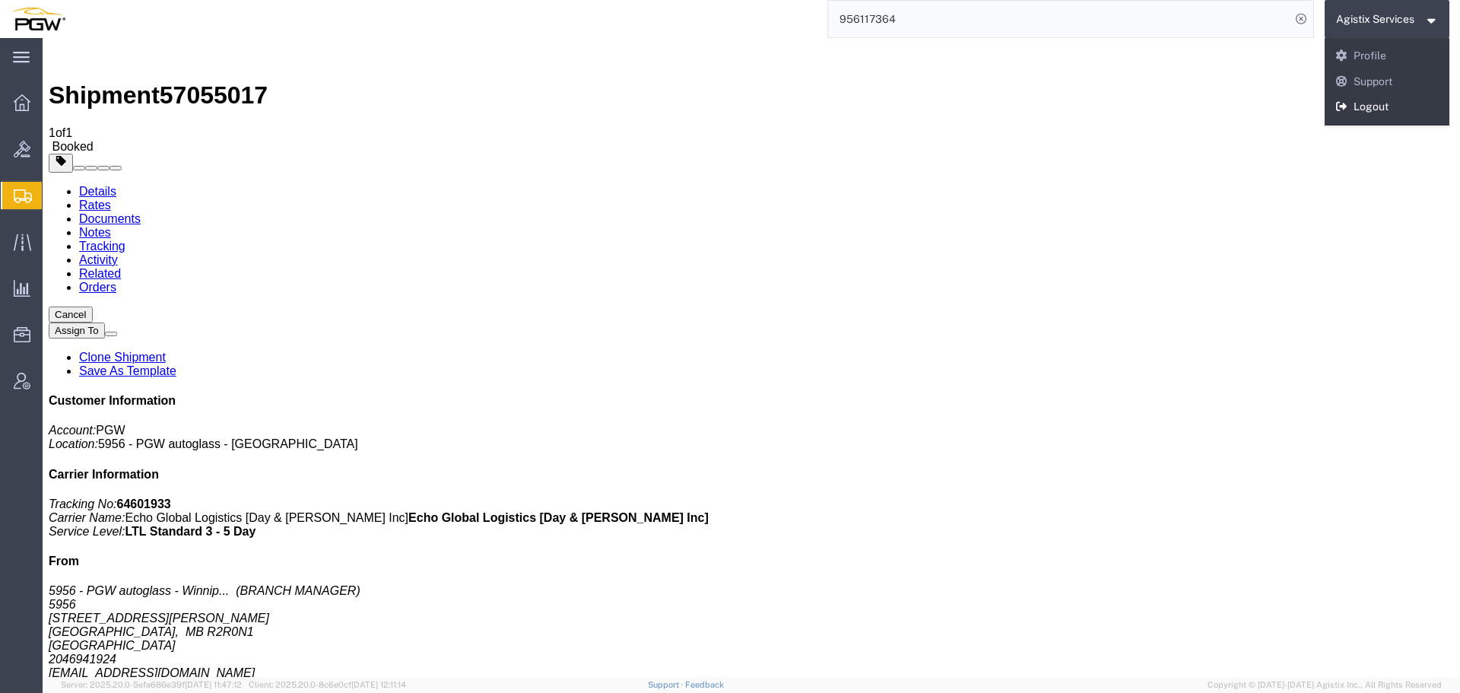
click at [1381, 100] on link "Logout" at bounding box center [1387, 107] width 125 height 26
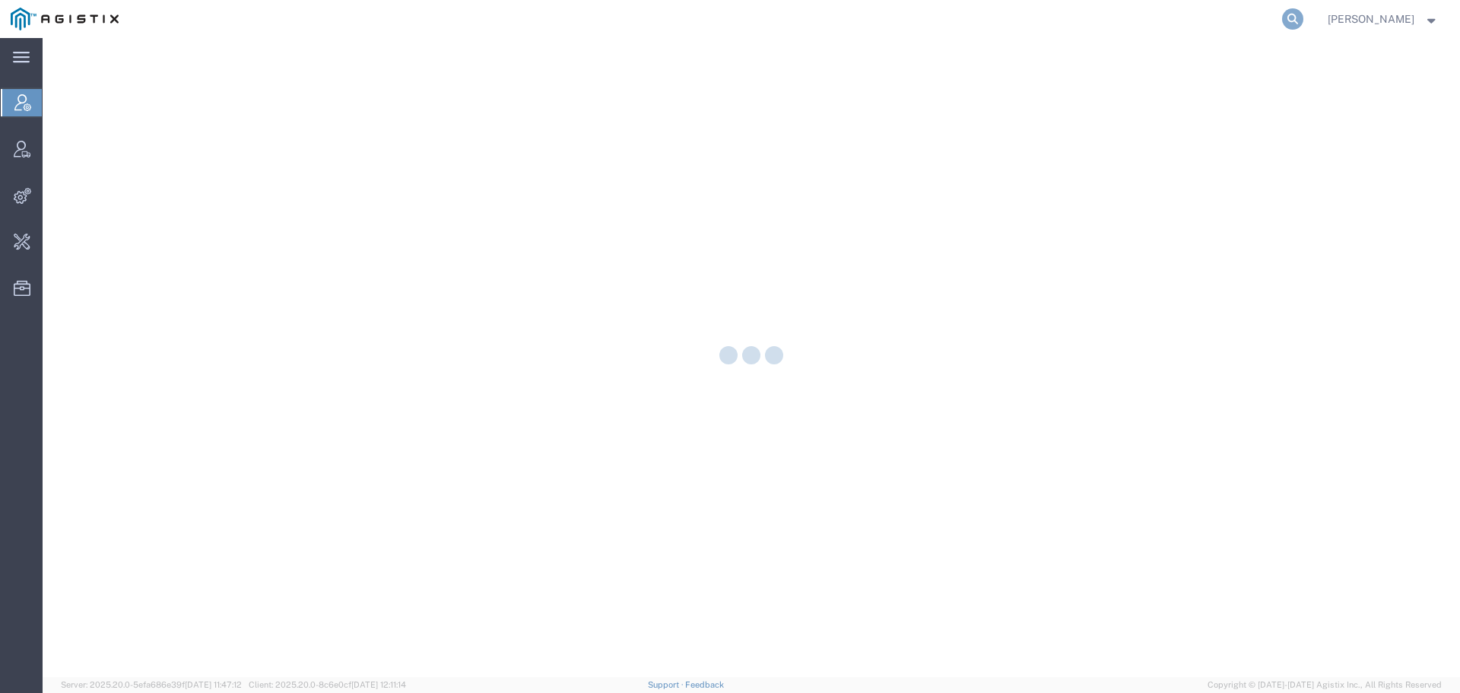
click at [1300, 19] on icon at bounding box center [1292, 18] width 21 height 21
paste input "57053419"
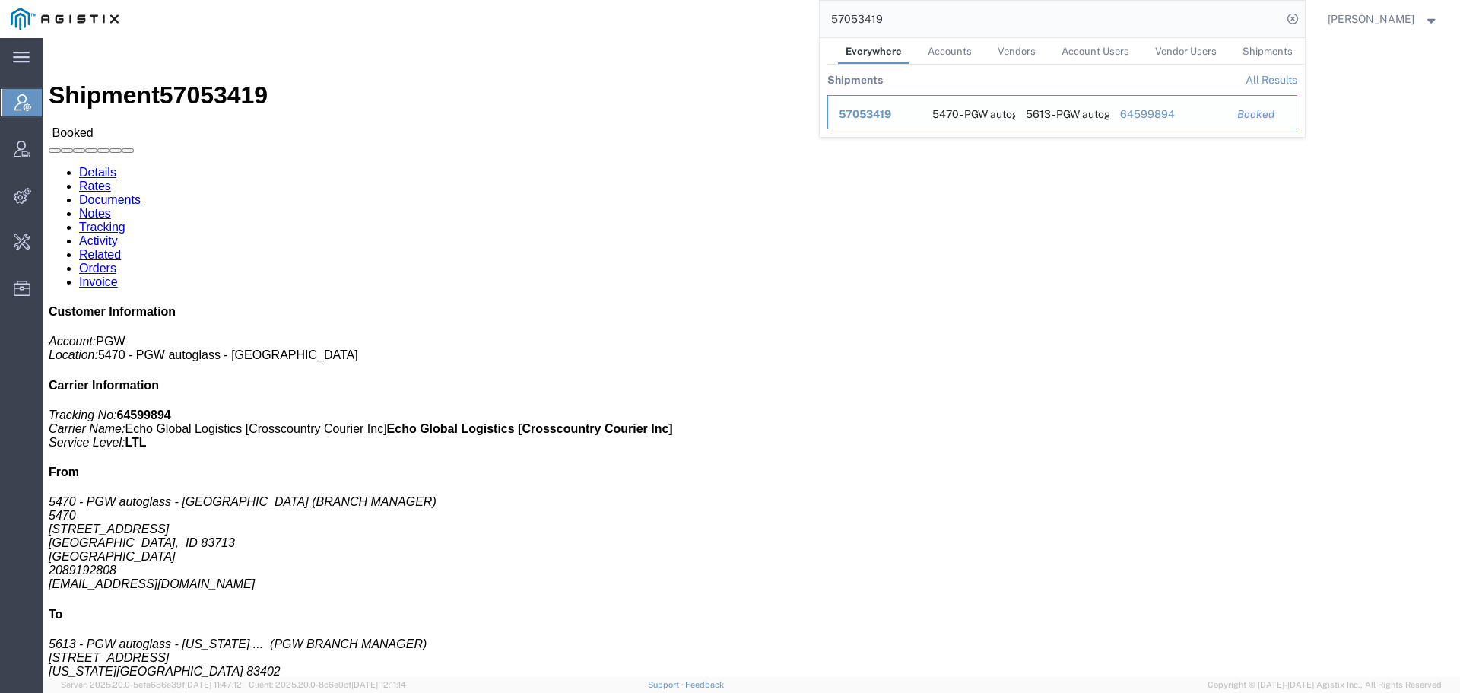
click at [891, 114] on span "57053419" at bounding box center [865, 114] width 52 height 12
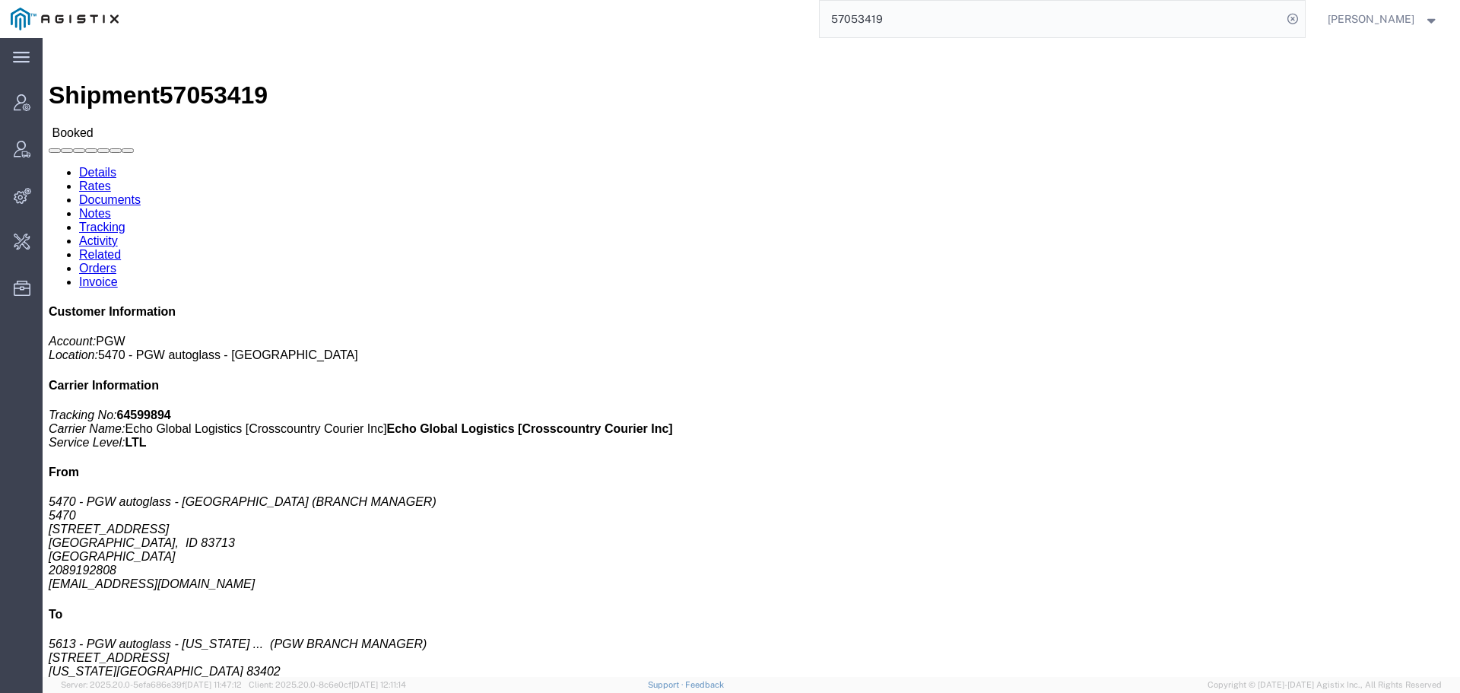
click at [968, 17] on input "57053419" at bounding box center [1051, 19] width 462 height 37
type input "[EMAIL_ADDRESS][DOMAIN_NAME]"
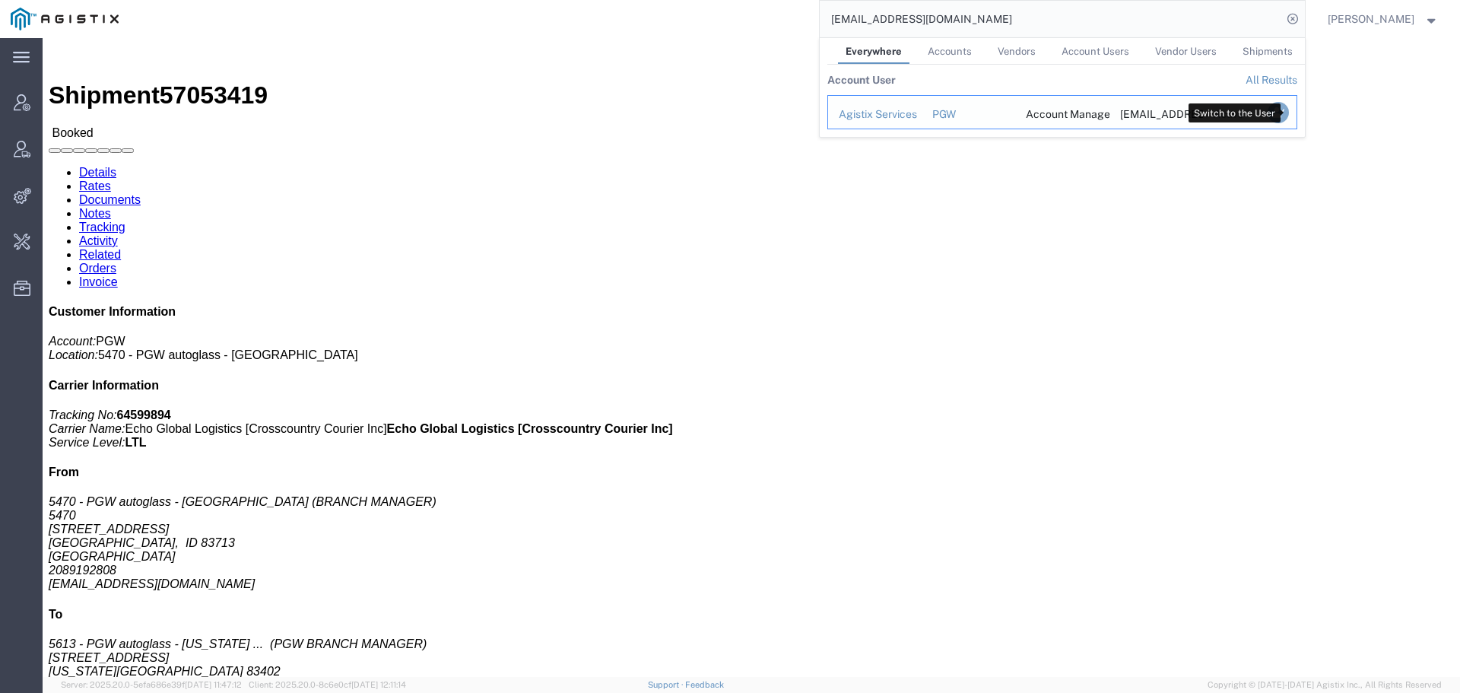
click at [1288, 110] on icon "Search Results" at bounding box center [1277, 112] width 21 height 21
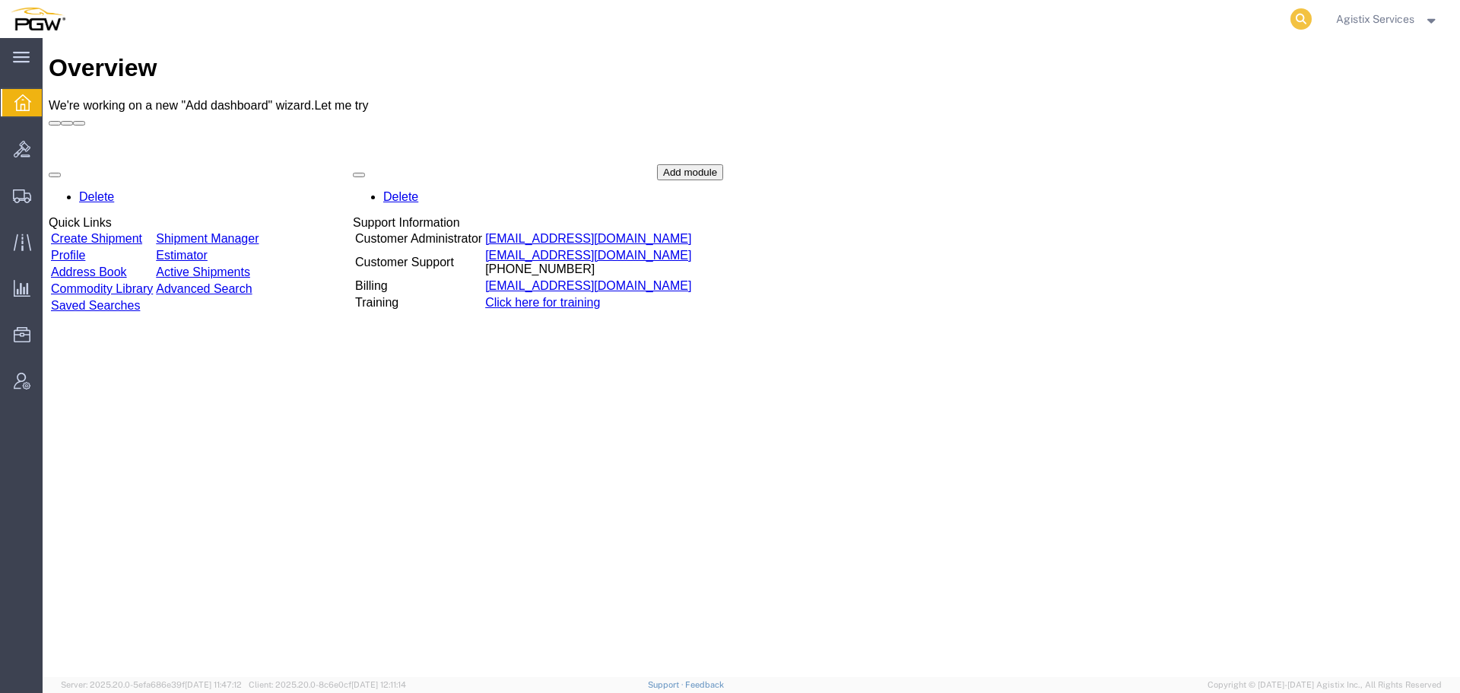
click at [1291, 15] on icon at bounding box center [1301, 18] width 21 height 21
paste input "57053419"
type input "57053419"
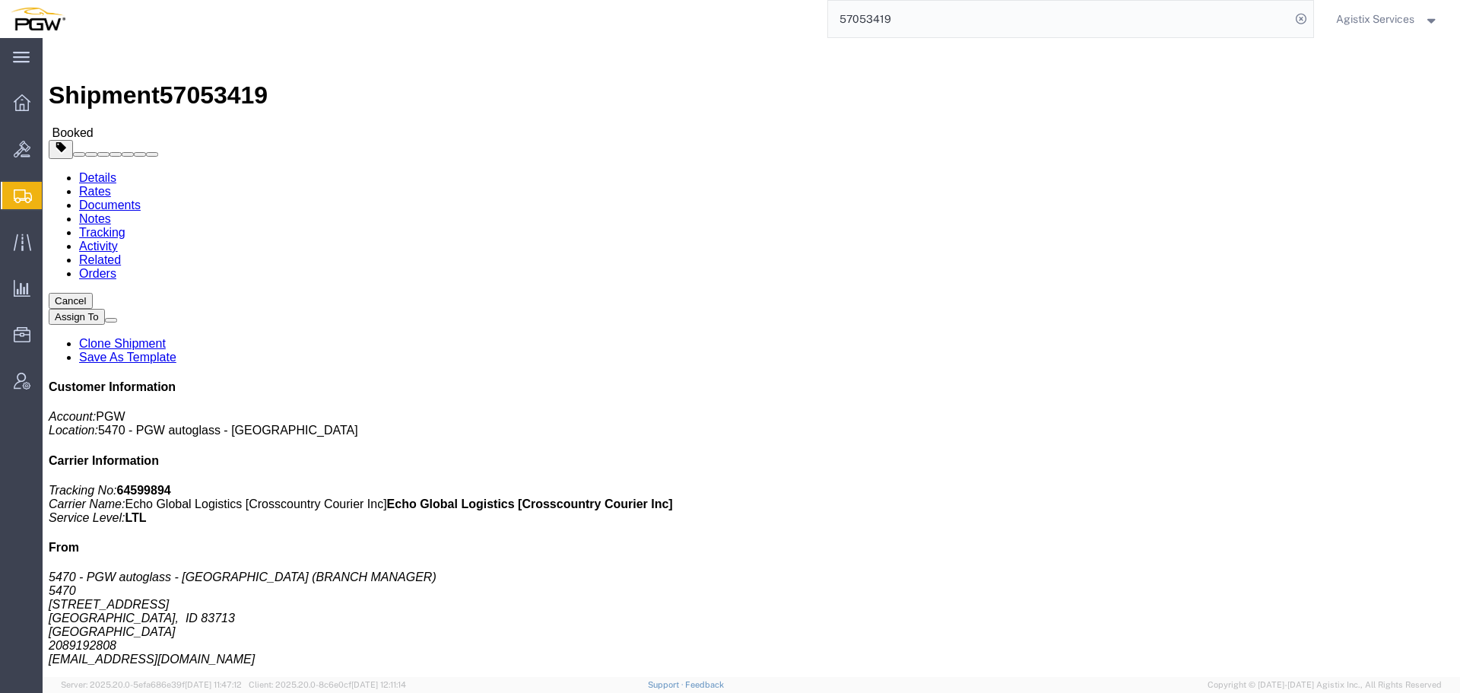
click link "Rates"
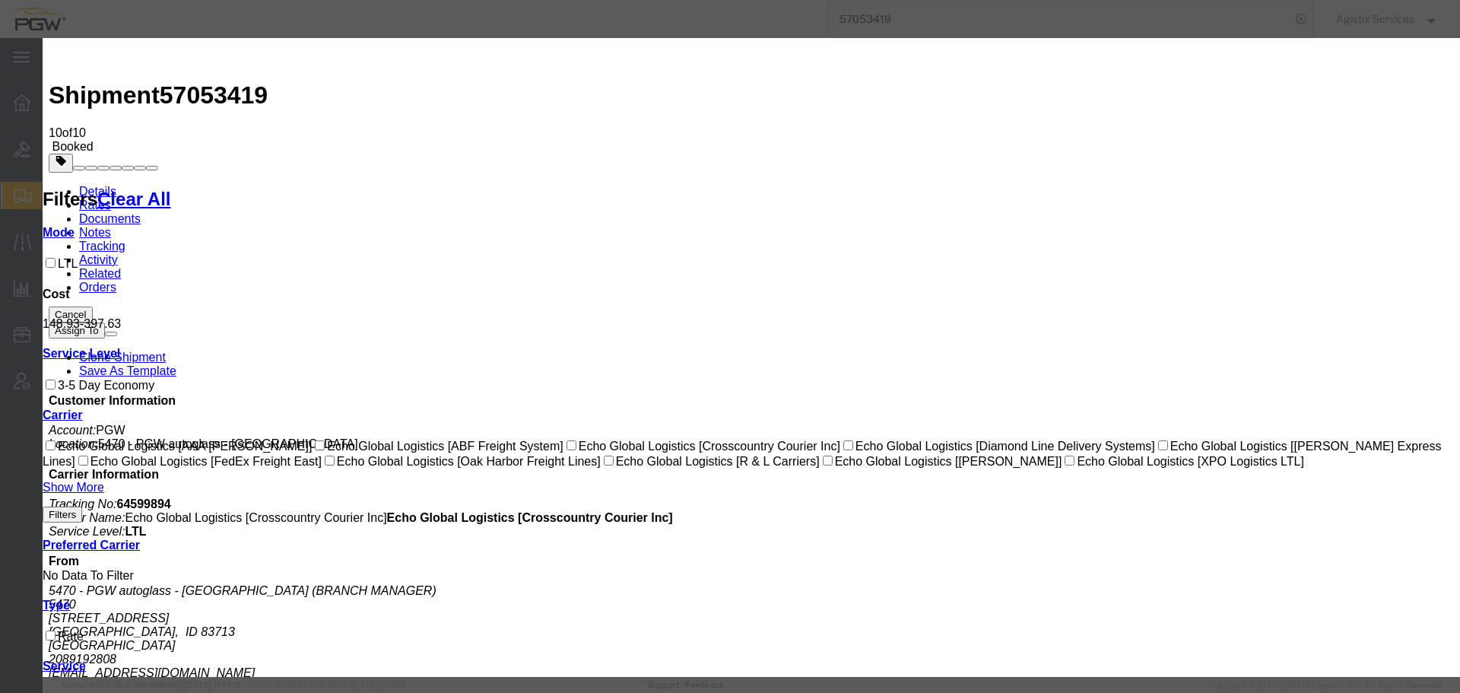
select select "6038|15811|4622"
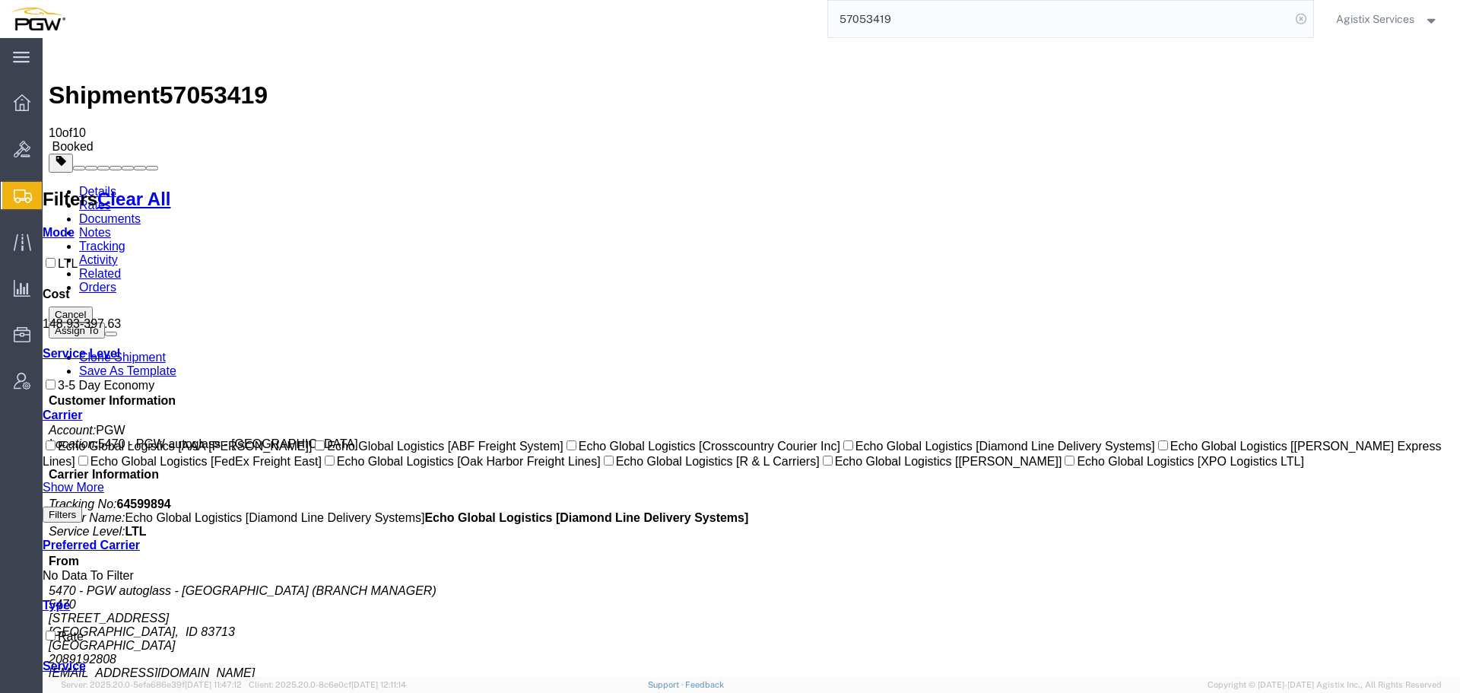
click at [1307, 17] on icon at bounding box center [1301, 18] width 21 height 21
click at [1373, 20] on span "Agistix Services" at bounding box center [1375, 19] width 78 height 17
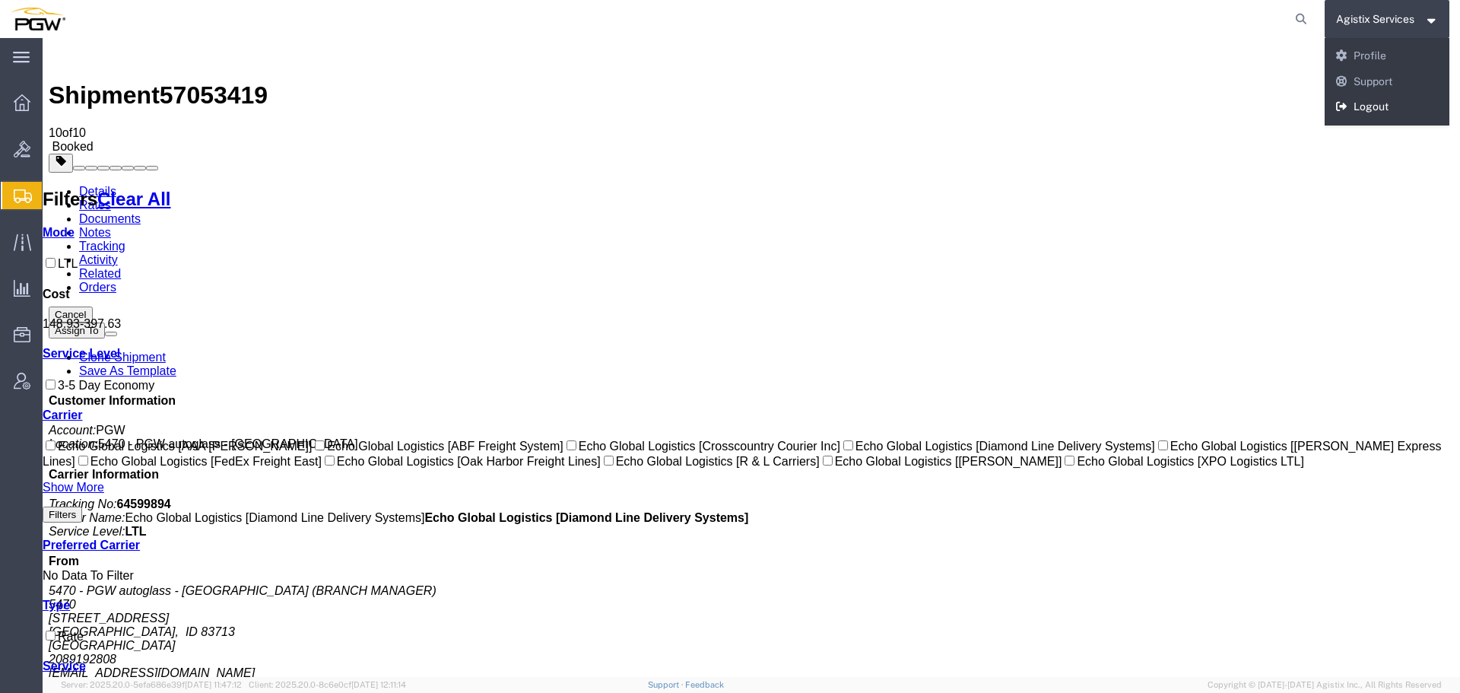
click at [1361, 108] on link "Logout" at bounding box center [1387, 107] width 125 height 26
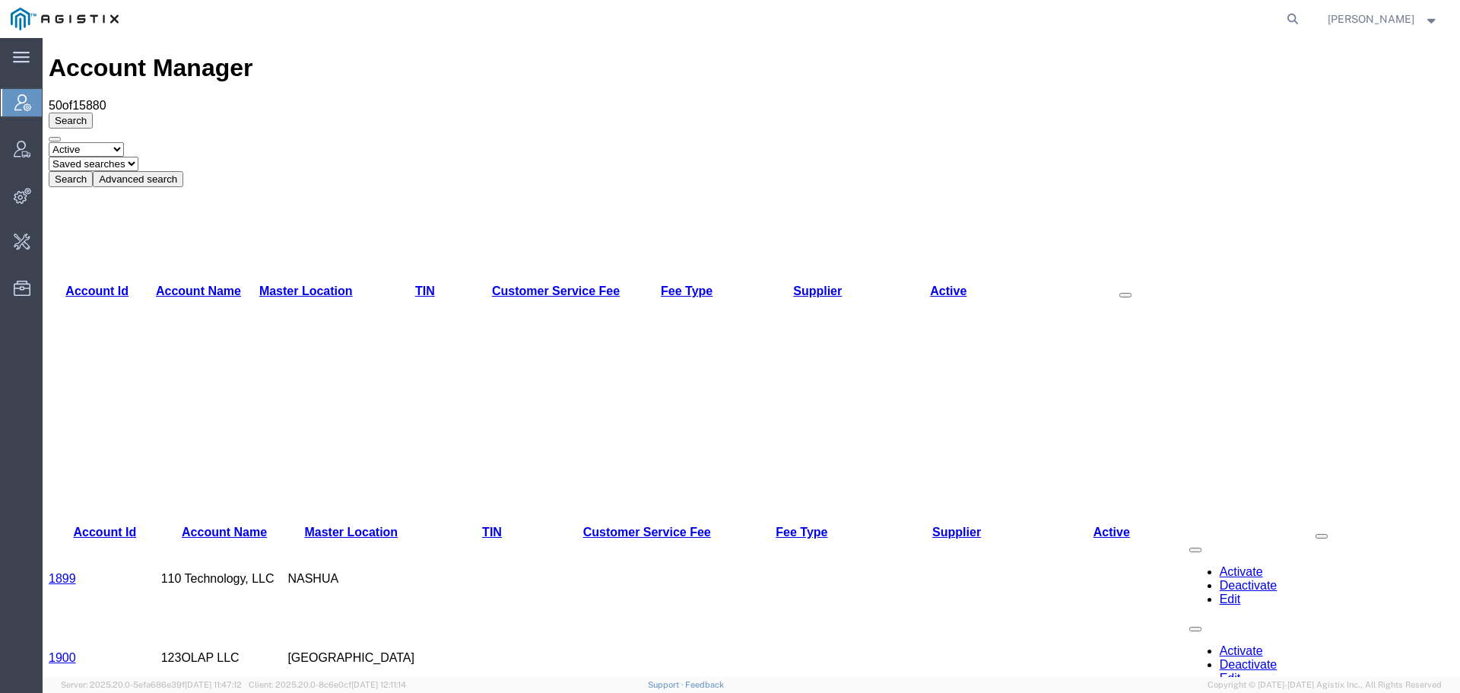
click at [1306, 34] on form at bounding box center [1293, 19] width 24 height 38
click at [1306, 27] on form at bounding box center [1293, 19] width 24 height 38
click at [1306, 8] on form at bounding box center [1293, 19] width 24 height 38
click at [1295, 21] on icon at bounding box center [1292, 18] width 21 height 21
paste input "56778278"
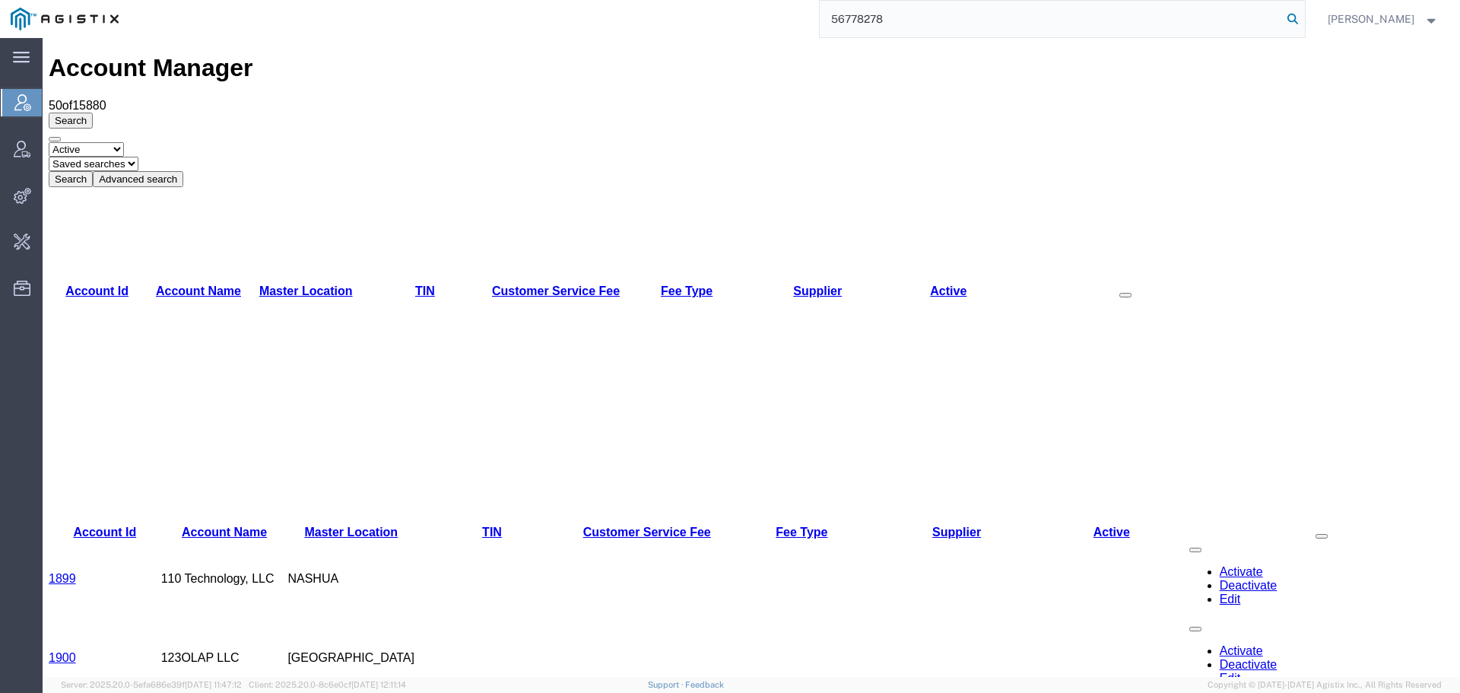
type input "56778278"
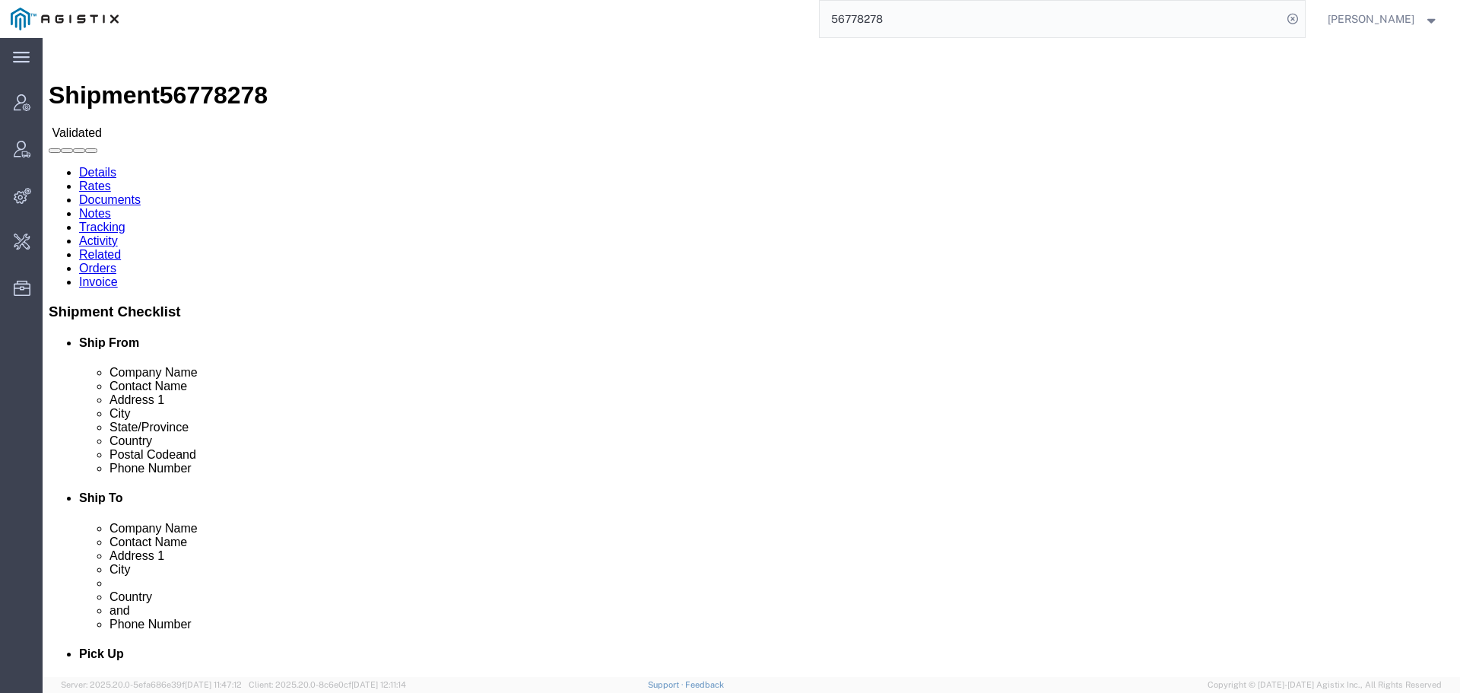
click link "Rates"
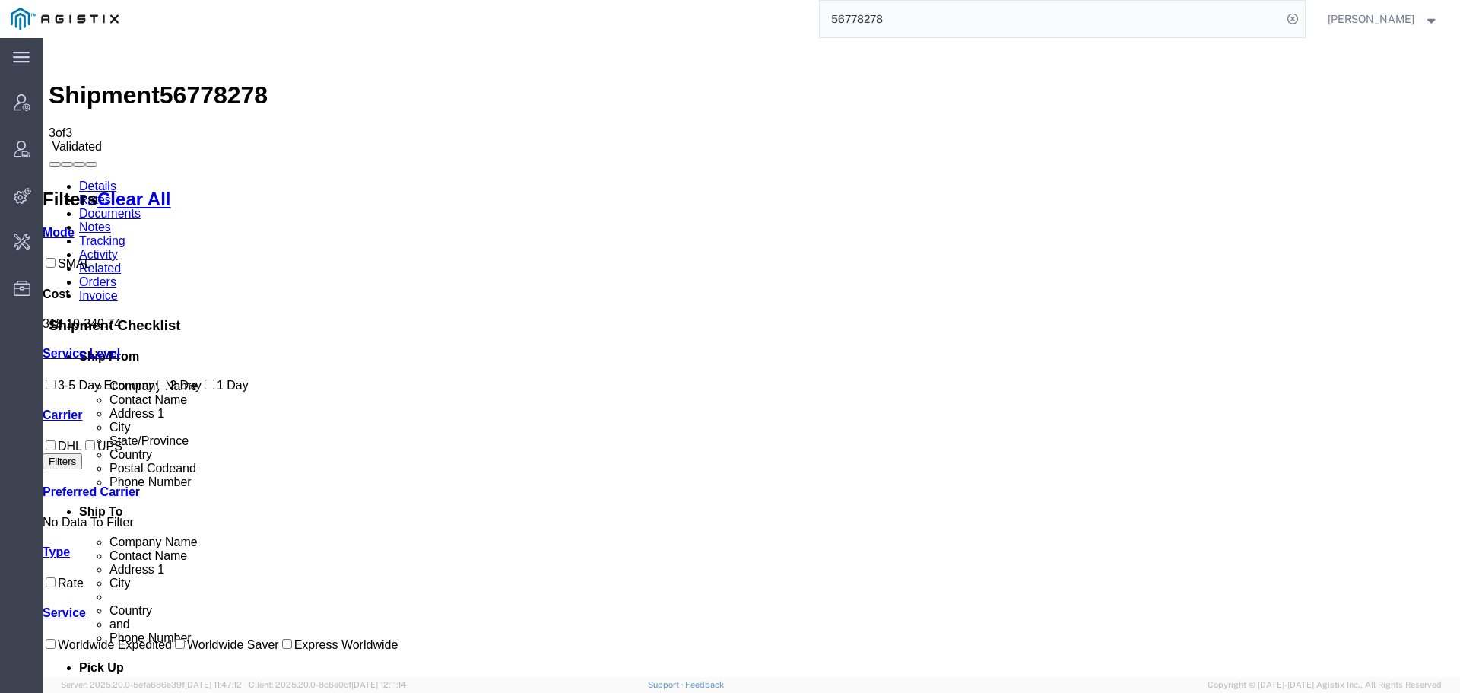
click at [113, 179] on link "Details" at bounding box center [97, 185] width 37 height 13
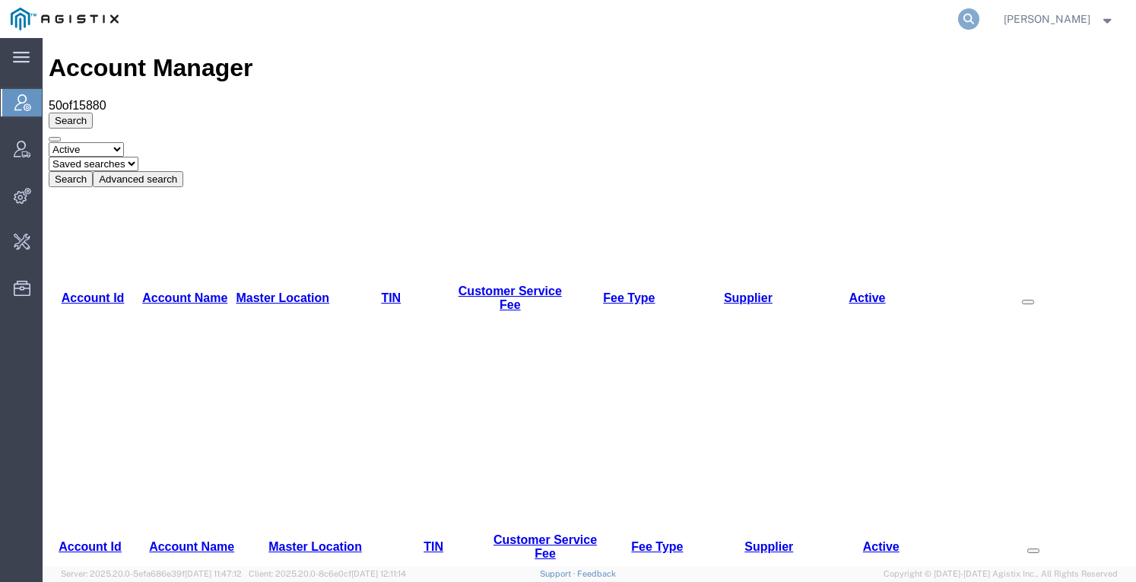
click at [980, 12] on icon at bounding box center [968, 18] width 21 height 21
click at [884, 24] on input "search" at bounding box center [727, 19] width 462 height 37
type input "56964140"
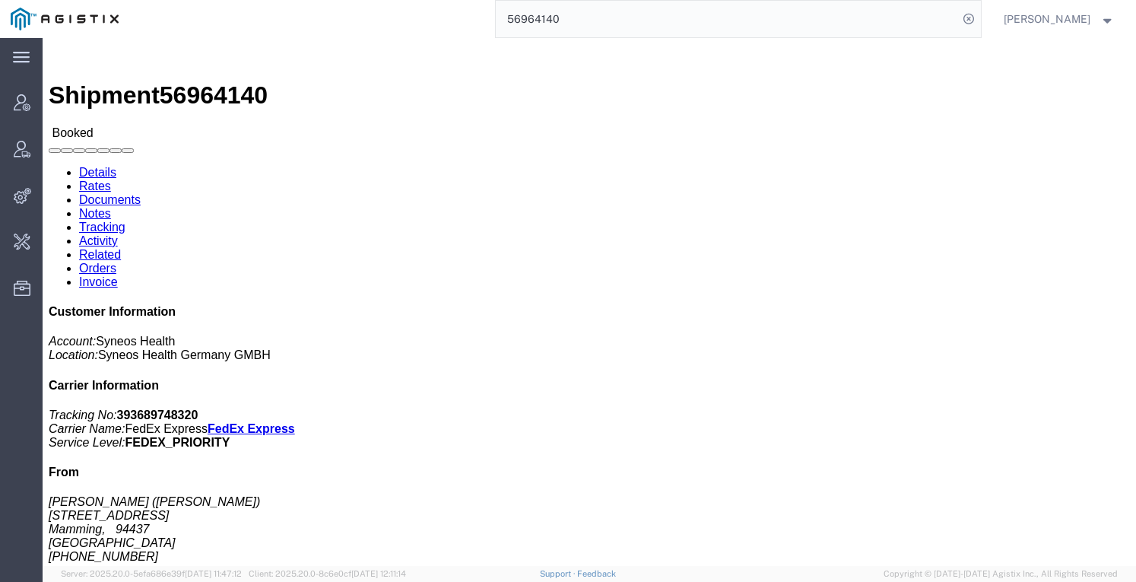
click link "Tracking"
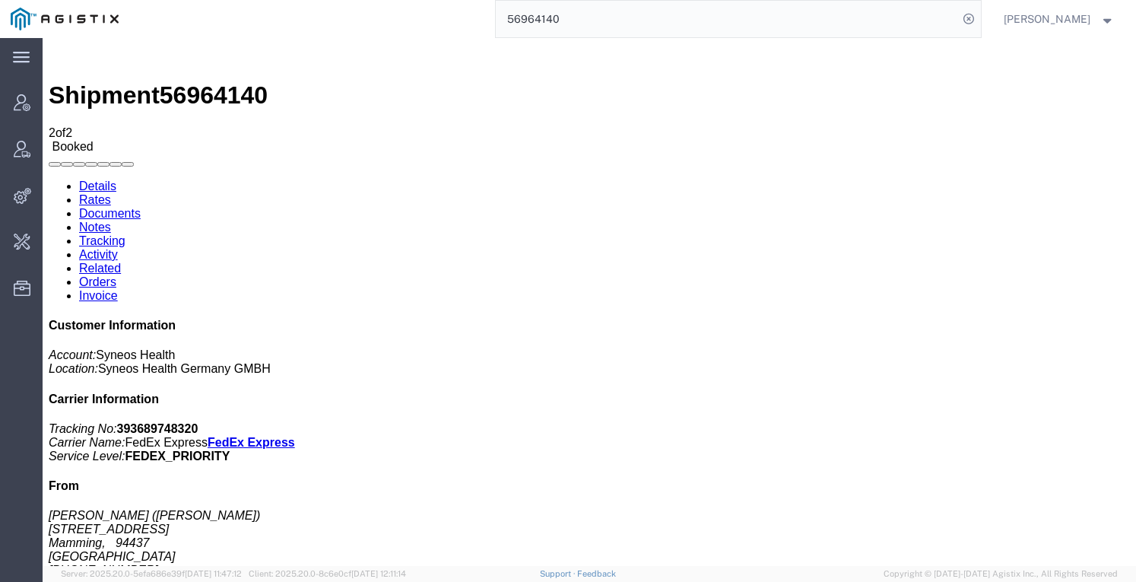
click at [108, 179] on link "Details" at bounding box center [97, 185] width 37 height 13
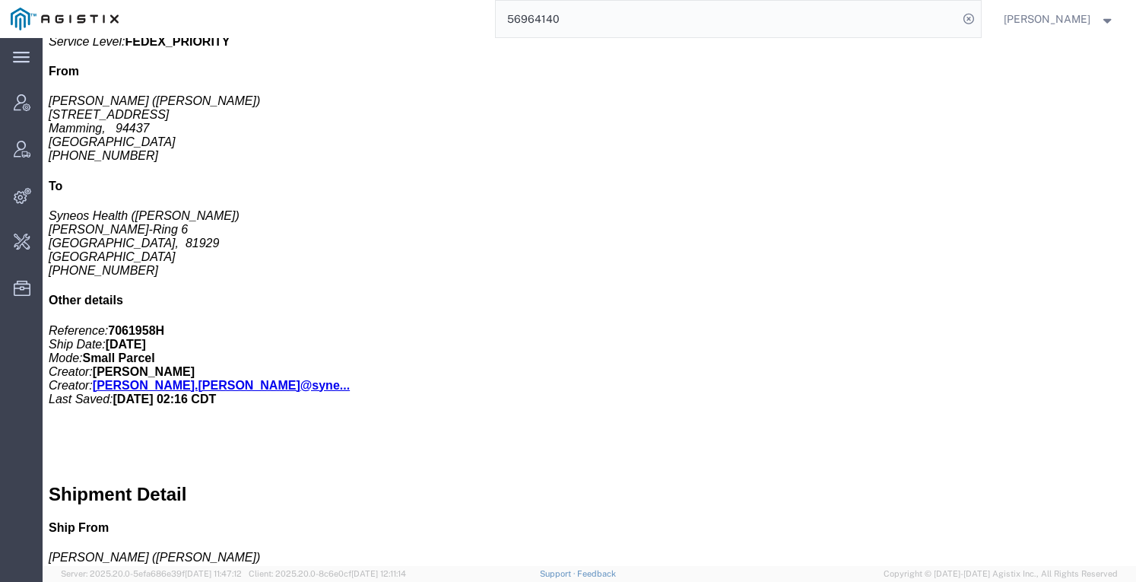
scroll to position [448, 0]
